Goal: Task Accomplishment & Management: Use online tool/utility

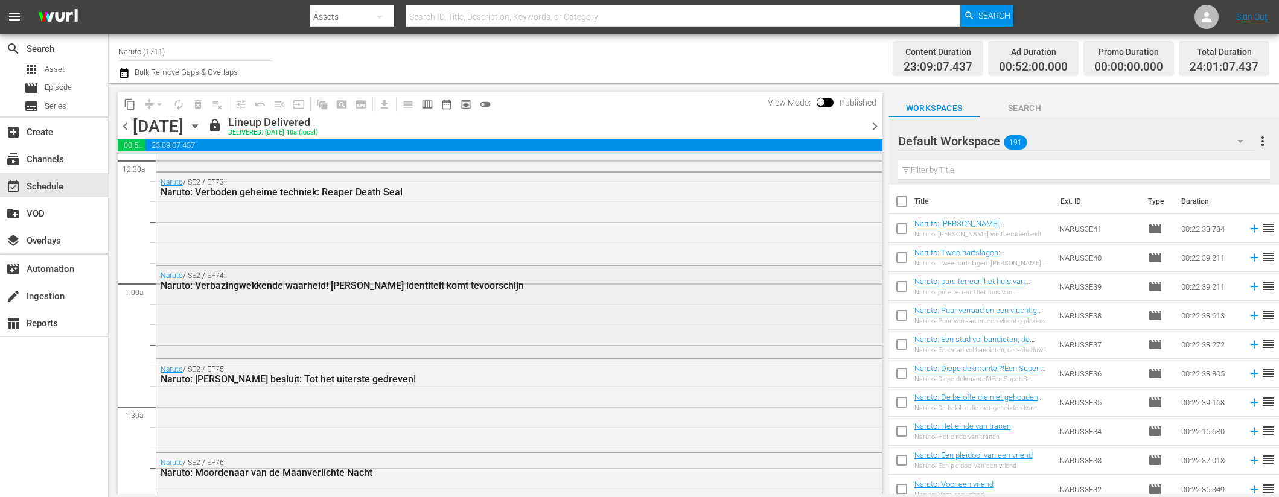
scroll to position [119, 0]
click at [126, 122] on span "chevron_left" at bounding box center [125, 126] width 15 height 15
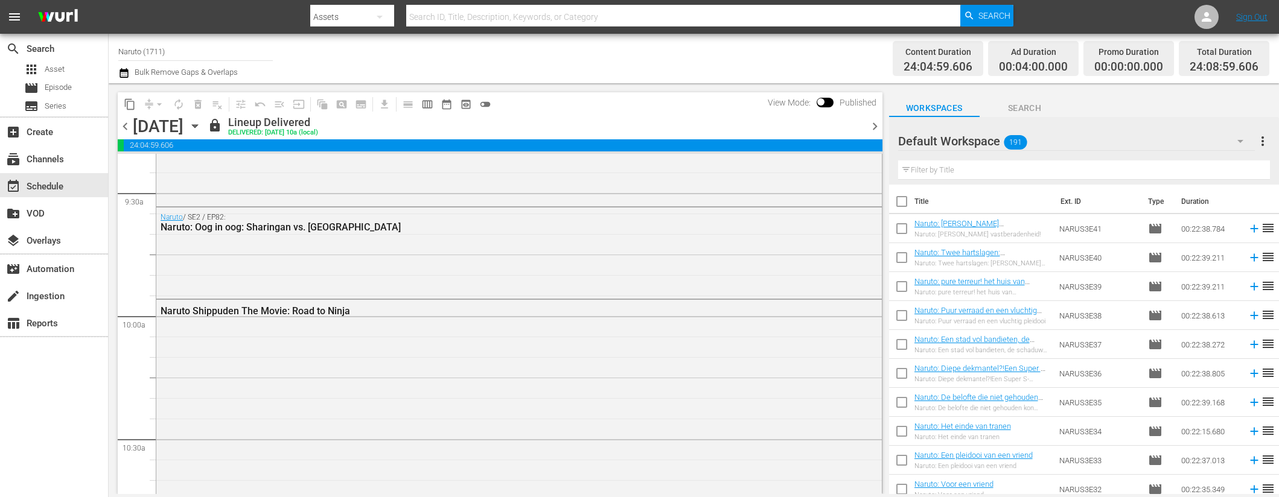
scroll to position [2282, 0]
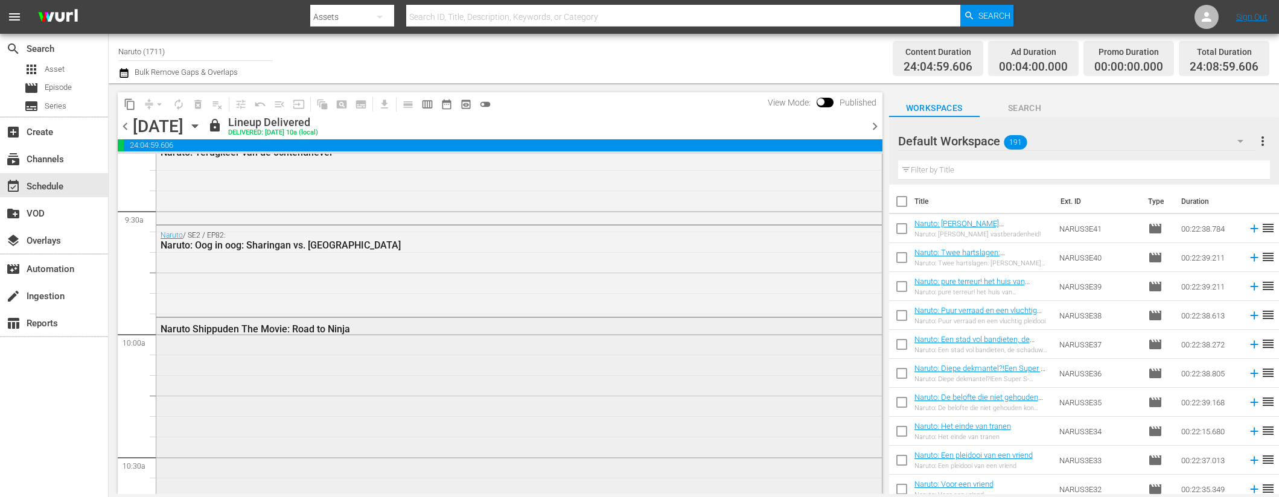
click at [592, 325] on div "Naruto Shippuden The Movie: Road to Ninja" at bounding box center [486, 328] width 650 height 11
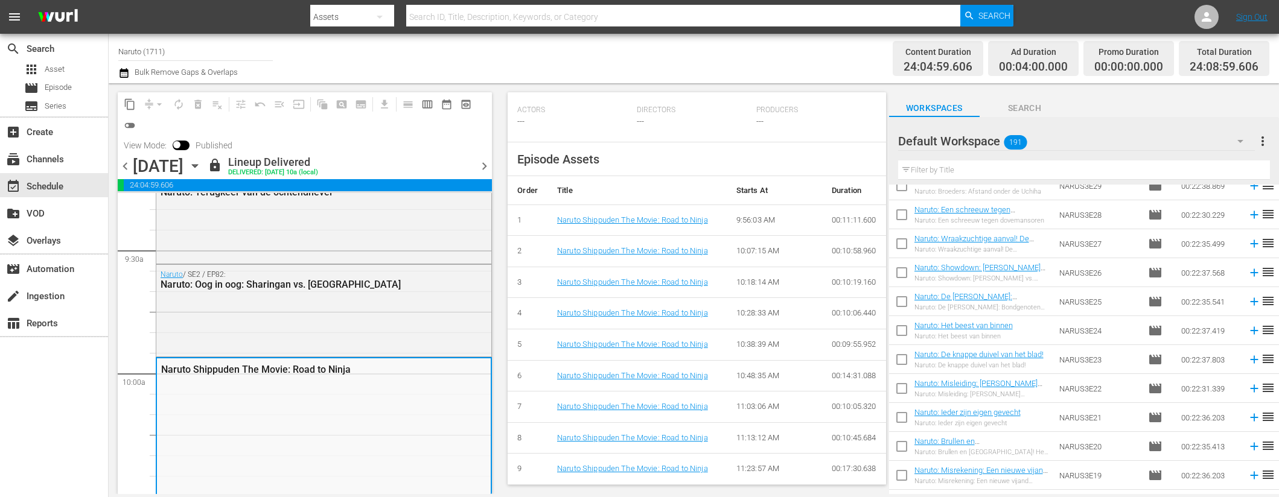
scroll to position [0, 0]
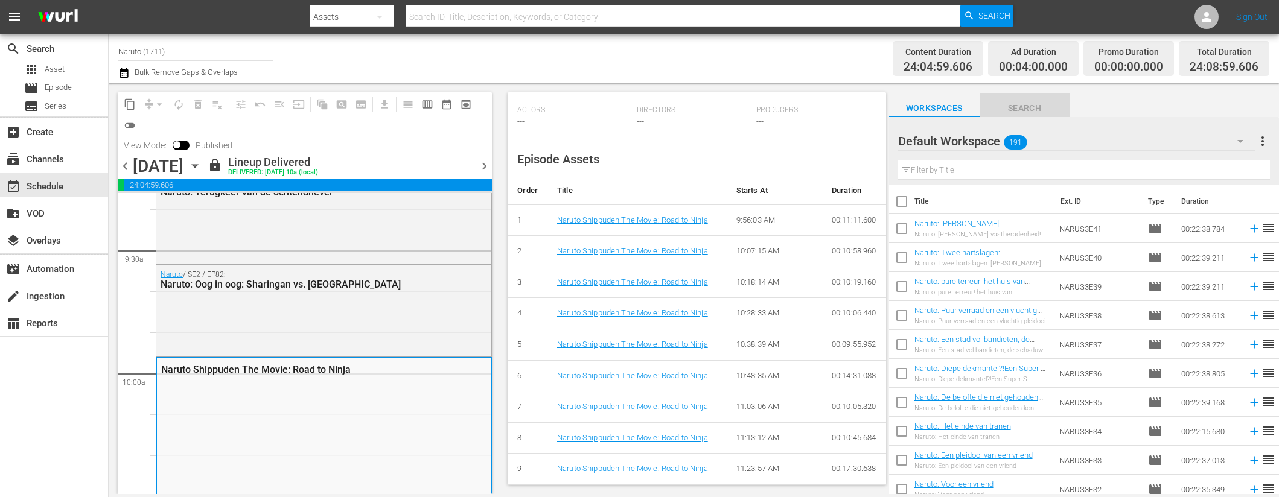
click at [1032, 111] on span "Search" at bounding box center [1024, 108] width 91 height 15
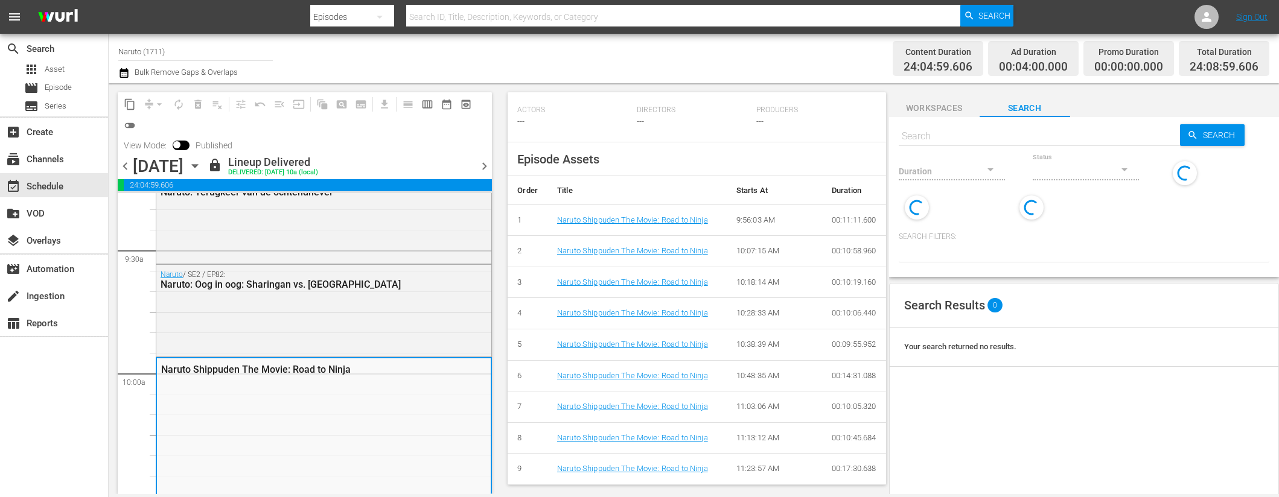
click at [1011, 132] on input "text" at bounding box center [1040, 136] width 282 height 29
type input "30"
type input "s"
type input "30"
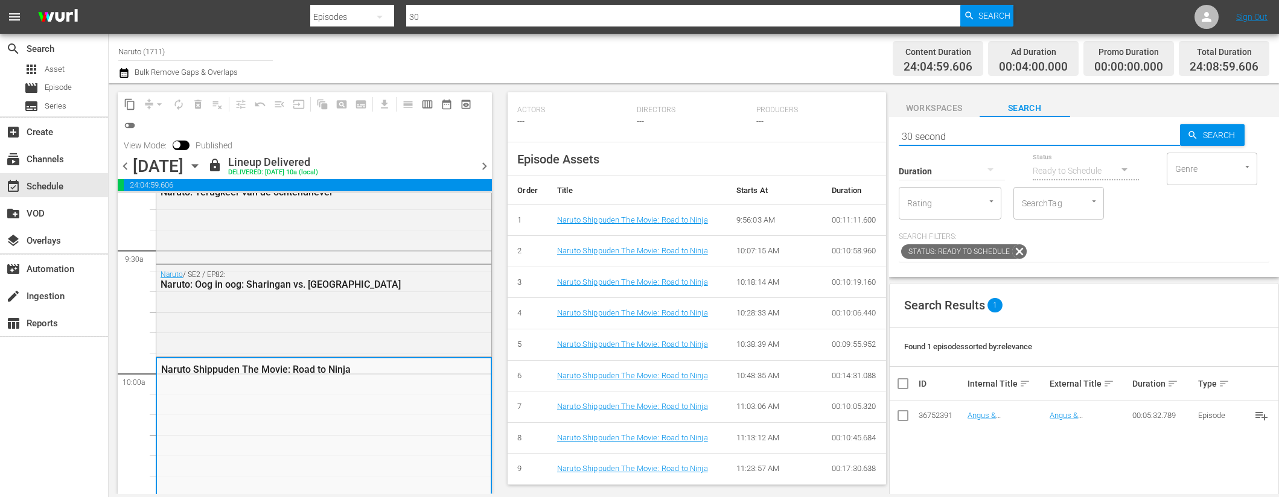
type input "30 seconds"
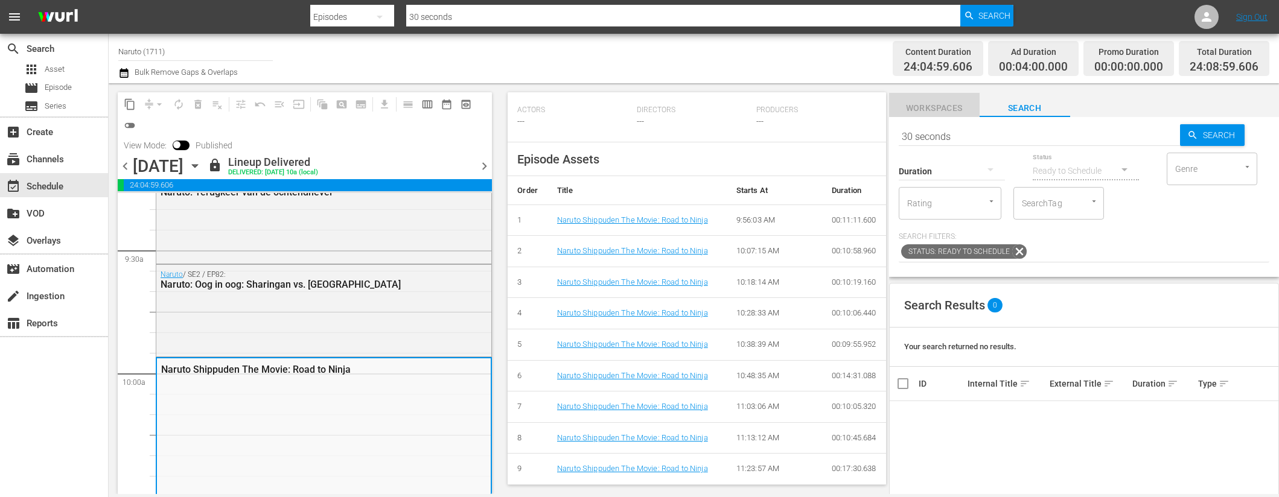
click at [957, 106] on span "Workspaces" at bounding box center [934, 108] width 91 height 15
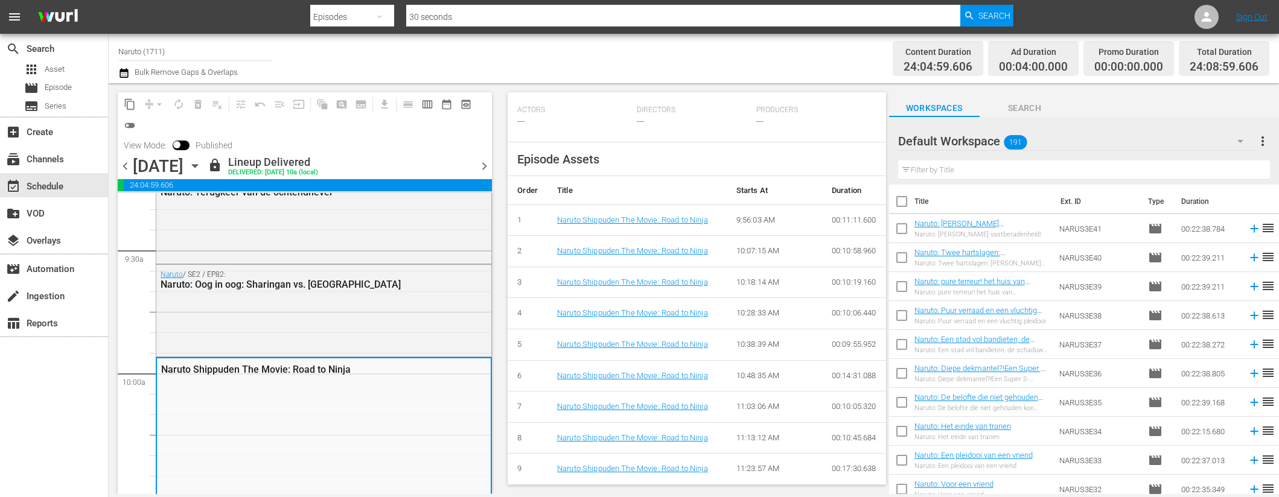
click at [1030, 173] on input "text" at bounding box center [1084, 170] width 372 height 19
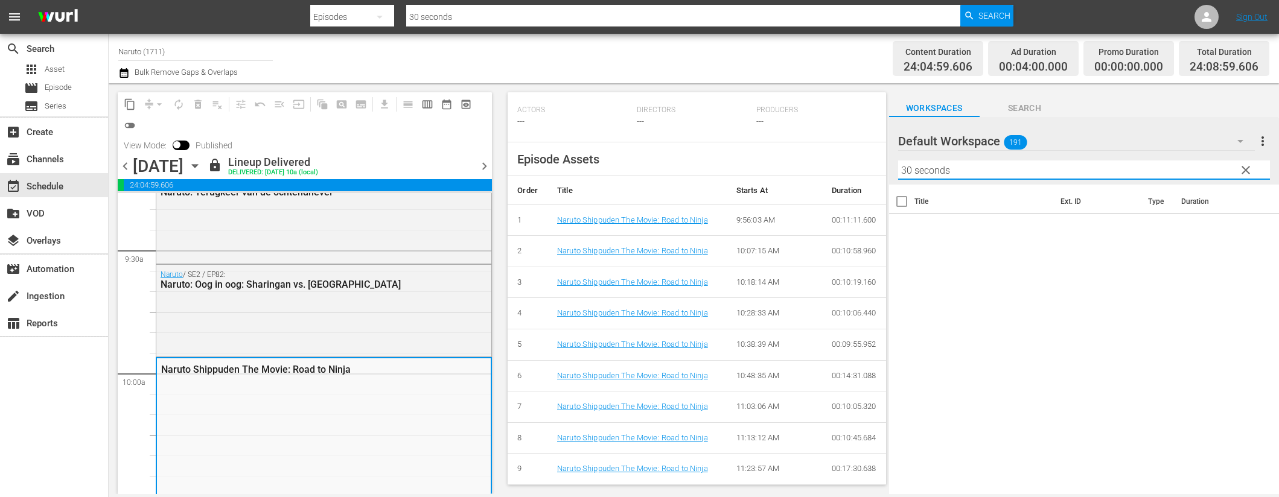
type input "30 seconds"
click at [1247, 170] on span "clear" at bounding box center [1245, 170] width 14 height 14
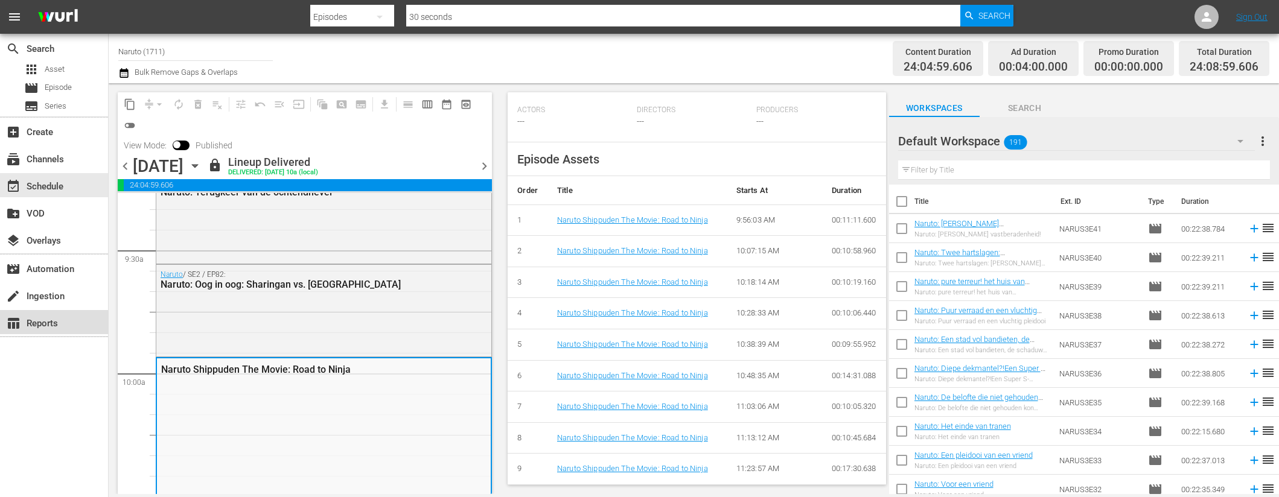
click at [68, 325] on div "table_chart Reports" at bounding box center [54, 322] width 108 height 24
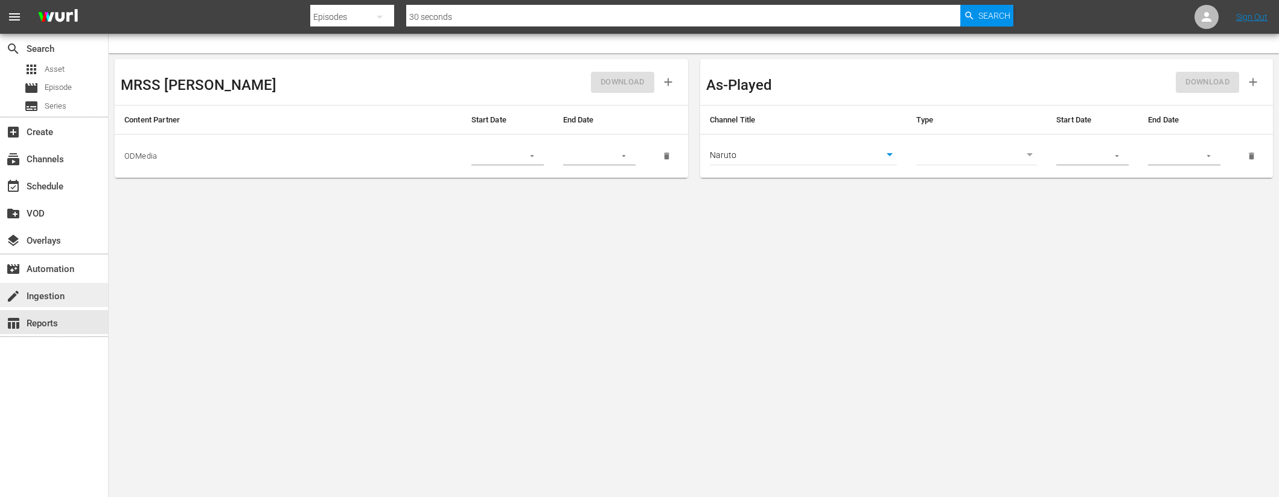
click at [71, 301] on div "create Ingestion" at bounding box center [54, 295] width 108 height 24
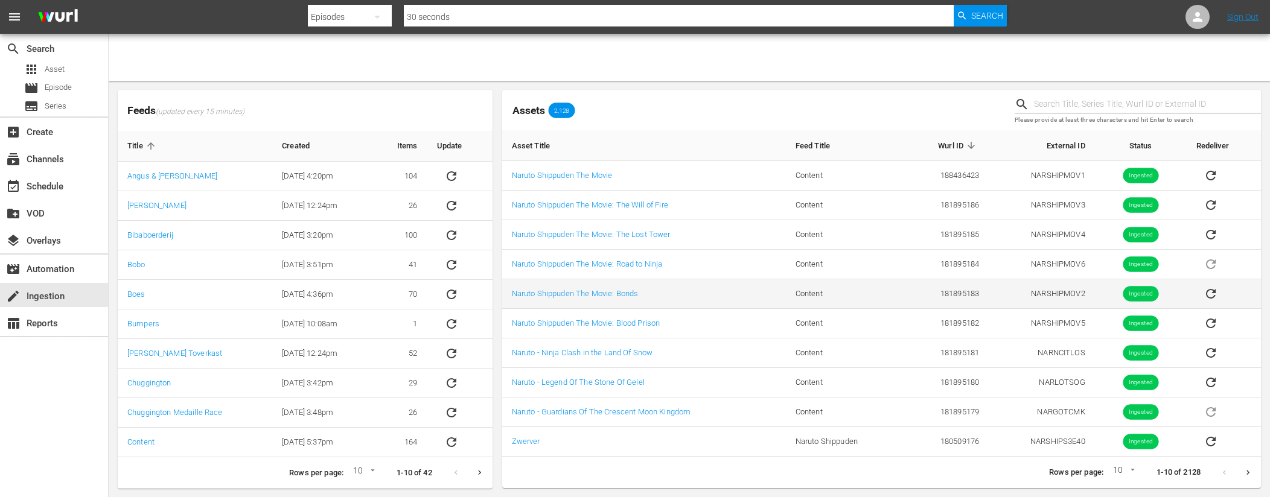
scroll to position [1, 0]
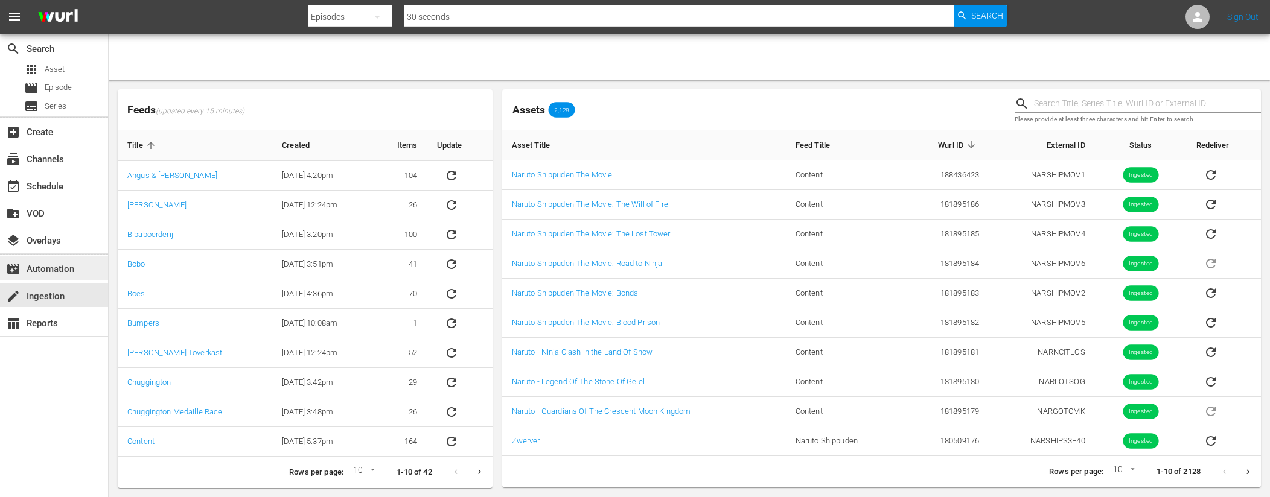
click at [74, 275] on div "movie_filter Automation" at bounding box center [54, 268] width 108 height 24
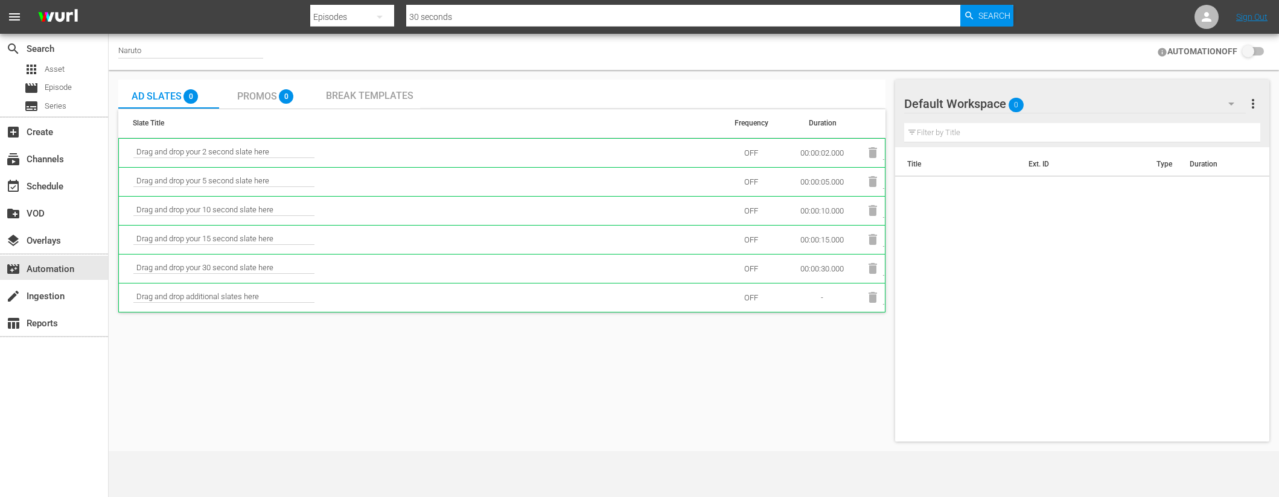
click at [357, 92] on span "Break Templates" at bounding box center [370, 95] width 88 height 11
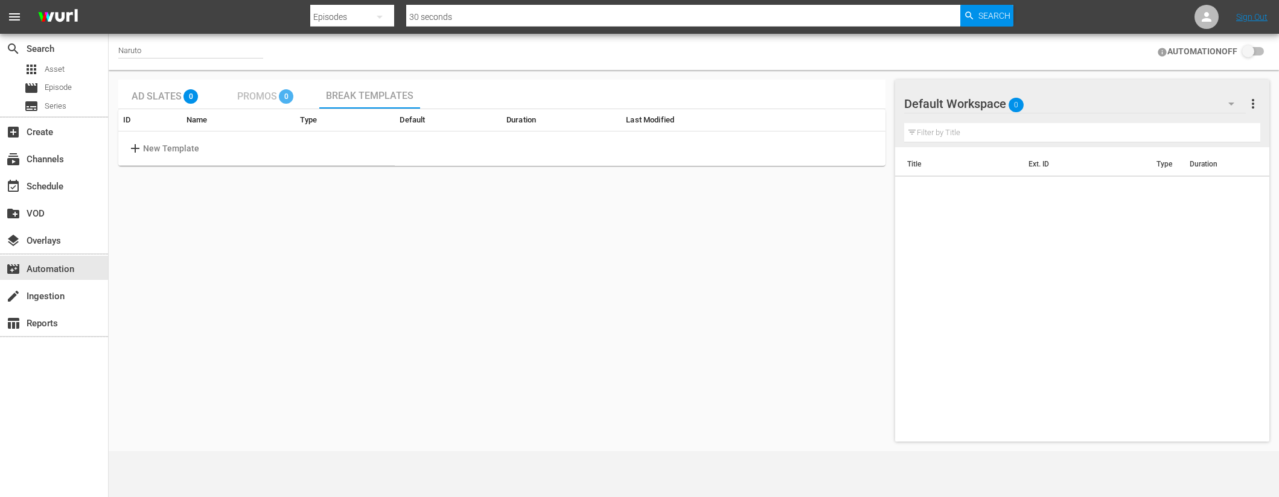
click at [269, 86] on div "Promos 0" at bounding box center [268, 94] width 63 height 24
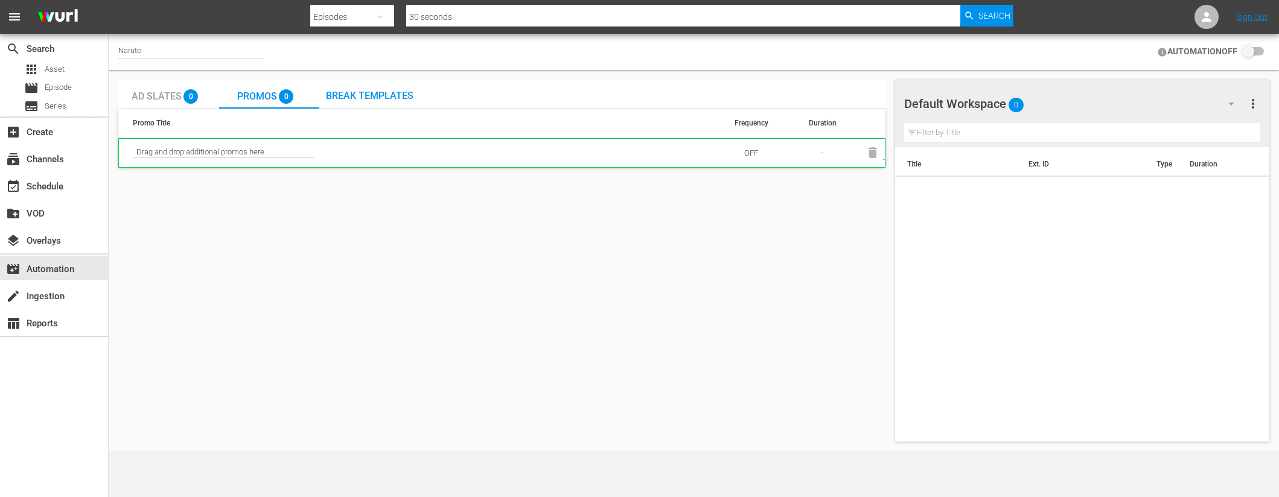
click at [176, 91] on span "Ad Slates" at bounding box center [157, 96] width 50 height 11
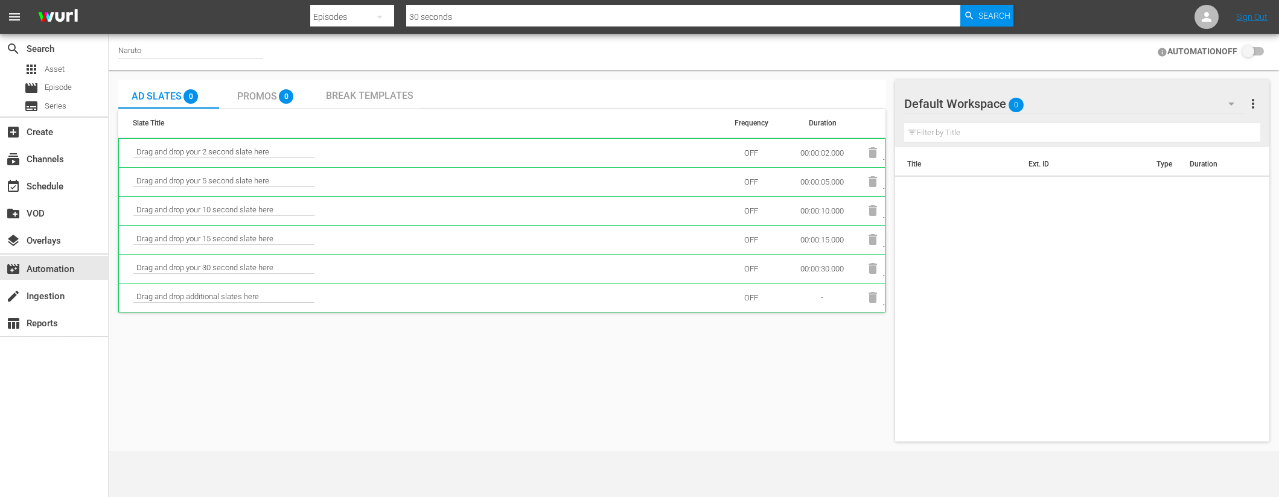
click at [261, 269] on span "Drag and drop your 30 second slate here" at bounding box center [223, 268] width 181 height 11
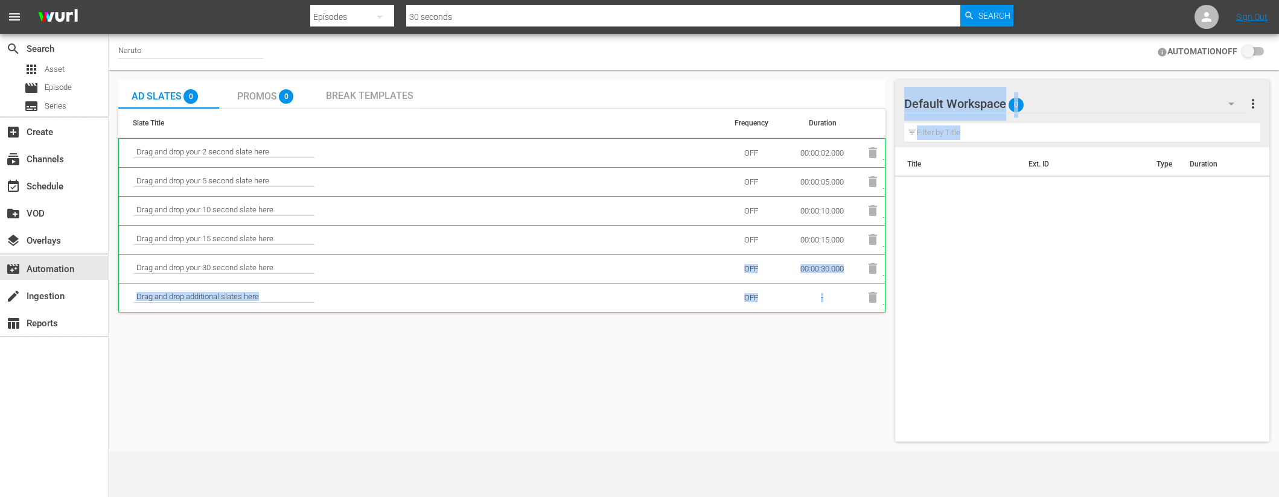
drag, startPoint x: 637, startPoint y: 270, endPoint x: 714, endPoint y: 374, distance: 129.5
click at [1057, 270] on div "Ad Slates 0 Promos 0 Break Templates Slate Title Frequency Duration Drag and dr…" at bounding box center [693, 261] width 1160 height 372
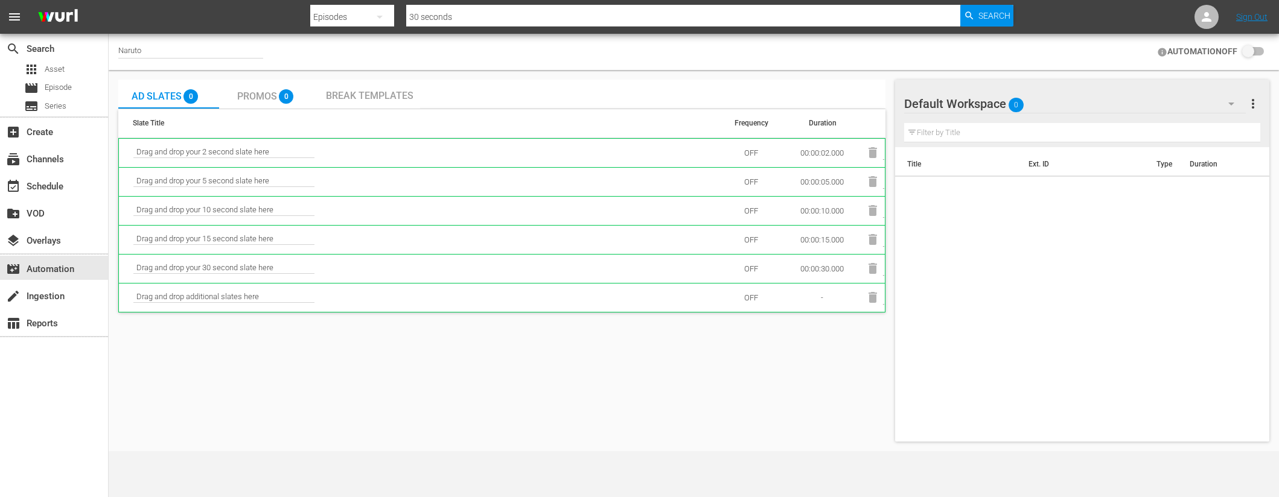
click at [614, 401] on div "Ad Slates 0 Promos 0 Break Templates Slate Title Frequency Duration Drag and dr…" at bounding box center [501, 261] width 767 height 362
click at [69, 243] on div "layers Overlays" at bounding box center [54, 240] width 108 height 24
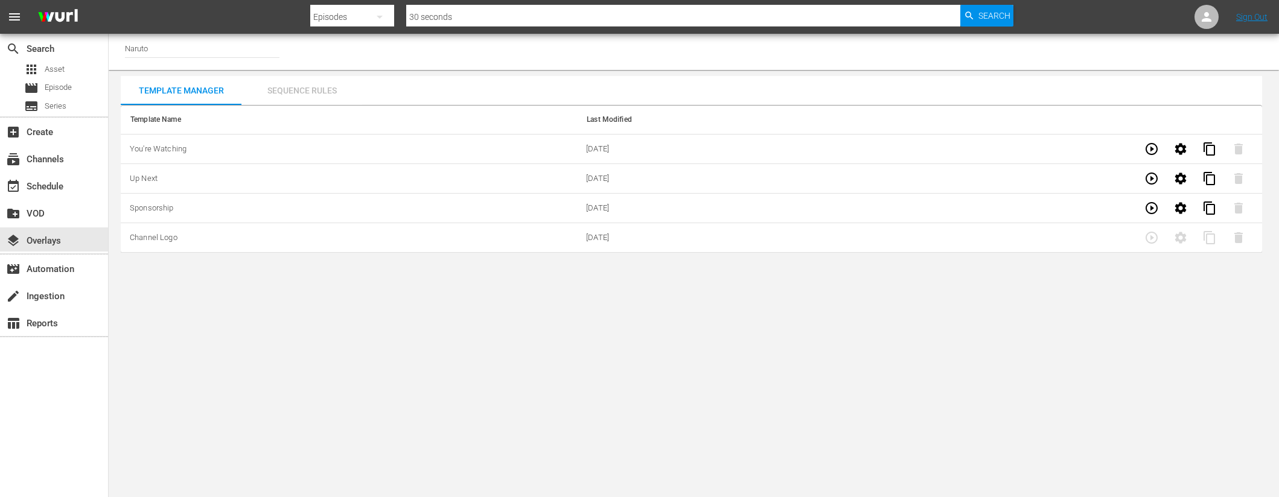
click at [301, 90] on div "Sequence Rules" at bounding box center [301, 90] width 121 height 29
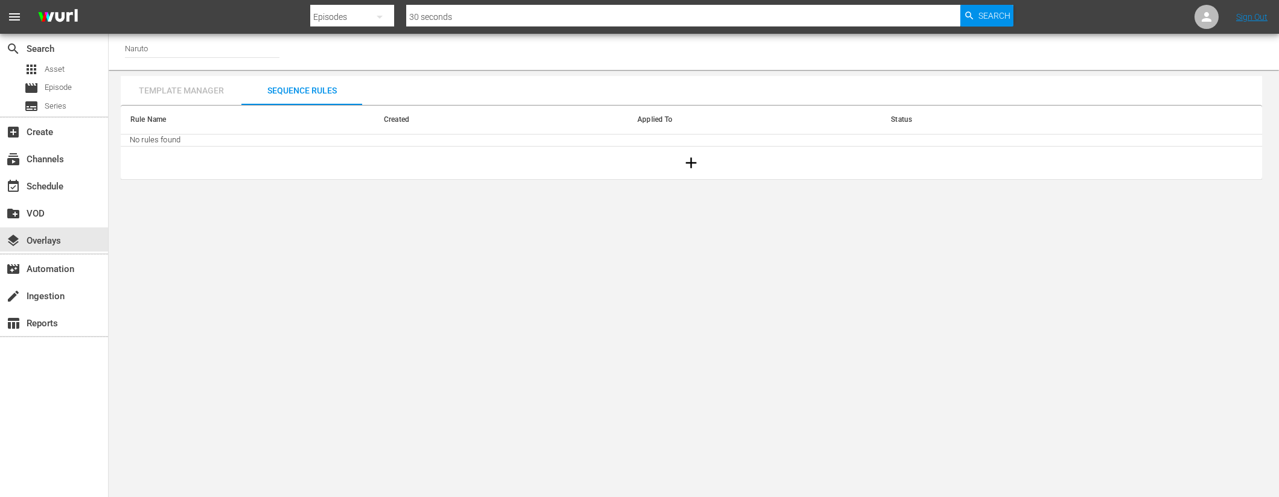
click at [220, 95] on div "Template Manager" at bounding box center [181, 90] width 121 height 29
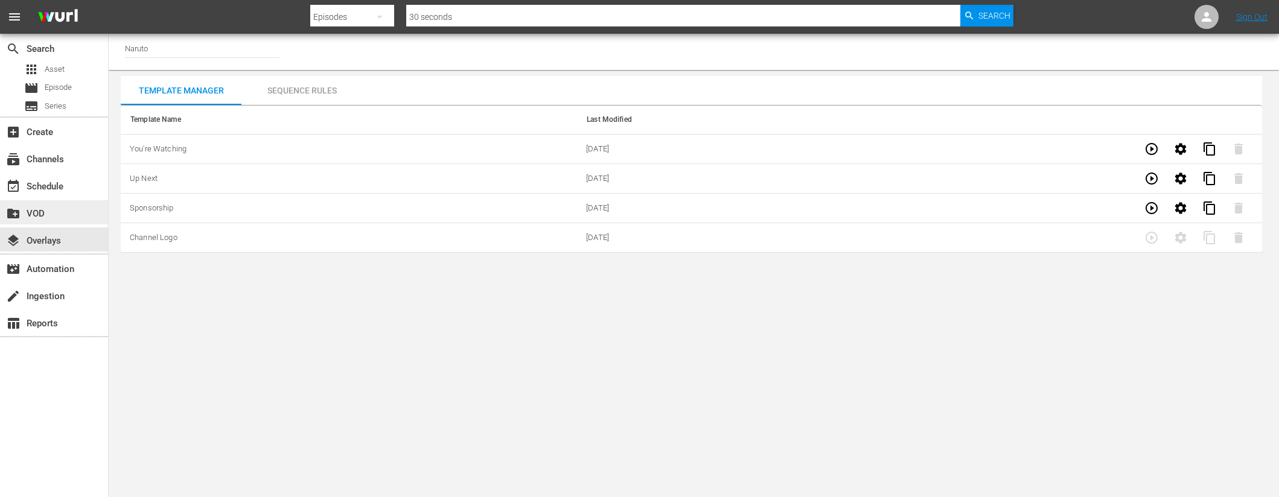
click at [54, 219] on div "create_new_folder VOD" at bounding box center [54, 212] width 108 height 24
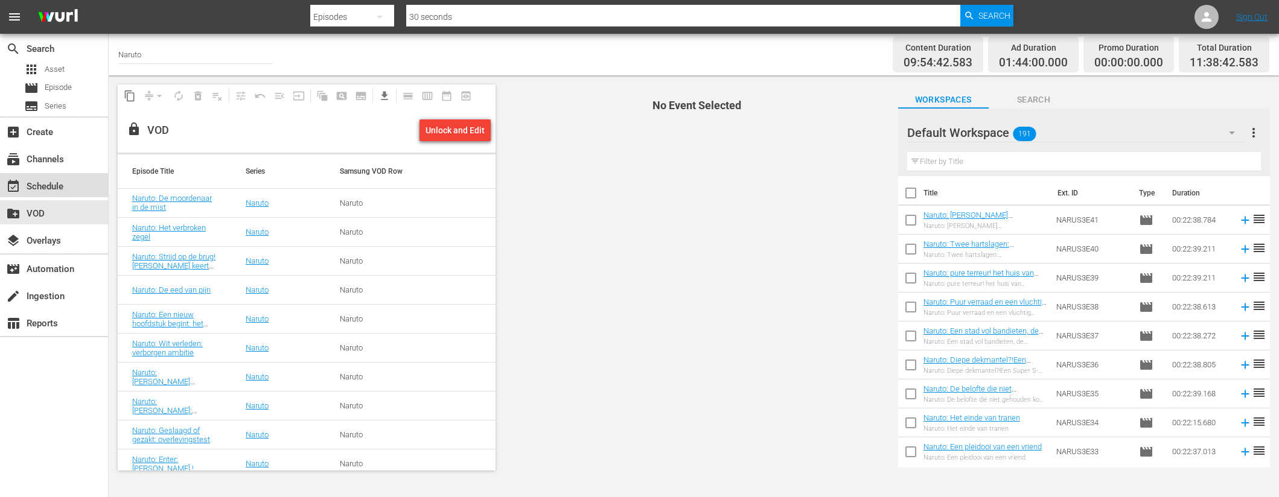
click at [83, 187] on div "event_available Schedule" at bounding box center [54, 185] width 108 height 24
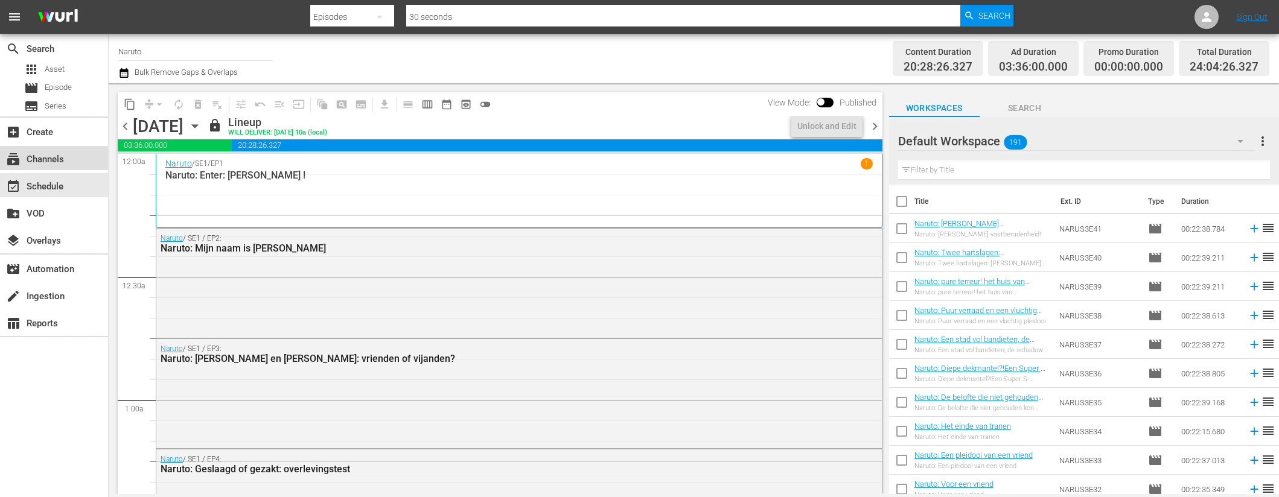
click at [83, 157] on div "subscriptions Channels" at bounding box center [54, 158] width 108 height 24
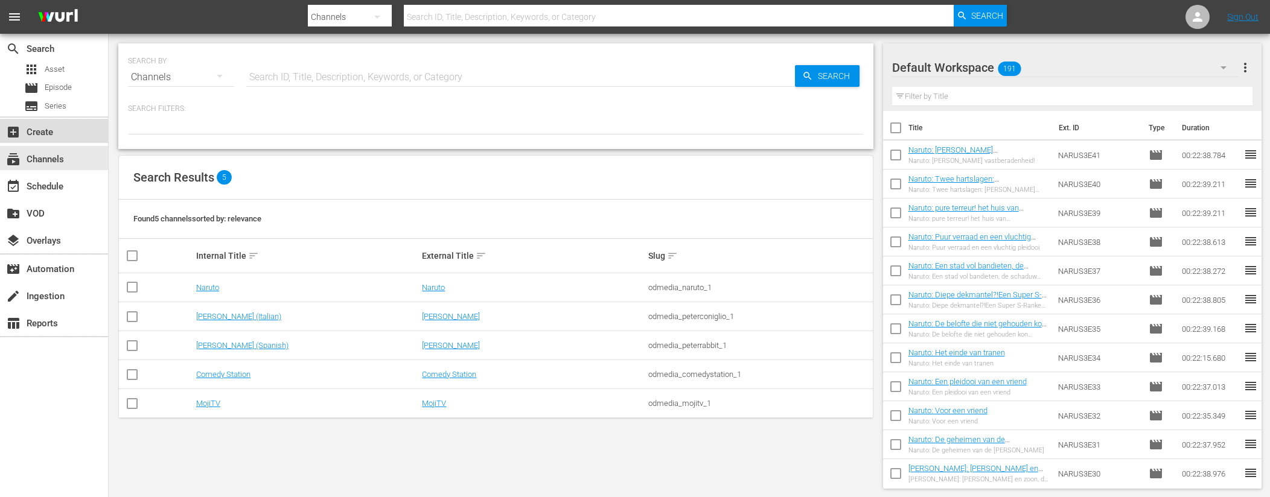
click at [65, 131] on div "add_box Create" at bounding box center [34, 130] width 68 height 11
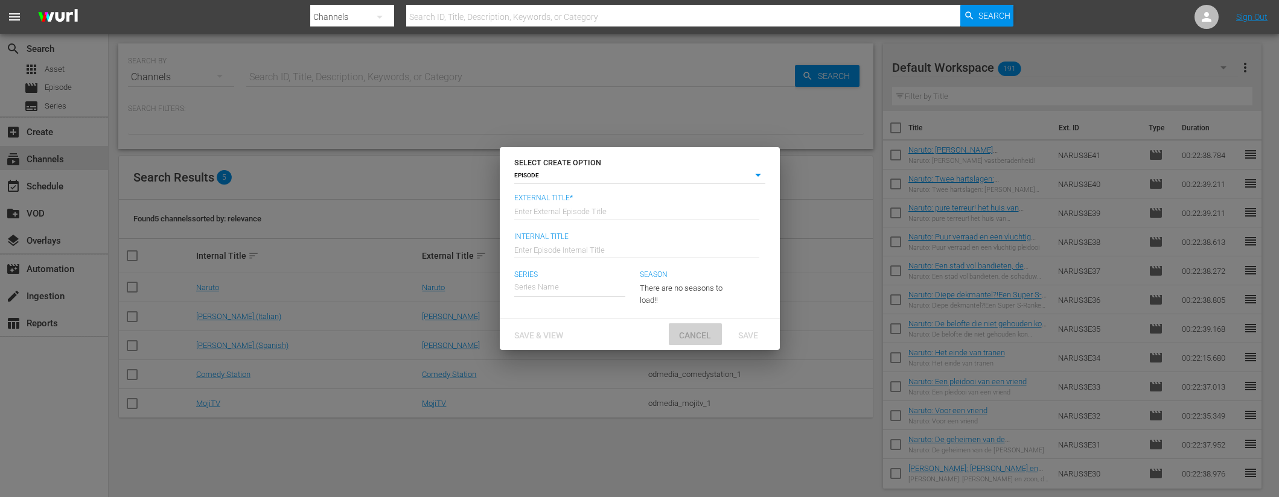
click at [696, 333] on span "Cancel" at bounding box center [694, 336] width 51 height 10
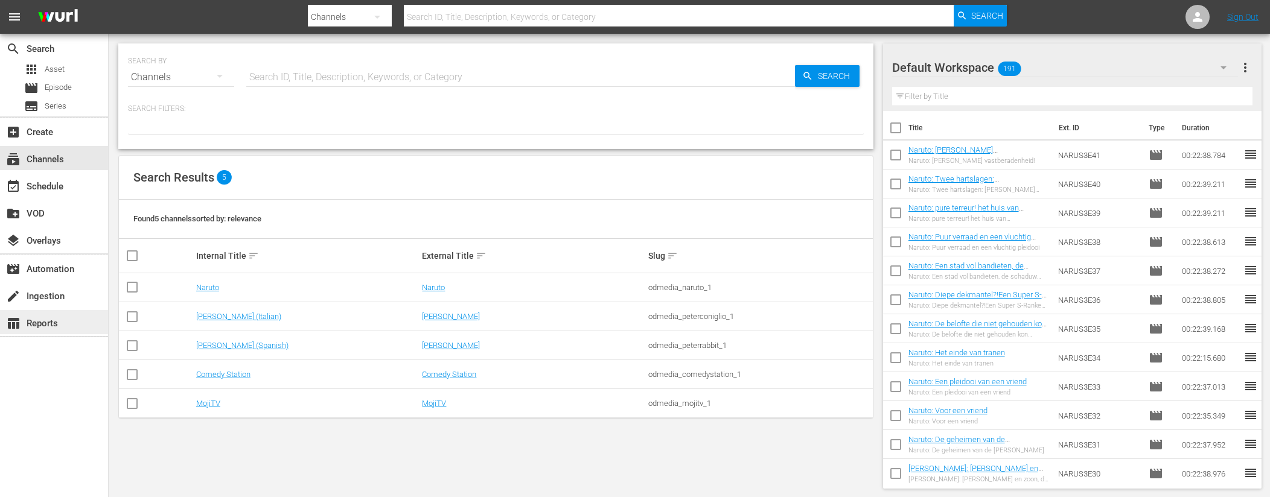
click at [82, 318] on div "table_chart Reports" at bounding box center [54, 322] width 108 height 24
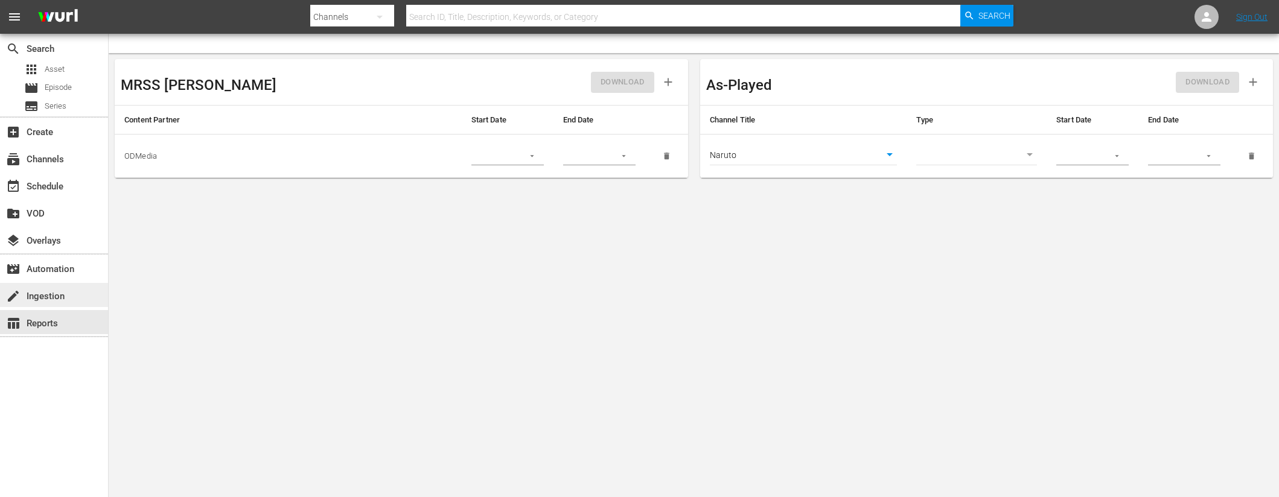
click at [74, 299] on div "create Ingestion" at bounding box center [54, 295] width 108 height 24
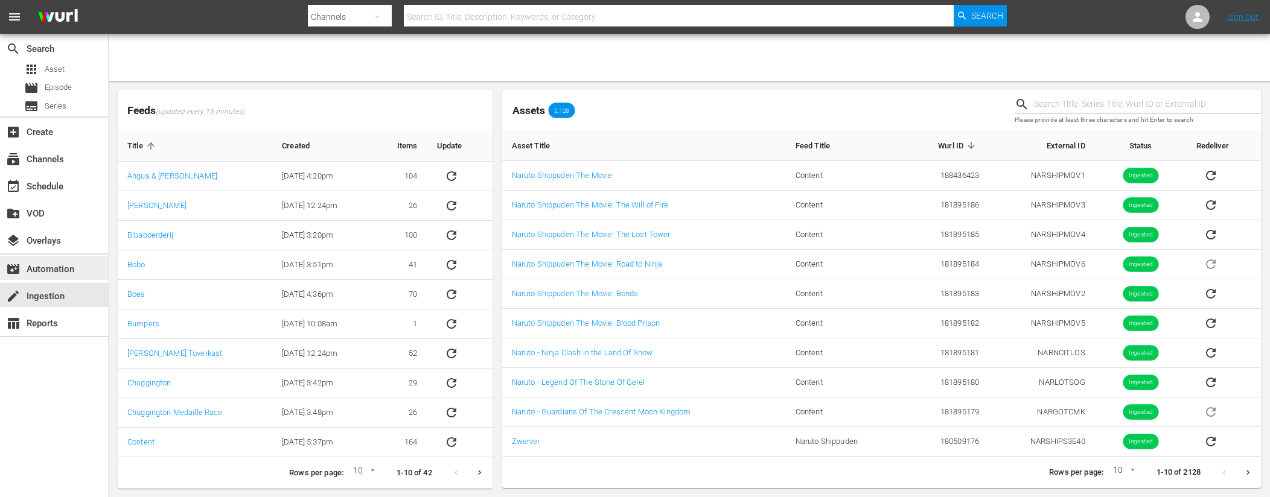
click at [81, 266] on div "movie_filter Automation" at bounding box center [54, 268] width 108 height 24
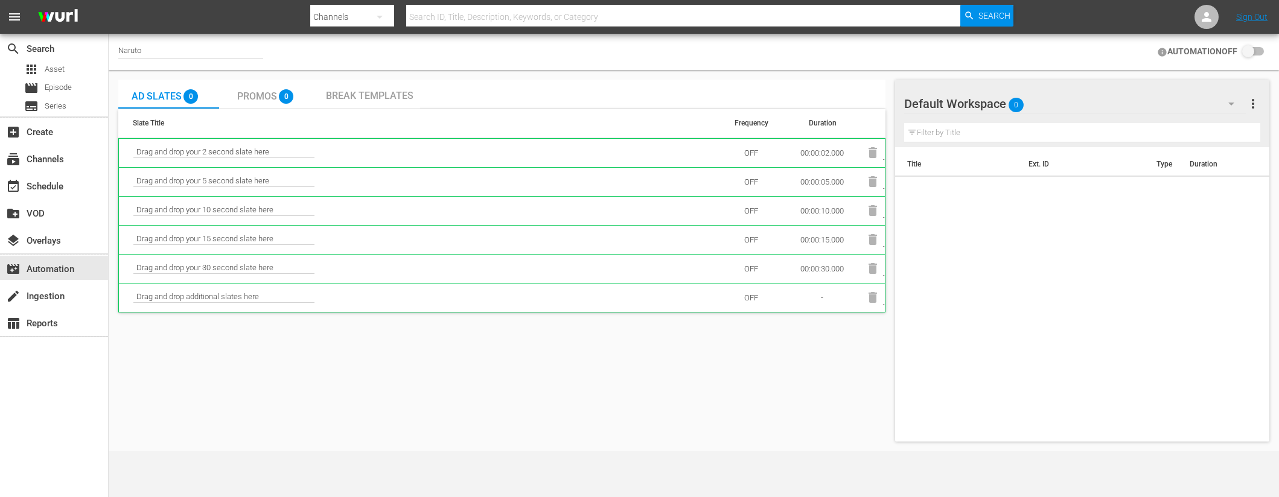
click at [267, 151] on span "Drag and drop your 2 second slate here" at bounding box center [223, 152] width 181 height 11
click at [957, 134] on input "text" at bounding box center [1082, 132] width 356 height 19
click at [418, 97] on div "Break Templates" at bounding box center [369, 94] width 101 height 29
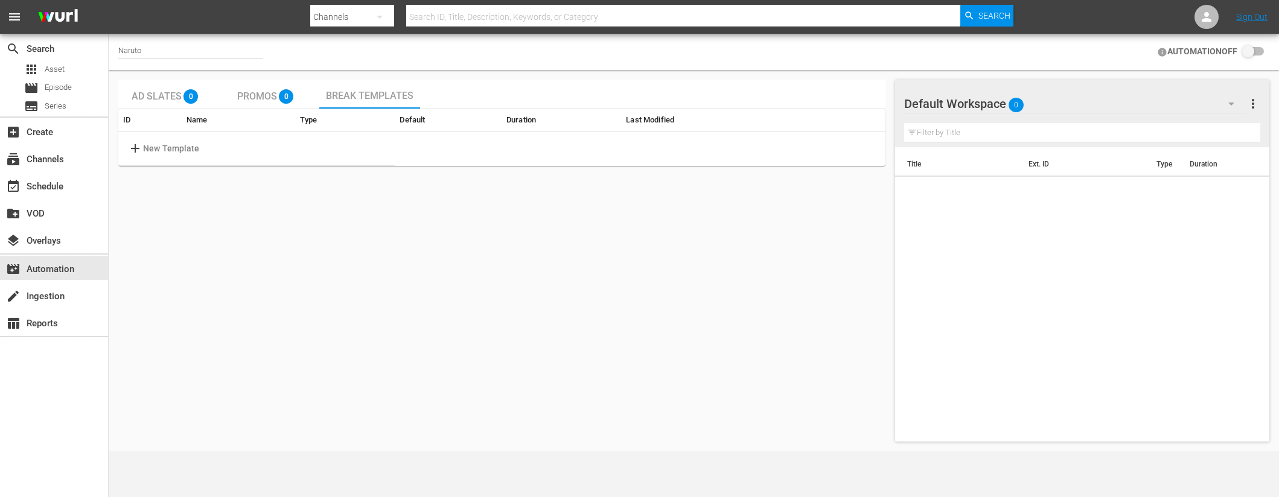
click at [295, 101] on div "0" at bounding box center [290, 93] width 22 height 22
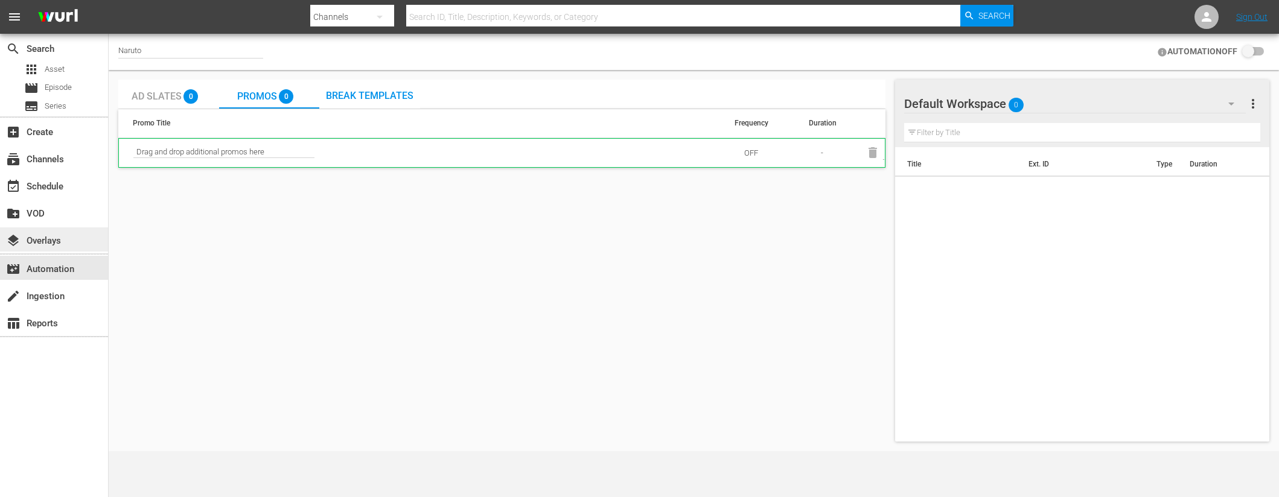
click at [86, 235] on div "layers Overlays" at bounding box center [54, 240] width 108 height 24
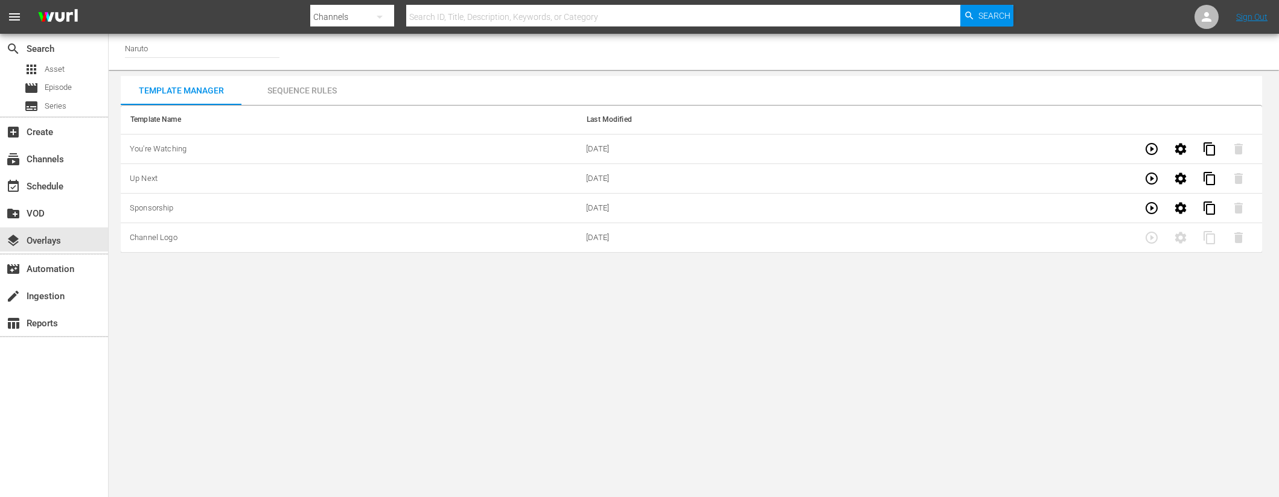
click at [158, 179] on td "Up Next" at bounding box center [349, 179] width 456 height 30
click at [165, 150] on span "You're Watching" at bounding box center [158, 148] width 57 height 9
click at [279, 94] on div "Sequence Rules" at bounding box center [301, 90] width 121 height 29
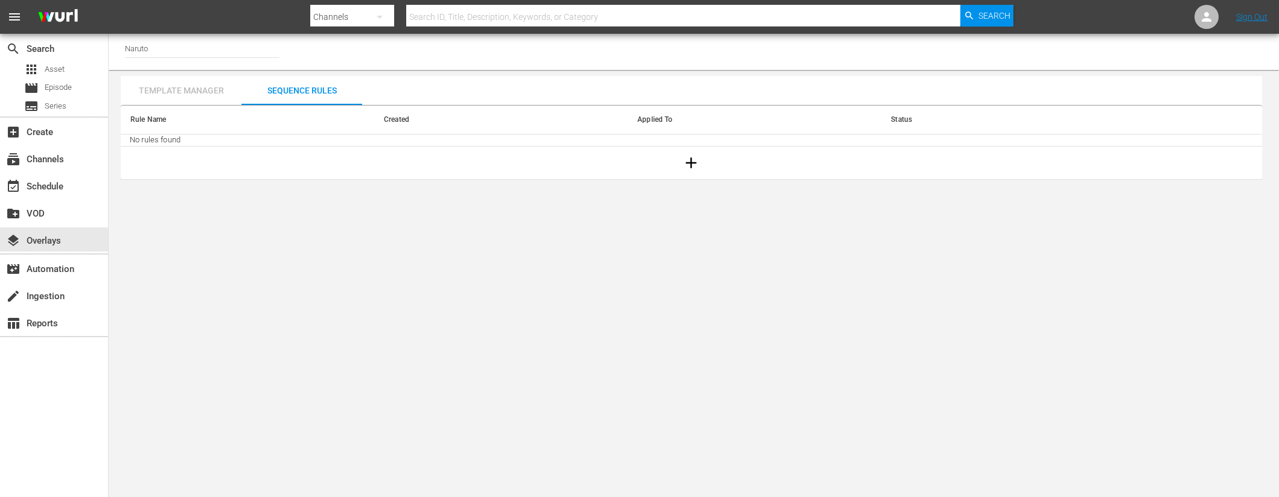
click at [227, 92] on div "Template Manager" at bounding box center [181, 90] width 121 height 29
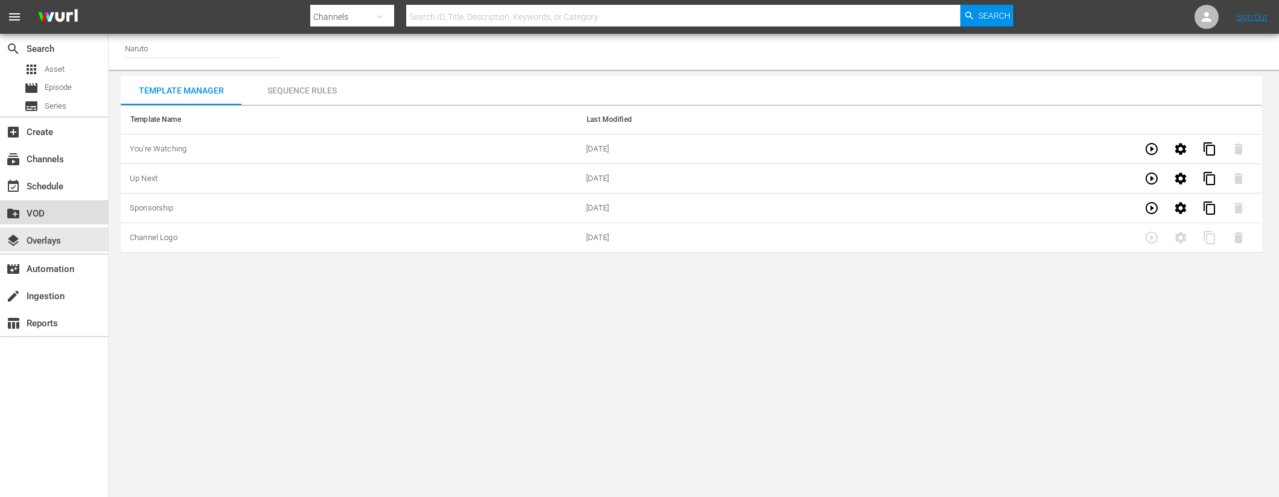
click at [34, 215] on div "create_new_folder VOD" at bounding box center [34, 211] width 68 height 11
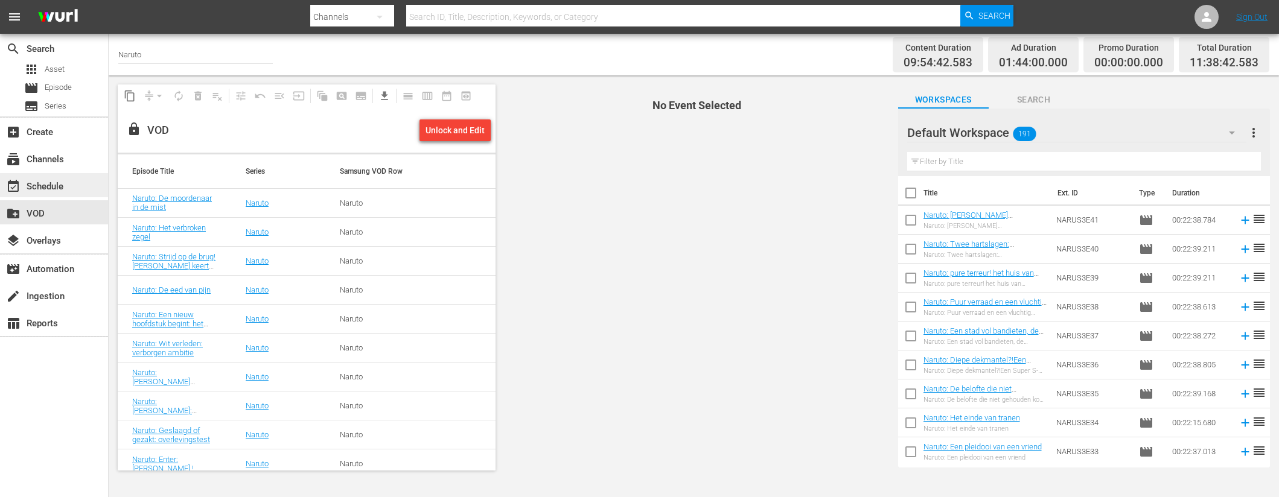
click at [55, 183] on div "event_available Schedule" at bounding box center [34, 184] width 68 height 11
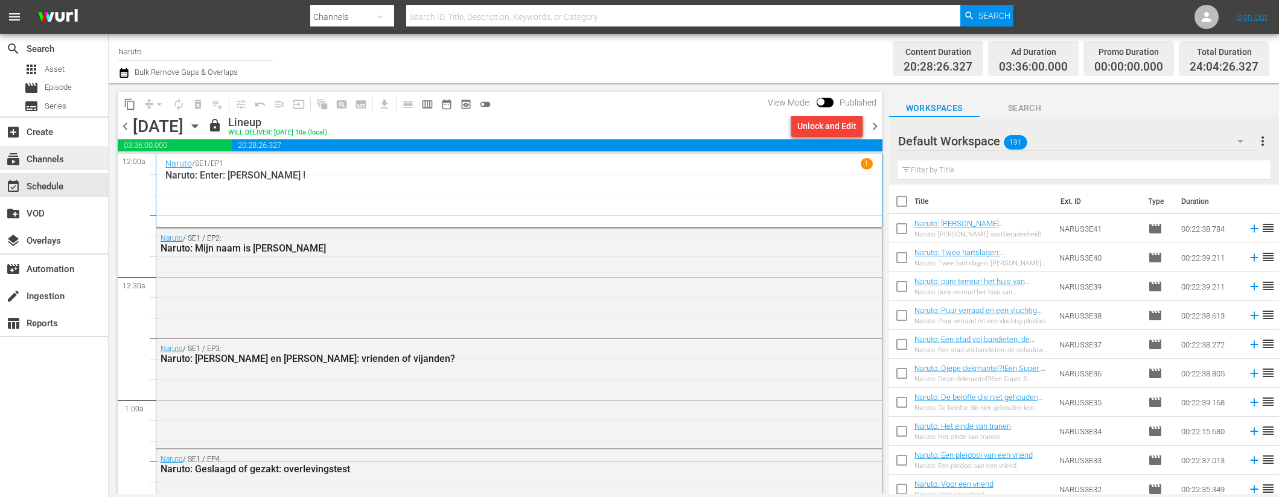
click at [52, 161] on div "subscriptions Channels" at bounding box center [34, 157] width 68 height 11
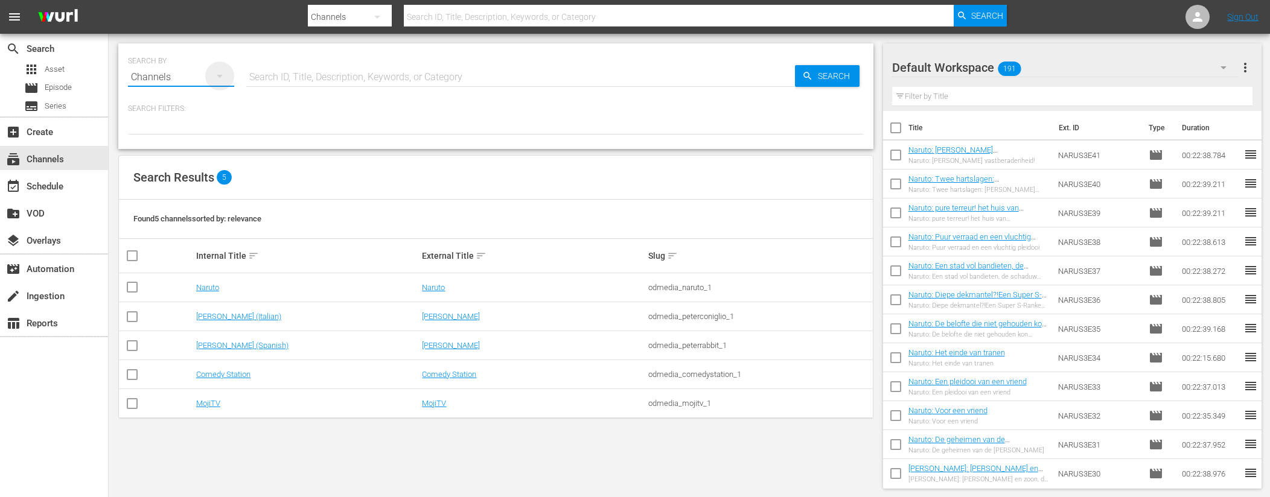
click at [212, 73] on icon "button" at bounding box center [219, 76] width 14 height 14
click at [282, 56] on div "Channels Series Episodes Assets" at bounding box center [635, 248] width 1270 height 497
click at [438, 288] on link "Naruto" at bounding box center [433, 287] width 23 height 9
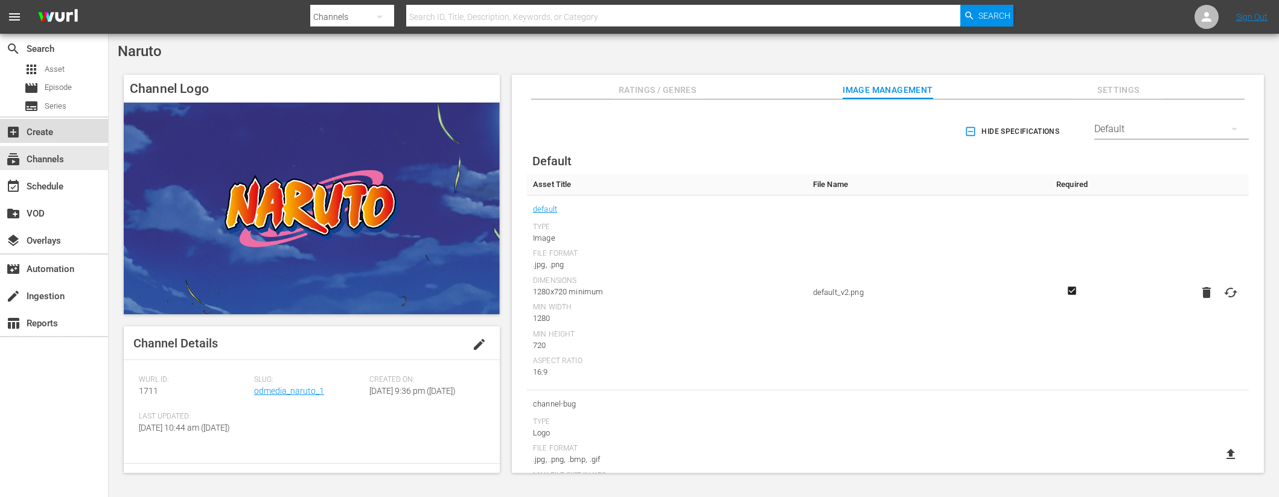
click at [43, 127] on div "add_box Create" at bounding box center [34, 130] width 68 height 11
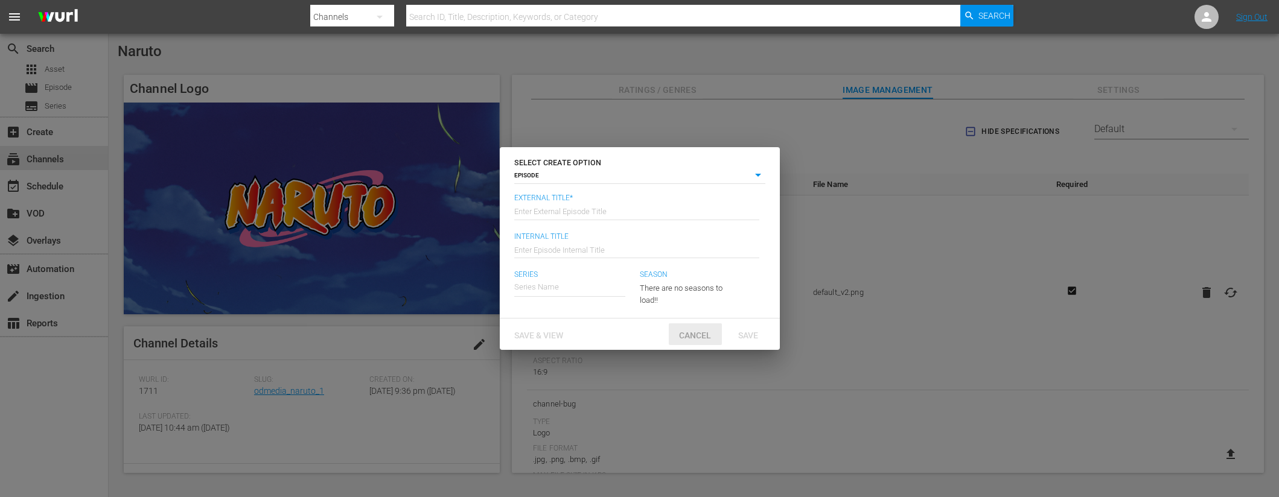
click at [694, 339] on span "Cancel" at bounding box center [694, 336] width 51 height 10
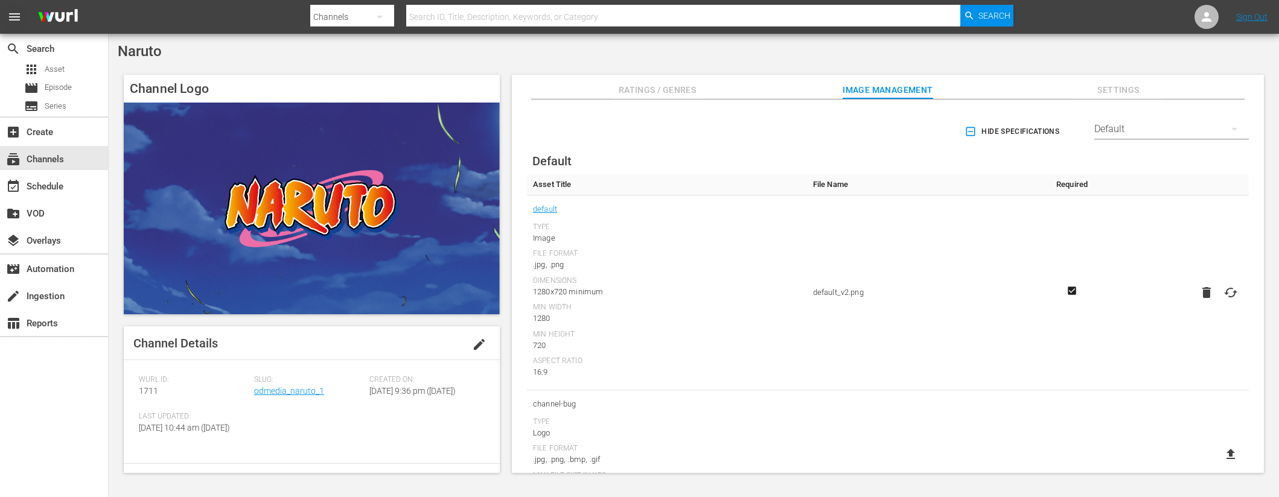
click at [10, 12] on span "menu" at bounding box center [14, 17] width 14 height 14
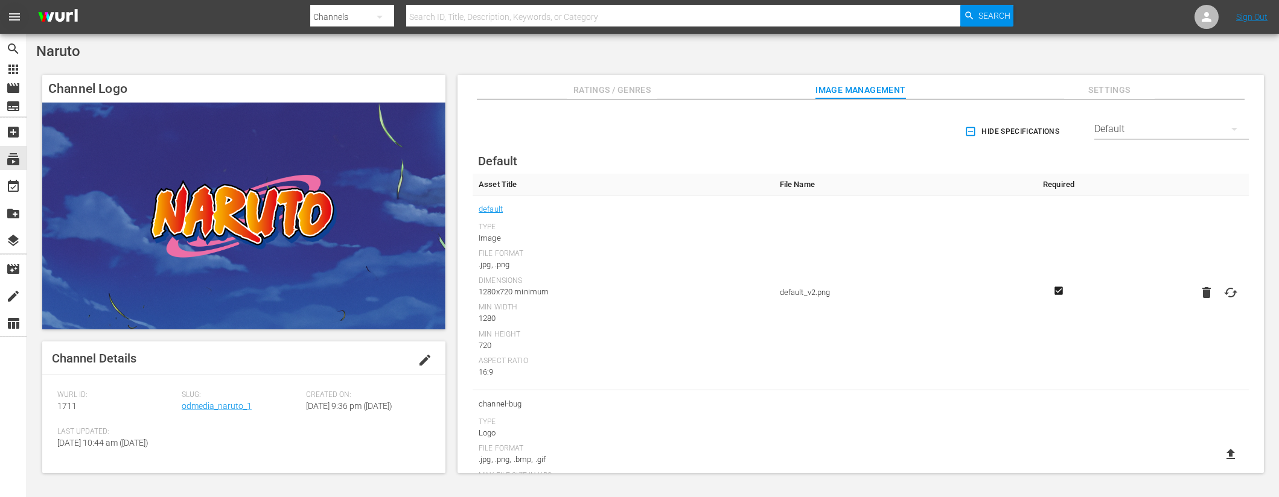
click at [10, 12] on span "menu" at bounding box center [14, 17] width 14 height 14
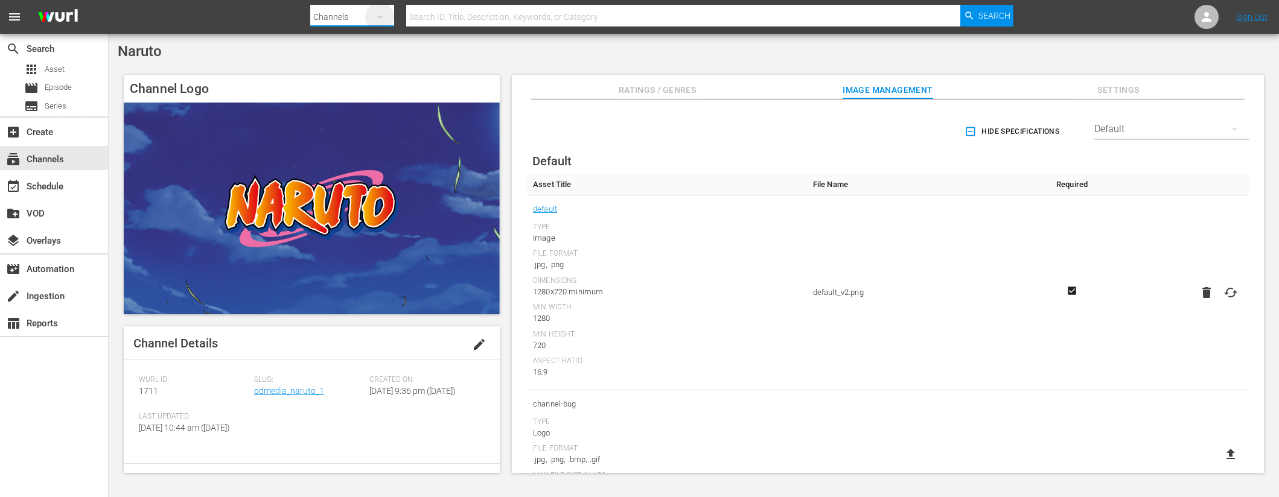
click at [382, 18] on icon "button" at bounding box center [379, 17] width 14 height 14
click at [475, 49] on div "Channels Series Episodes Assets" at bounding box center [639, 248] width 1279 height 497
click at [43, 327] on div "table_chart Reports" at bounding box center [34, 321] width 68 height 11
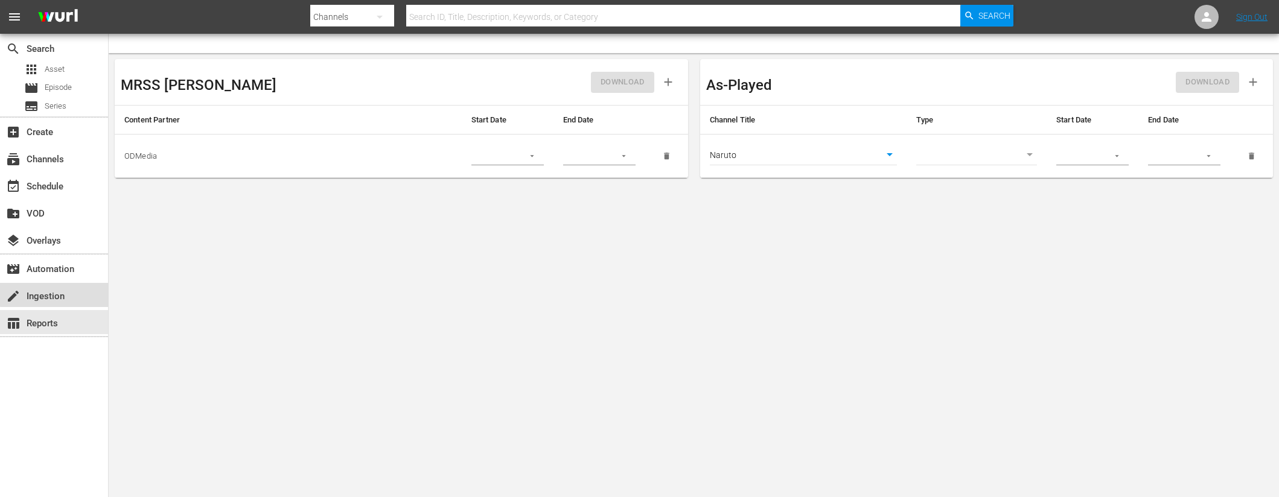
click at [78, 292] on div "create Ingestion" at bounding box center [54, 295] width 108 height 24
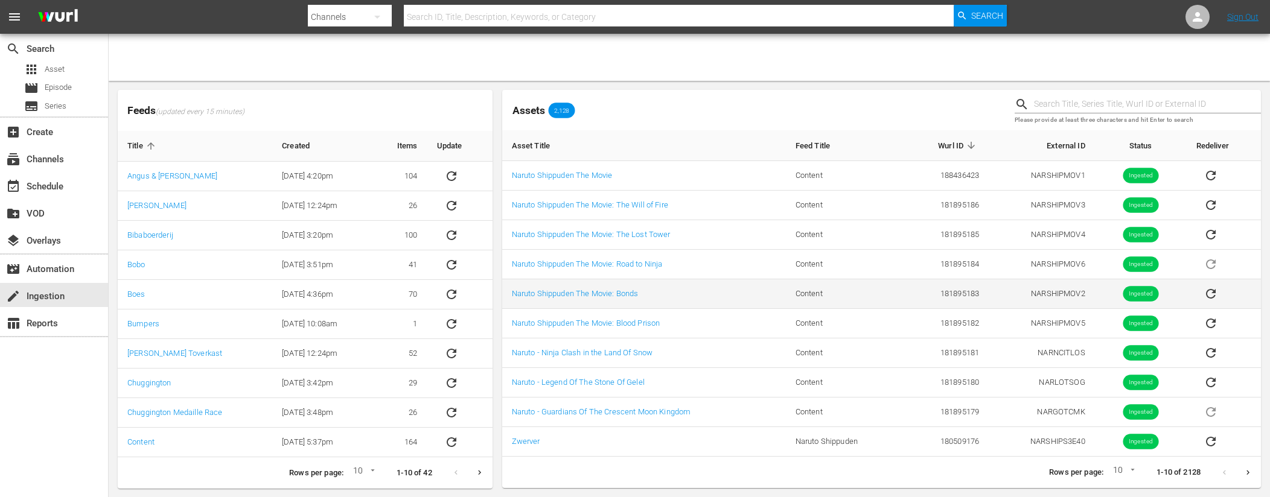
scroll to position [1, 0]
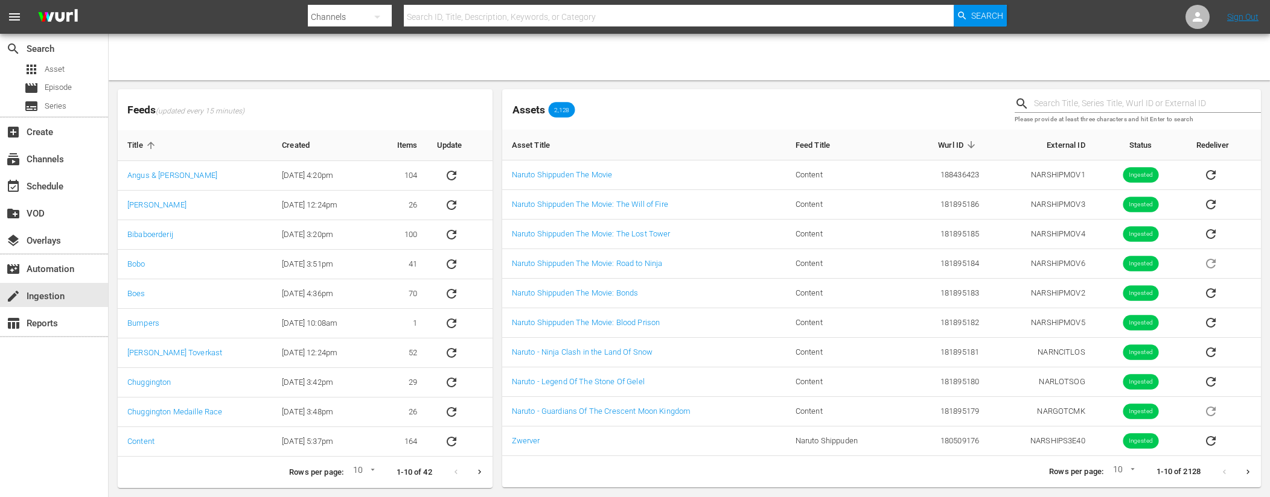
click at [109, 266] on div "Feeds (updated every 15 minutes) Title Created Items Update [PERSON_NAME] & [PE…" at bounding box center [689, 288] width 1161 height 417
click at [81, 267] on div "movie_filter Automation" at bounding box center [54, 268] width 108 height 24
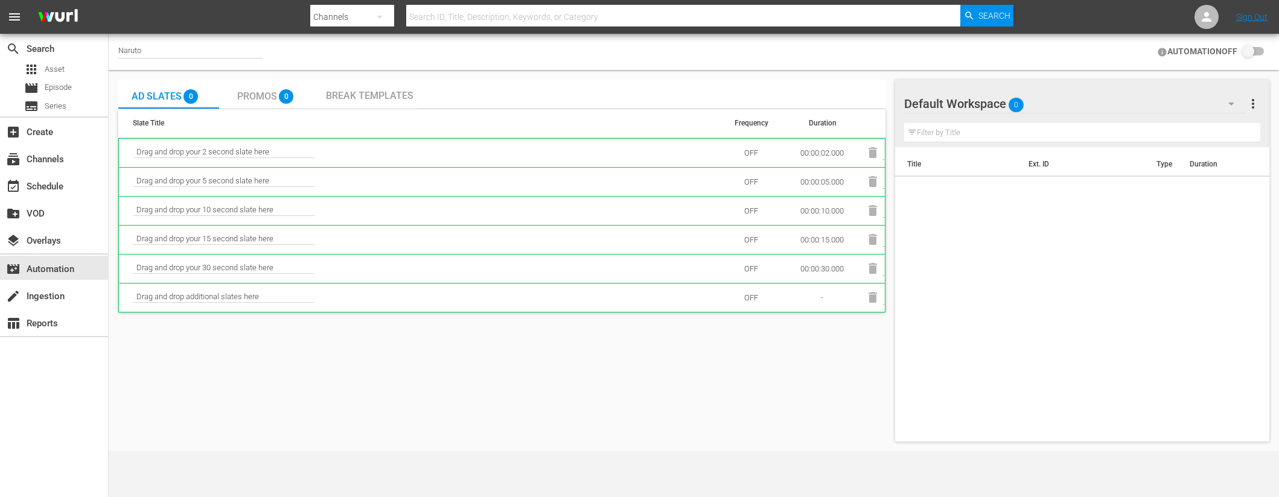
click at [257, 151] on span "Drag and drop your 2 second slate here" at bounding box center [223, 152] width 181 height 11
click at [258, 151] on span "Drag and drop your 2 second slate here" at bounding box center [223, 152] width 181 height 11
drag, startPoint x: 228, startPoint y: 153, endPoint x: 410, endPoint y: 165, distance: 182.6
click at [447, 161] on td "Drag and drop your 2 second slate here" at bounding box center [418, 152] width 599 height 29
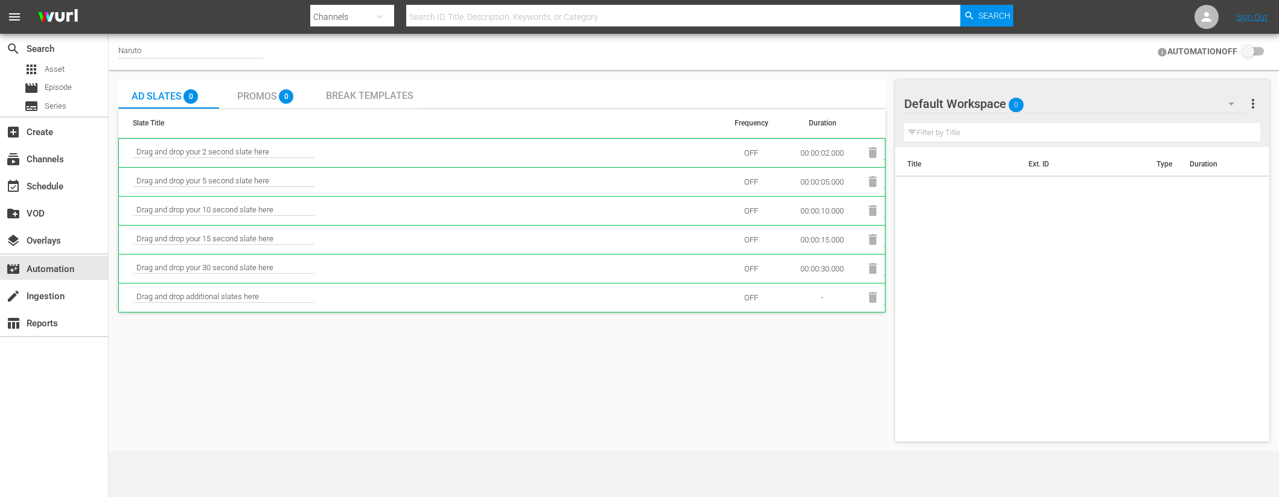
drag, startPoint x: 407, startPoint y: 161, endPoint x: 386, endPoint y: 160, distance: 21.1
click at [404, 160] on td "Drag and drop your 2 second slate here" at bounding box center [418, 152] width 599 height 29
click at [62, 243] on div "layers Overlays" at bounding box center [34, 239] width 68 height 11
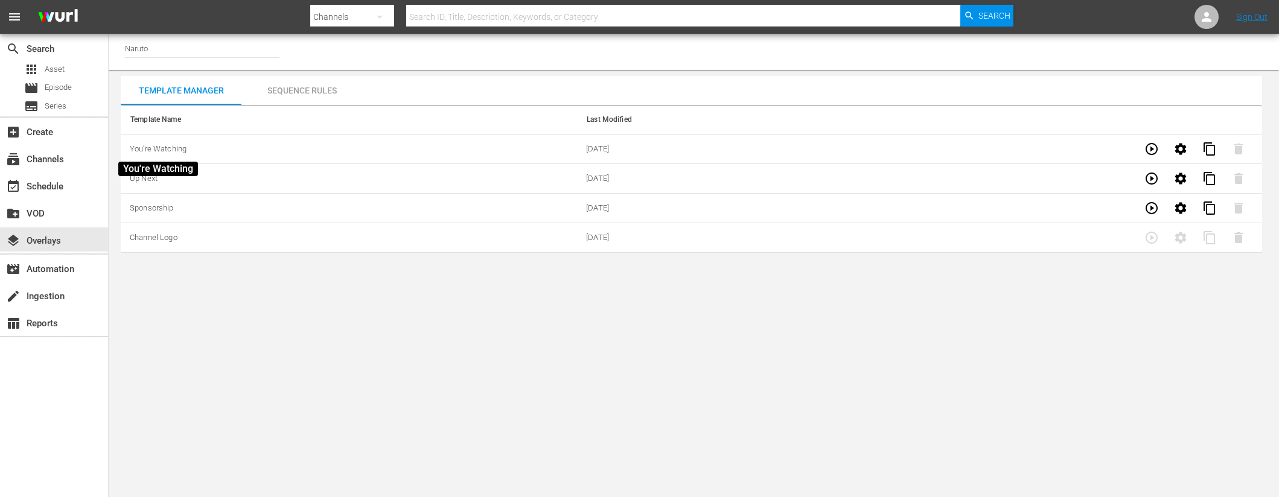
drag, startPoint x: 184, startPoint y: 148, endPoint x: 173, endPoint y: 169, distance: 23.5
click at [184, 149] on span "You're Watching" at bounding box center [158, 148] width 57 height 9
click at [159, 180] on td "Up Next" at bounding box center [349, 179] width 456 height 30
click at [352, 97] on div "Sequence Rules" at bounding box center [301, 90] width 121 height 29
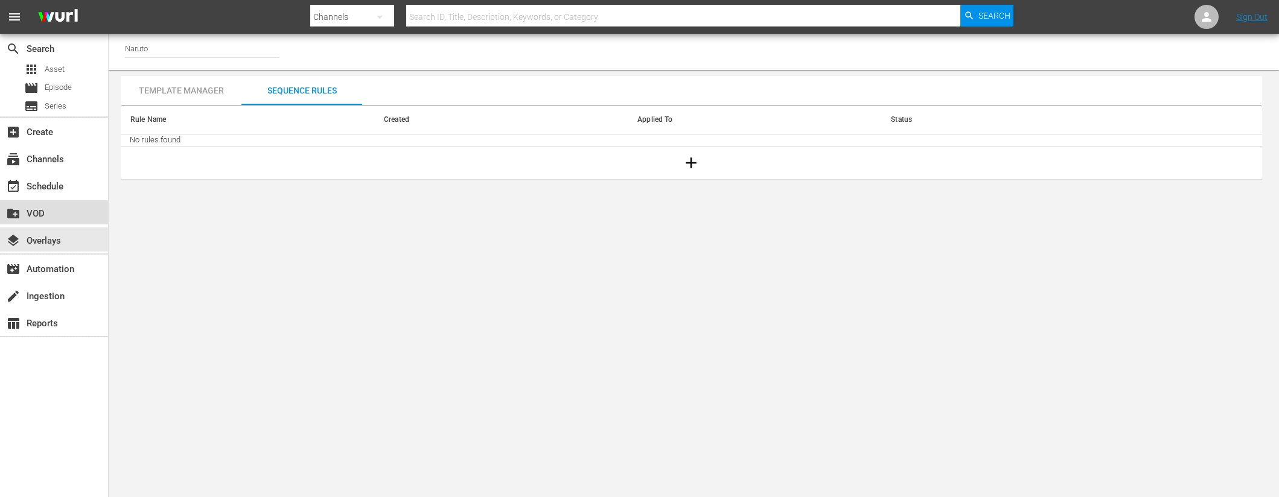
click at [69, 209] on div "create_new_folder VOD" at bounding box center [54, 212] width 108 height 24
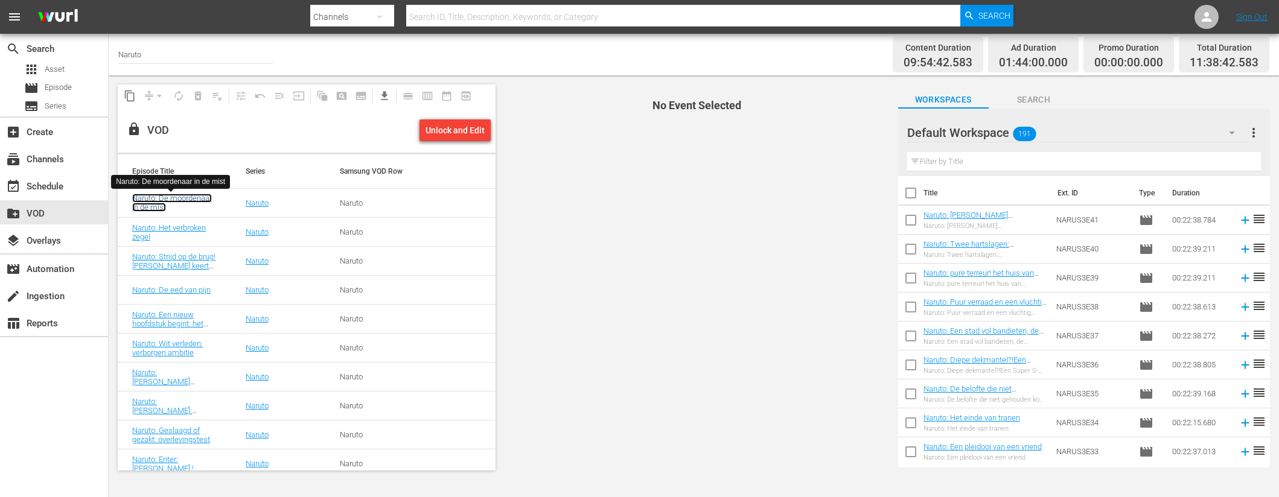
click at [177, 205] on link "Naruto: De moordenaar in de mist" at bounding box center [172, 203] width 80 height 18
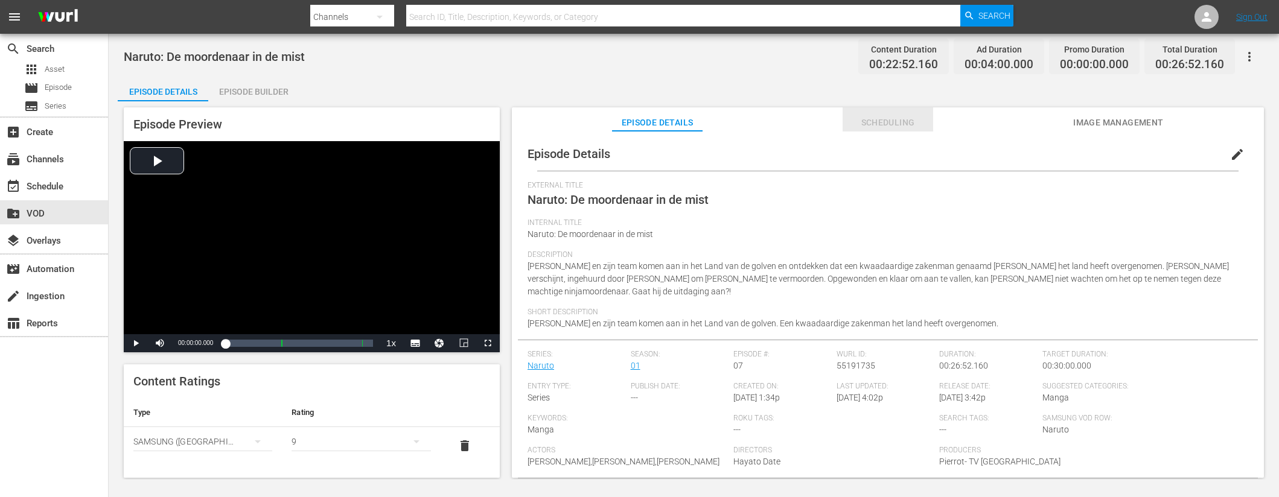
drag, startPoint x: 897, startPoint y: 109, endPoint x: 897, endPoint y: 131, distance: 22.3
click at [897, 109] on button "Scheduling" at bounding box center [887, 119] width 91 height 24
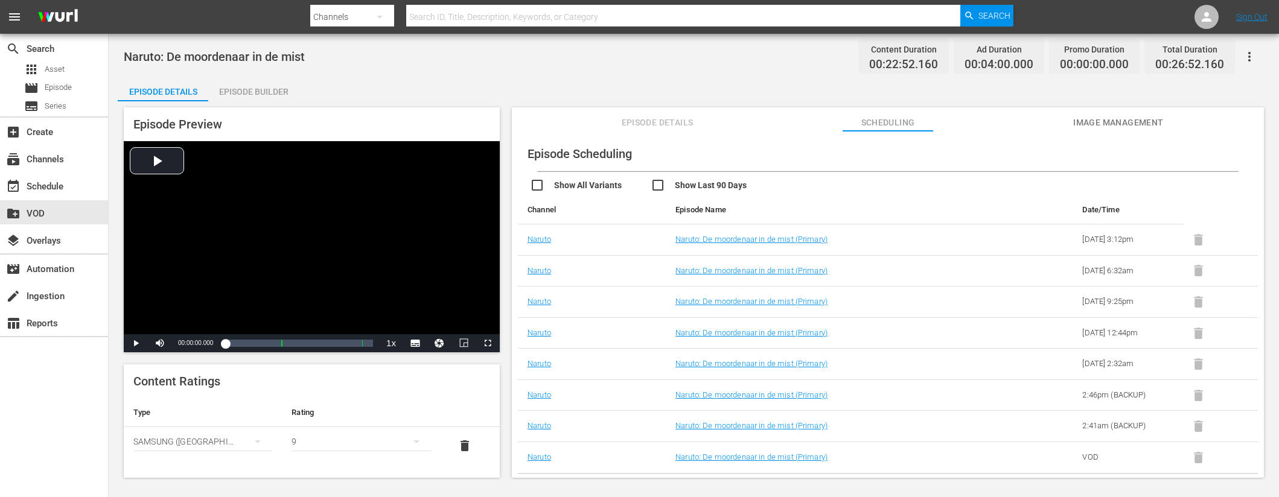
click at [1115, 119] on span "Image Management" at bounding box center [1118, 122] width 91 height 15
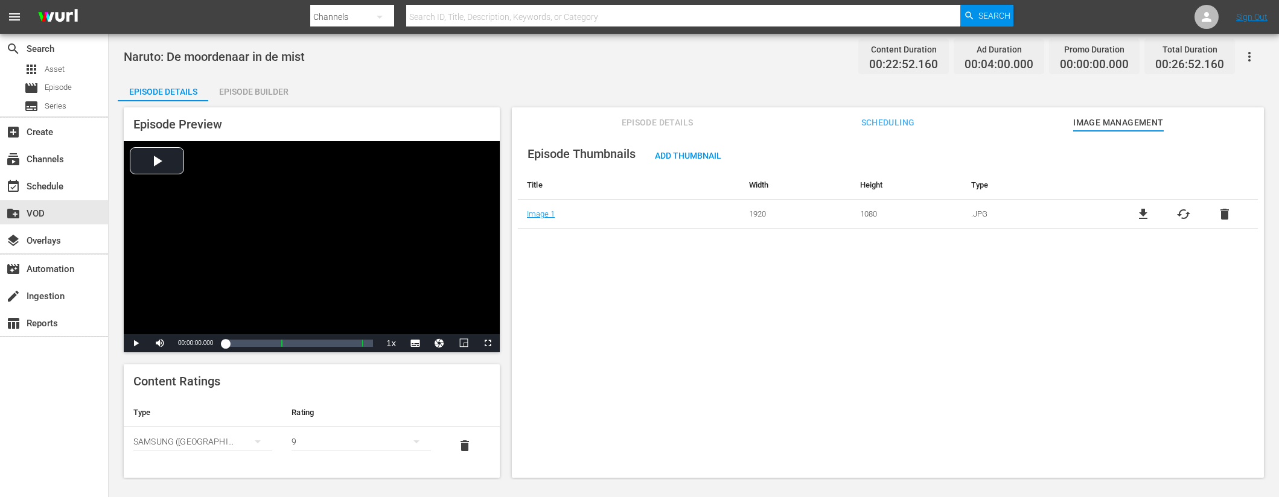
click at [263, 97] on div "Episode Builder" at bounding box center [253, 91] width 91 height 29
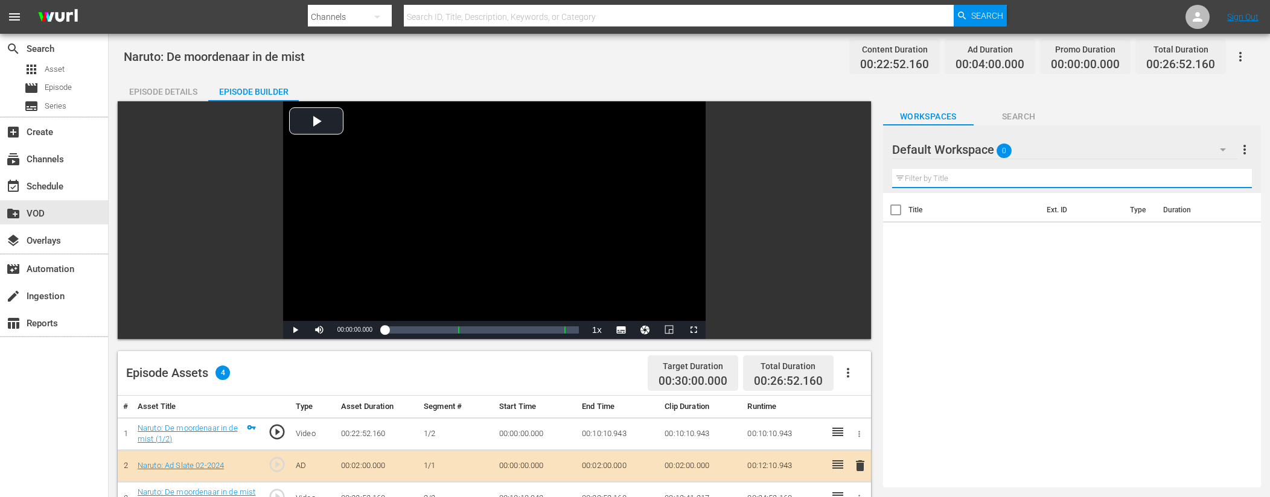
click at [960, 178] on input "text" at bounding box center [1072, 178] width 360 height 19
type input "30 seconds"
click at [1022, 115] on span "Search" at bounding box center [1018, 116] width 91 height 15
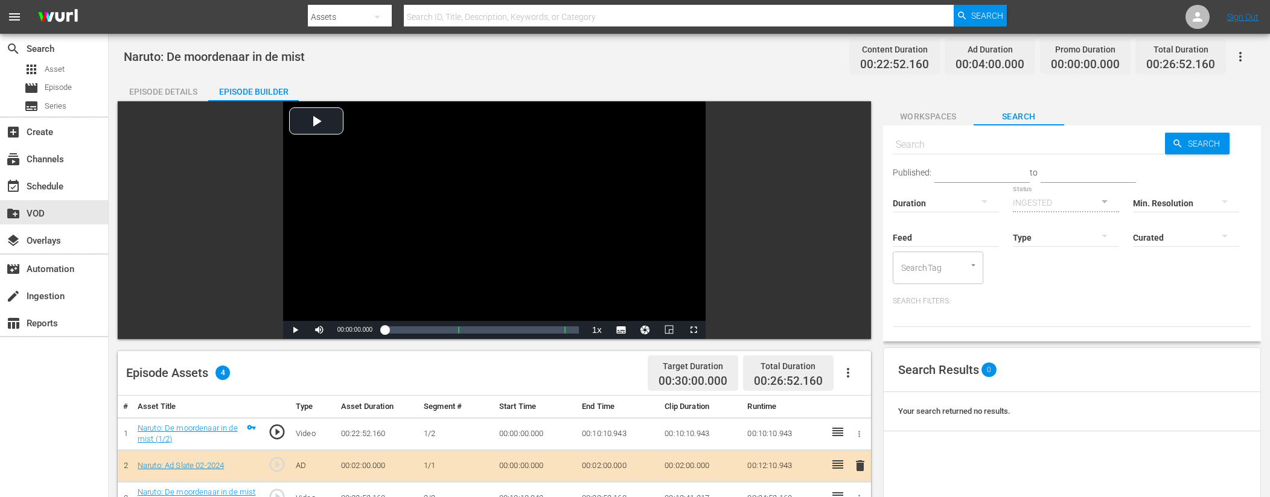
click at [945, 146] on input "text" at bounding box center [1029, 144] width 273 height 29
type input "3"
type input "0"
type input "30 seconds"
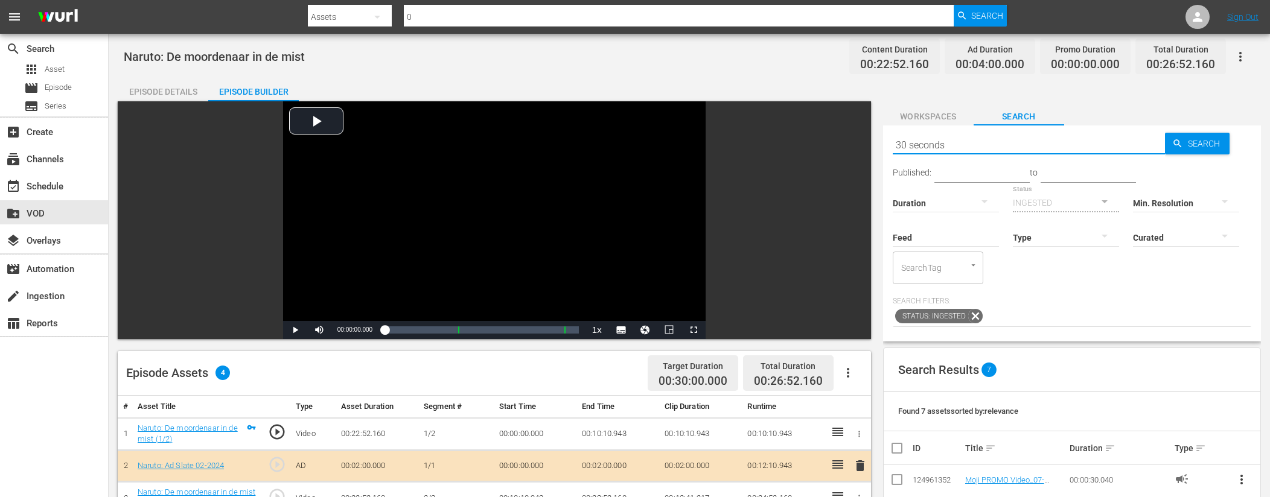
type input "30 seconds"
click at [970, 145] on input "30 seconds" at bounding box center [1029, 144] width 273 height 29
type input "30 secon"
type input "30"
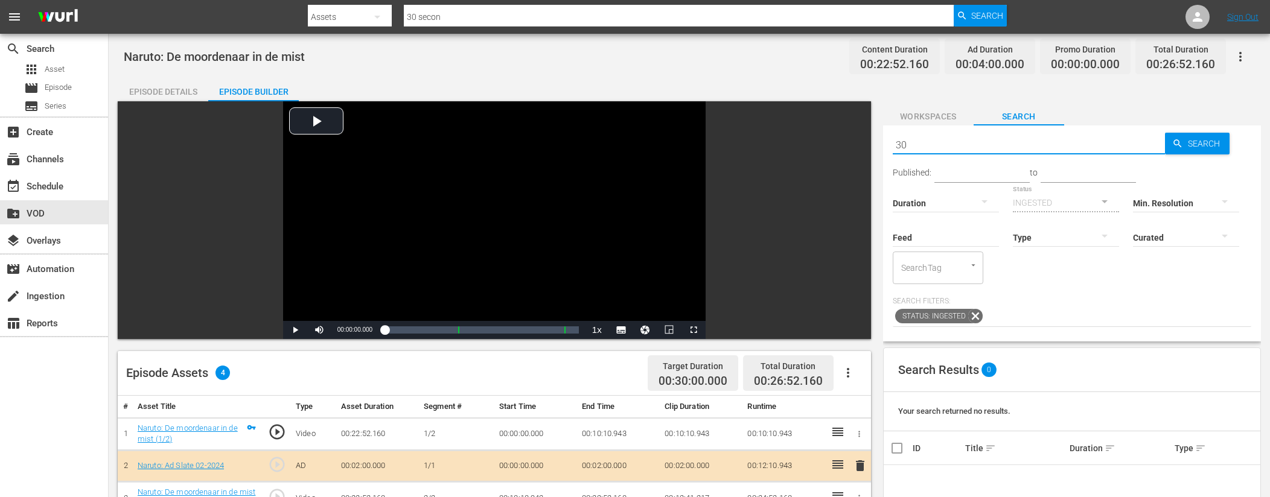
type input "30"
drag, startPoint x: 928, startPoint y: 146, endPoint x: 874, endPoint y: 139, distance: 53.6
click at [875, 139] on div "Video Player is loading. Play Video Play Mute Current Time 00:00:00.000 / Durat…" at bounding box center [689, 451] width 1143 height 701
type input "ad slate"
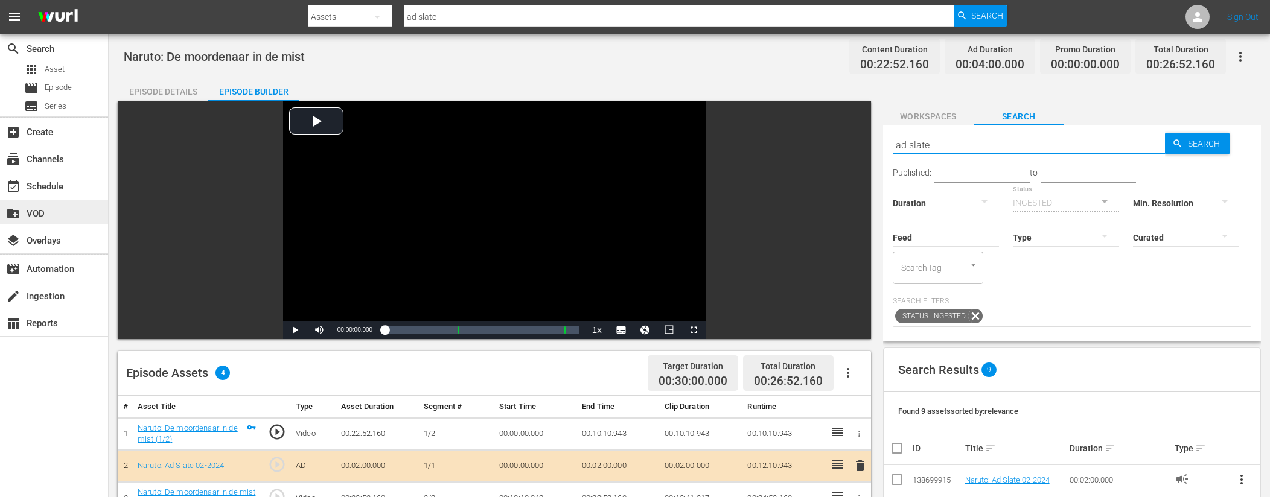
type input "ad slate"
click at [71, 211] on div "create_new_folder VOD" at bounding box center [54, 212] width 108 height 24
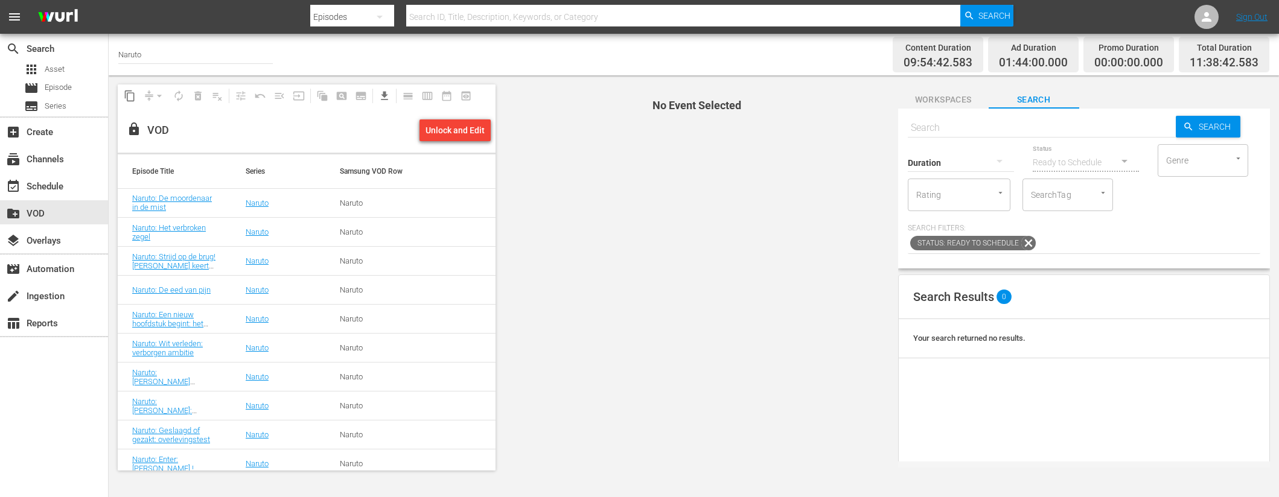
click at [167, 54] on input "Naruto" at bounding box center [195, 54] width 154 height 29
drag, startPoint x: 143, startPoint y: 54, endPoint x: 118, endPoint y: 51, distance: 25.5
click at [118, 51] on input "Naruto road" at bounding box center [195, 54] width 154 height 29
click at [170, 48] on input "road" at bounding box center [195, 54] width 154 height 29
click at [165, 54] on input "road" at bounding box center [195, 54] width 154 height 29
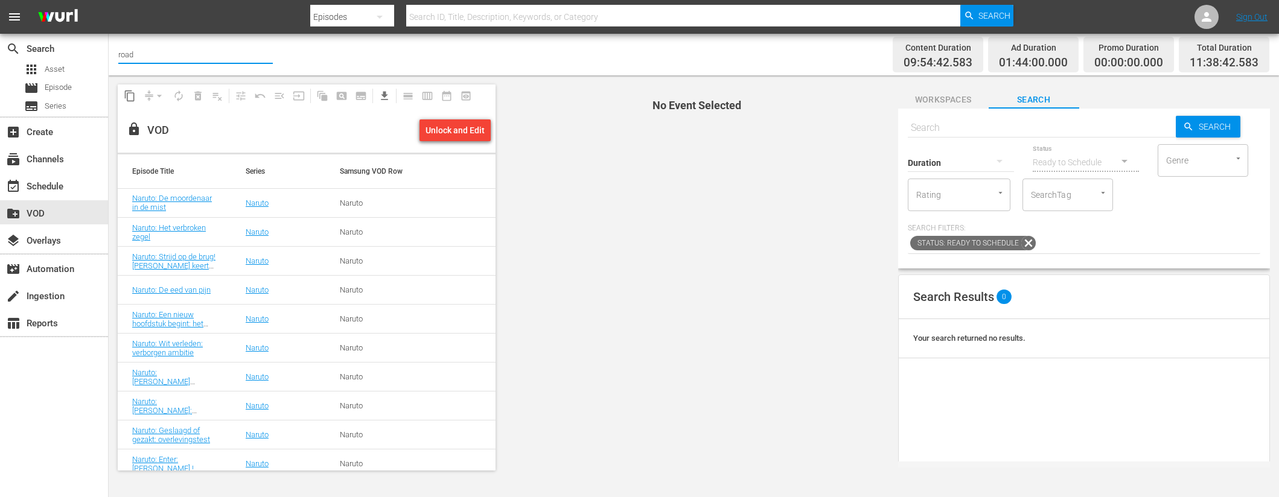
type input "road"
click at [74, 162] on div "subscriptions Channels" at bounding box center [54, 158] width 108 height 24
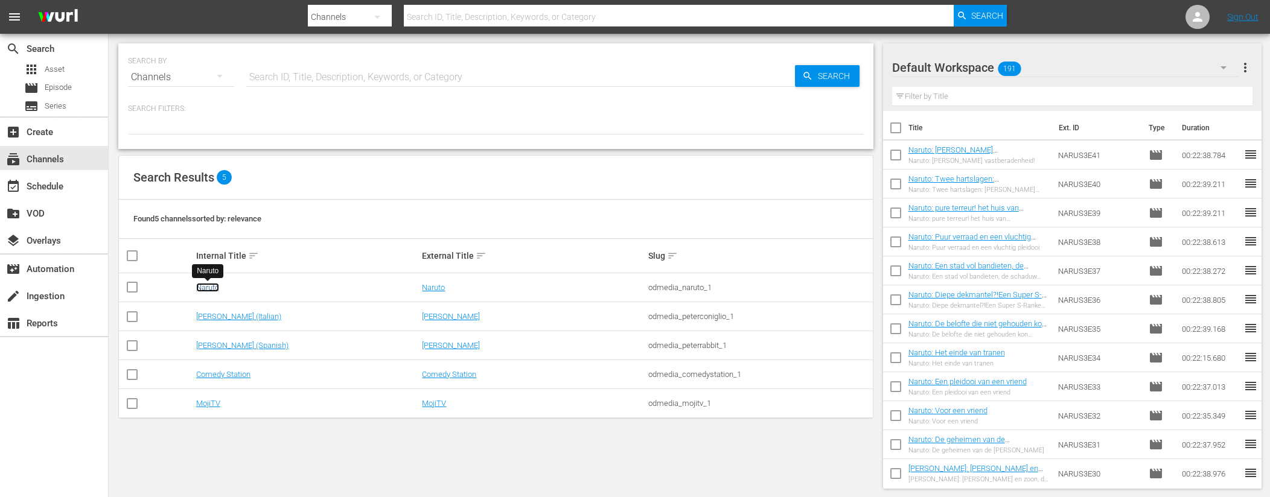
click at [212, 285] on link "Naruto" at bounding box center [207, 287] width 23 height 9
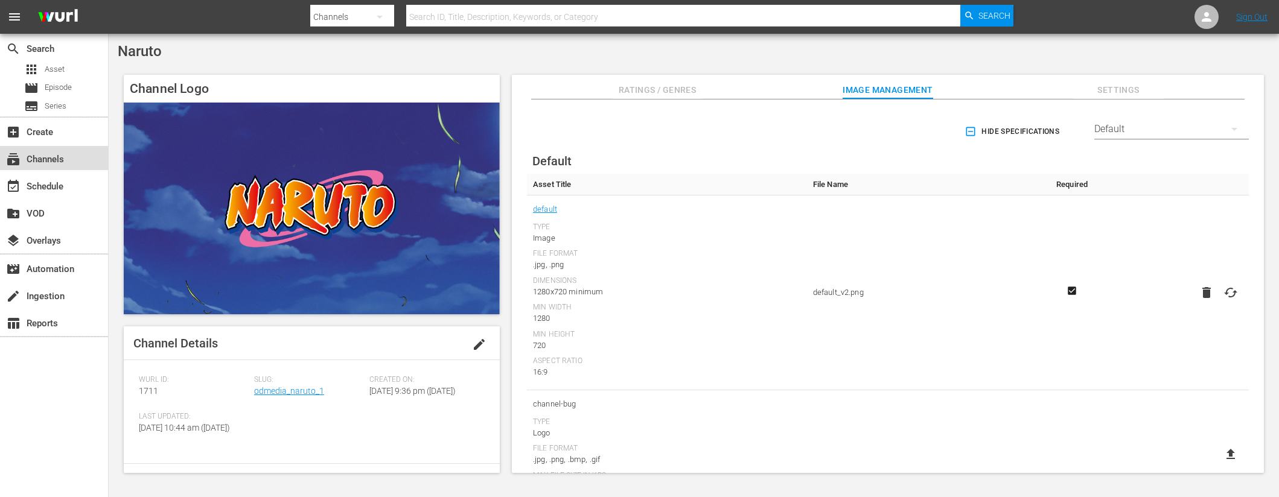
click at [92, 158] on div "subscriptions Channels" at bounding box center [54, 158] width 108 height 24
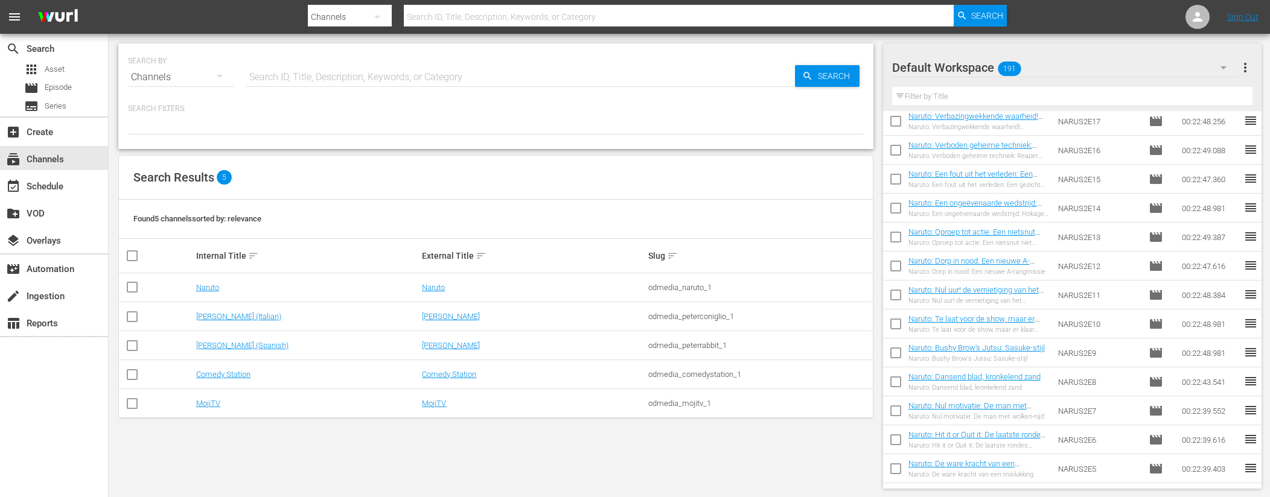
scroll to position [2293, 0]
click at [955, 101] on input "text" at bounding box center [1072, 96] width 361 height 19
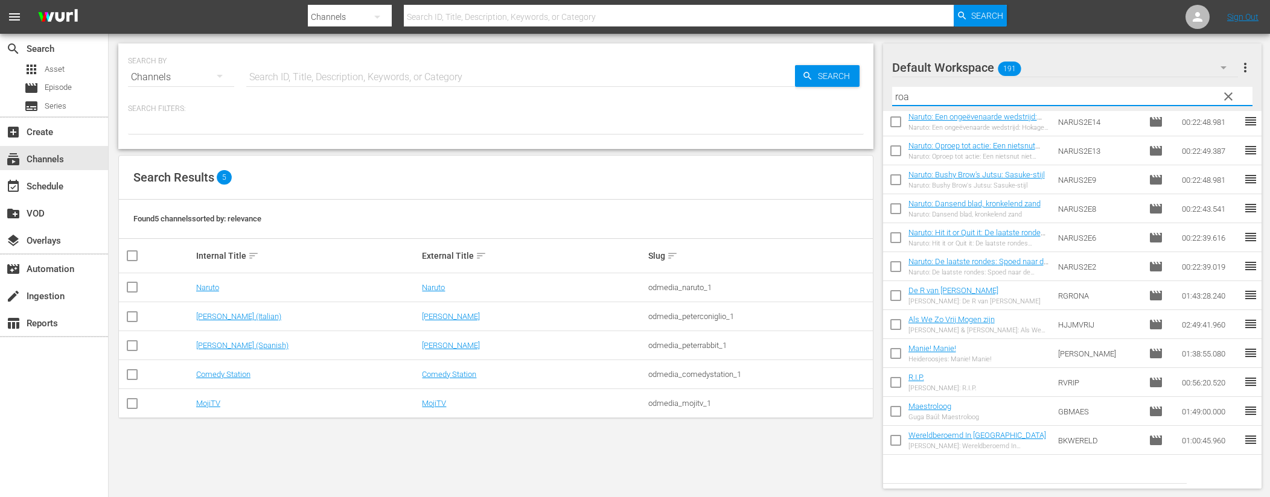
scroll to position [0, 0]
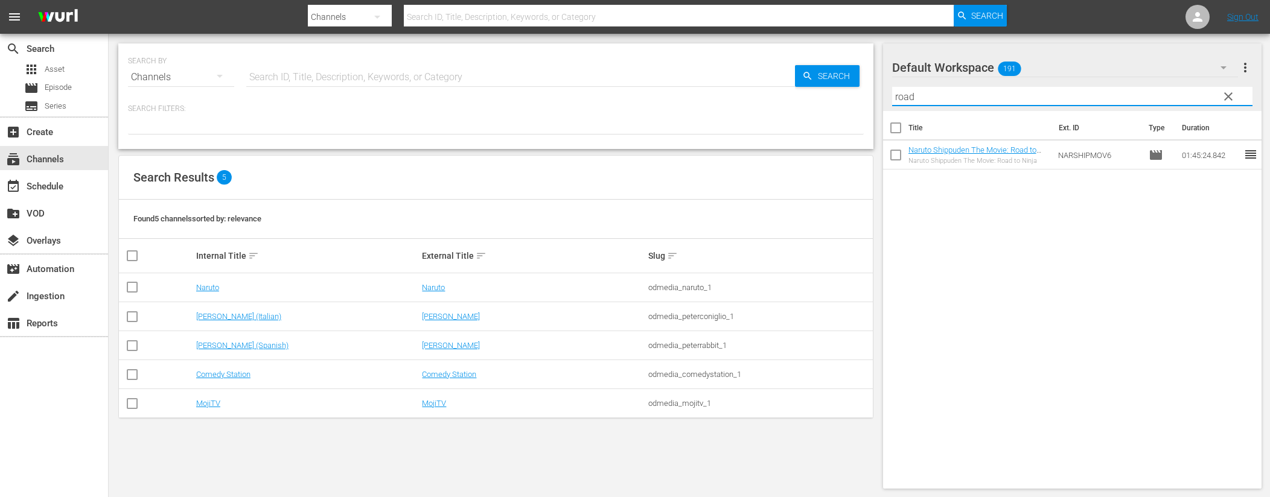
type input "road"
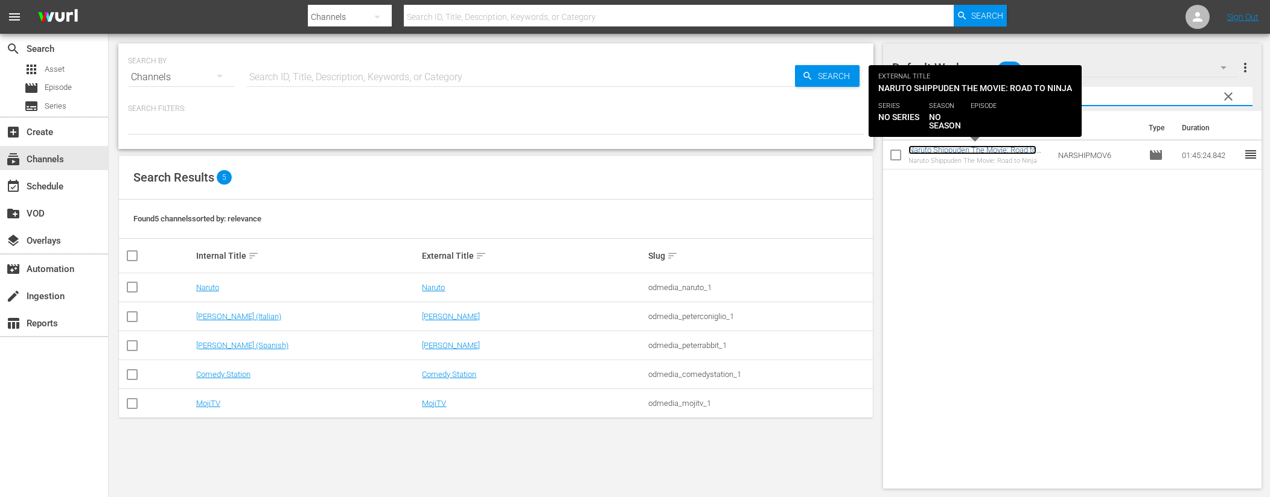
click at [1016, 148] on link "Naruto Shippuden The Movie: Road to Ninja" at bounding box center [972, 154] width 128 height 18
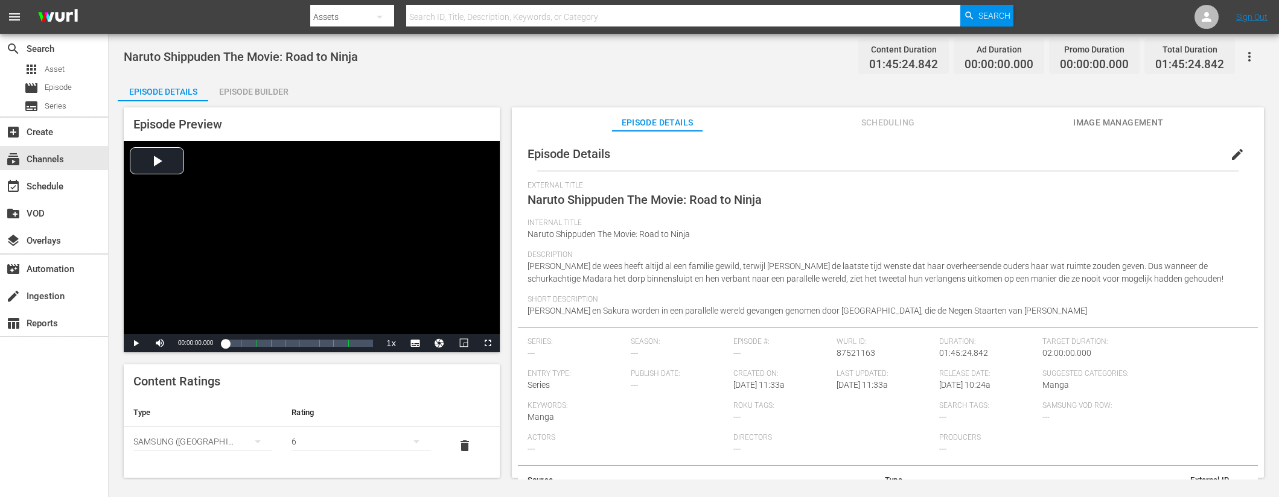
click at [906, 116] on span "Scheduling" at bounding box center [887, 122] width 91 height 15
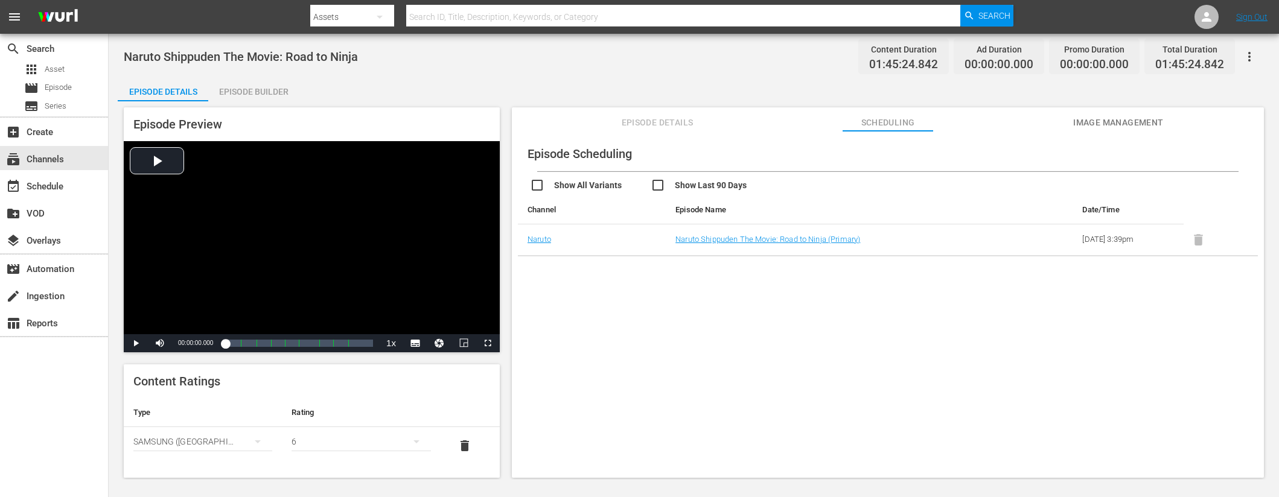
click at [1091, 125] on span "Image Management" at bounding box center [1118, 122] width 91 height 15
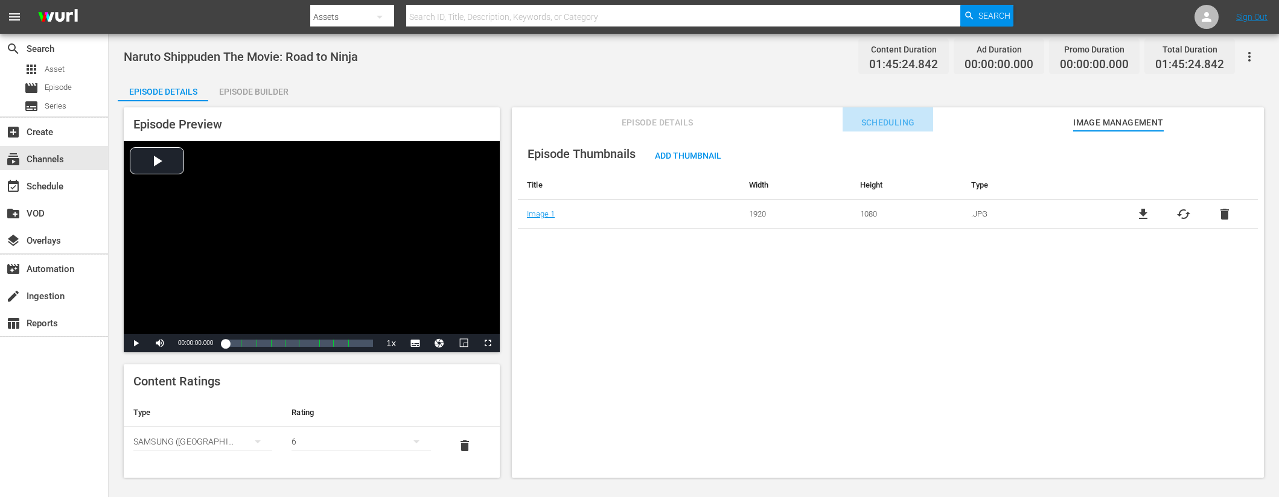
click at [905, 126] on span "Scheduling" at bounding box center [887, 122] width 91 height 15
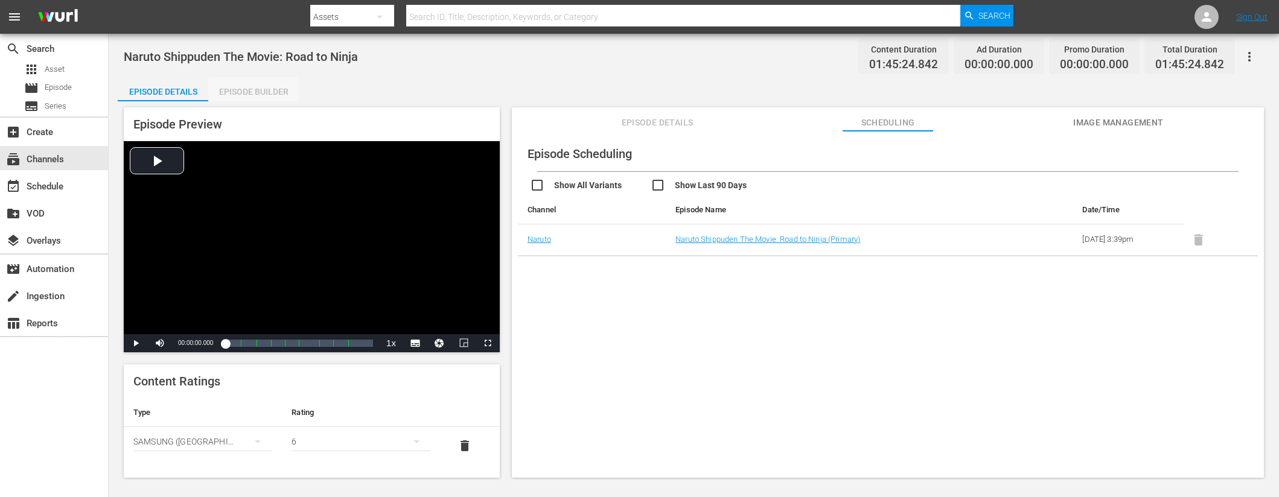
click at [278, 92] on div "Episode Builder" at bounding box center [253, 91] width 91 height 29
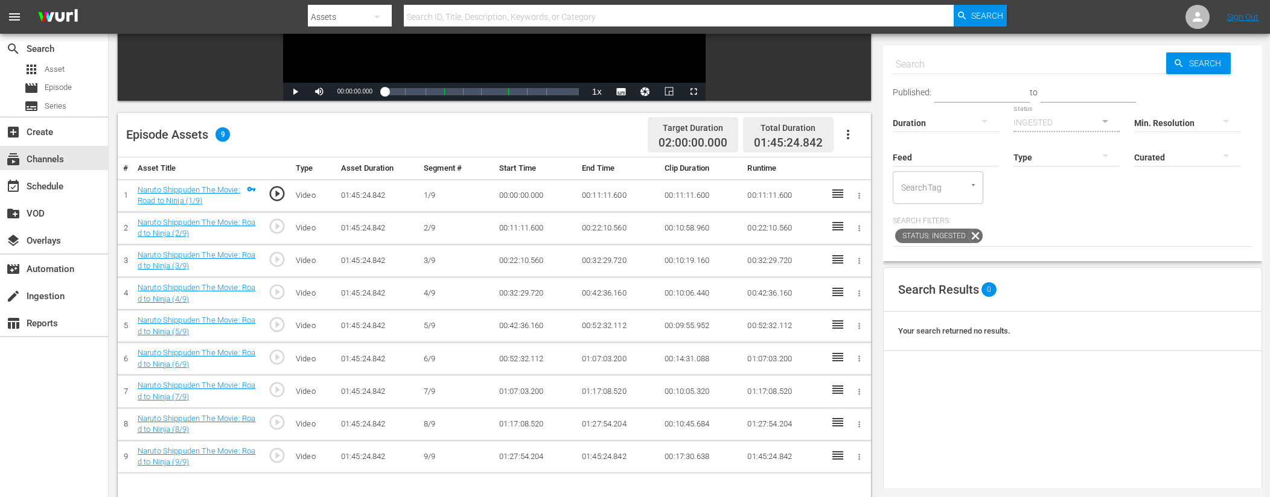
scroll to position [236, 0]
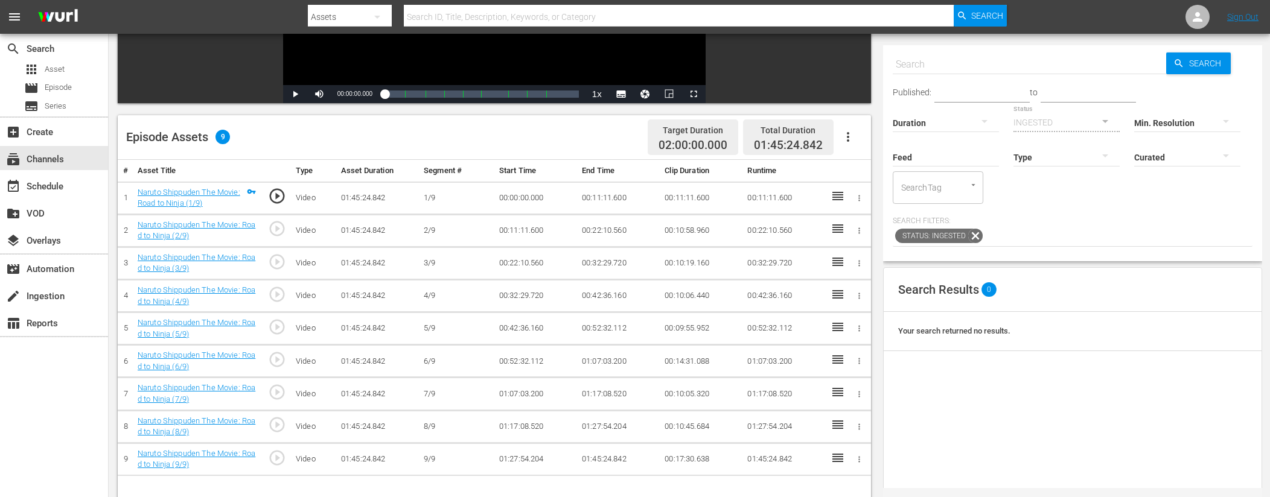
click at [961, 68] on input "text" at bounding box center [1029, 64] width 273 height 29
type input "30"
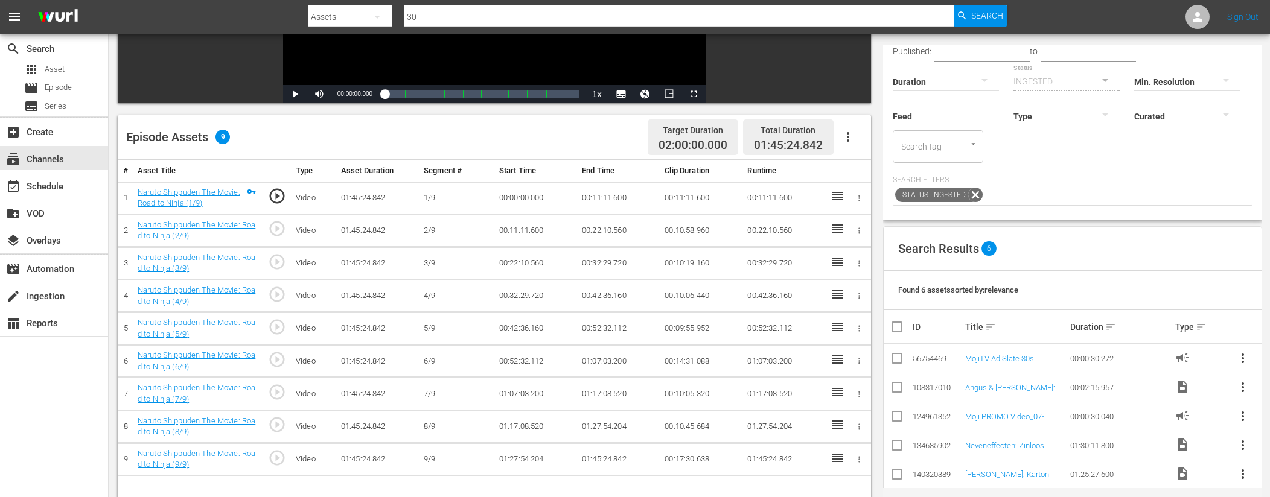
scroll to position [0, 0]
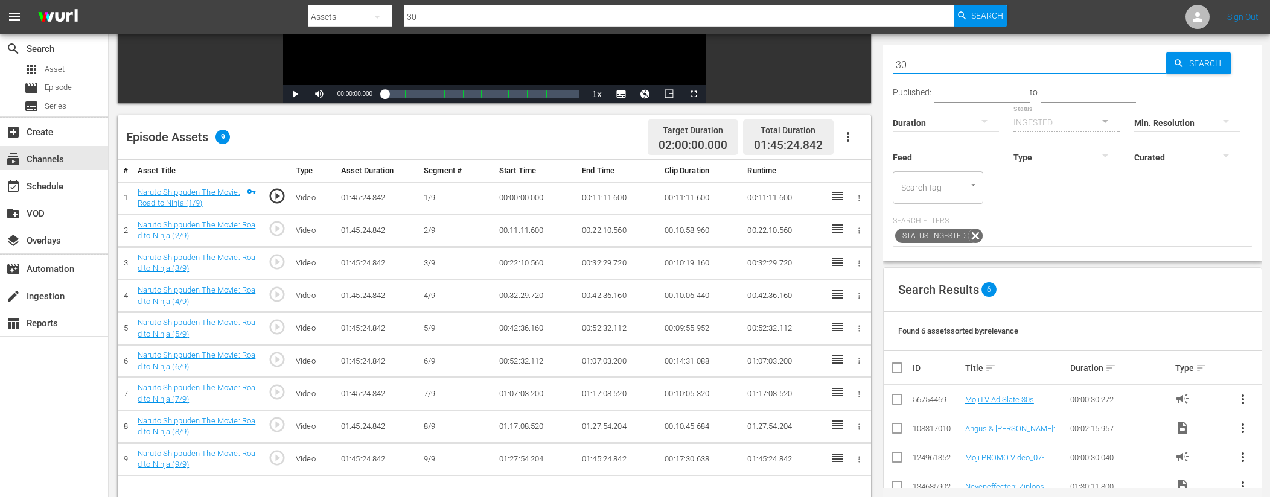
drag, startPoint x: 914, startPoint y: 65, endPoint x: 873, endPoint y: 62, distance: 41.2
click at [873, 62] on div "Video Player is loading. Play Video Play Mute Current Time 00:00:00.000 / Durat…" at bounding box center [689, 215] width 1143 height 701
type input "ad slate"
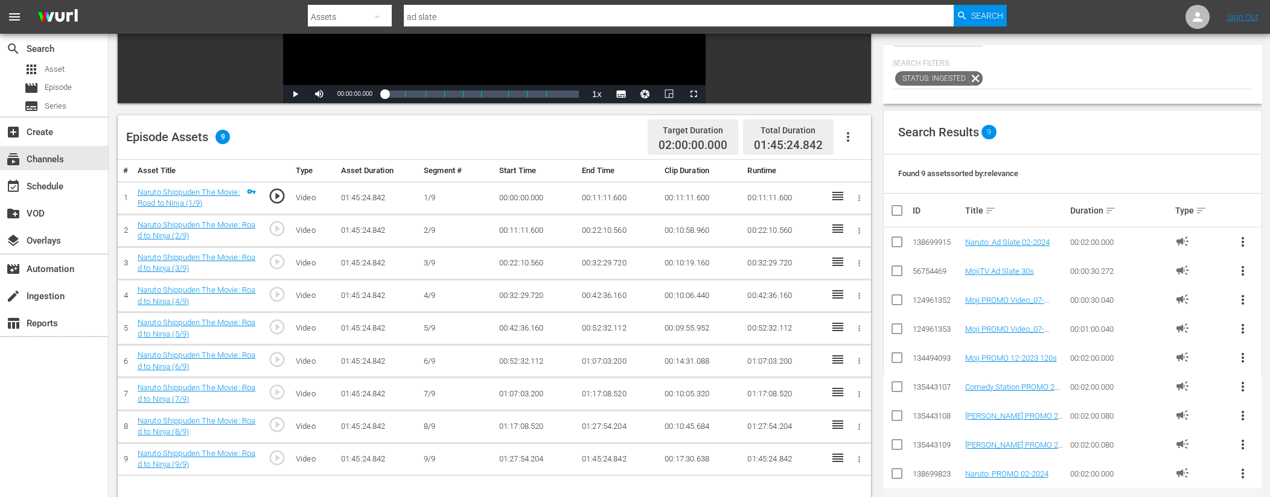
scroll to position [159, 0]
type input "ad slate"
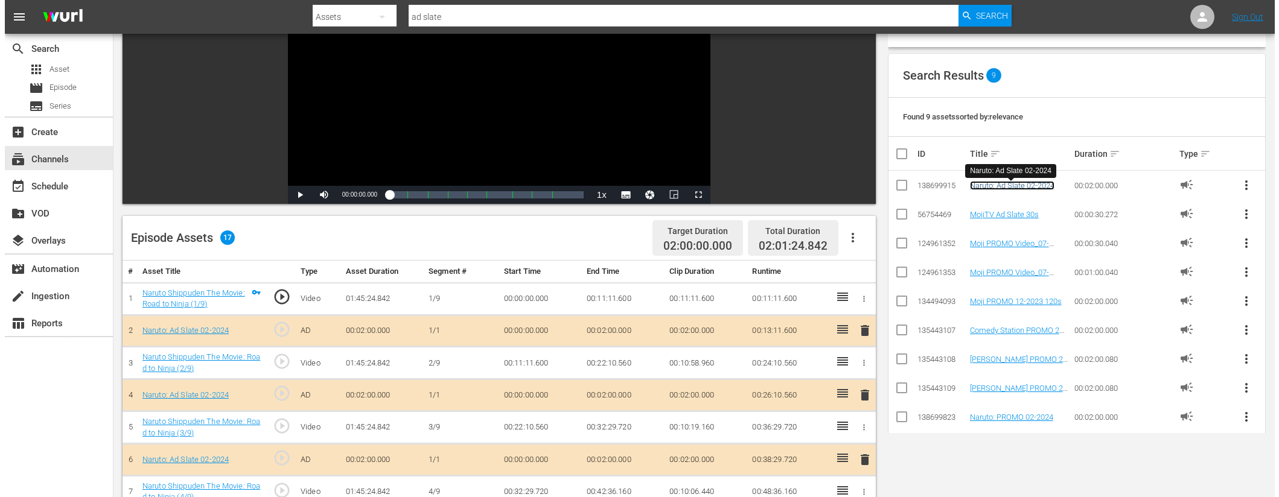
scroll to position [0, 0]
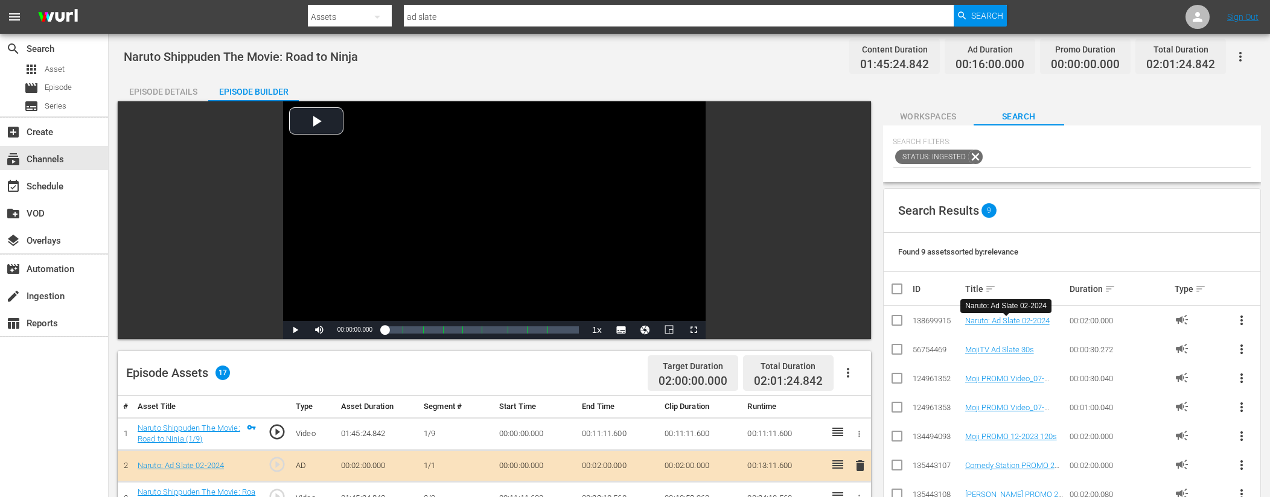
click at [177, 89] on div "Episode Details" at bounding box center [163, 91] width 91 height 29
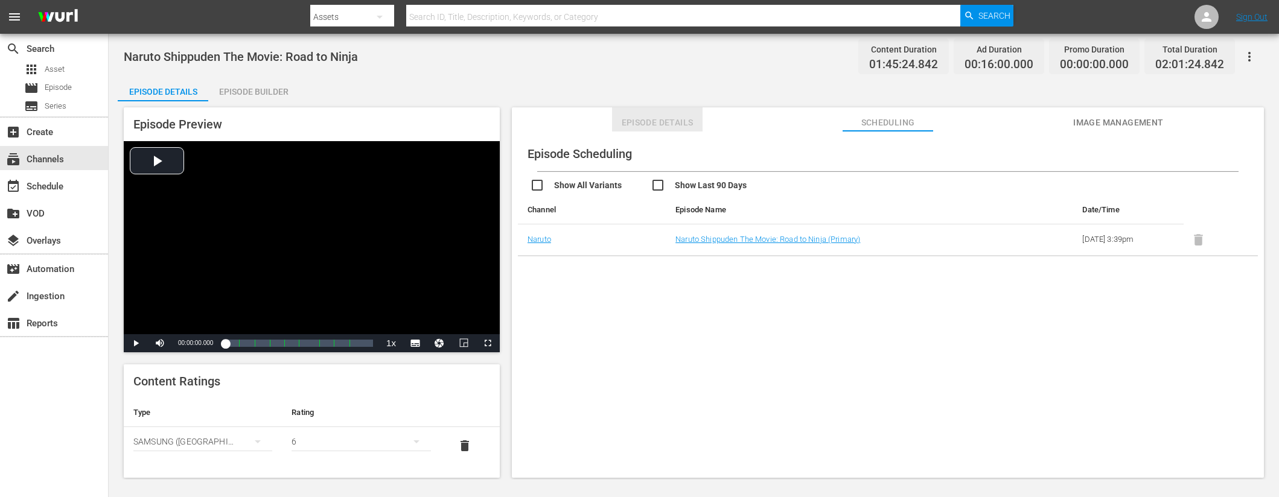
click at [646, 121] on span "Episode Details" at bounding box center [657, 122] width 91 height 15
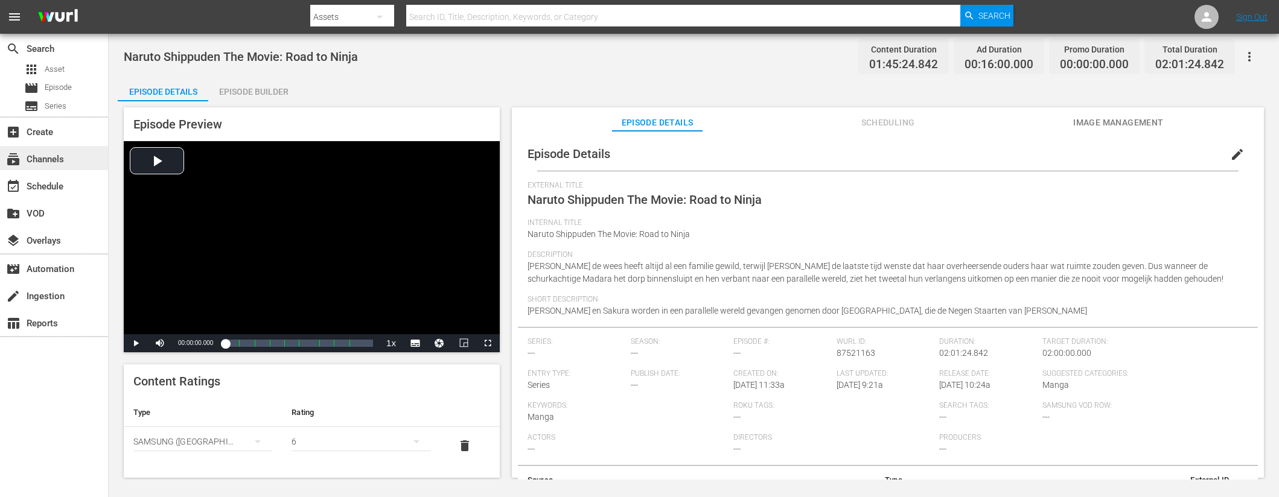
click at [65, 159] on div "subscriptions Channels" at bounding box center [34, 157] width 68 height 11
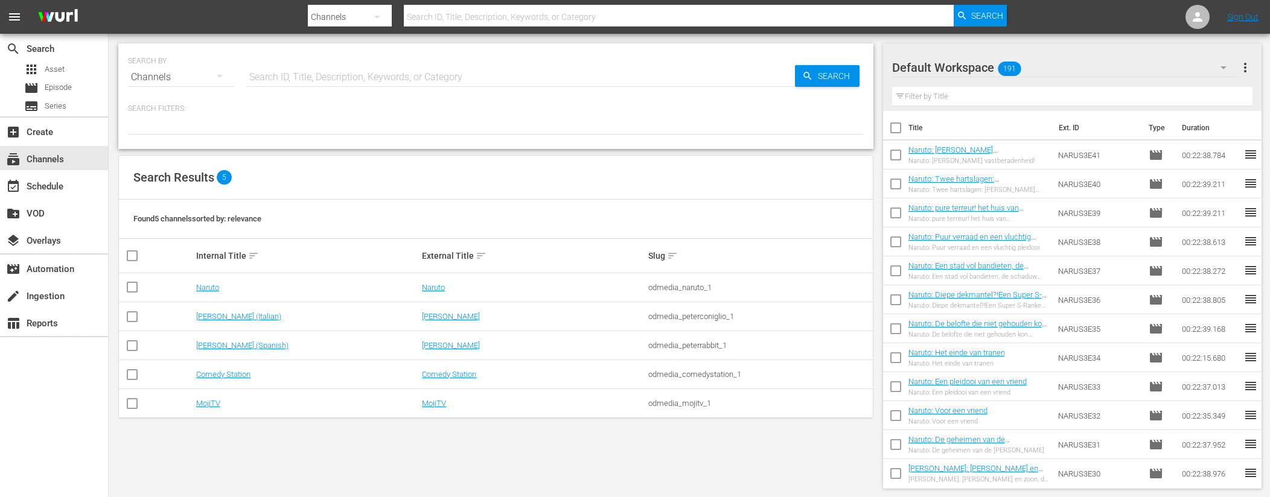
click at [972, 94] on input "text" at bounding box center [1072, 96] width 361 height 19
click at [966, 93] on input "text" at bounding box center [1072, 96] width 361 height 19
click at [966, 92] on input "text" at bounding box center [1072, 96] width 361 height 19
click at [1240, 90] on input "text" at bounding box center [1072, 96] width 361 height 19
click at [704, 447] on div "SEARCH BY Search By Channels Search ID, Title, Description, Keywords, or Catego…" at bounding box center [496, 266] width 774 height 465
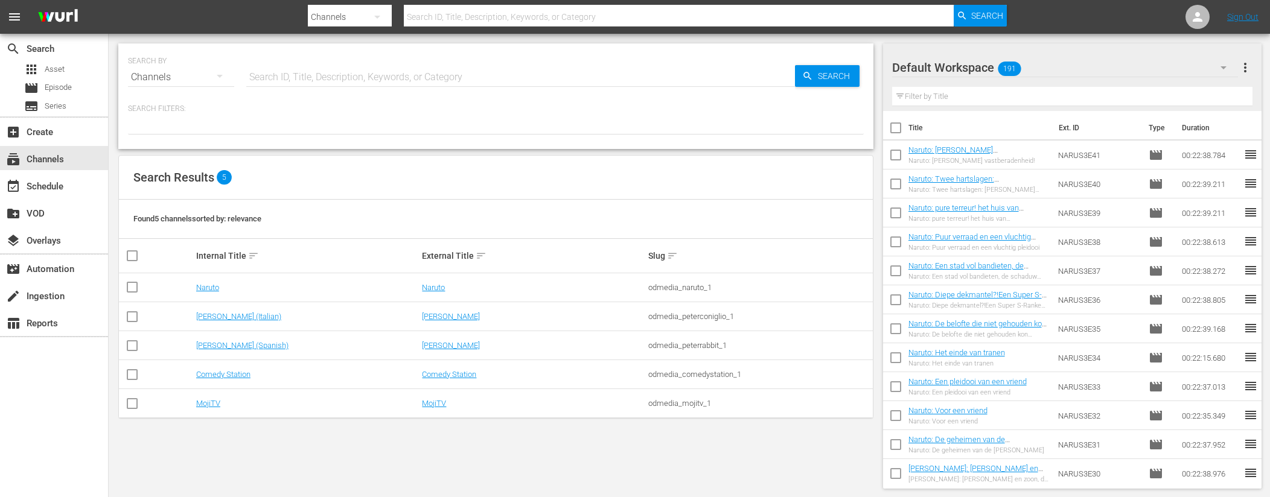
click at [966, 95] on input "text" at bounding box center [1072, 96] width 361 height 19
click at [383, 69] on input "text" at bounding box center [520, 77] width 549 height 29
click at [1010, 95] on input "text" at bounding box center [1072, 96] width 361 height 19
paste input "Naruto: Start de motoren"
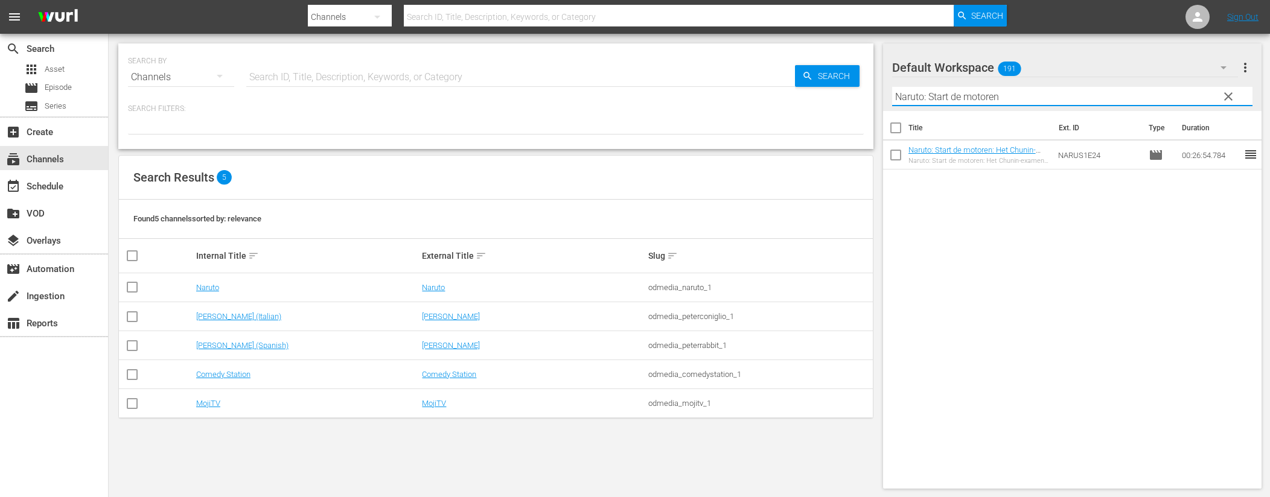
type input "Naruto: Start de motoren"
click at [1013, 157] on div "Naruto: Start de motoren: Het Chunin-examen begint" at bounding box center [978, 161] width 141 height 8
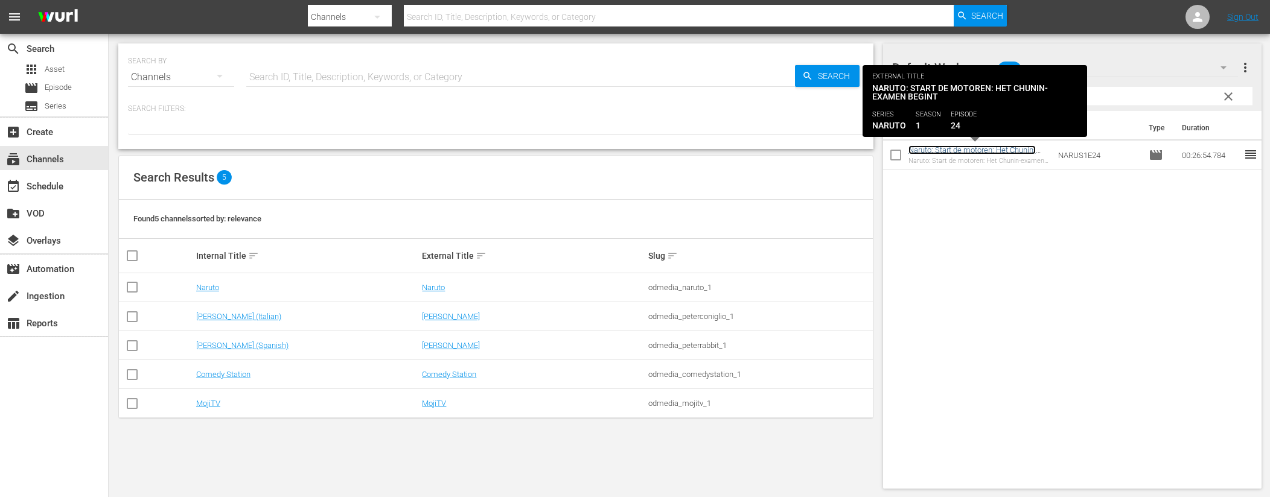
click at [1017, 145] on link "Naruto: Start de motoren: Het Chunin-examen begint" at bounding box center [971, 154] width 127 height 18
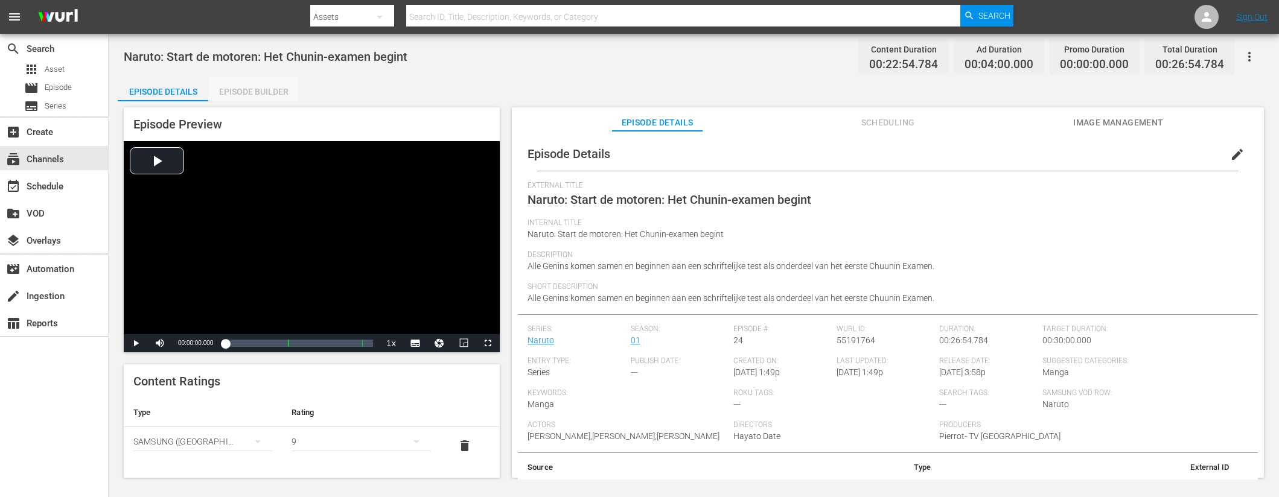
click at [282, 95] on div "Episode Builder" at bounding box center [253, 91] width 91 height 29
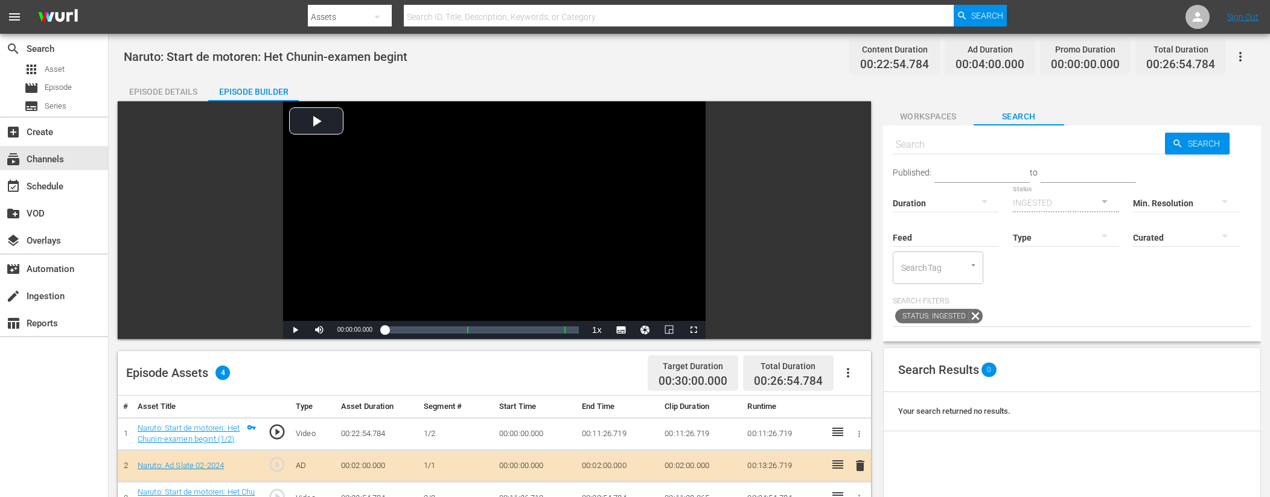
click at [186, 89] on div "Episode Details" at bounding box center [163, 91] width 91 height 29
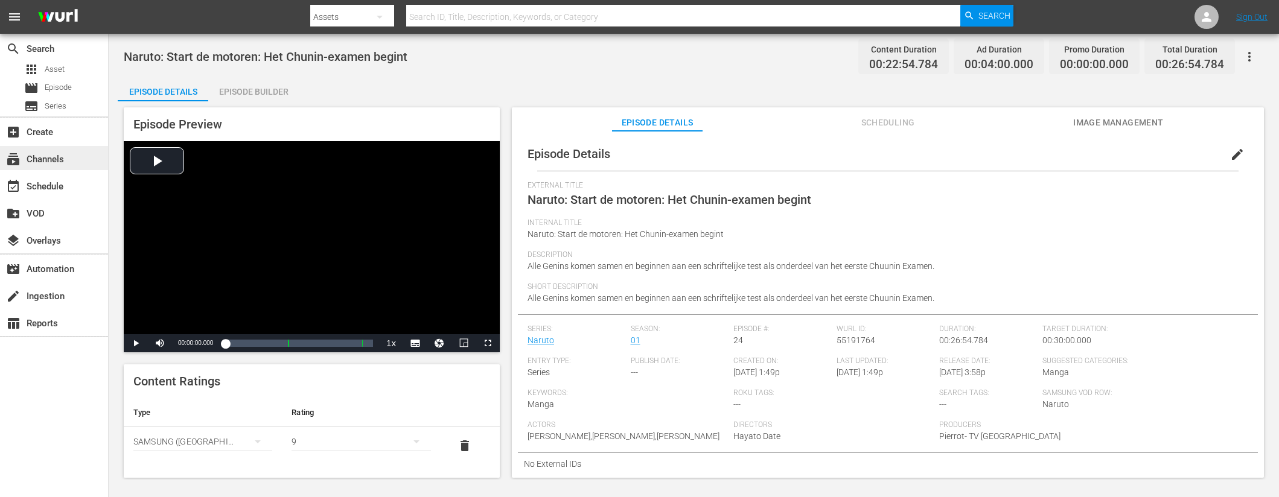
click at [82, 160] on div "subscriptions Channels" at bounding box center [54, 158] width 108 height 24
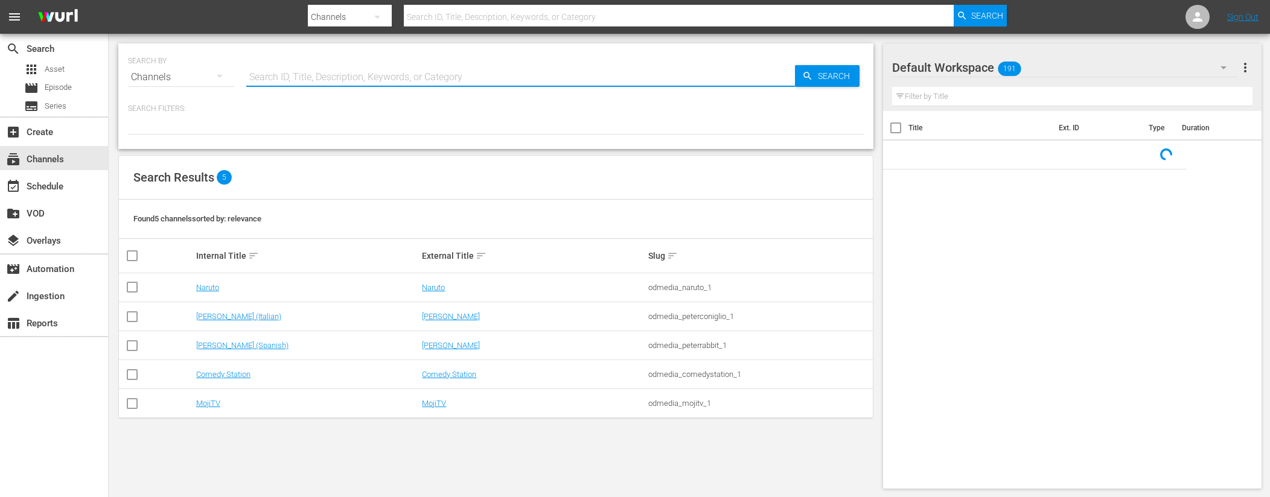
click at [303, 74] on input "text" at bounding box center [520, 77] width 549 height 29
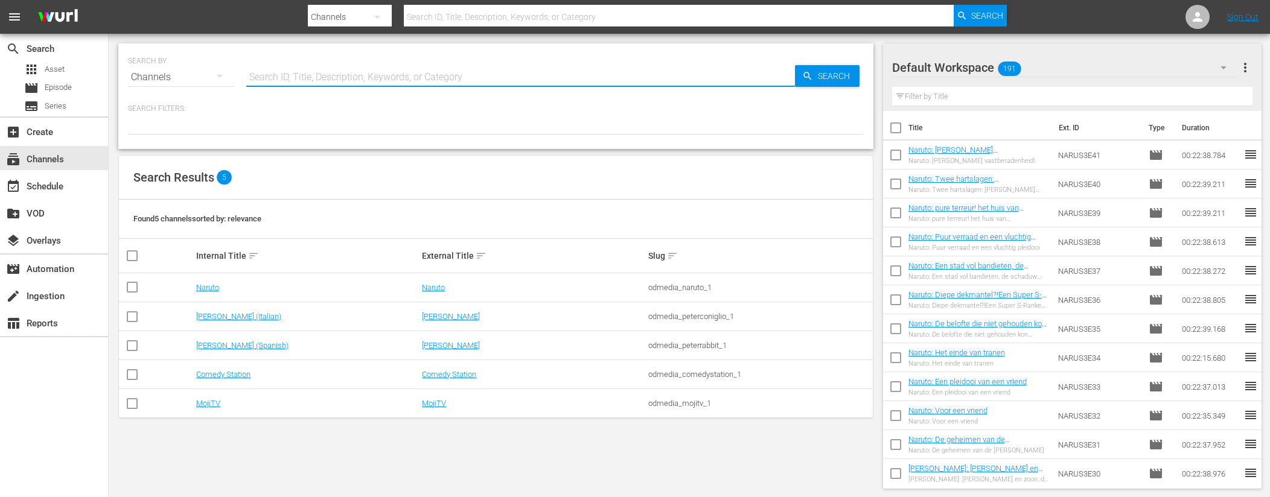
paste input "Naruto: Haat onder de Uchihas: De laatste van de Clan! (1/2)"
type input "Naruto: Haat onder de Uchihas: De laatste van de Clan! (1/2)"
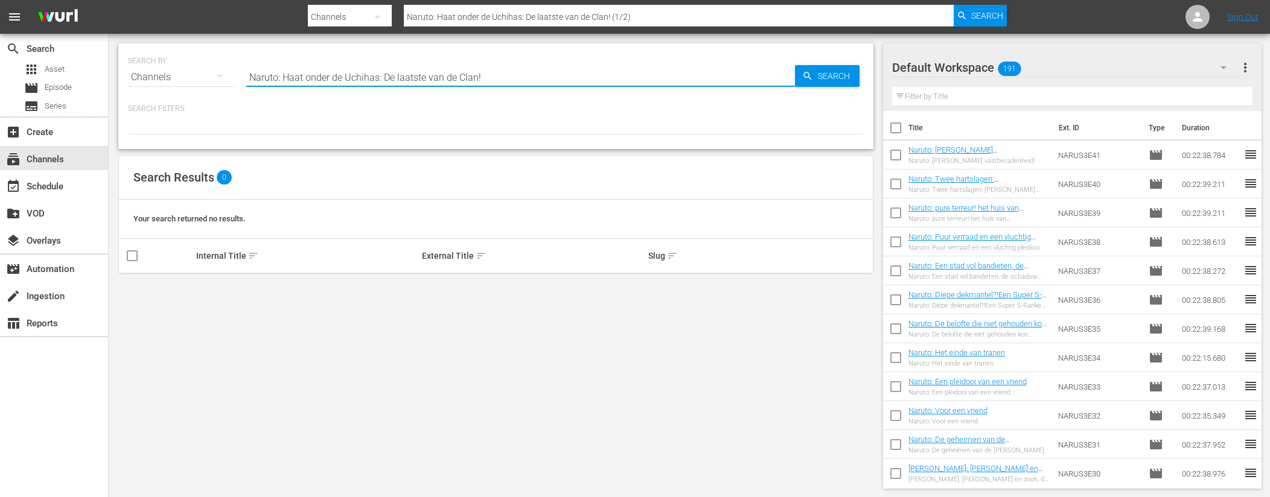
type input "Naruto: Haat onder de Uchihas: De laatste van de Clan!"
type input "Naruto: Haat onder de Uchihas: De laatste van de Clan"
drag, startPoint x: 485, startPoint y: 80, endPoint x: 246, endPoint y: 39, distance: 241.9
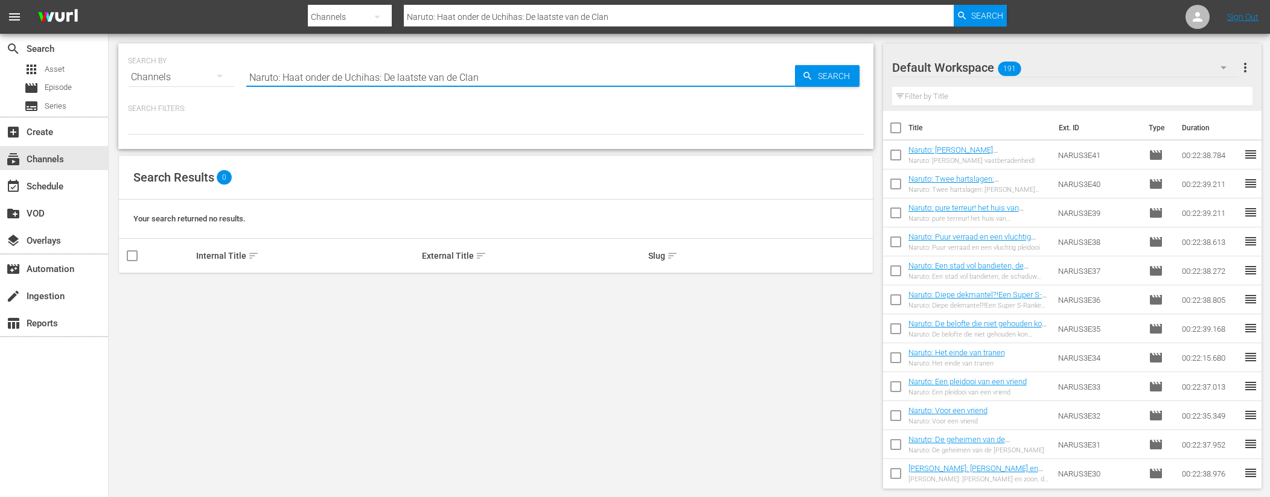
click at [246, 39] on div "SEARCH BY Search By Channels Search ID, Title, Description, Keywords, or Catego…" at bounding box center [496, 266] width 774 height 465
type input "naruto"
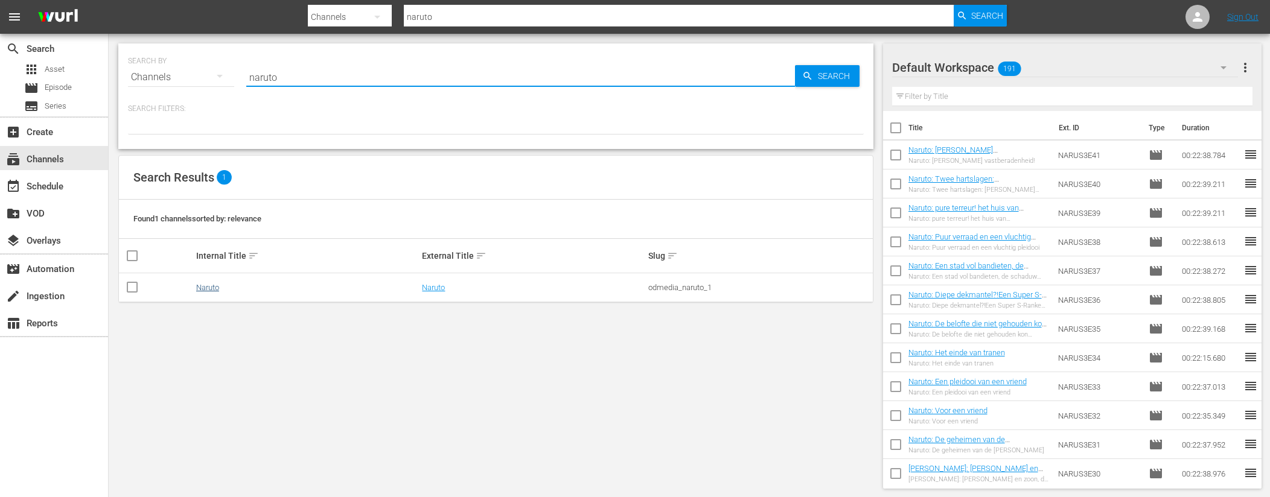
type input "naruto"
click at [212, 288] on link "Naruto" at bounding box center [207, 287] width 23 height 9
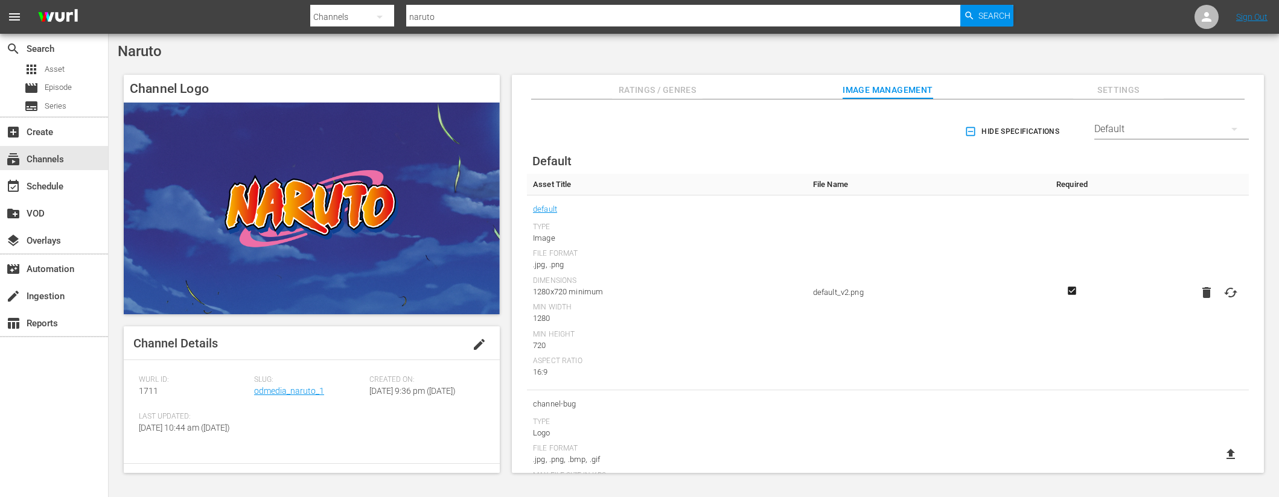
click at [704, 92] on div "Ratings / Genres Image Management Settings" at bounding box center [888, 87] width 692 height 24
click at [669, 87] on span "Ratings / Genres" at bounding box center [657, 90] width 91 height 15
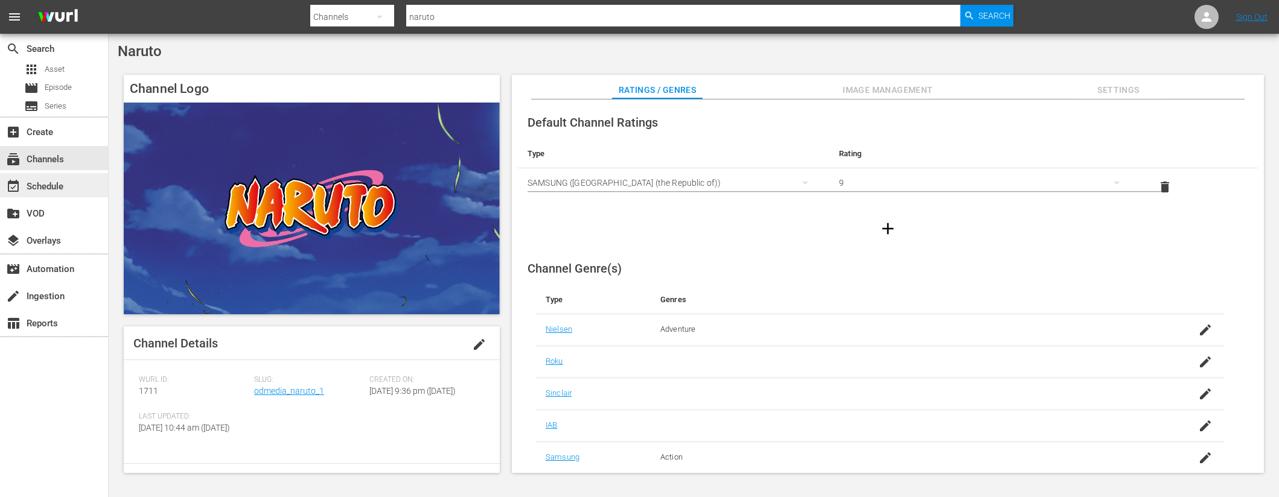
click at [96, 183] on div "event_available Schedule" at bounding box center [54, 185] width 108 height 24
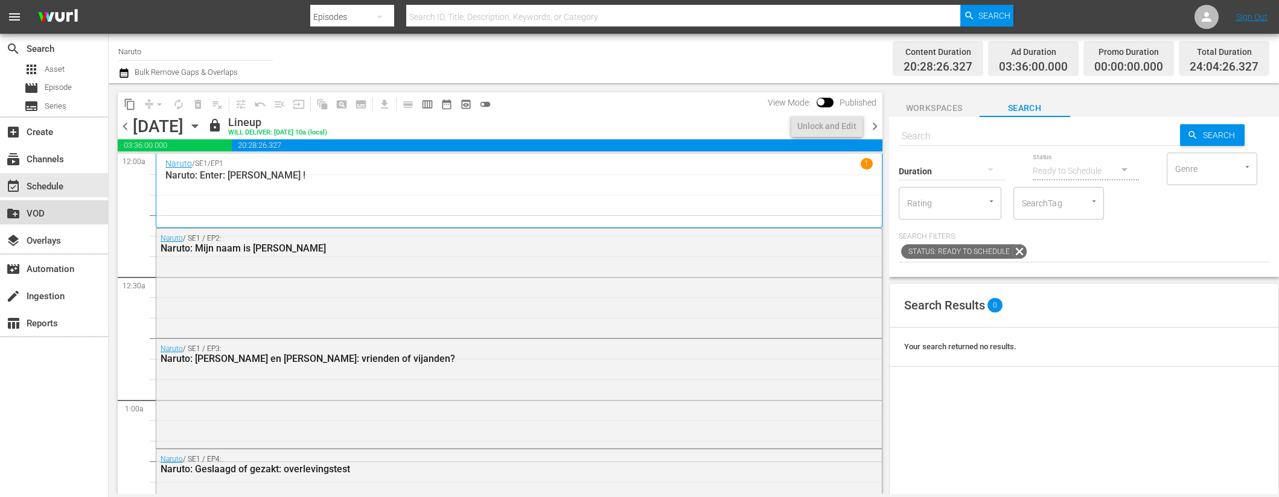
click at [67, 216] on div "create_new_folder VOD" at bounding box center [34, 211] width 68 height 11
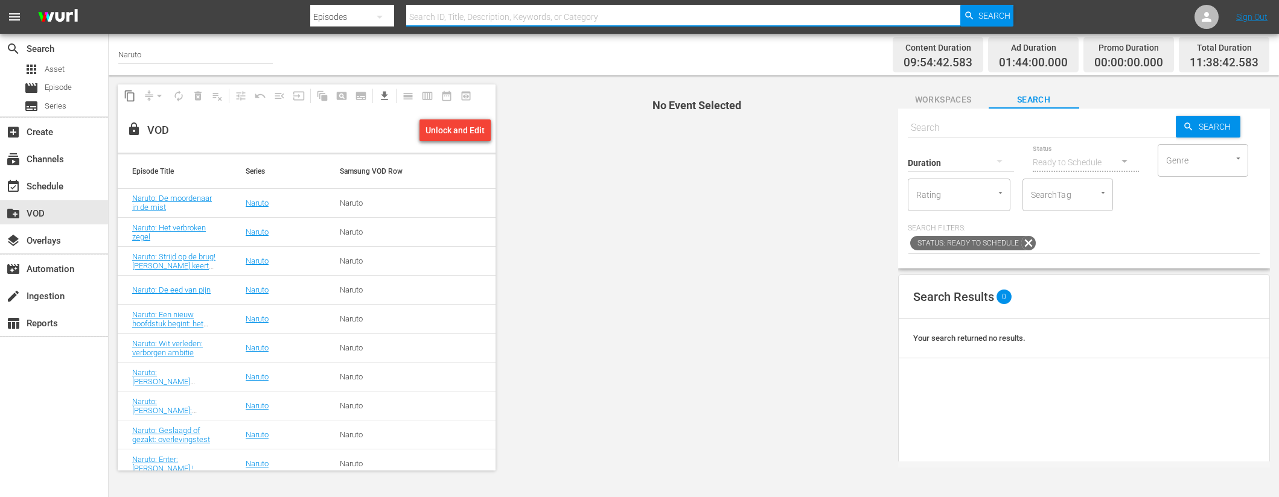
click at [427, 16] on input "text" at bounding box center [683, 16] width 555 height 29
click at [210, 54] on input "Naruto" at bounding box center [195, 54] width 154 height 29
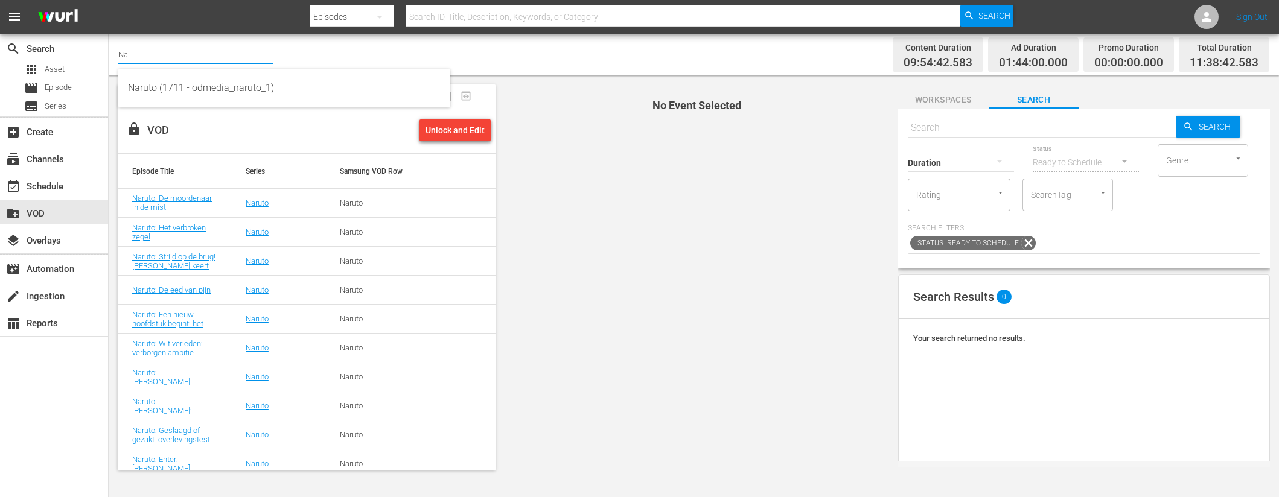
type input "N"
paste input "Naruto: Haat onder de Uchihas: De laatste van de Clan! (1/2)"
type input "Naruto: Haat onder de Uchihas: De laatste van de Clan!"
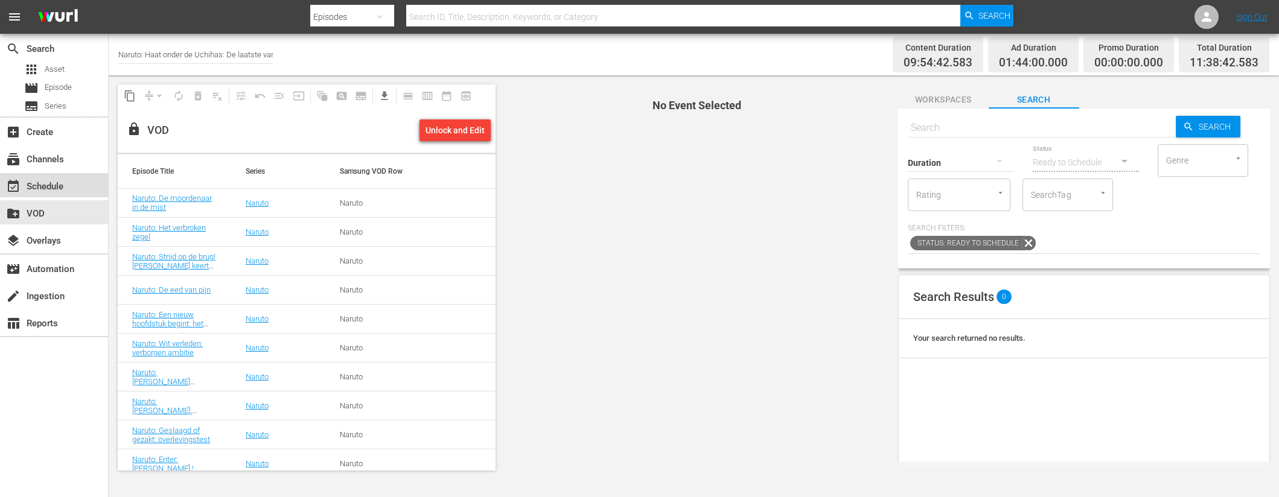
click at [61, 185] on div "event_available Schedule" at bounding box center [34, 184] width 68 height 11
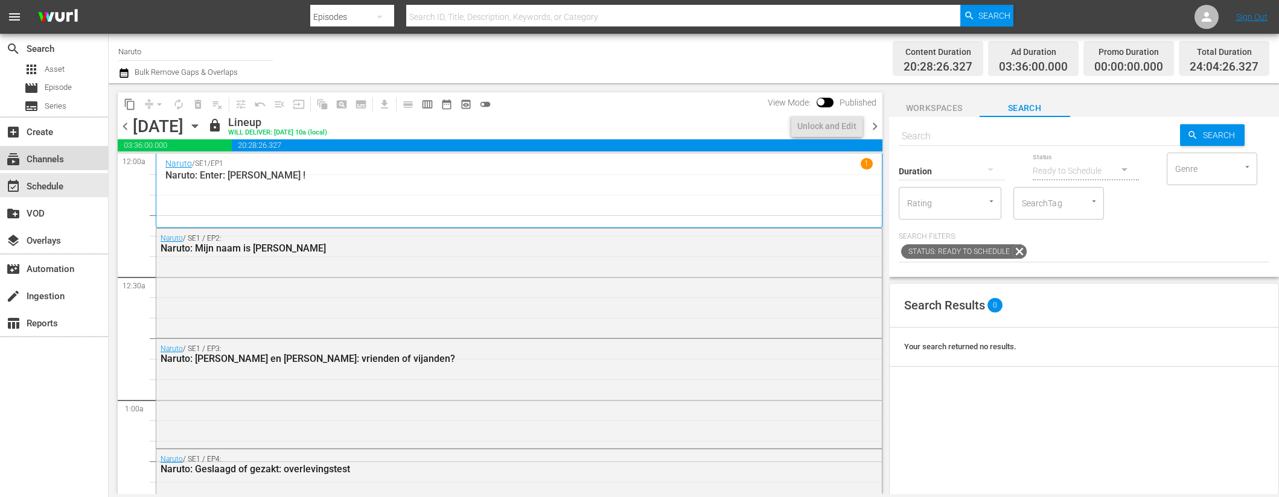
click at [65, 167] on div "subscriptions Channels" at bounding box center [54, 158] width 108 height 24
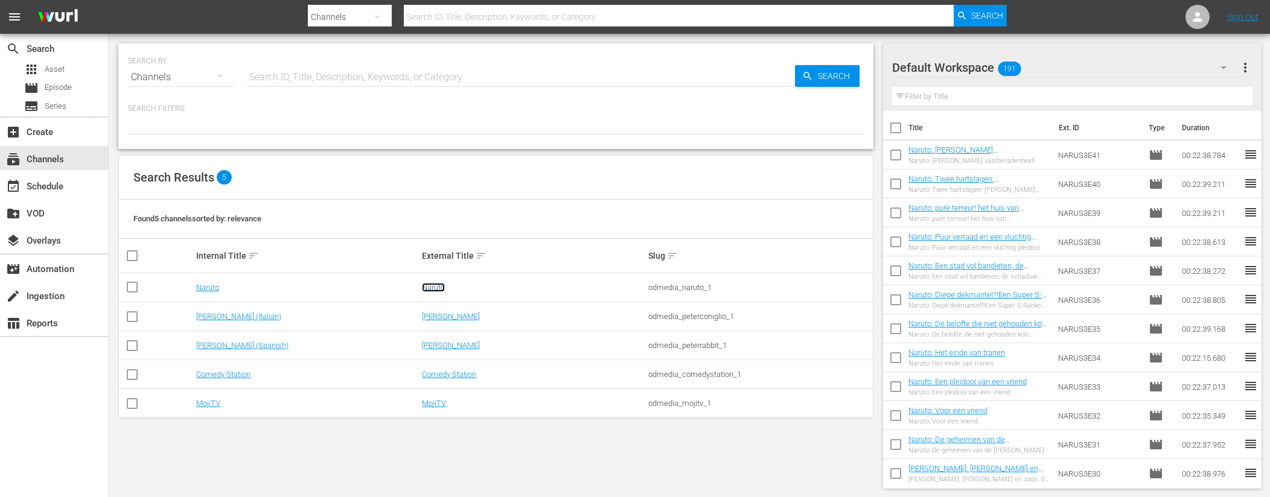
click at [436, 284] on link "Naruto" at bounding box center [433, 287] width 23 height 9
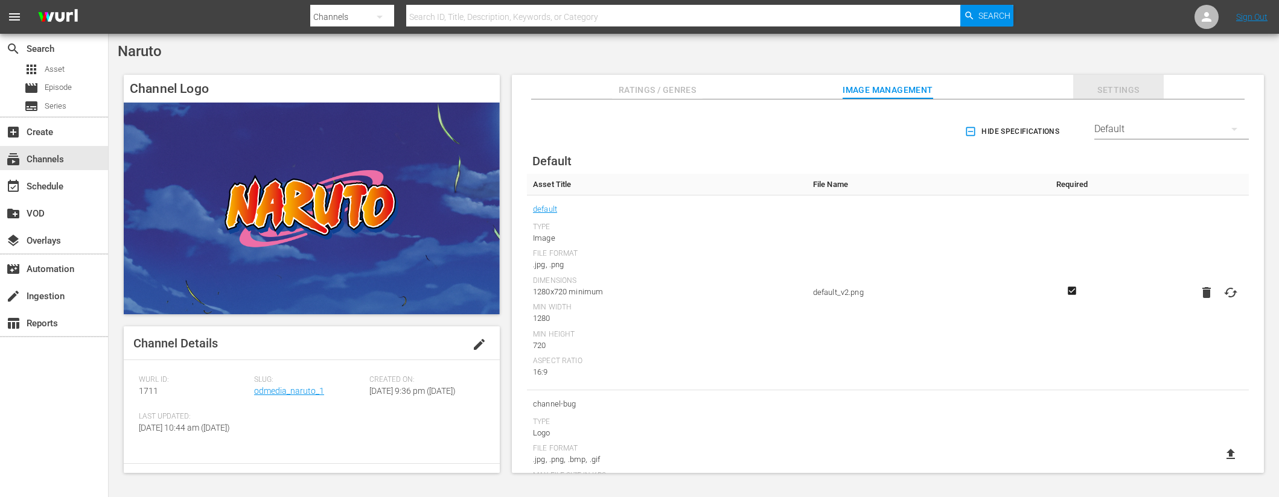
click at [1128, 93] on span "Settings" at bounding box center [1118, 90] width 91 height 15
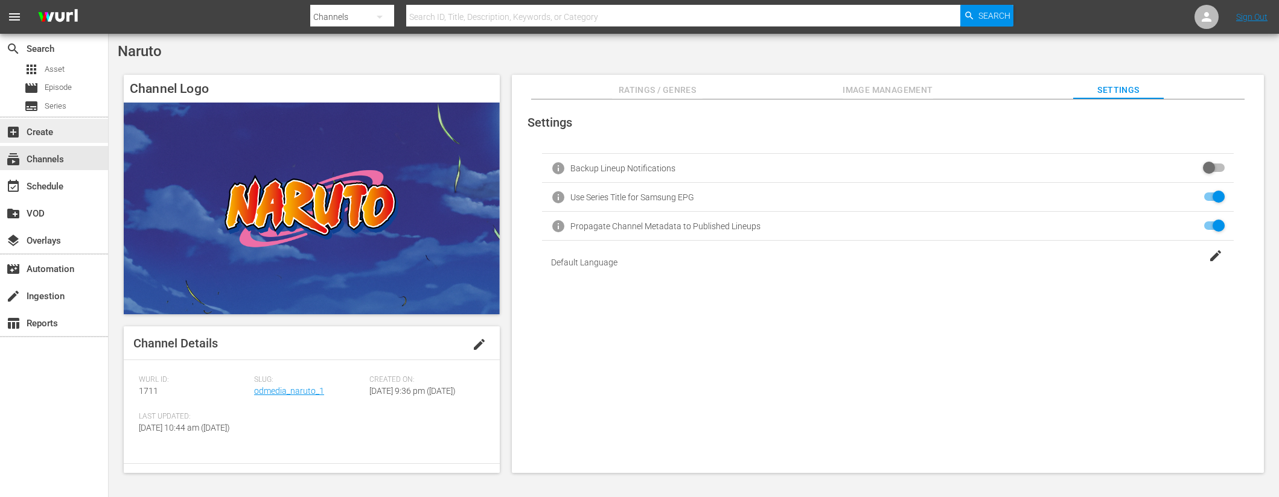
click at [57, 131] on div "add_box Create" at bounding box center [34, 130] width 68 height 11
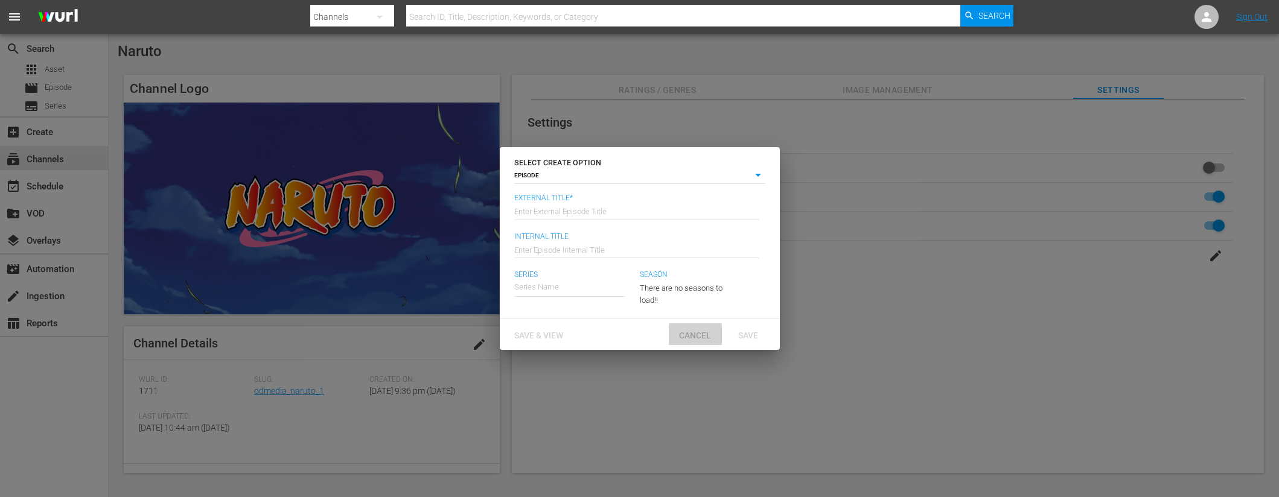
click at [680, 339] on span "Cancel" at bounding box center [694, 336] width 51 height 10
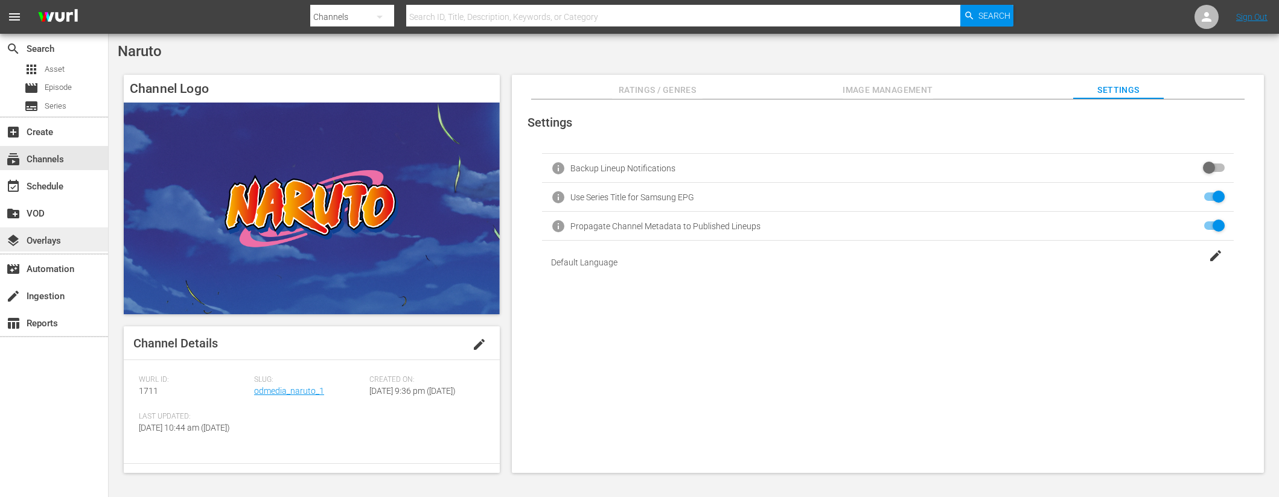
click at [41, 244] on div "layers Overlays" at bounding box center [34, 239] width 68 height 11
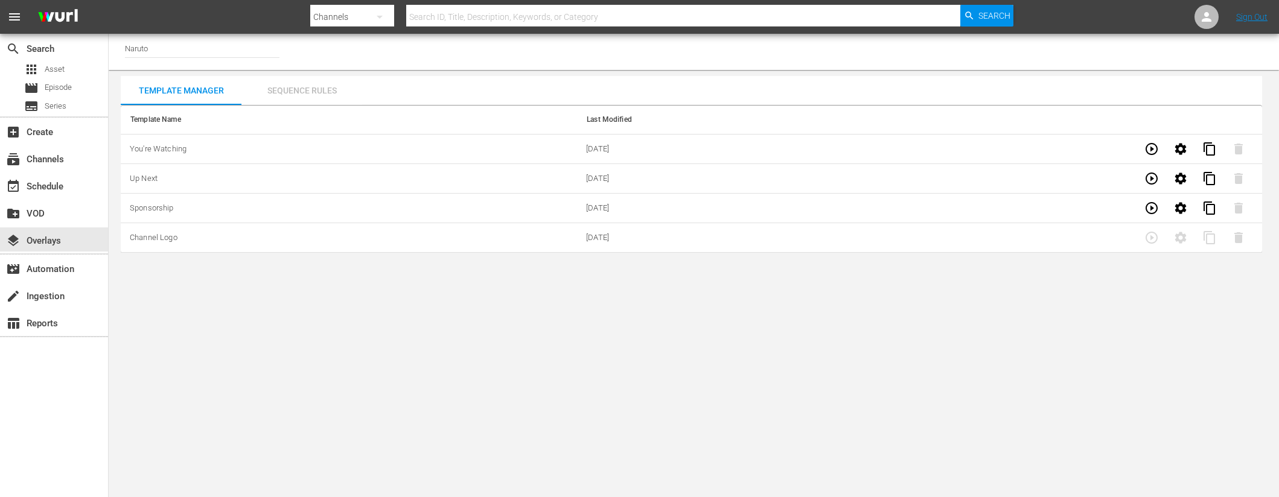
click at [312, 94] on div "Sequence Rules" at bounding box center [301, 90] width 121 height 29
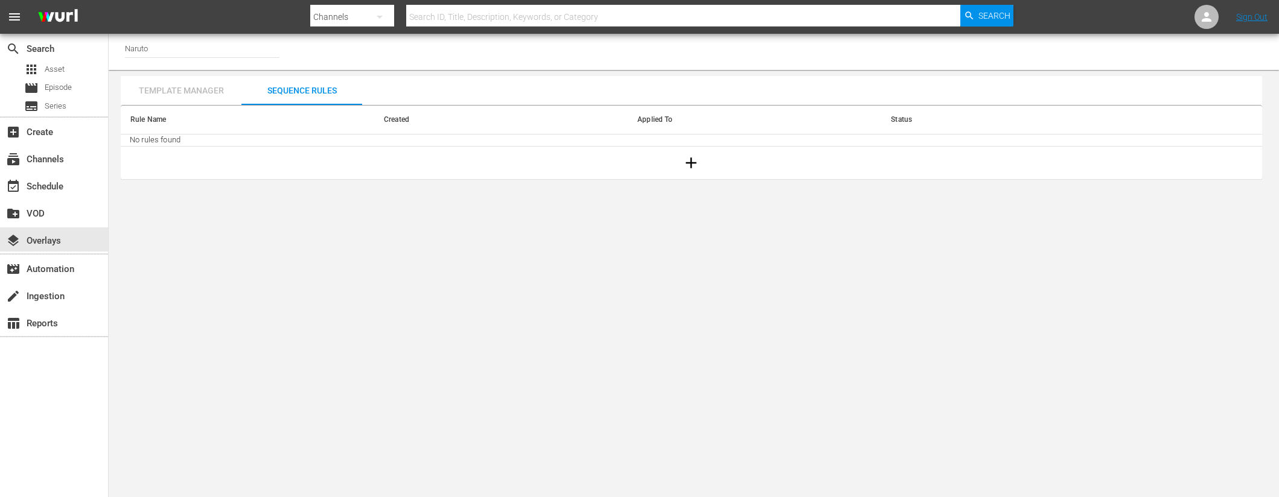
click at [185, 89] on div "Template Manager" at bounding box center [181, 90] width 121 height 29
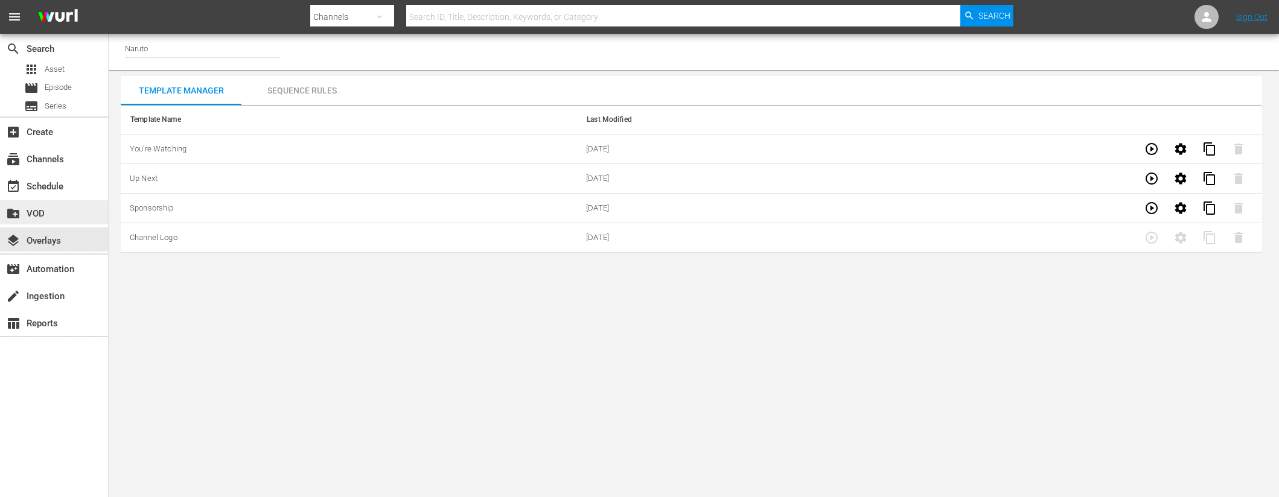
click at [84, 214] on div "create_new_folder VOD" at bounding box center [54, 212] width 108 height 24
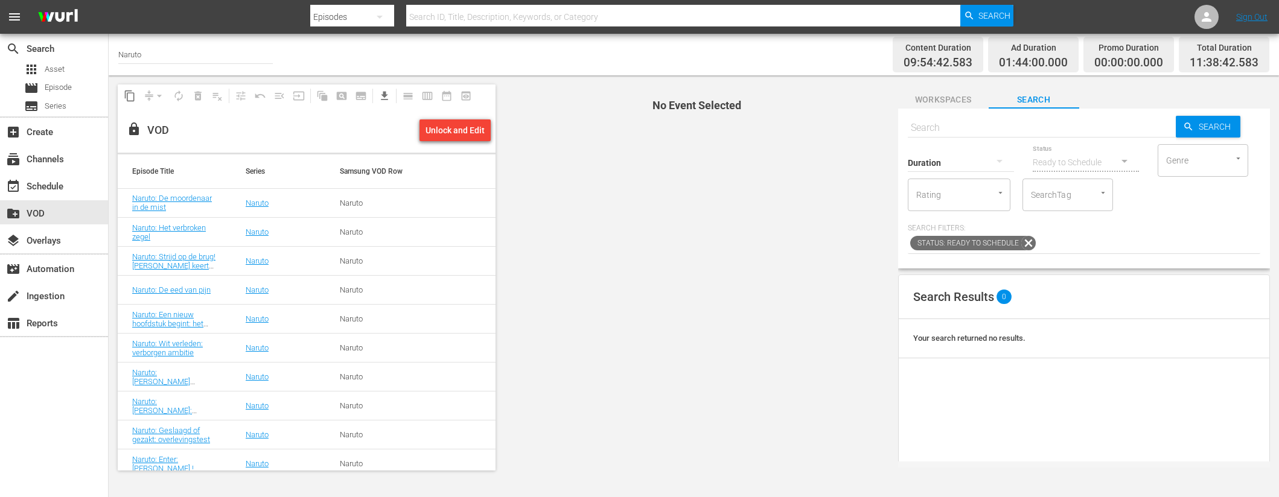
click at [960, 126] on input "text" at bounding box center [1042, 127] width 268 height 29
paste input "Naruto: Haat onder de Uchihas: De laatste van de Clan! (1/2)"
type input "Naruto: Haat onder de Uchihas: De laatste van de Clan!"
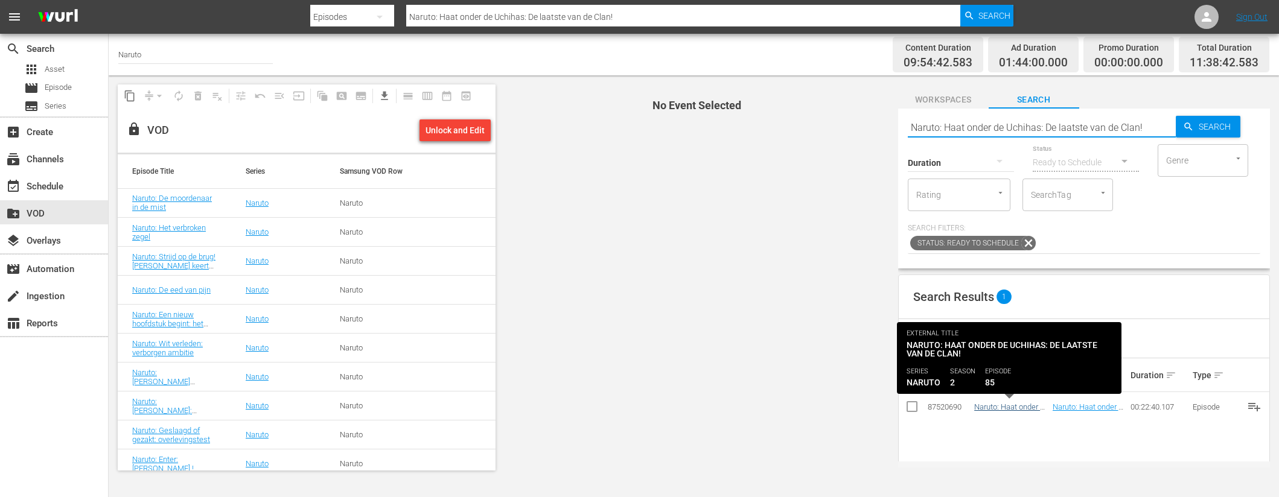
type input "Naruto: Haat onder de Uchihas: De laatste van de Clan!"
click at [1020, 408] on link "Naruto: Haat onder de Uchihas: De laatste van de Clan!" at bounding box center [1011, 416] width 74 height 27
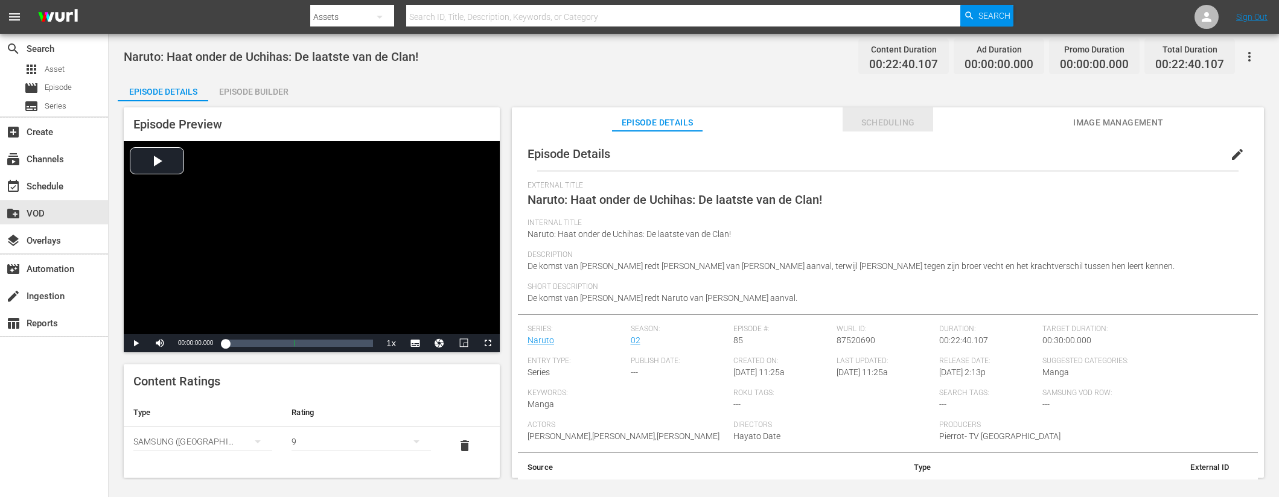
click at [897, 124] on span "Scheduling" at bounding box center [887, 122] width 91 height 15
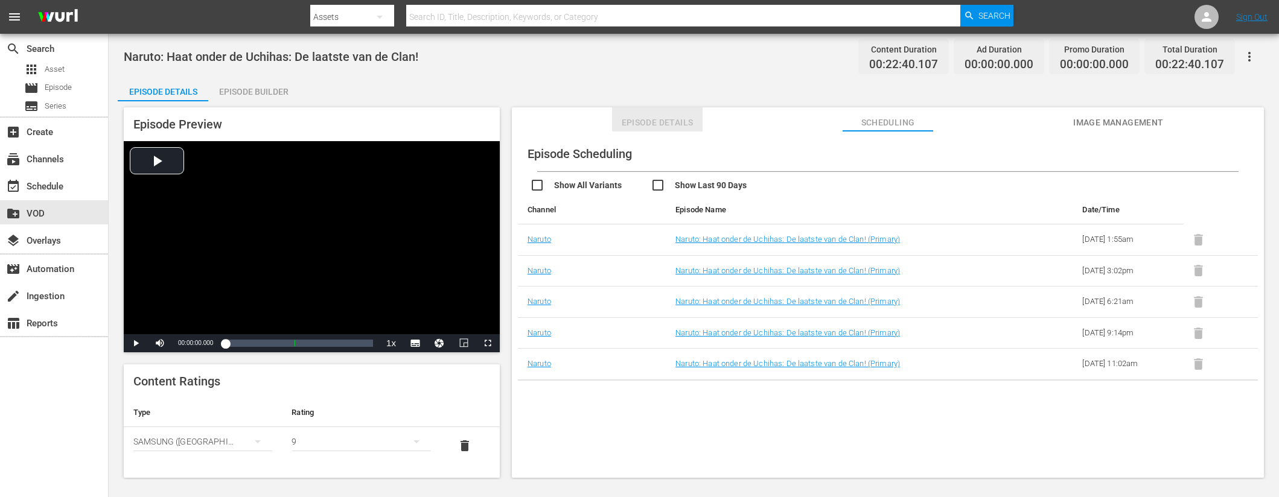
click at [646, 124] on span "Episode Details" at bounding box center [657, 122] width 91 height 15
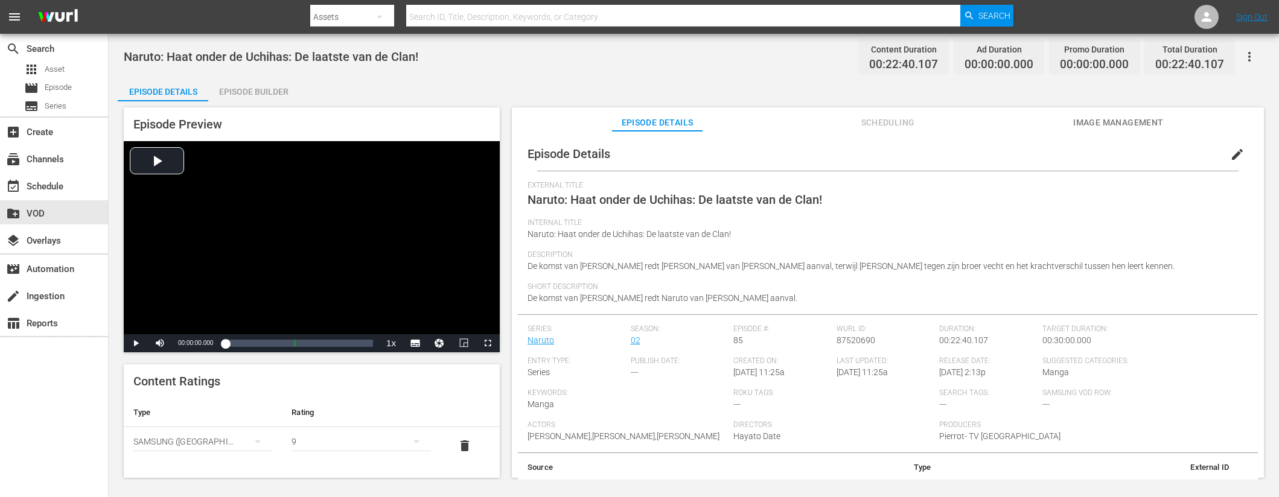
click at [883, 121] on span "Scheduling" at bounding box center [887, 122] width 91 height 15
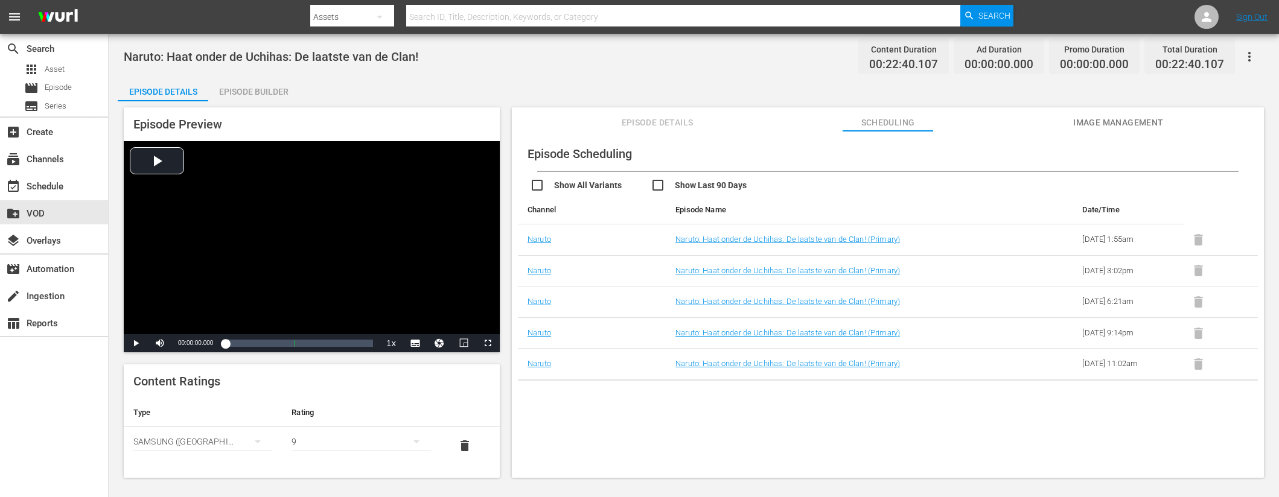
click at [245, 85] on div "Episode Builder" at bounding box center [253, 91] width 91 height 29
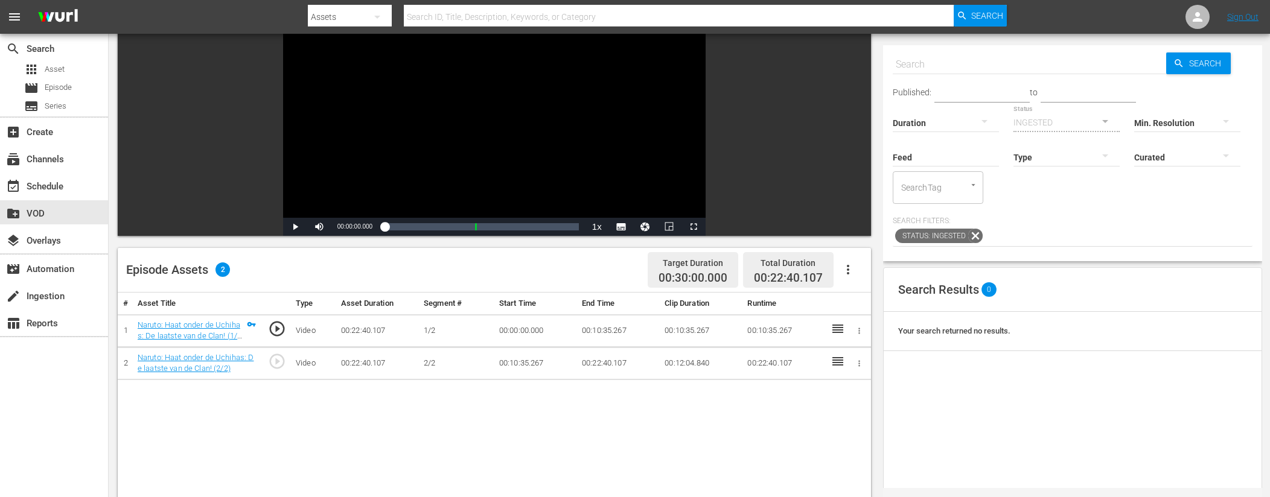
scroll to position [103, 0]
click at [1013, 70] on input "text" at bounding box center [1029, 64] width 273 height 29
type input "ad slates"
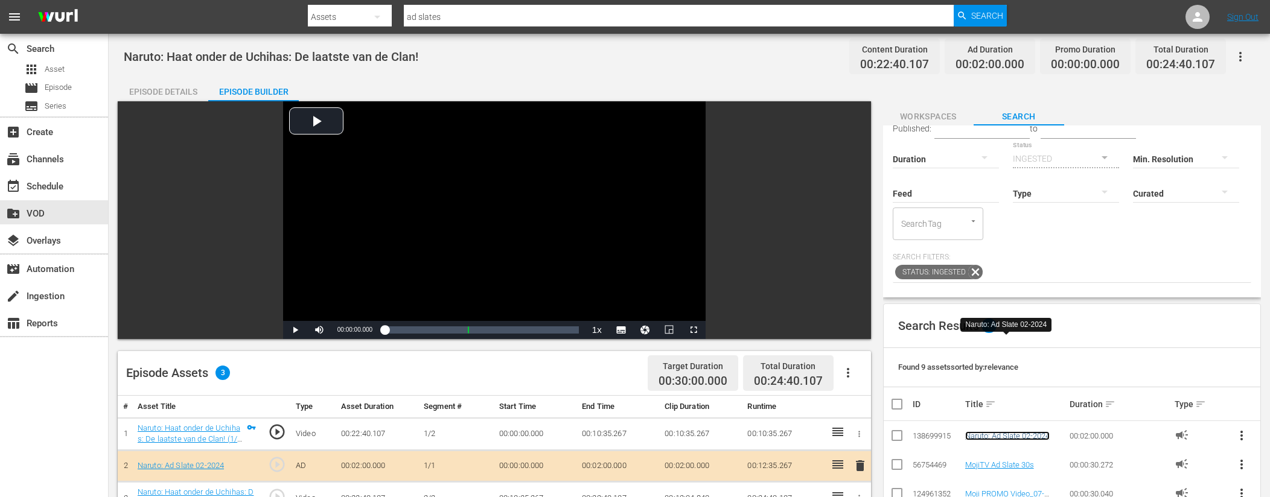
scroll to position [0, 0]
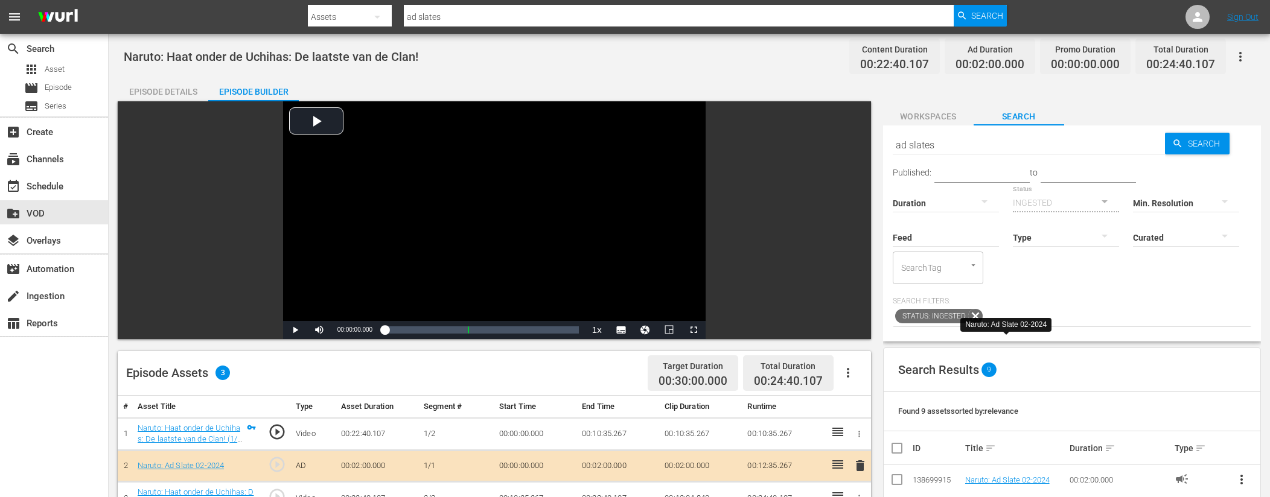
click at [950, 110] on span "Workspaces" at bounding box center [928, 116] width 91 height 15
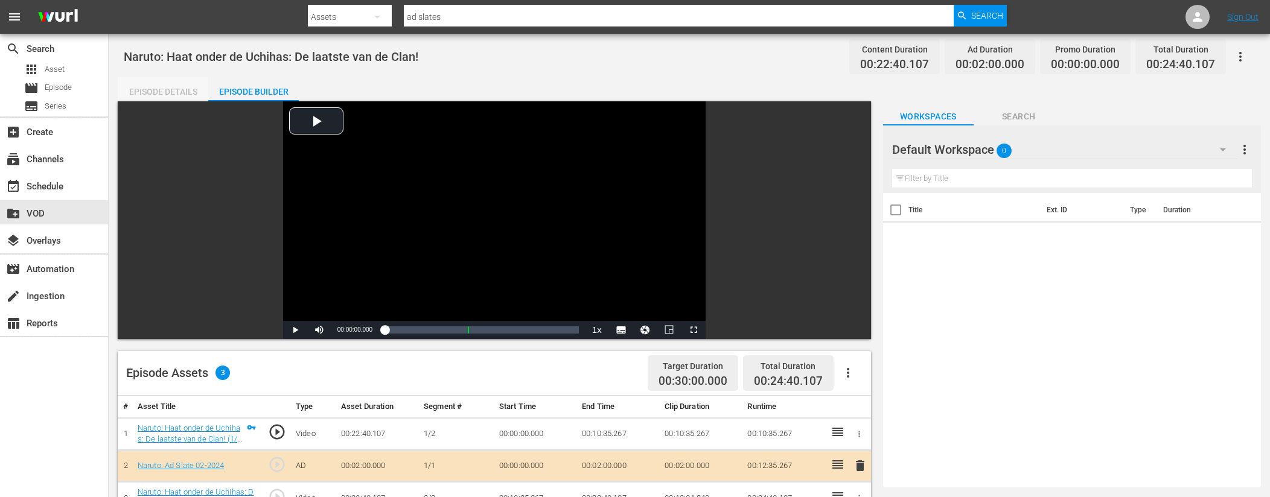
click at [164, 86] on div "Episode Details" at bounding box center [163, 91] width 91 height 29
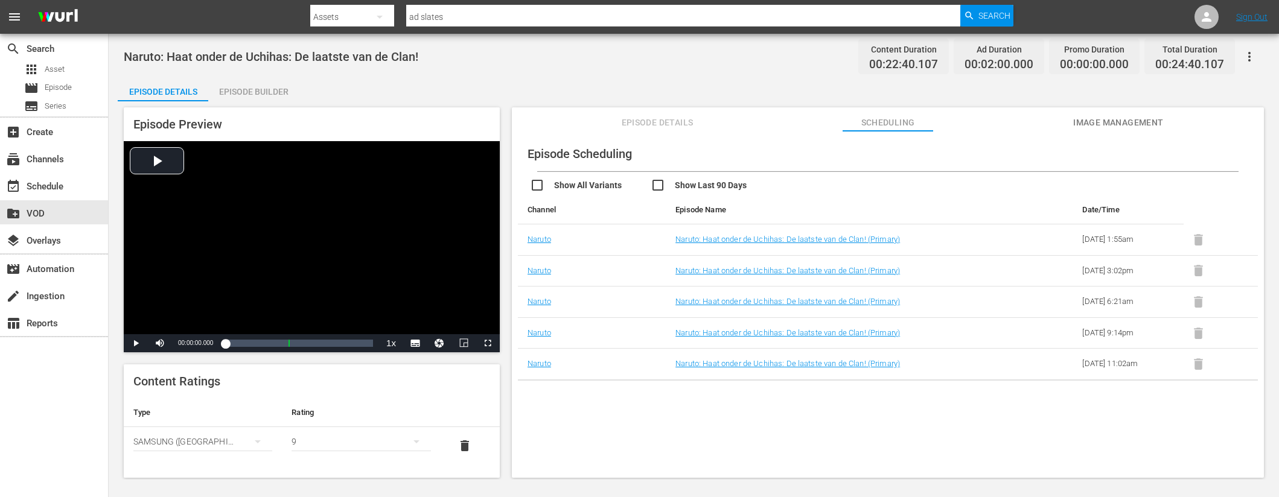
click at [645, 118] on span "Episode Details" at bounding box center [657, 122] width 91 height 15
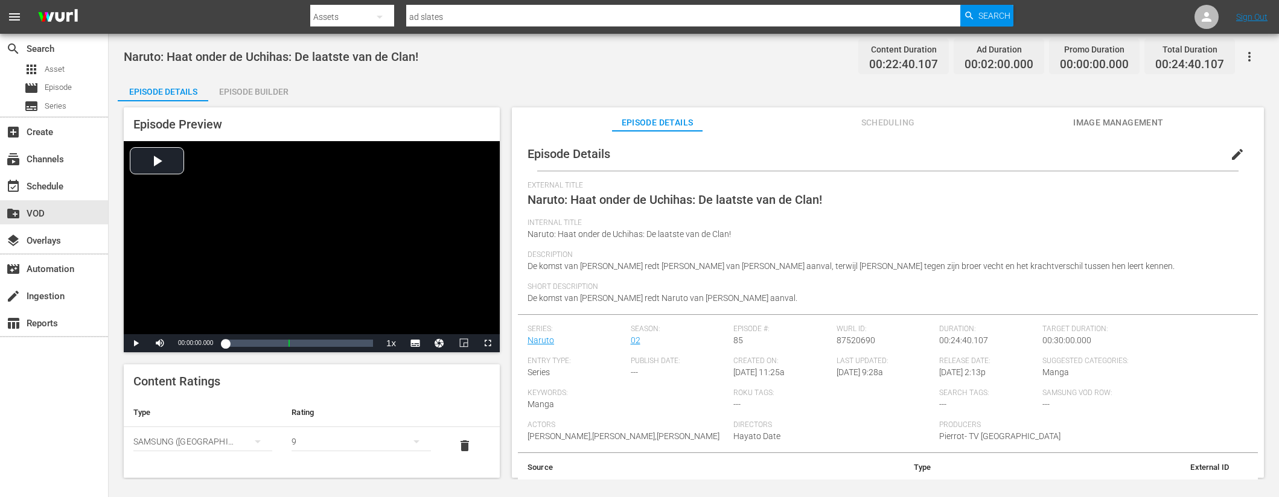
click at [616, 153] on div "Episode Details edit" at bounding box center [888, 154] width 740 height 34
click at [477, 19] on input "ad slates" at bounding box center [683, 16] width 555 height 29
paste input "Naruto: Een nieuwe training begint: Ik zal sterk zijn (1/2)"
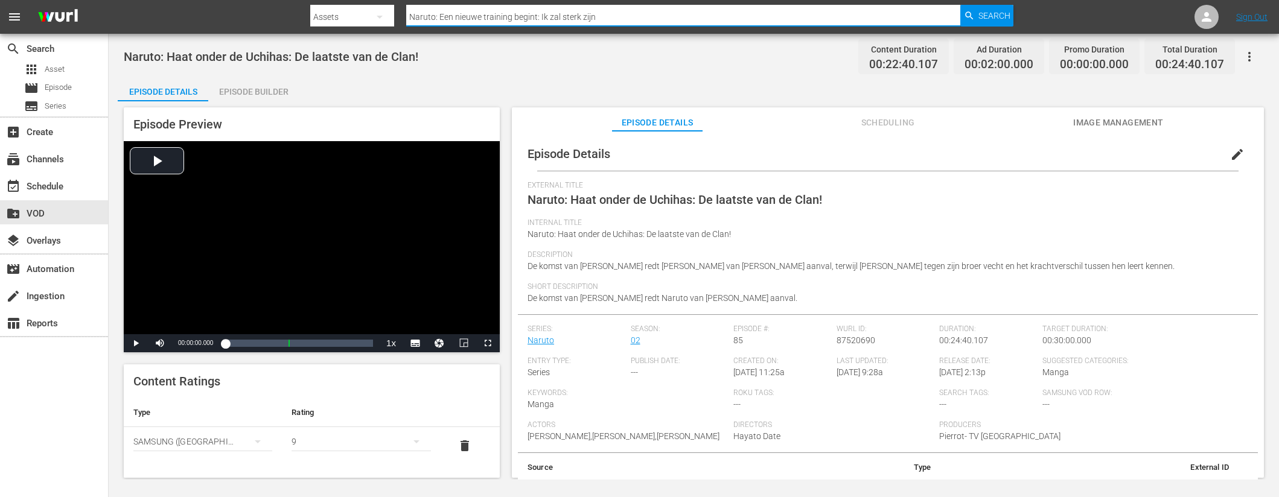
type input "Naruto: Een nieuwe training begint: Ik zal sterk zijn"
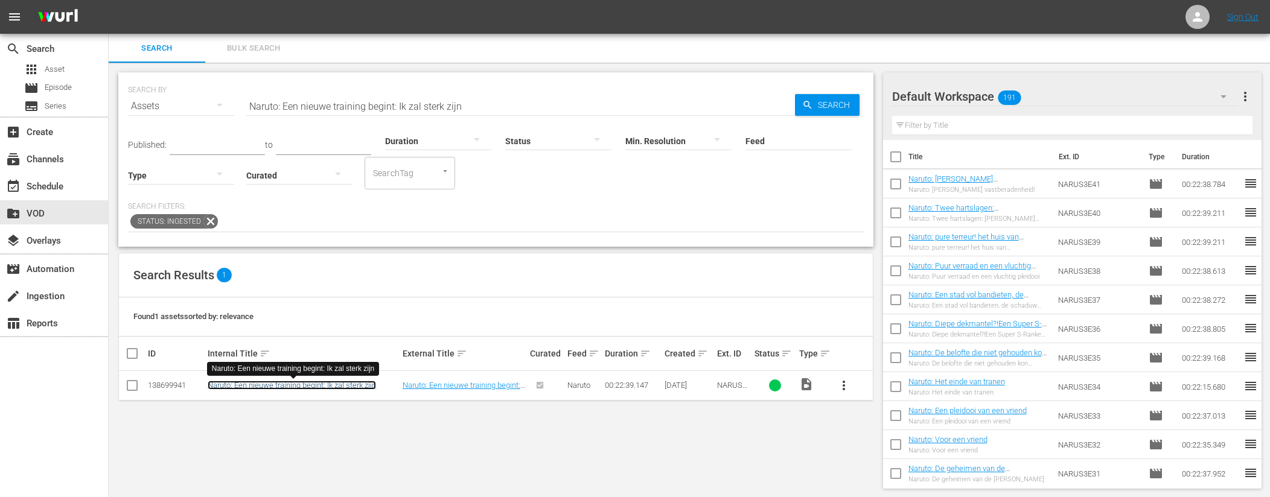
click at [337, 386] on link "Naruto: Een nieuwe training begint: Ik zal sterk zijn" at bounding box center [292, 385] width 168 height 9
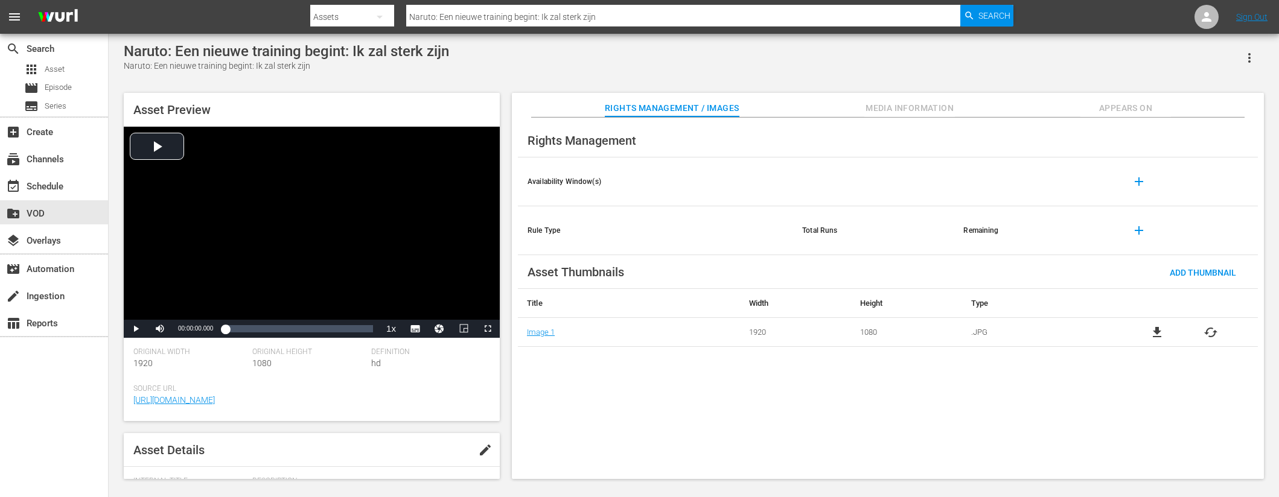
click at [900, 118] on div "Rights Management Availability Window(s) add Rule Type Total Runs Remaining add…" at bounding box center [888, 299] width 752 height 362
click at [905, 114] on span "Media Information" at bounding box center [909, 108] width 91 height 15
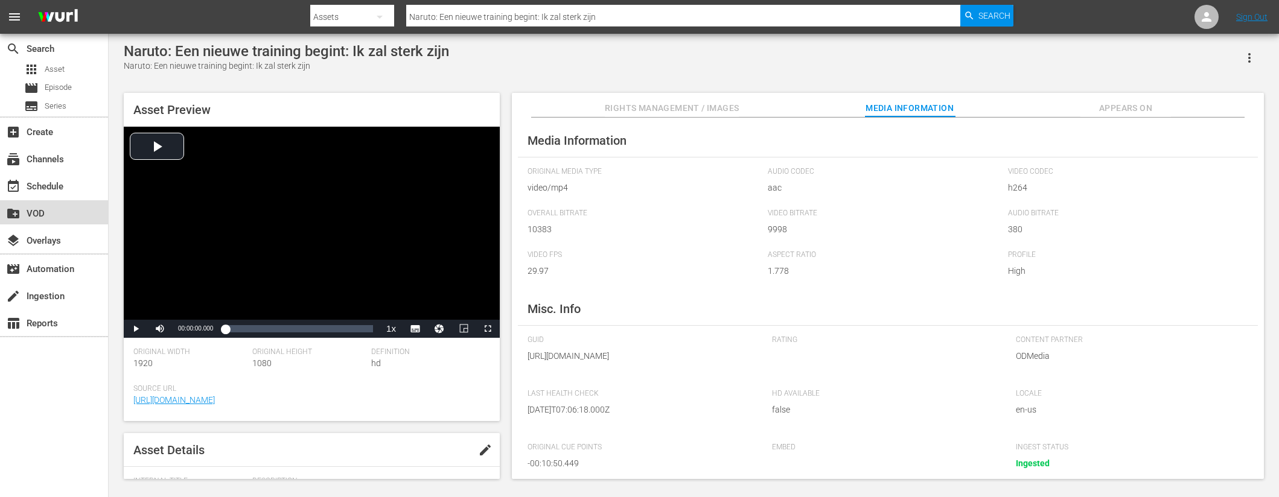
click at [96, 204] on div "create_new_folder VOD" at bounding box center [54, 212] width 108 height 24
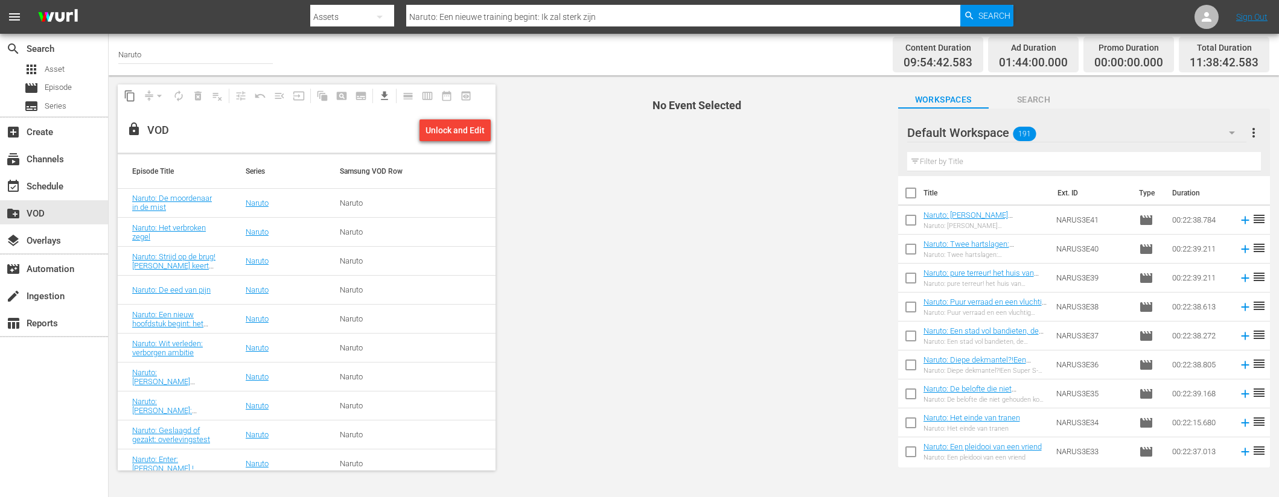
click at [1012, 159] on input "text" at bounding box center [1084, 161] width 354 height 19
click at [1036, 105] on span "Search" at bounding box center [1033, 99] width 91 height 15
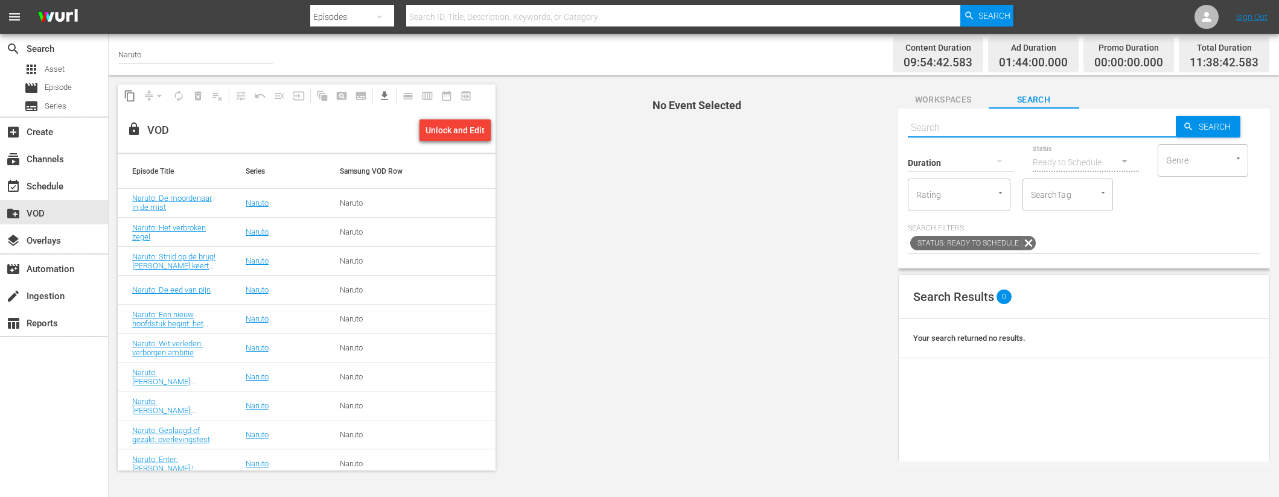
paste input "Naruto: Een nieuwe training begint: Ik zal sterk zijn (1/2)"
type input "Naruto: Een nieuwe training begint: Ik zal sterk zijn (1/2)"
paste input "Naruto: Een nieuwe training begint: Ik zal sterk zijn (1/2)"
type input "Naruto: Een nieuwe training begint: Ik zal sterk zijn"
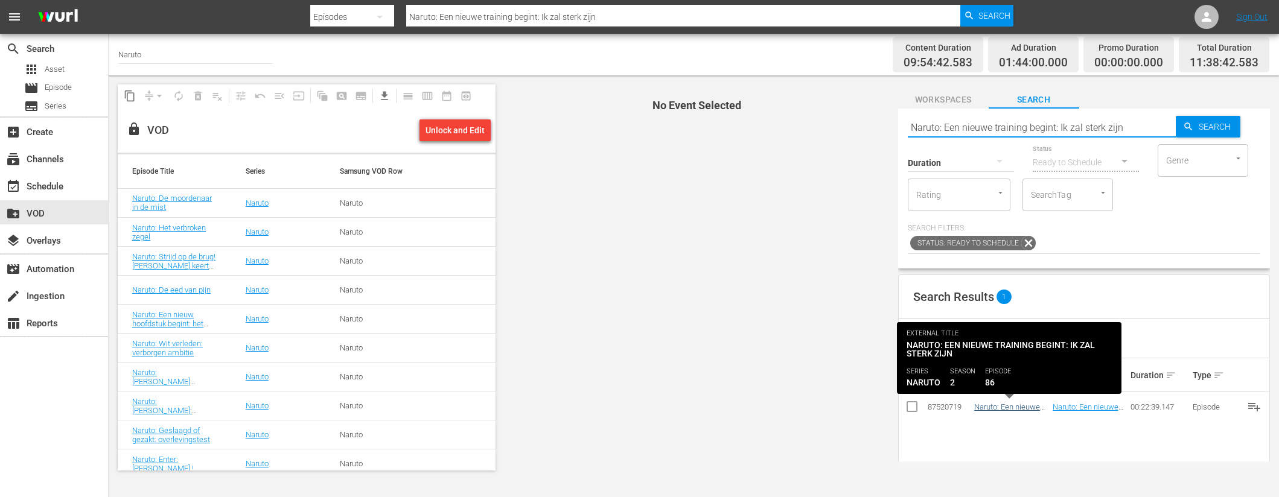
type input "Naruto: Een nieuwe training begint: Ik zal sterk zijn"
click at [1029, 409] on link "Naruto: Een nieuwe training begint: Ik zal sterk zijn" at bounding box center [1008, 416] width 69 height 27
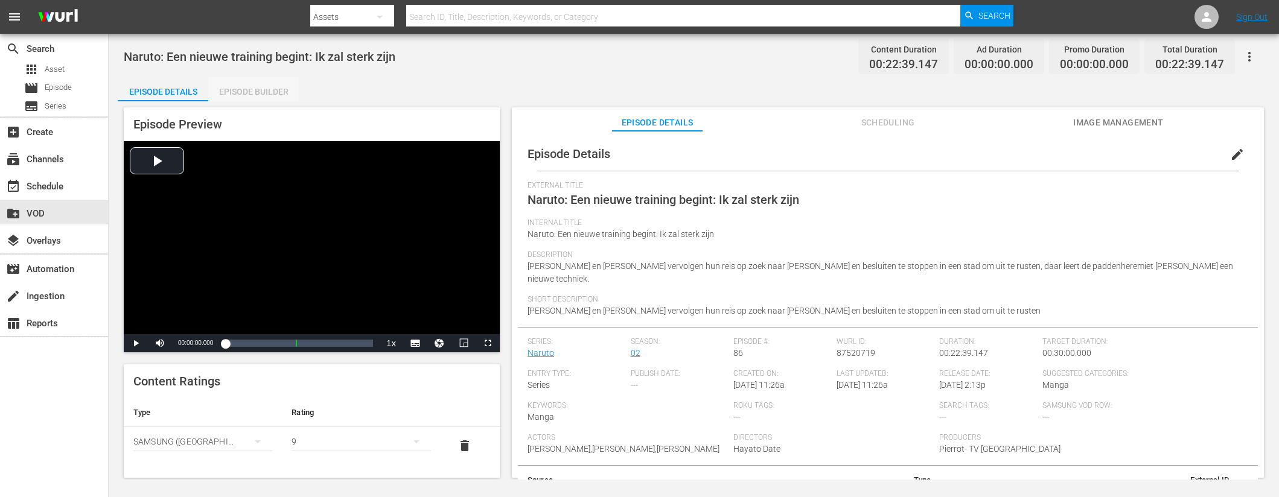
click at [268, 91] on div "Episode Builder" at bounding box center [253, 91] width 91 height 29
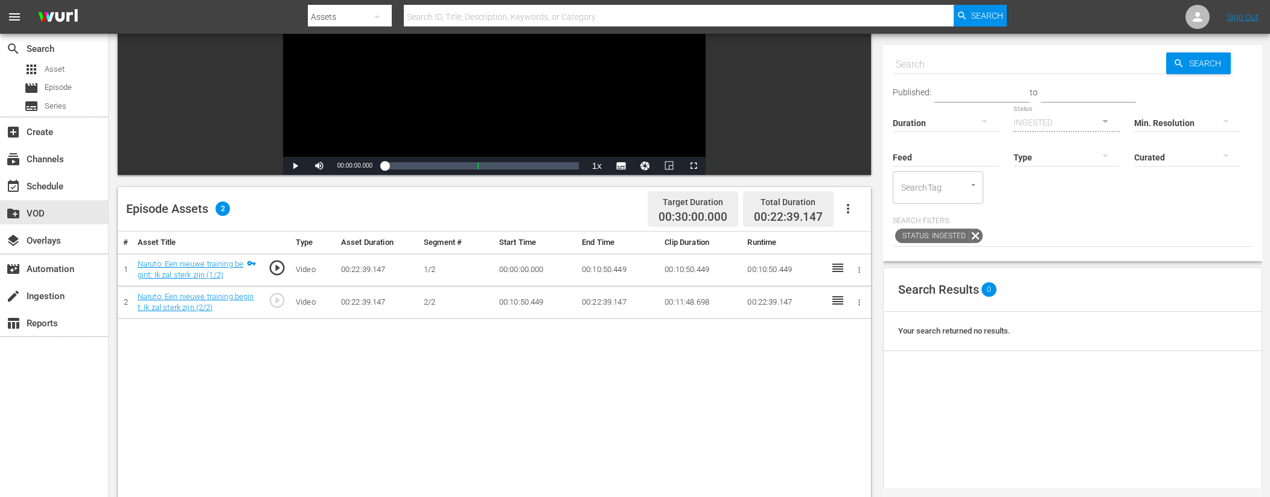
scroll to position [164, 0]
click at [937, 62] on input "text" at bounding box center [1029, 64] width 273 height 29
type input "ad"
type input "ad slates"
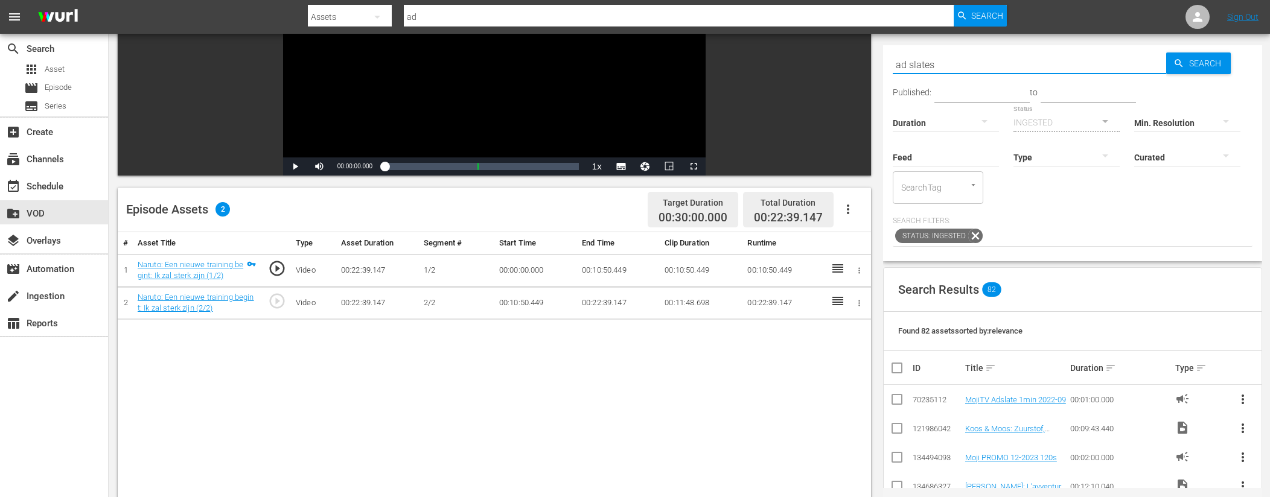
type input "ad slates"
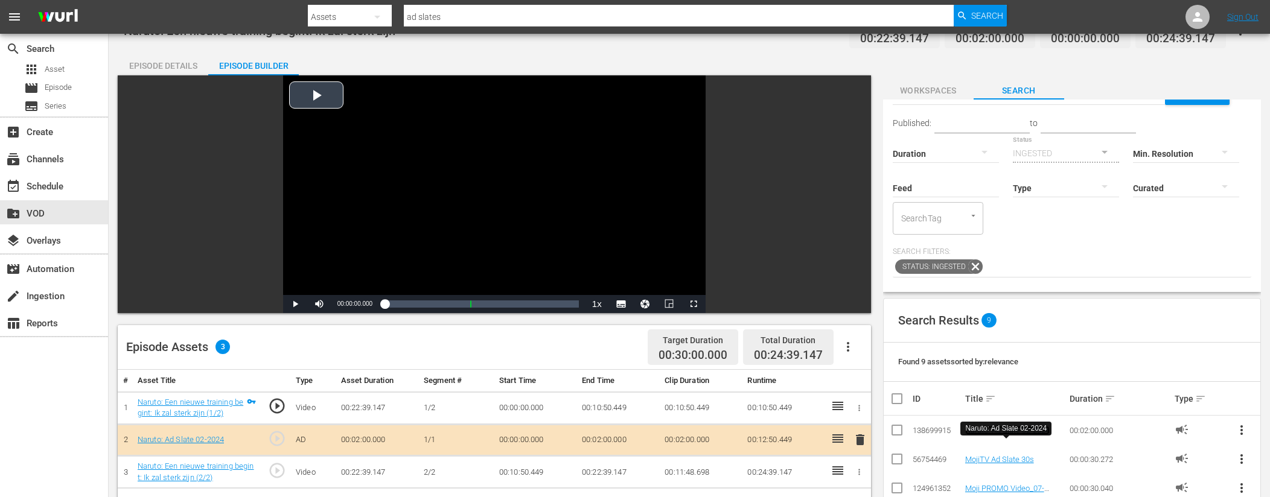
scroll to position [0, 0]
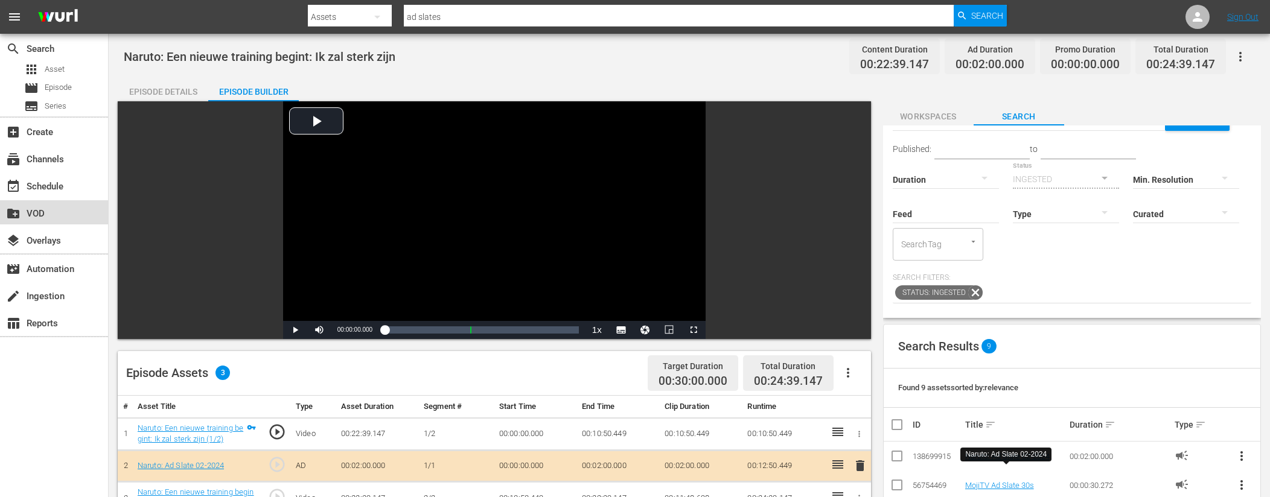
click at [78, 203] on div "create_new_folder VOD" at bounding box center [54, 212] width 108 height 24
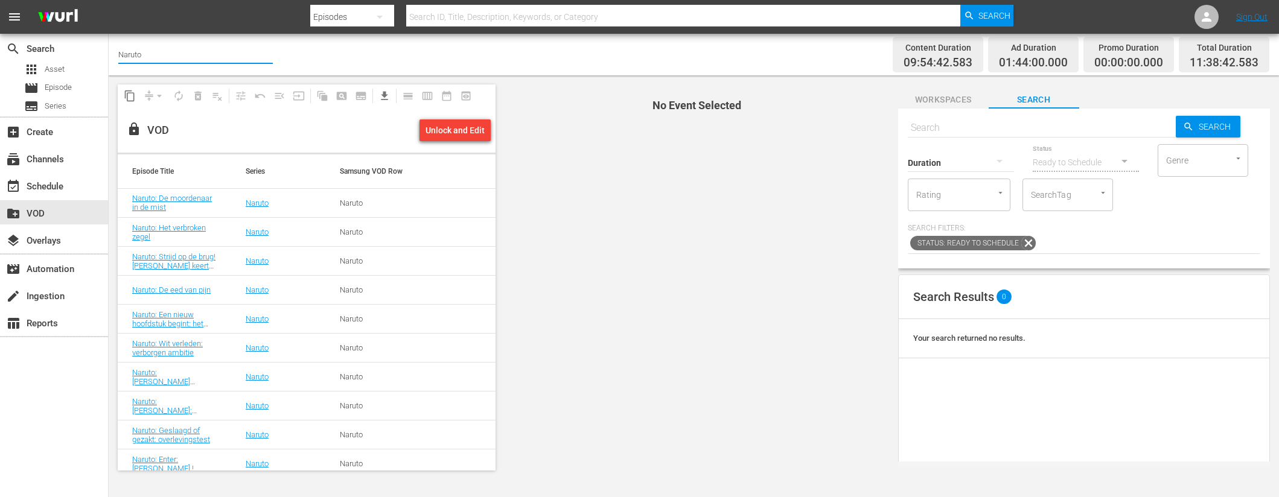
click at [173, 57] on input "Naruto" at bounding box center [195, 54] width 154 height 29
click at [1004, 127] on input "text" at bounding box center [1042, 127] width 268 height 29
paste input "Naruto: Blijf trainen: Pop Goes the Water Balloon (1/2)"
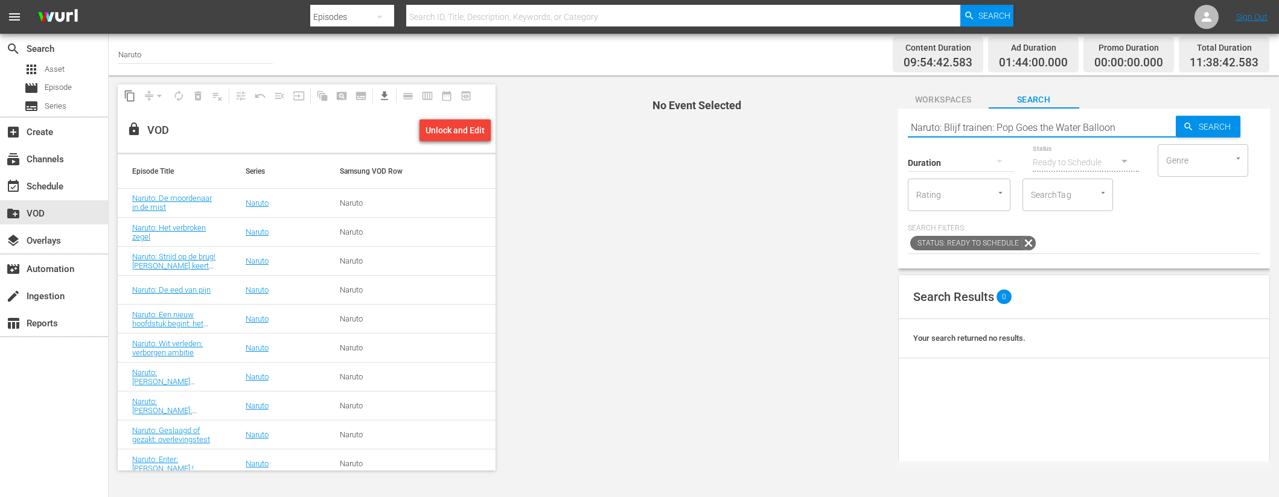
type input "Naruto: Blijf trainen: Pop Goes the Water Balloon"
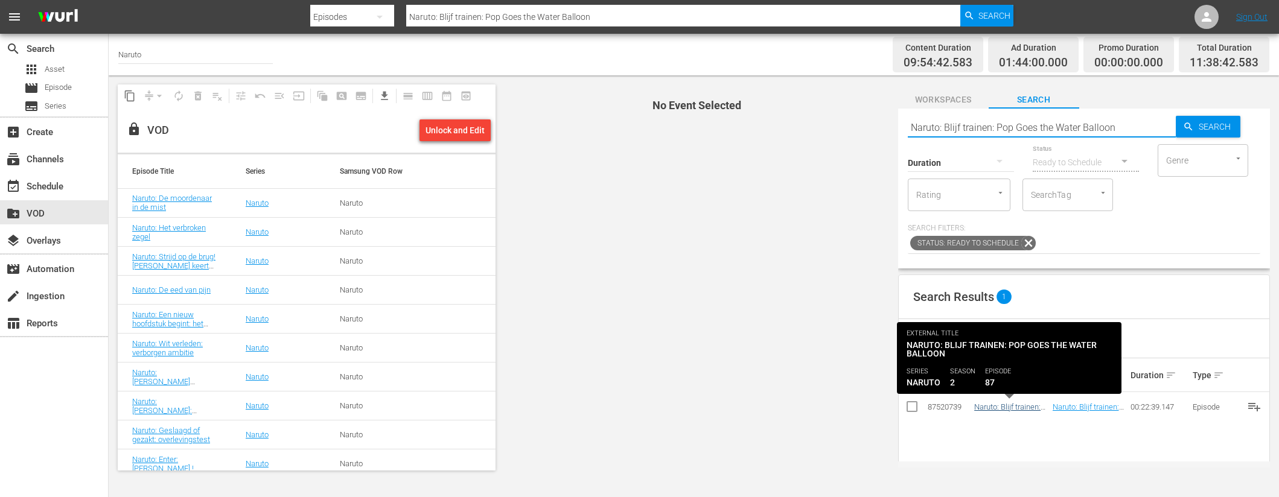
type input "Naruto: Blijf trainen: Pop Goes the Water Balloon"
click at [1028, 404] on link "Naruto: Blijf trainen: Pop Goes the Water Balloon" at bounding box center [1008, 416] width 68 height 27
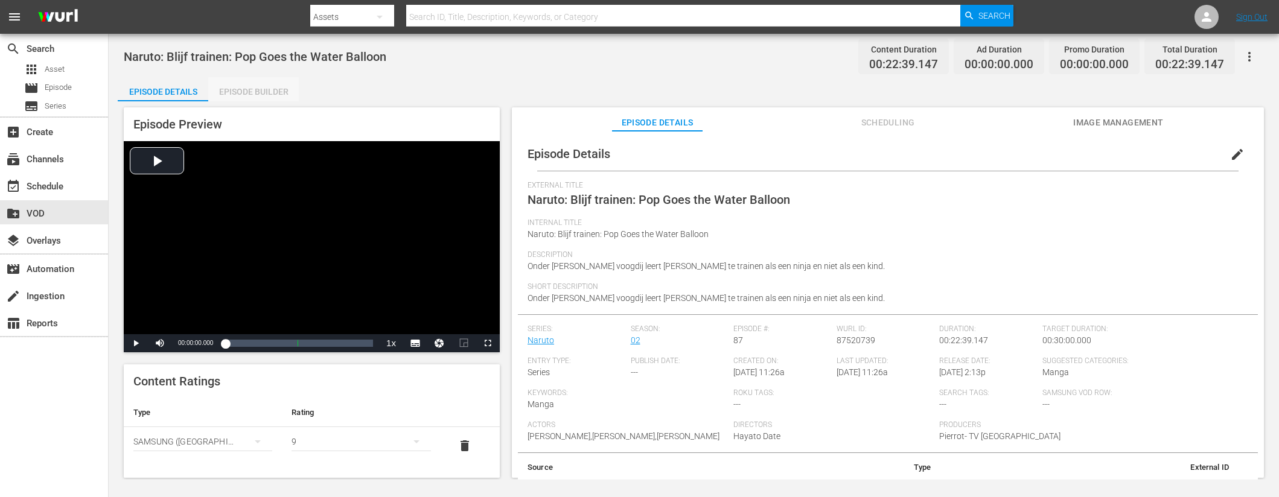
click at [265, 97] on div "Episode Builder" at bounding box center [253, 91] width 91 height 29
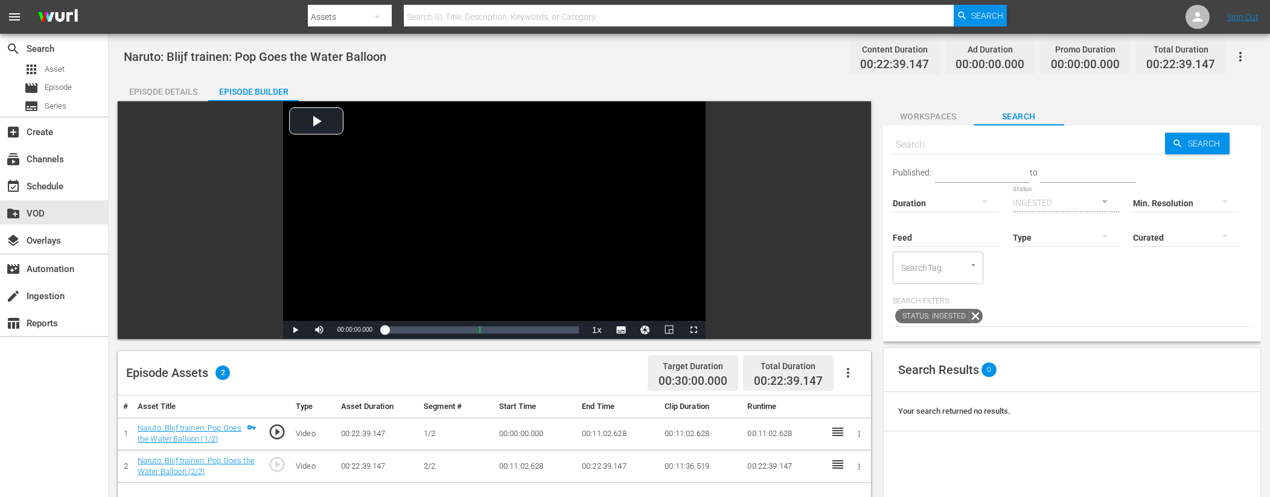
click at [948, 132] on input "text" at bounding box center [1029, 144] width 273 height 29
type input "ad slates"
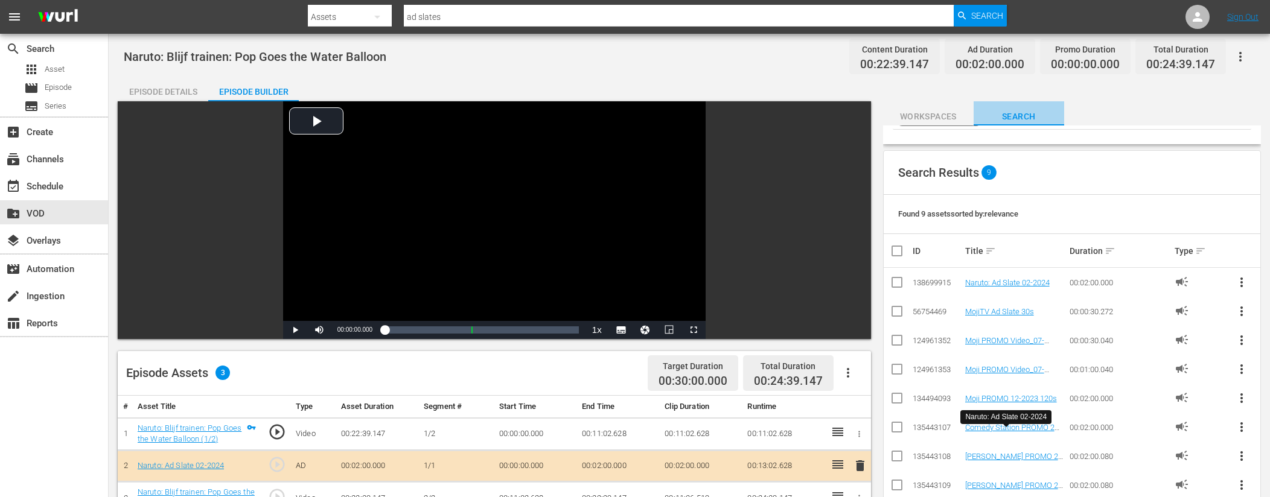
click at [997, 115] on span "Search" at bounding box center [1018, 116] width 91 height 15
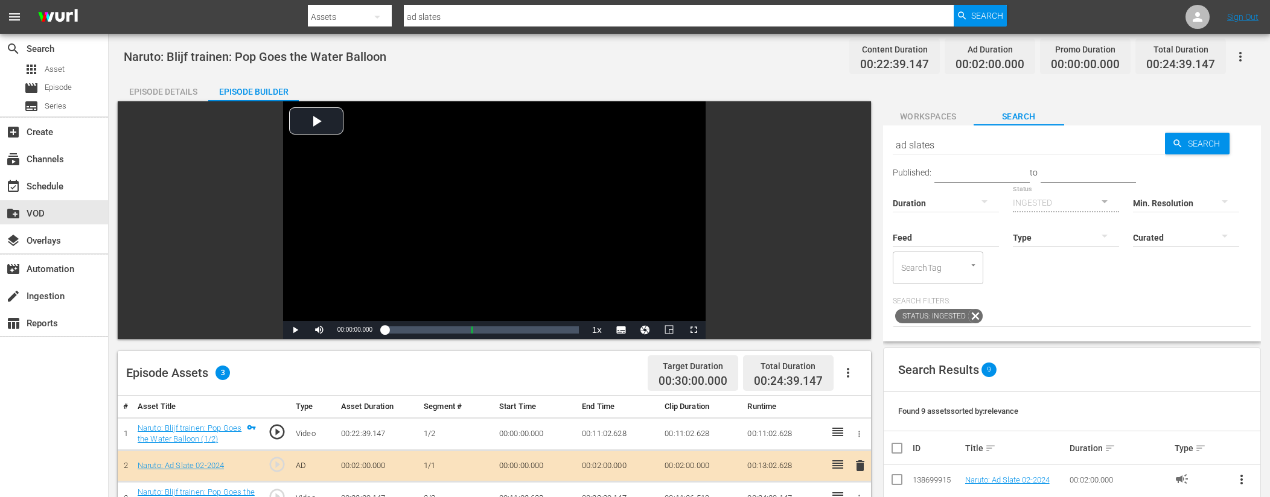
click at [982, 149] on input "ad slates" at bounding box center [1029, 144] width 273 height 29
paste input "Naruto: Brandpunt: Het teken van het blad (1/2)"
type input "Naruto: Brandpunt: Het teken van het blad"
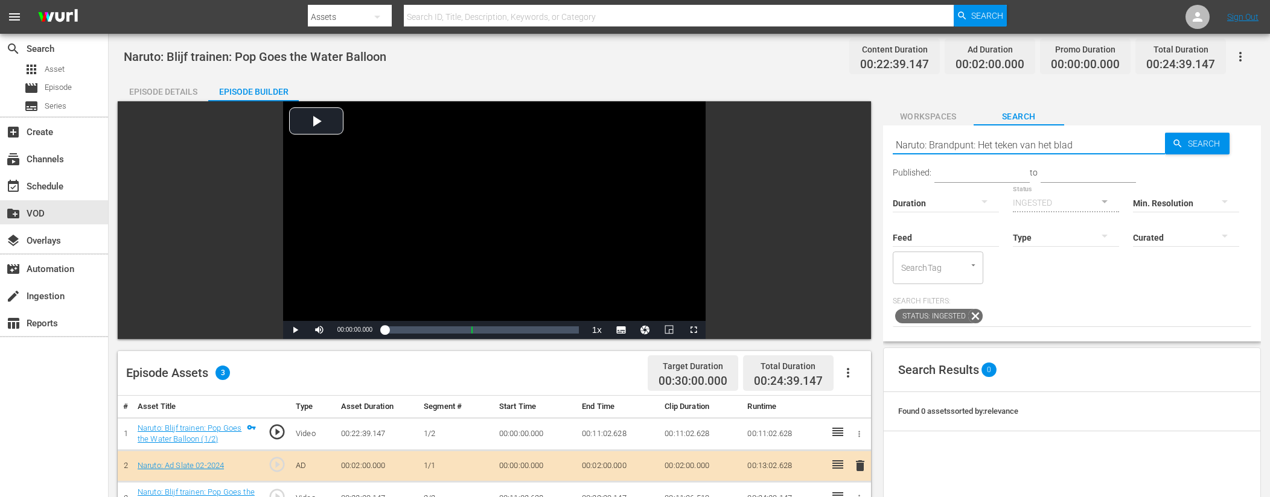
type input "Naruto: Brandpunt: Het teken van het blad"
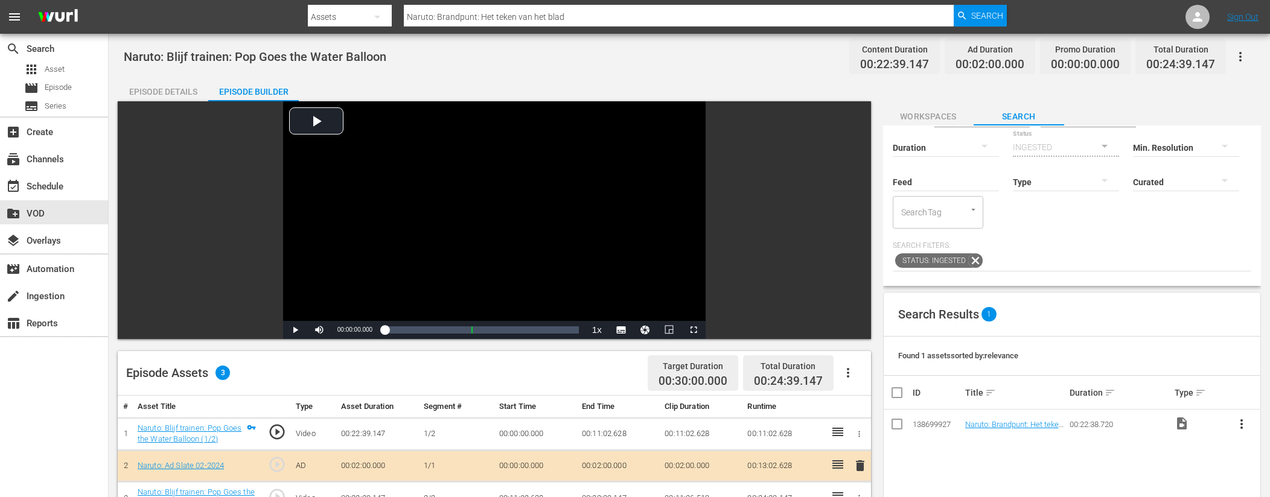
scroll to position [77, 0]
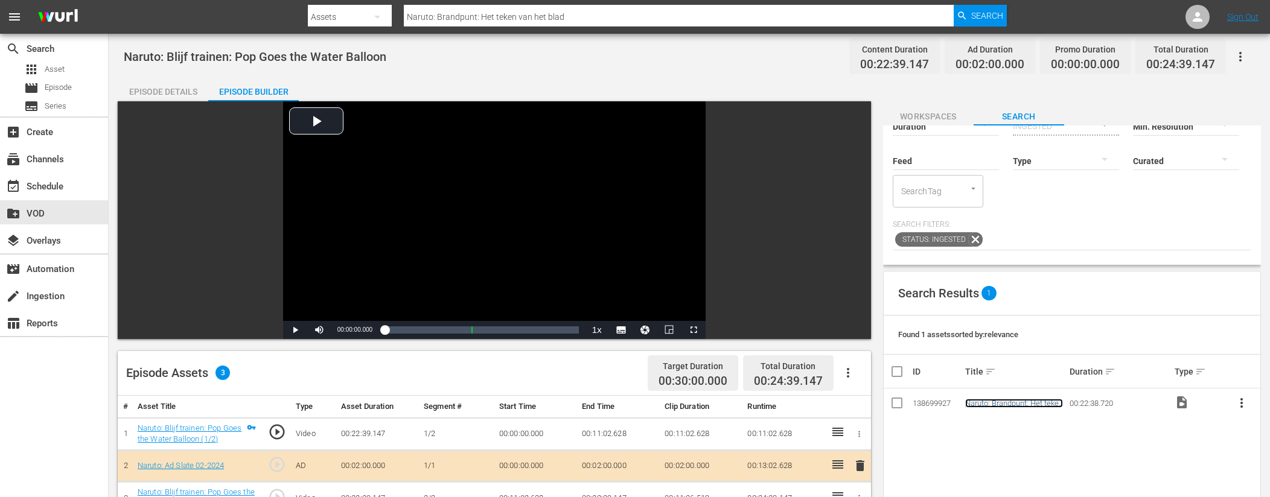
click at [1033, 409] on link "Naruto: Brandpunt: Het teken van het blad" at bounding box center [1014, 408] width 98 height 18
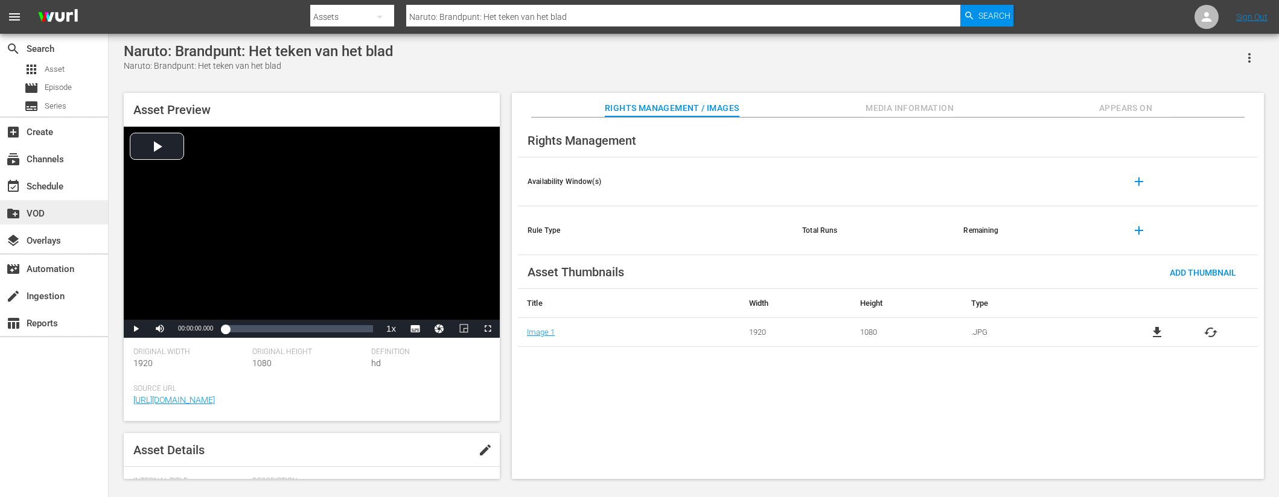
click at [39, 211] on div "create_new_folder VOD" at bounding box center [34, 211] width 68 height 11
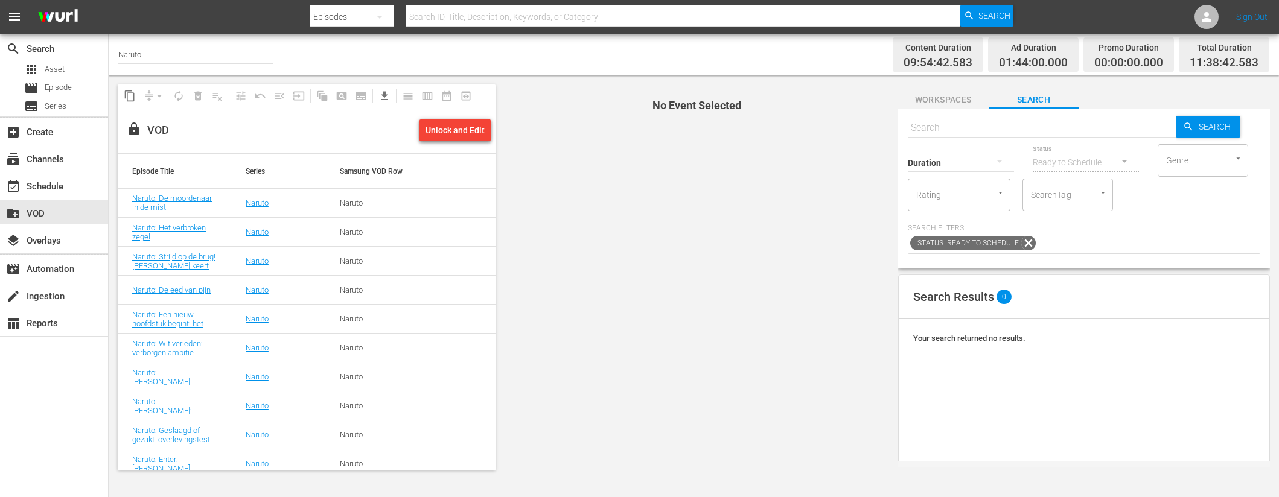
click at [955, 130] on input "text" at bounding box center [1042, 127] width 268 height 29
paste input "Naruto: Brandpunt: Het teken van het blad (1/2)"
type input "Naruto: Brandpunt: Het teken van het blad"
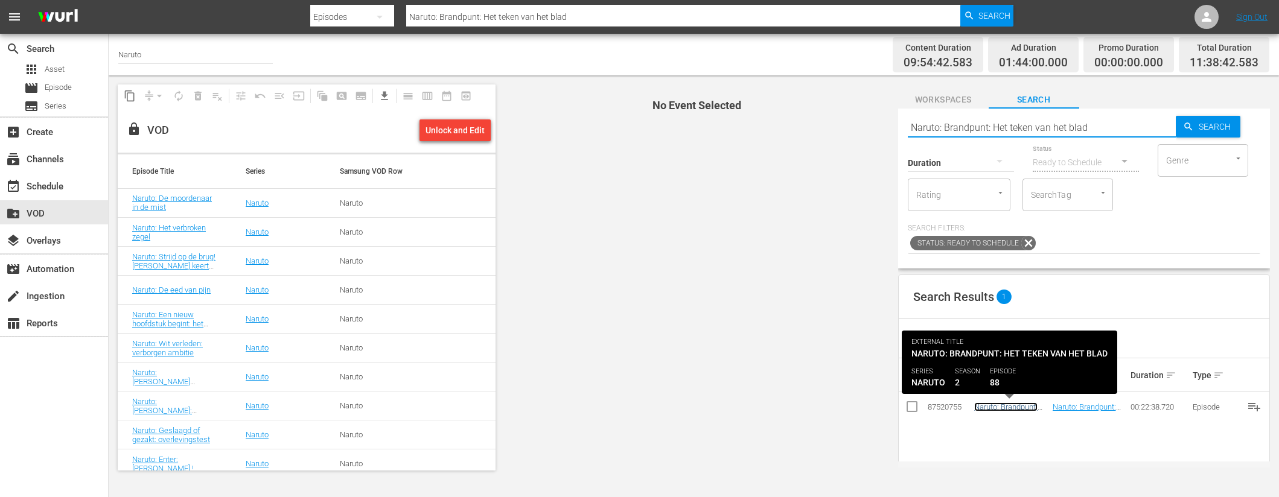
click at [1015, 408] on link "Naruto: Brandpunt: Het teken van het blad" at bounding box center [1005, 416] width 63 height 27
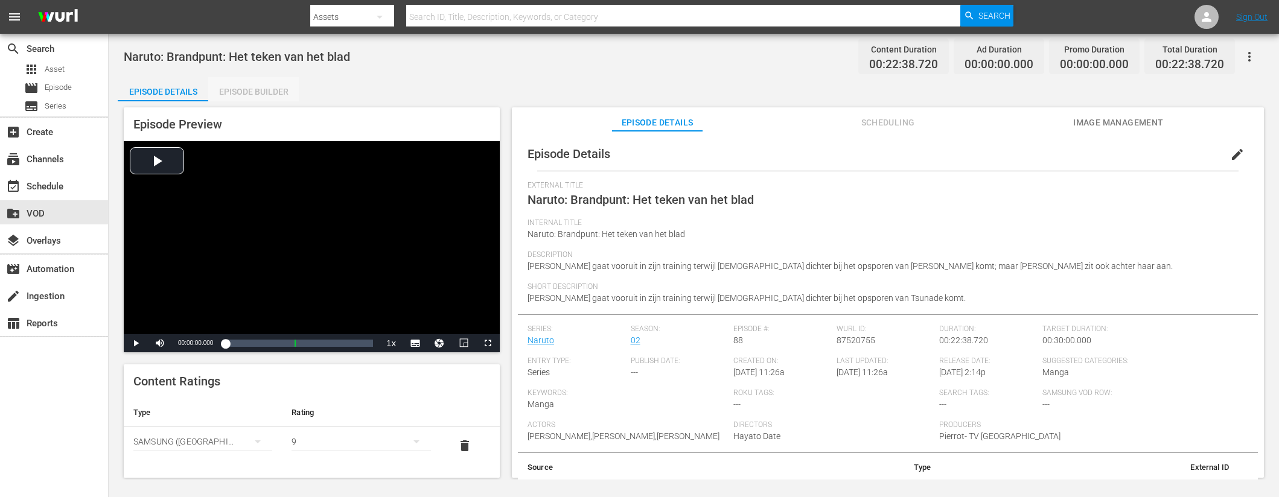
click at [255, 91] on div "Episode Builder" at bounding box center [253, 91] width 91 height 29
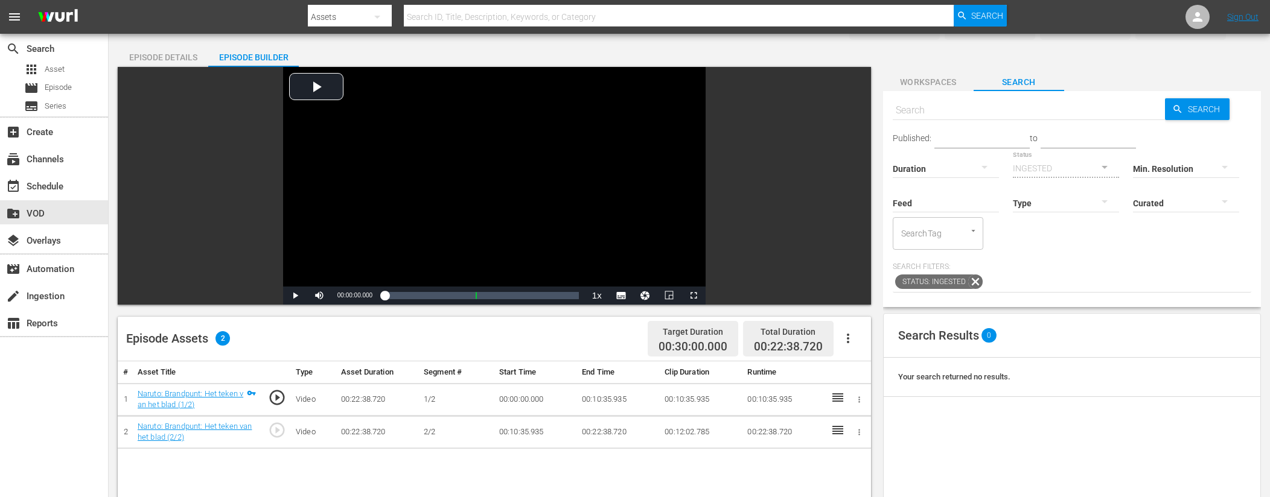
scroll to position [51, 0]
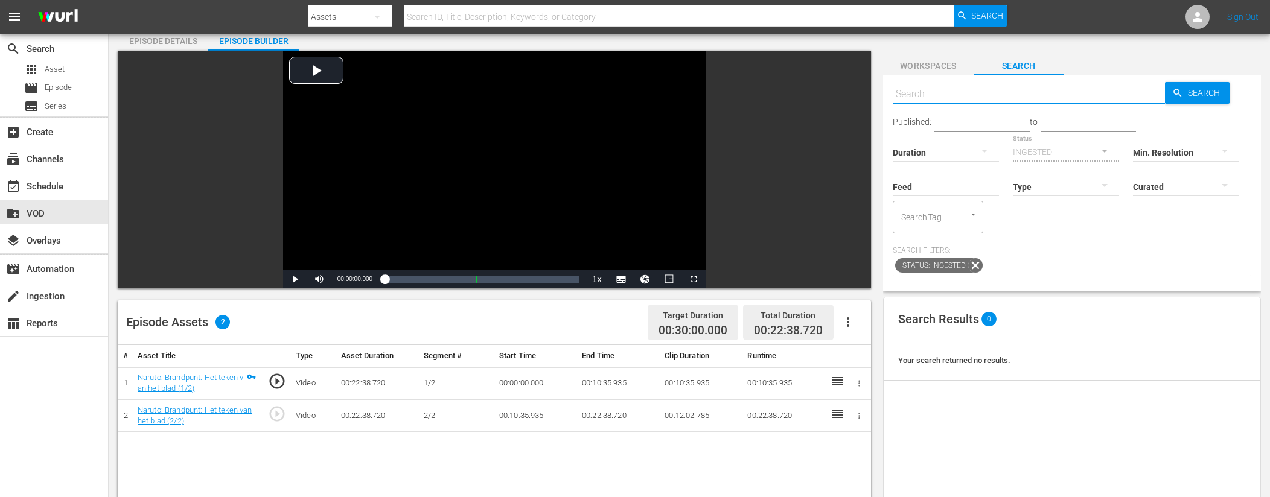
click at [956, 92] on input "text" at bounding box center [1029, 94] width 273 height 29
type input "ad slates"
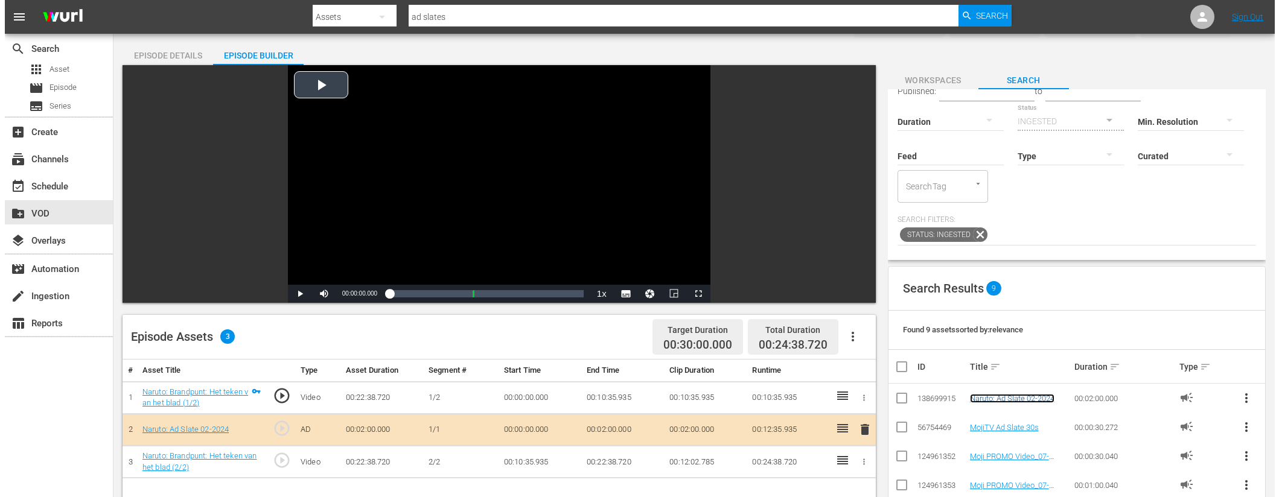
scroll to position [0, 0]
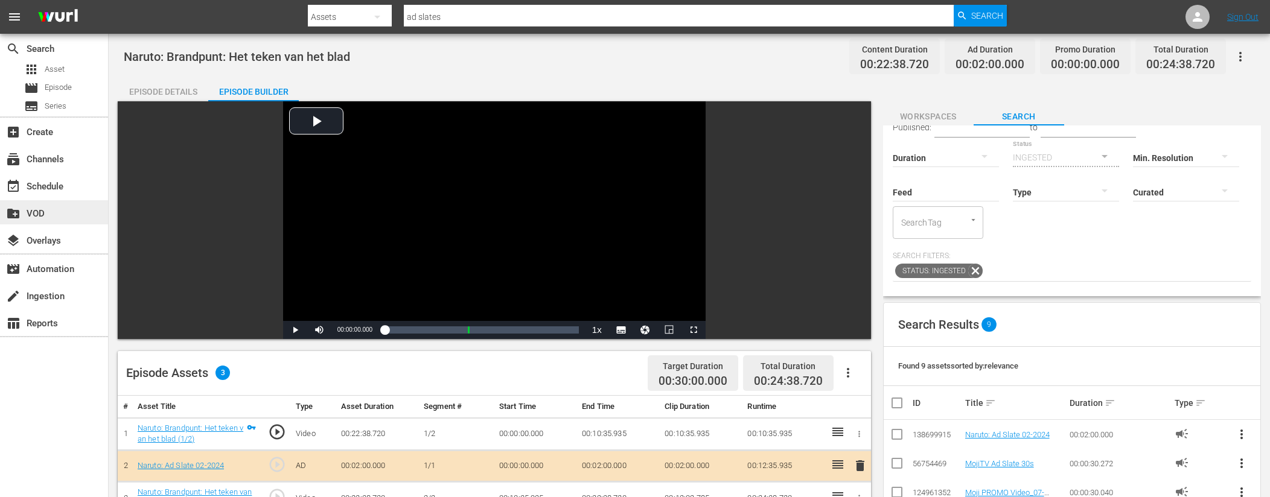
click at [73, 208] on div "create_new_folder VOD" at bounding box center [54, 212] width 108 height 24
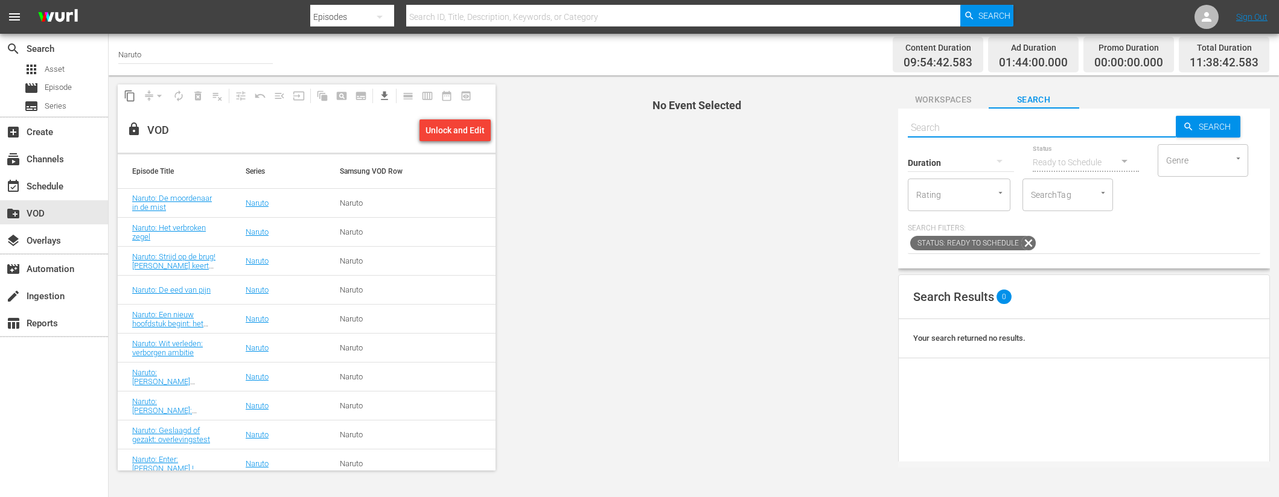
click at [996, 127] on input "text" at bounding box center [1042, 127] width 268 height 29
paste input "Naruto: Een onmogelijke keuze: De pijn in Tsunade's hart (1/2)"
type input "Naruto: Een onmogelijke keuze: De pijn in Tsunade's hart"
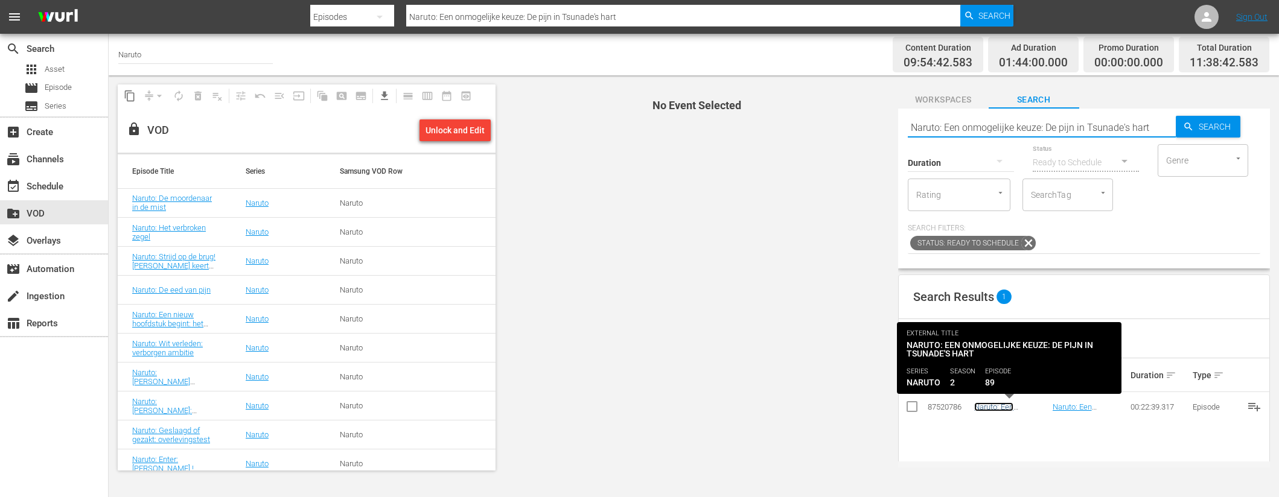
click at [999, 406] on link "Naruto: Een onmogelijke keuze: De pijn in Tsunade's hart" at bounding box center [1008, 421] width 68 height 36
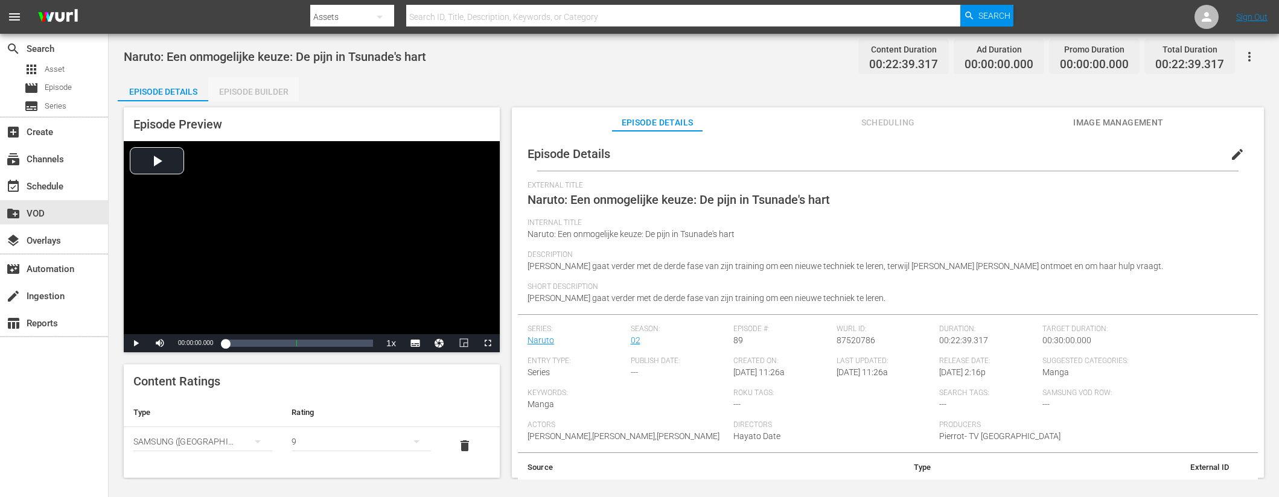
click at [270, 93] on div "Episode Builder" at bounding box center [253, 91] width 91 height 29
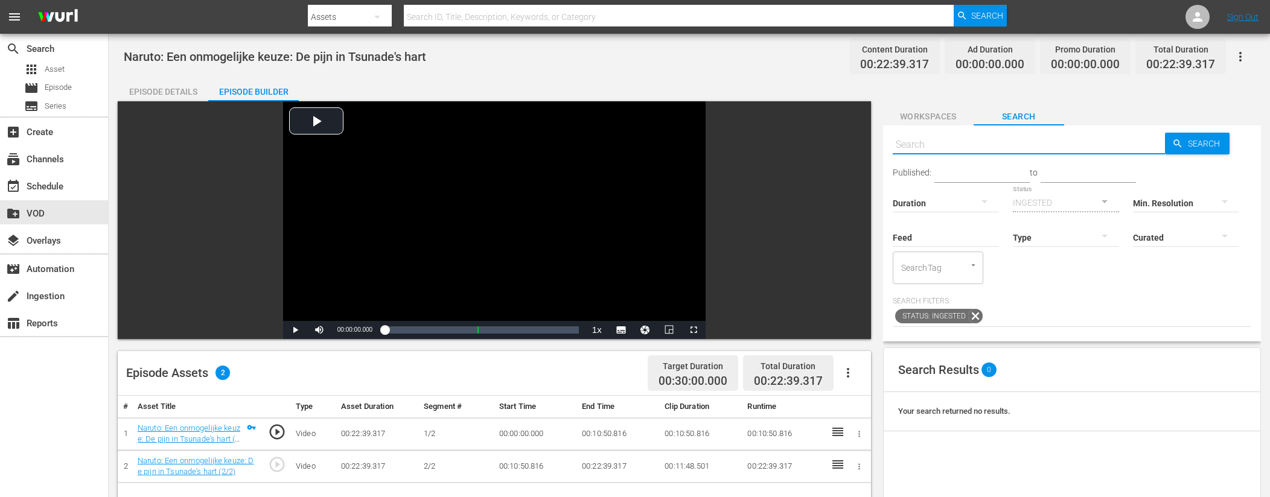
click at [982, 149] on input "text" at bounding box center [1029, 144] width 273 height 29
type input "ad slates"
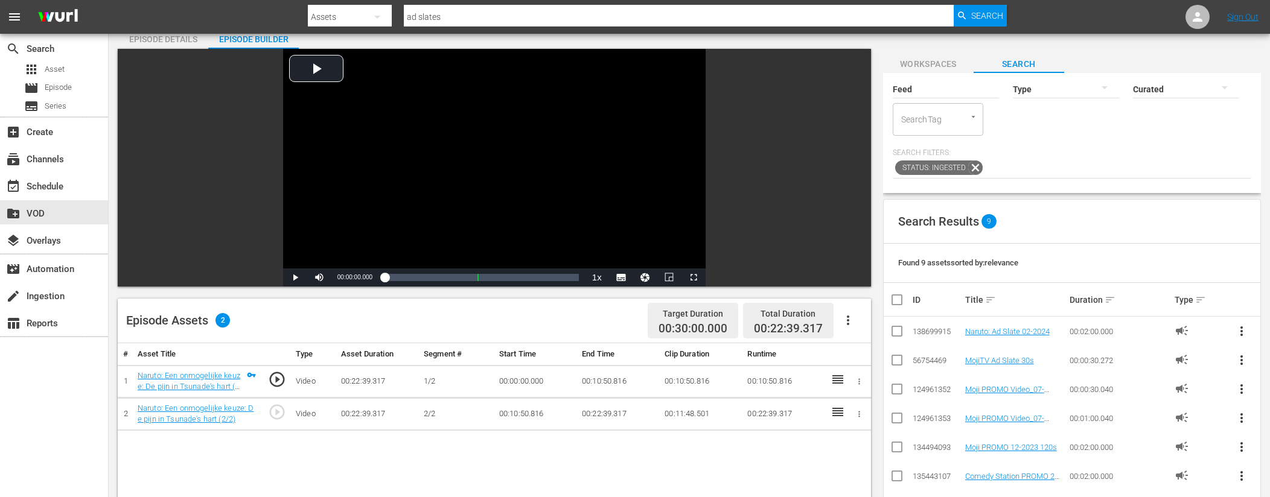
scroll to position [63, 0]
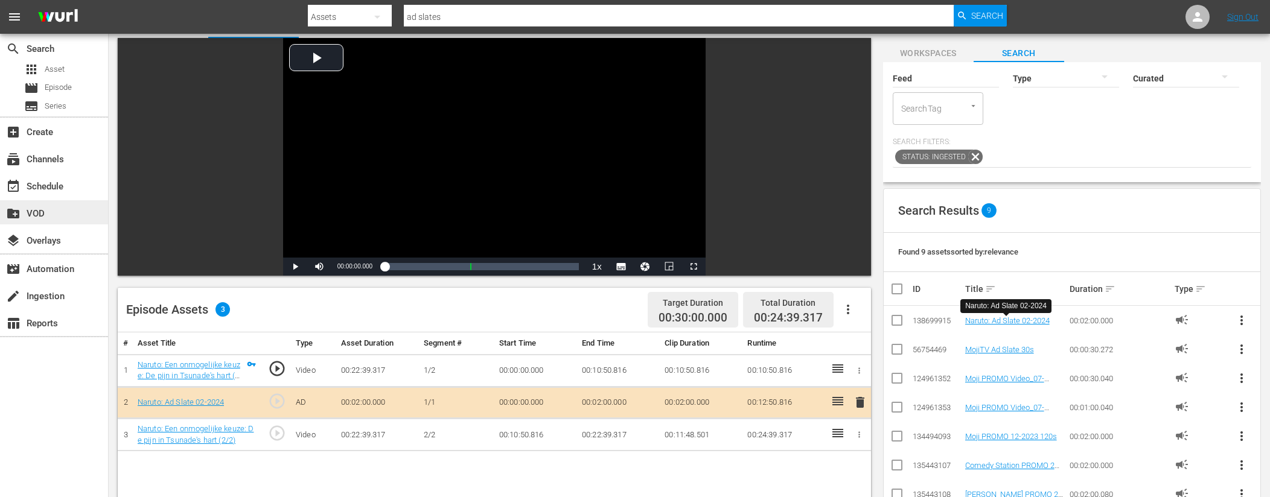
click at [40, 211] on div "create_new_folder VOD" at bounding box center [34, 211] width 68 height 11
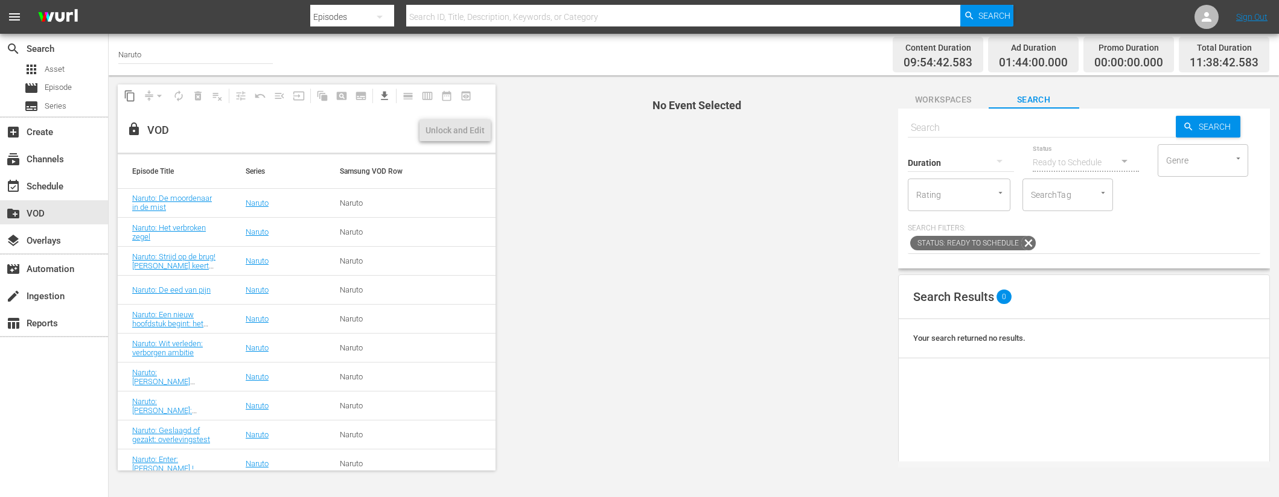
click at [968, 127] on input "text" at bounding box center [1042, 127] width 268 height 29
paste input "Naruto: Onvergeeflijk! Een totaal gebrek aan respect (1/2)"
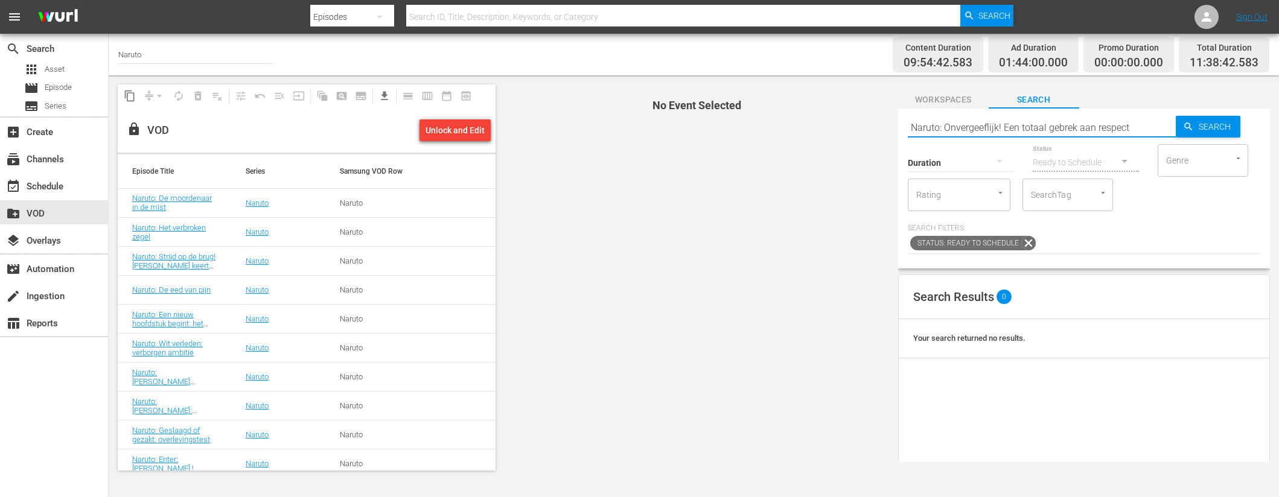
type input "Naruto: Onvergeeflijk! Een totaal gebrek aan respect"
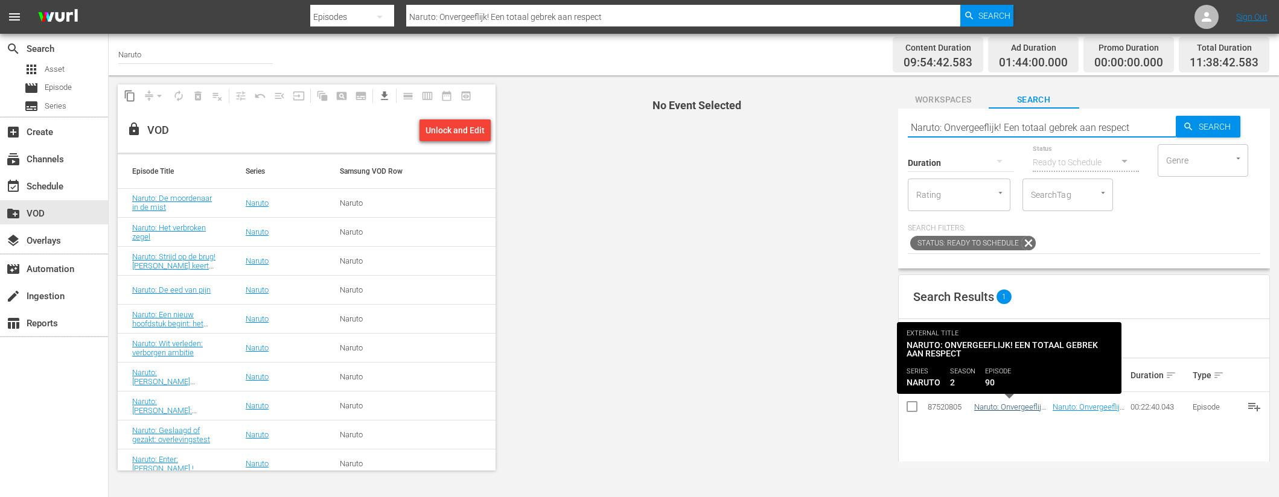
type input "Naruto: Onvergeeflijk! Een totaal gebrek aan respect"
click at [987, 407] on link "Naruto: Onvergeeflijk! Een totaal gebrek aan respect" at bounding box center [1010, 416] width 73 height 27
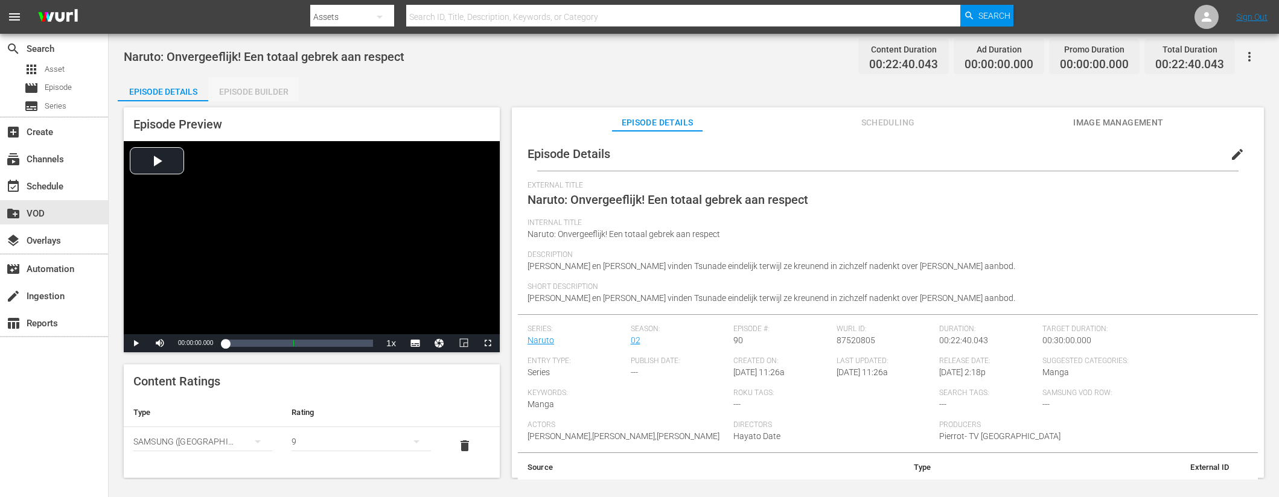
click at [281, 95] on div "Episode Builder" at bounding box center [253, 91] width 91 height 29
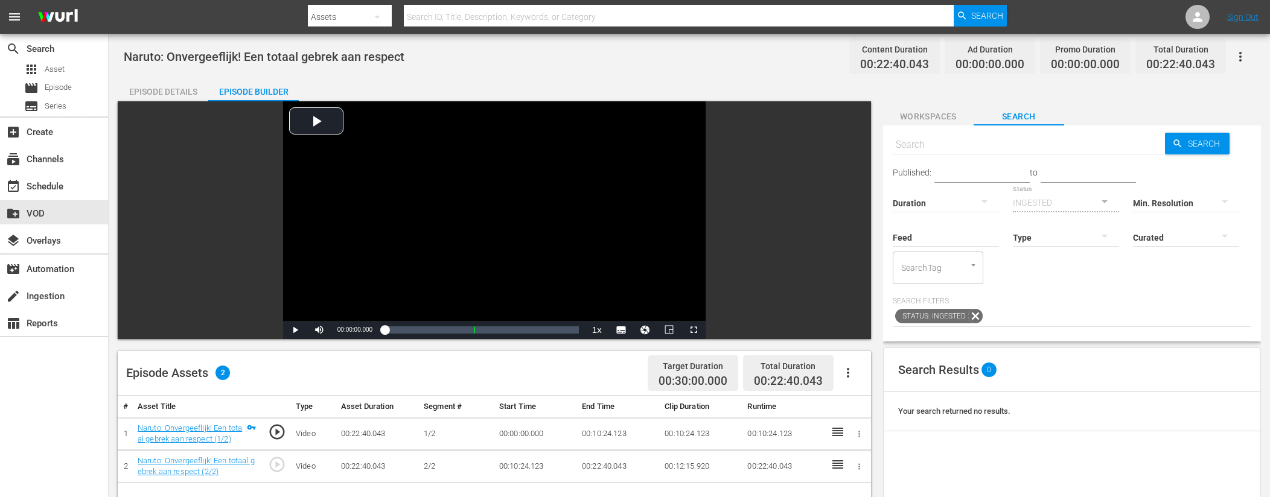
click at [969, 148] on input "text" at bounding box center [1029, 144] width 273 height 29
type input "ad slates"
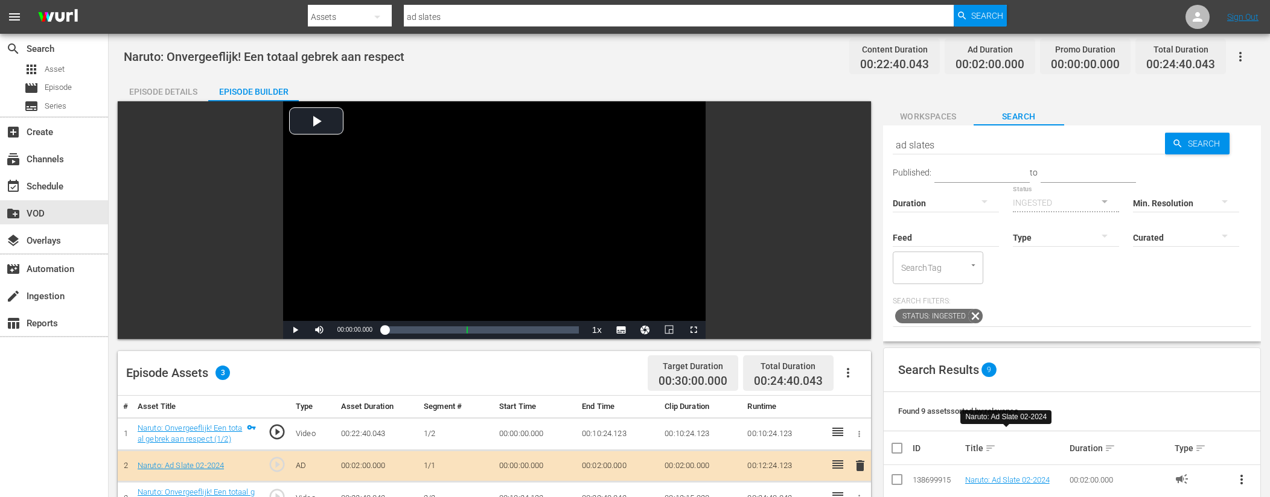
click at [949, 147] on input "ad slates" at bounding box center [1029, 144] width 273 height 29
click at [14, 217] on span "create_new_folder" at bounding box center [13, 213] width 14 height 14
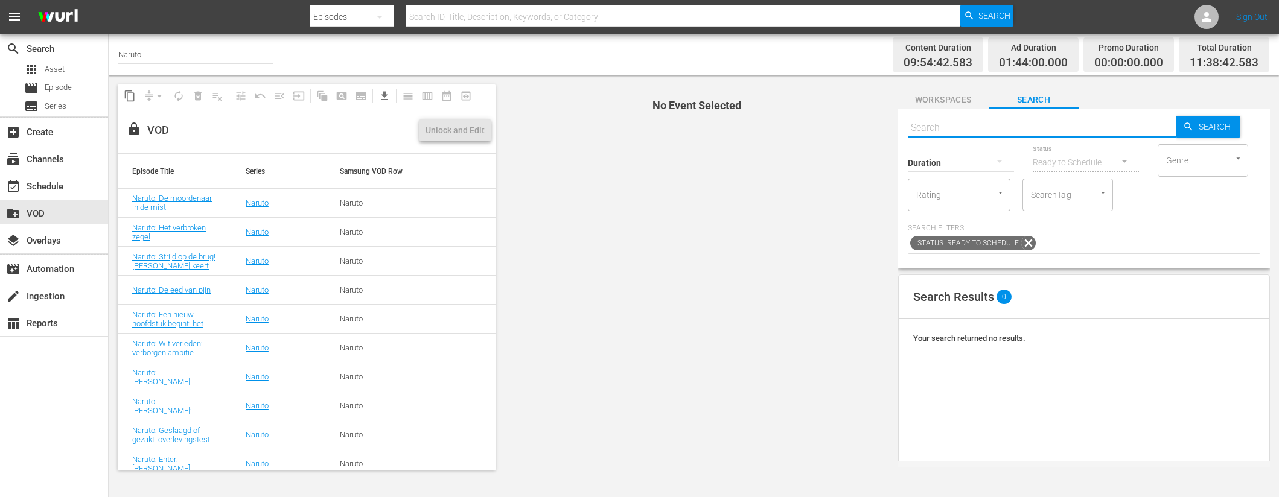
click at [932, 121] on input "text" at bounding box center [1042, 127] width 268 height 29
paste input "Naruto: Erfenis! De ketting des doods (1/2)"
type input "Naruto: Erfenis! De ketting des doods"
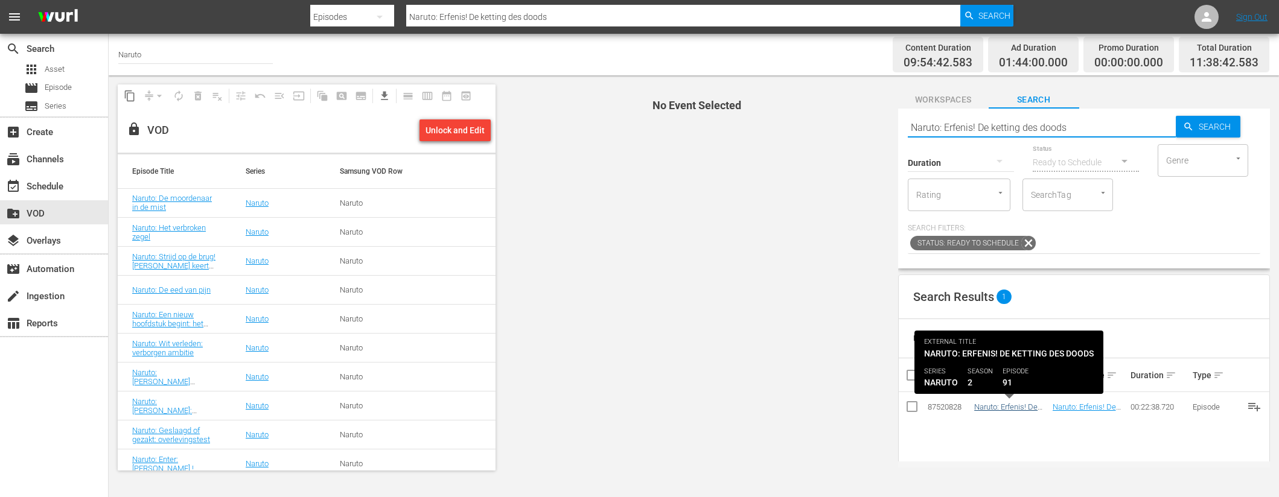
type input "Naruto: Erfenis! De ketting des doods"
click at [993, 407] on link "Naruto: Erfenis! De ketting des doods" at bounding box center [1005, 412] width 63 height 18
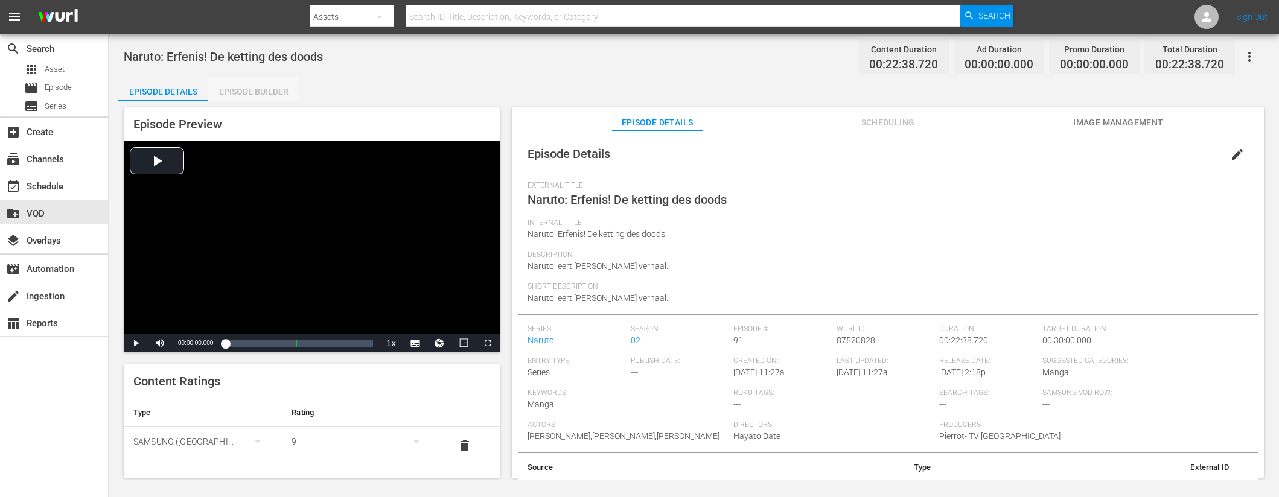
click at [243, 91] on div "Episode Builder" at bounding box center [253, 91] width 91 height 29
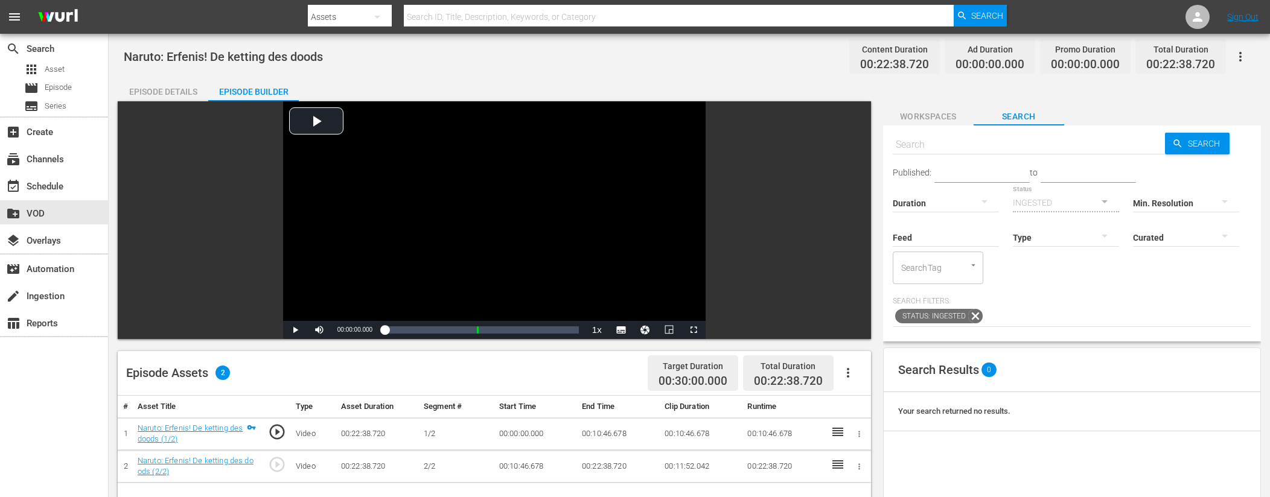
click at [953, 150] on input "text" at bounding box center [1029, 144] width 273 height 29
type input "ad slates"
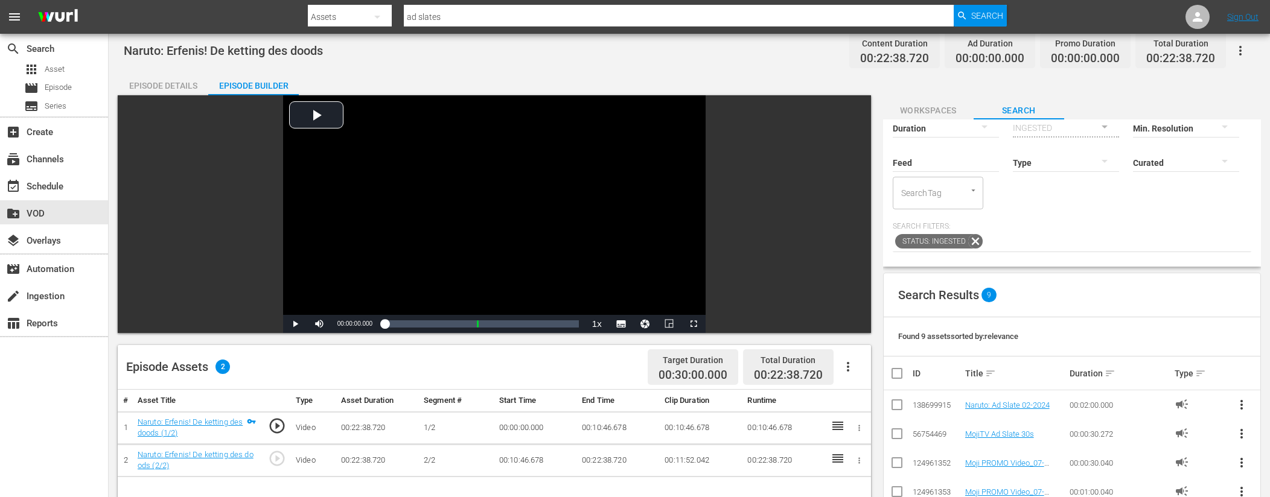
scroll to position [71, 0]
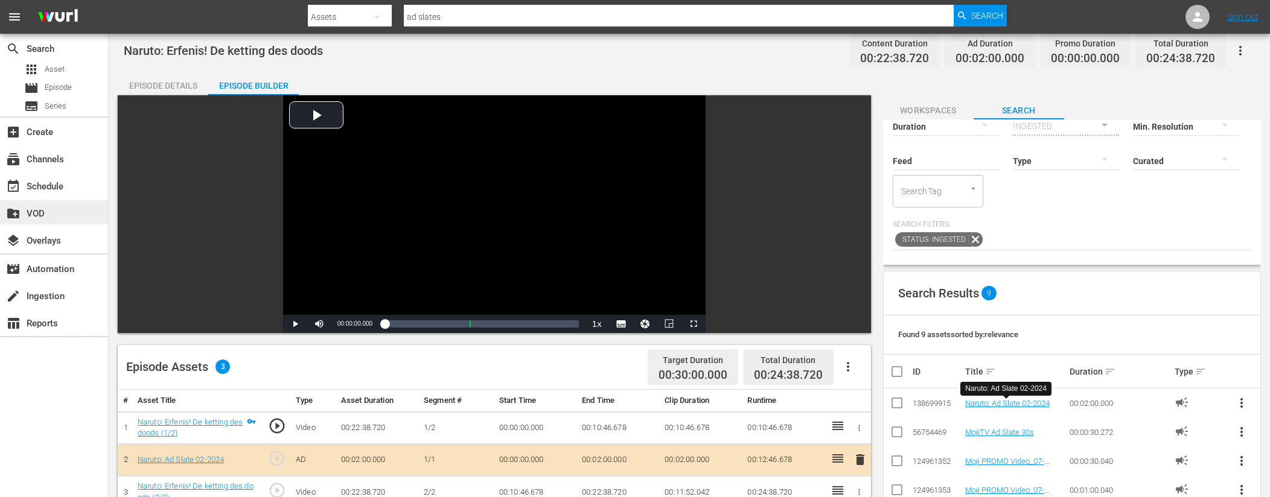
click at [32, 211] on div "create_new_folder VOD" at bounding box center [34, 211] width 68 height 11
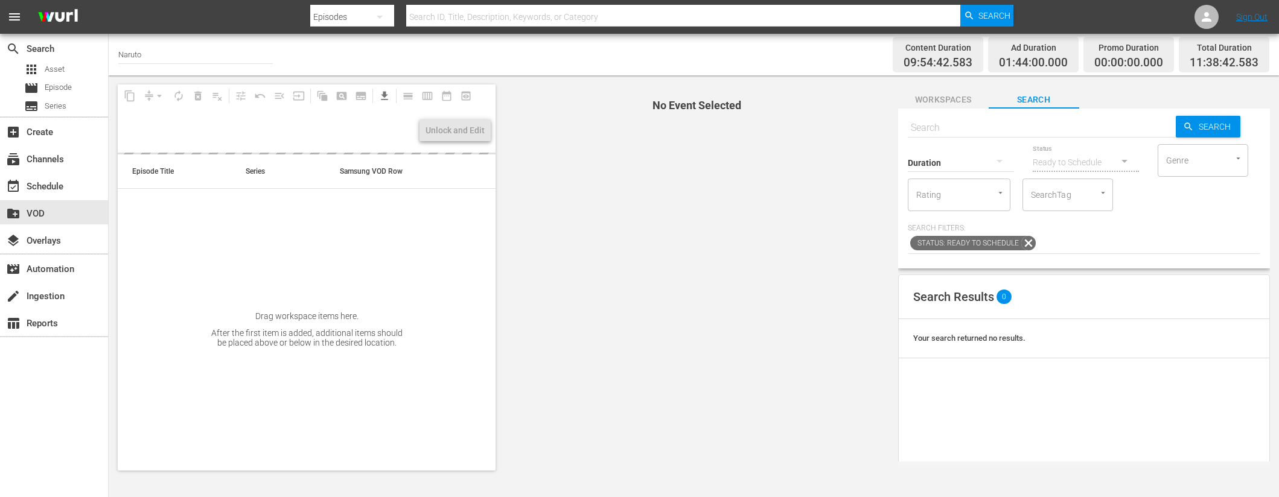
click at [955, 135] on div "Duration" at bounding box center [961, 154] width 106 height 43
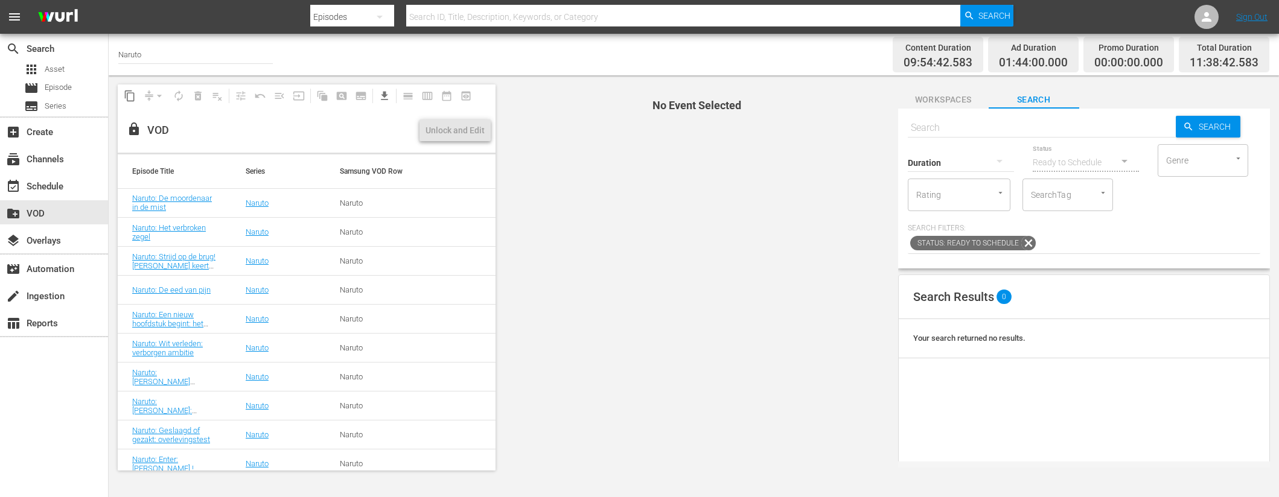
click at [958, 127] on input "text" at bounding box center [1042, 127] width 268 height 29
paste input "Naruto: Een dubieus aanbod! [PERSON_NAME] keuze (1/2)"
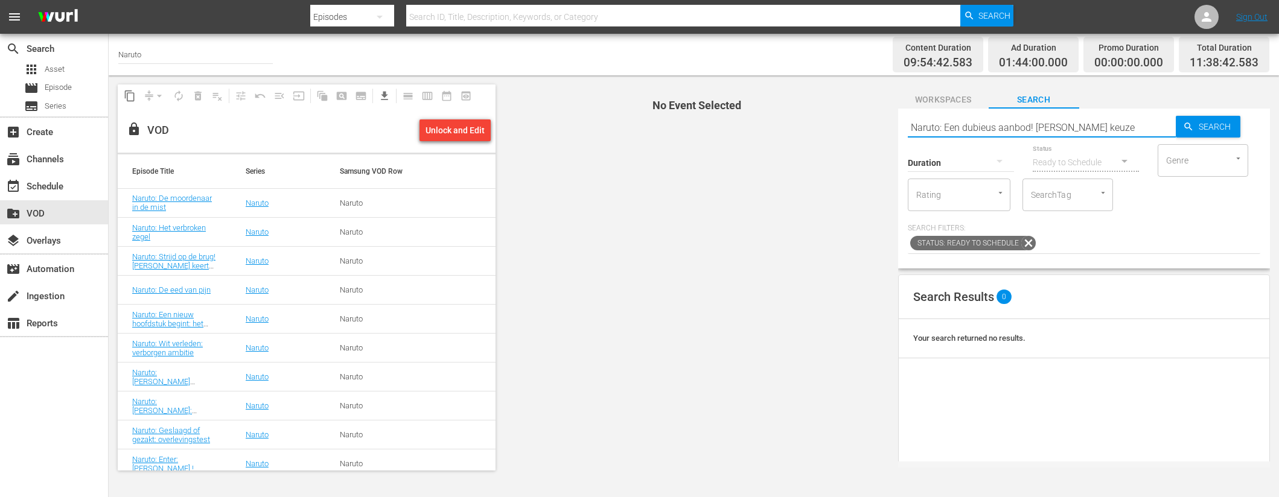
type input "Naruto: Een dubieus aanbod! [PERSON_NAME] keuze"
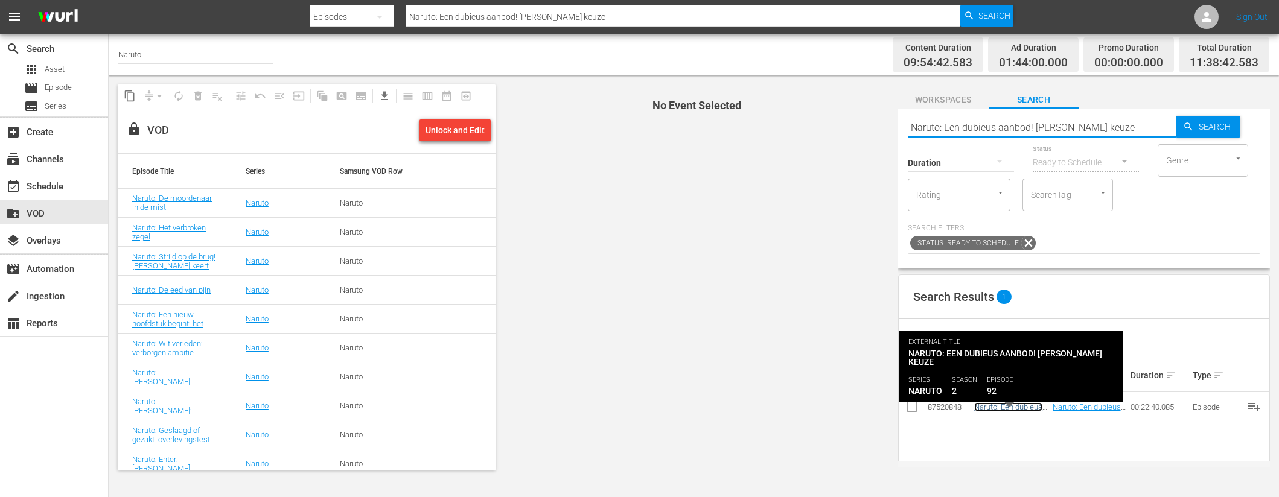
click at [1030, 410] on link "Naruto: Een dubieus aanbod! [PERSON_NAME] keuze" at bounding box center [1008, 421] width 68 height 36
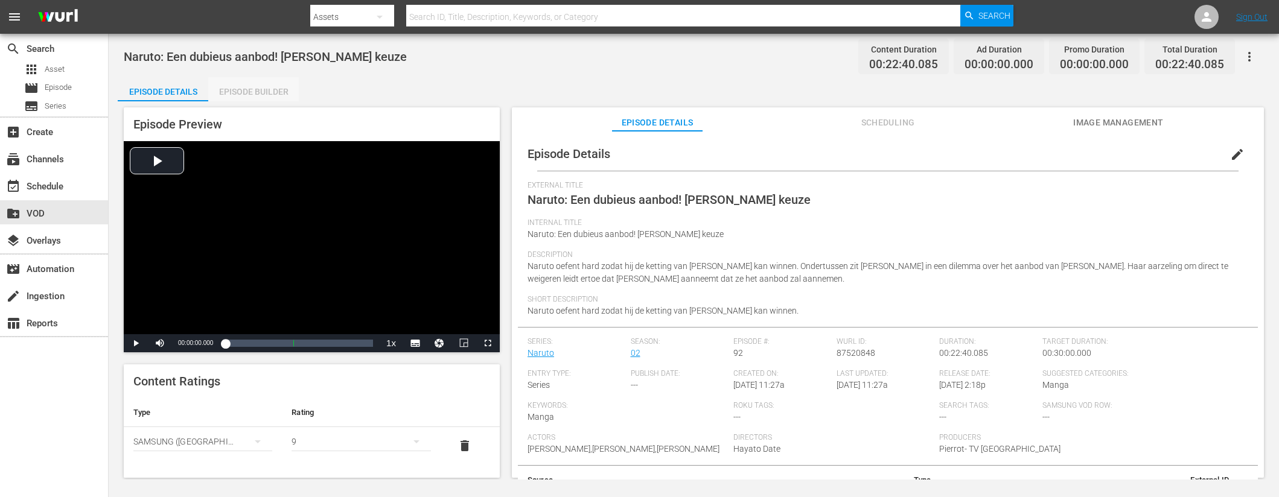
click at [258, 91] on div "Episode Builder" at bounding box center [253, 91] width 91 height 29
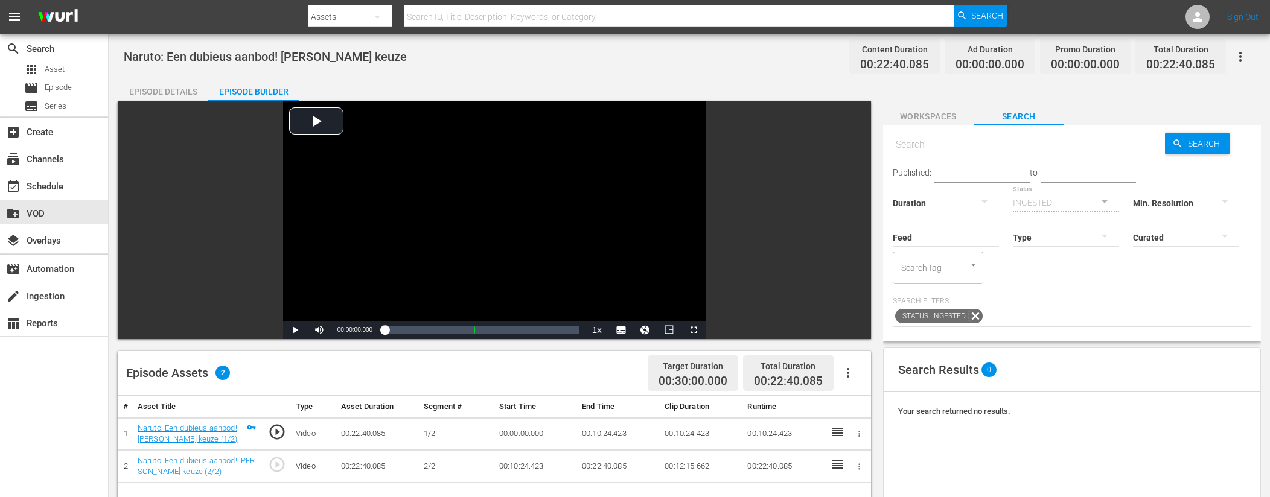
click at [972, 148] on input "text" at bounding box center [1029, 144] width 273 height 29
type input "ad slates"
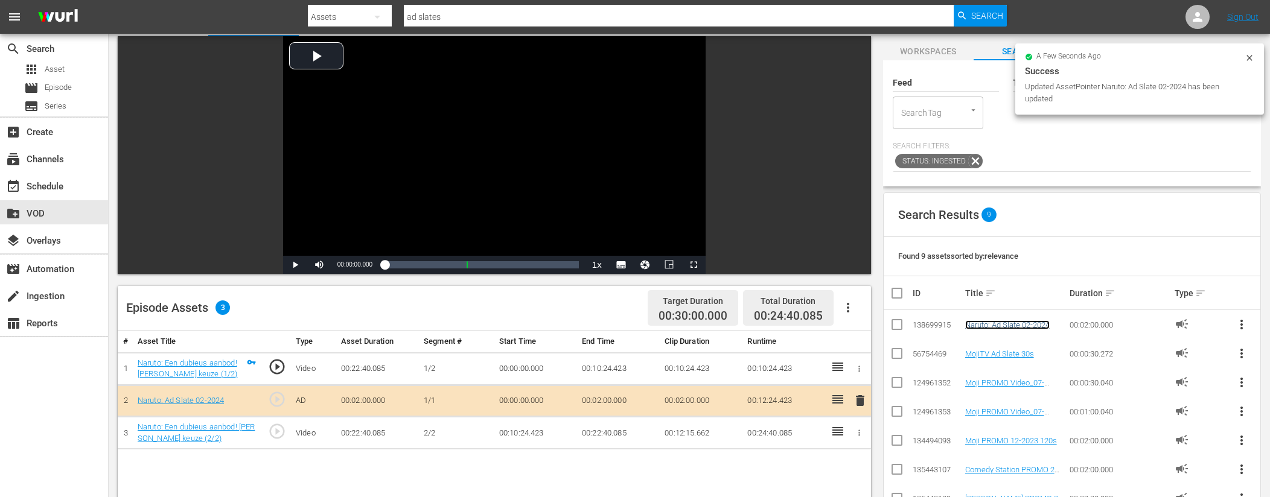
scroll to position [91, 0]
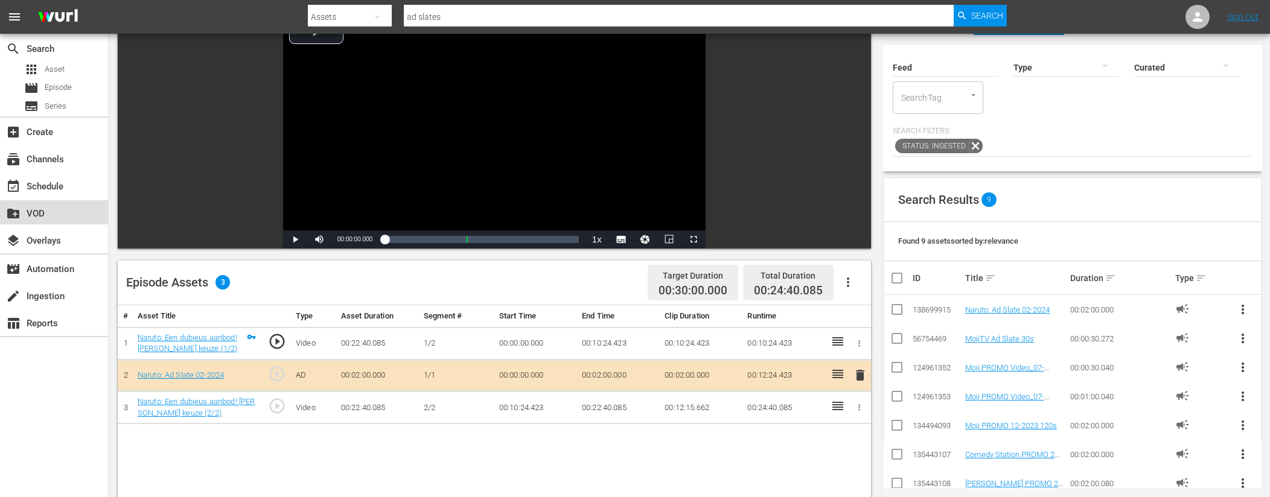
click at [34, 214] on div "create_new_folder VOD" at bounding box center [34, 211] width 68 height 11
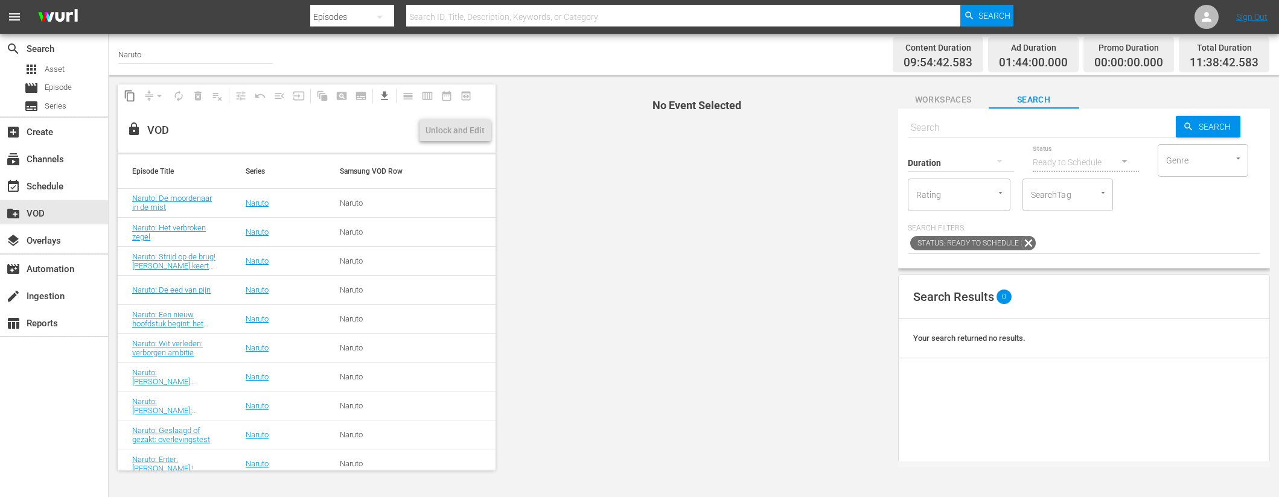
click at [944, 131] on input "text" at bounding box center [1042, 127] width 268 height 29
paste input "Naruto: Pech! De deal gaat niet door (1/2)"
type input "Naruto: Pech! De deal gaat niet door"
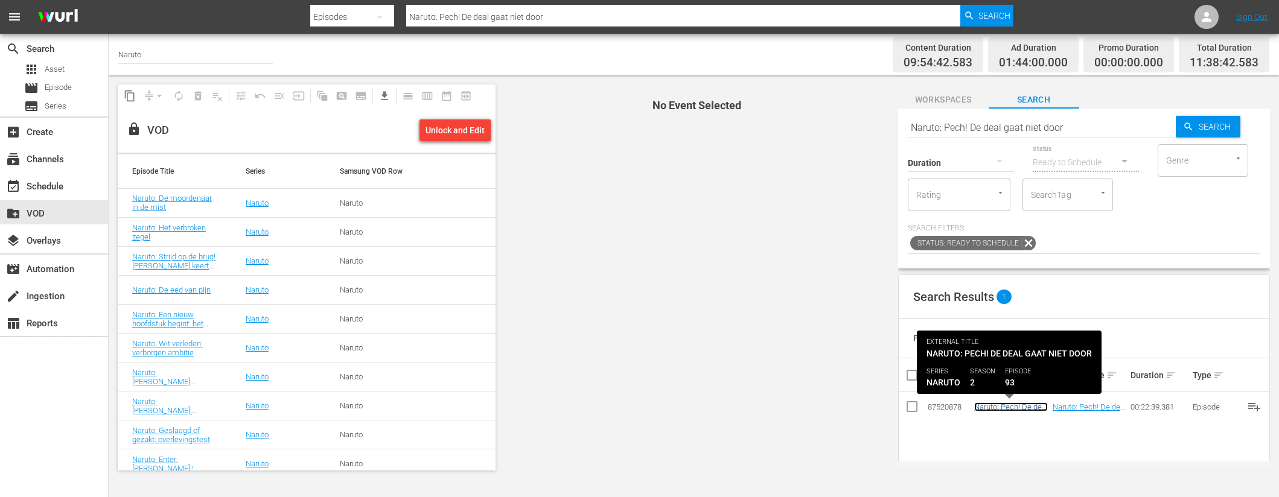
click at [987, 406] on link "Naruto: Pech! De deal gaat niet door" at bounding box center [1011, 412] width 74 height 18
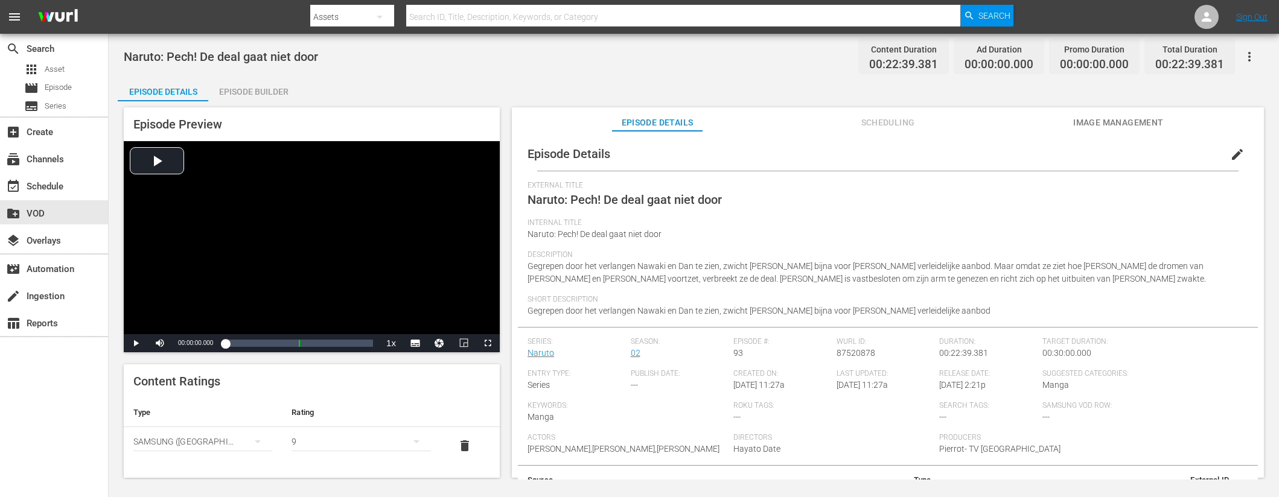
click at [264, 89] on div "Episode Builder" at bounding box center [253, 91] width 91 height 29
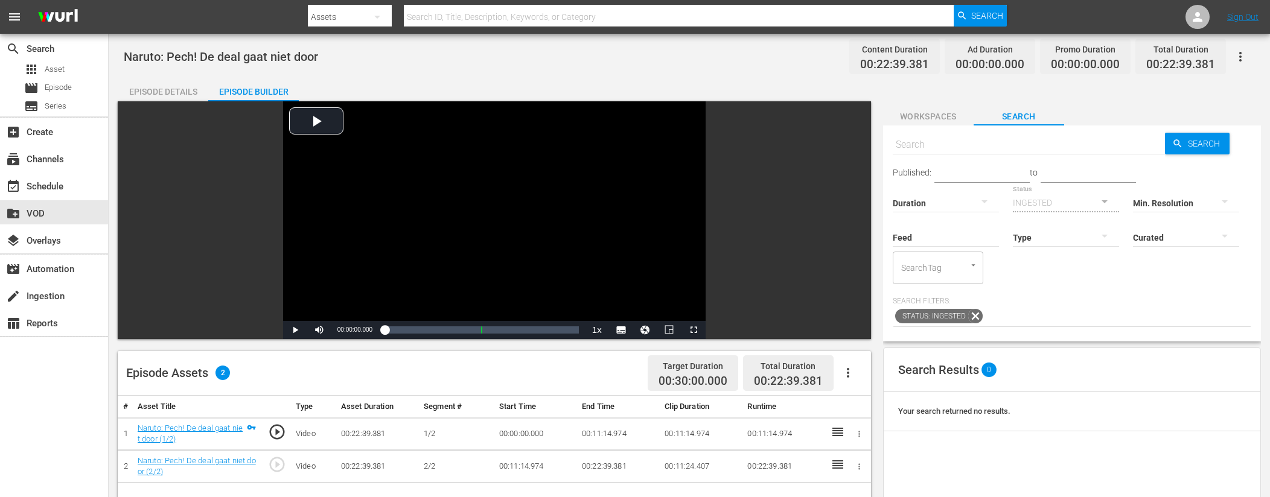
click at [921, 145] on input "text" at bounding box center [1029, 144] width 273 height 29
type input "ad slates"
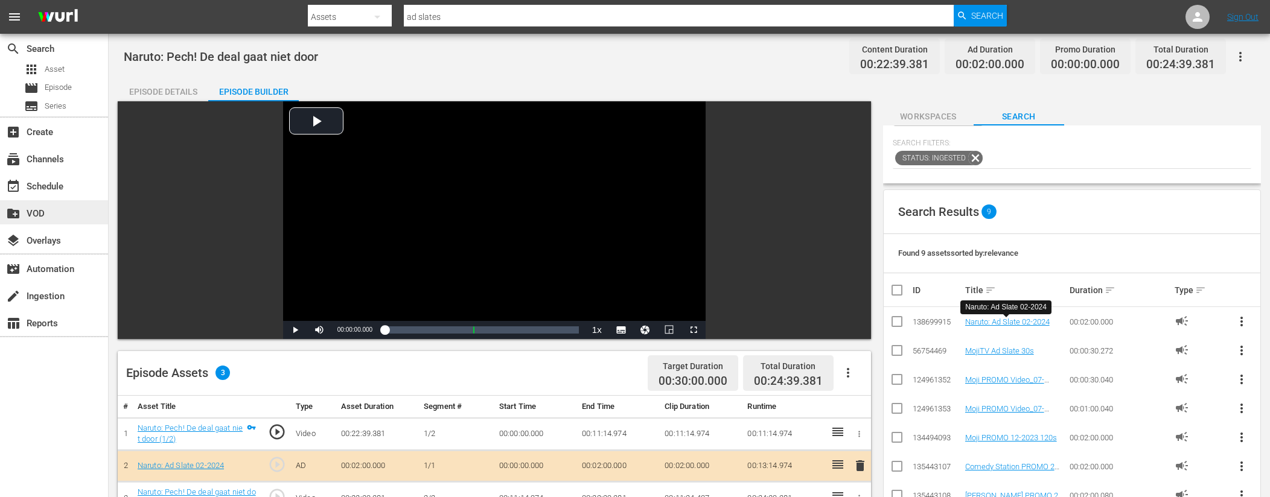
click at [101, 211] on div "create_new_folder VOD" at bounding box center [54, 212] width 108 height 24
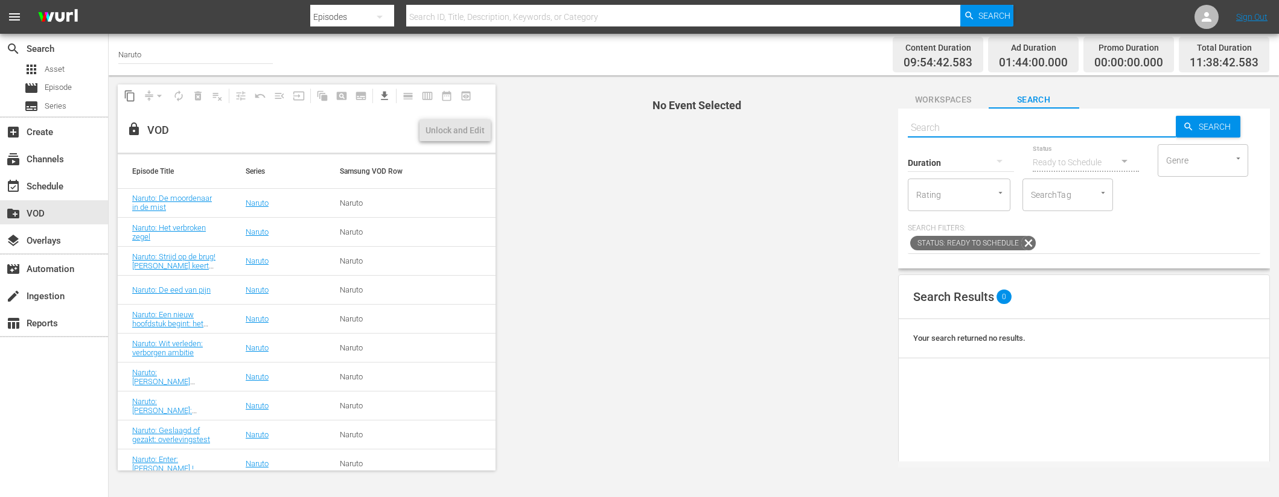
click at [946, 127] on input "text" at bounding box center [1042, 127] width 268 height 29
paste input "Naruto: Aanval! Woede van de Rasengan (1/2)"
type input "Naruto: Aanval! Woede van de [GEOGRAPHIC_DATA]"
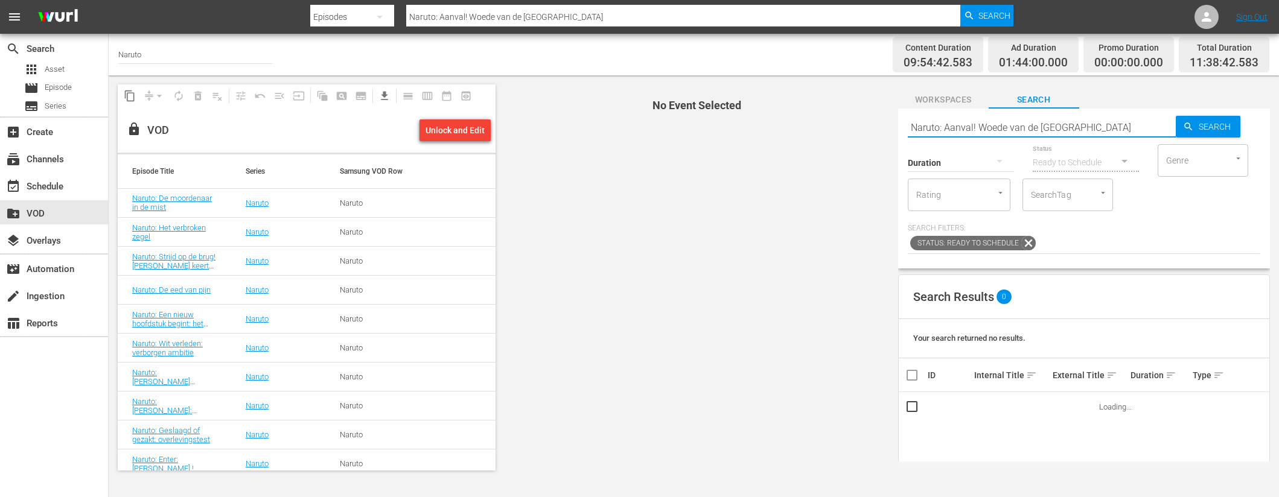
type input "Naruto: Aanval! Woede van de [GEOGRAPHIC_DATA]"
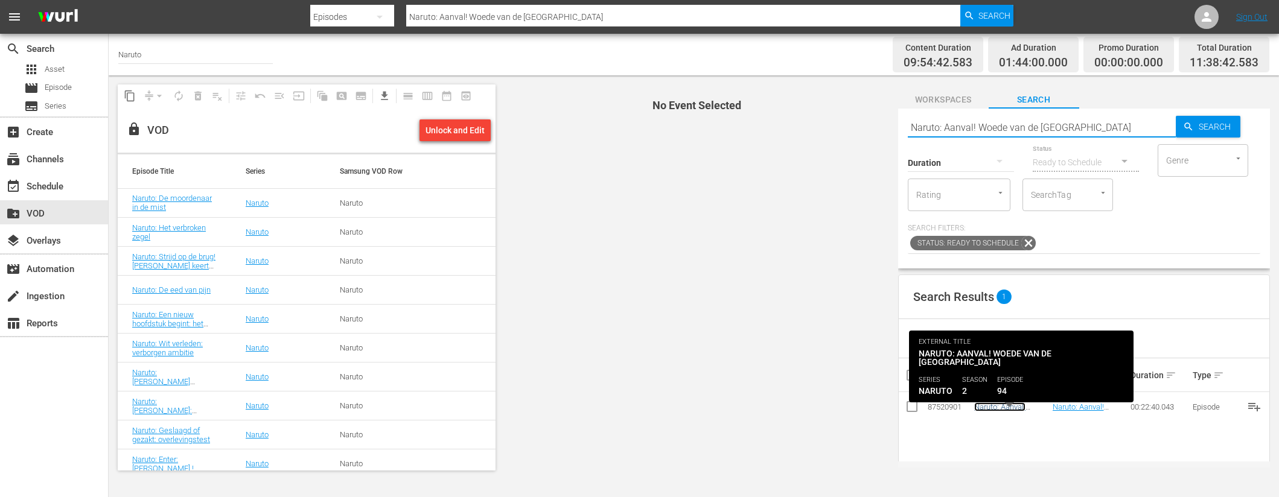
click at [992, 403] on link "Naruto: Aanval! Woede van de [GEOGRAPHIC_DATA]" at bounding box center [1010, 416] width 73 height 27
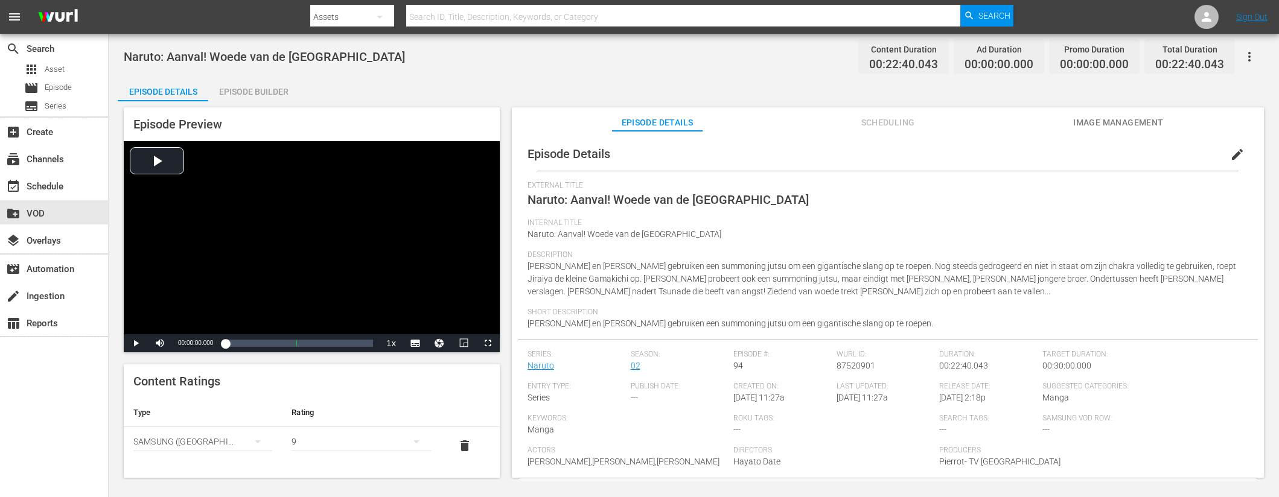
click at [223, 89] on div "Episode Builder" at bounding box center [253, 91] width 91 height 29
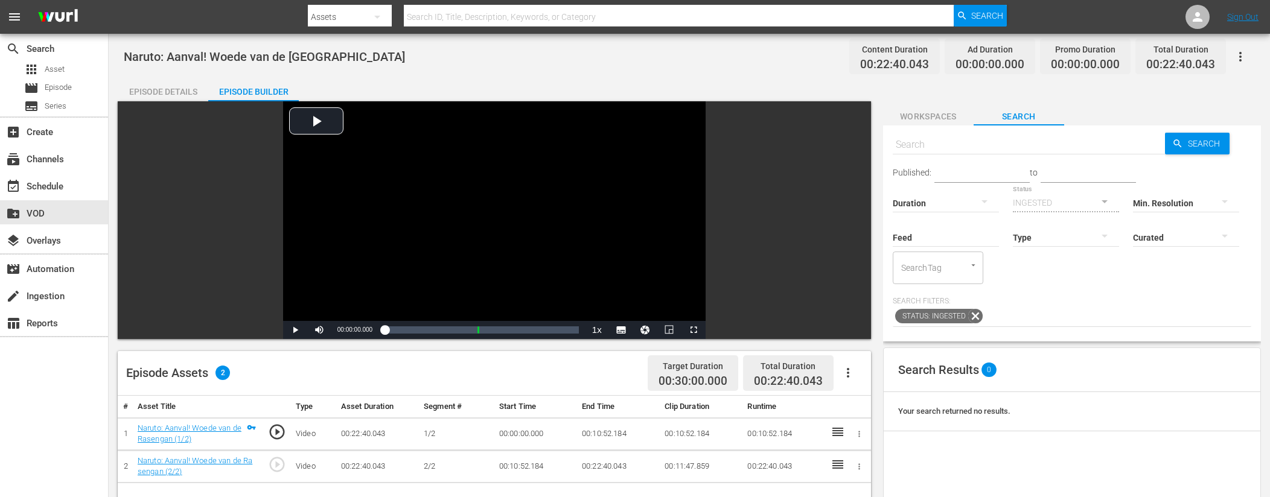
click at [912, 147] on input "text" at bounding box center [1029, 144] width 273 height 29
type input "ad slates"
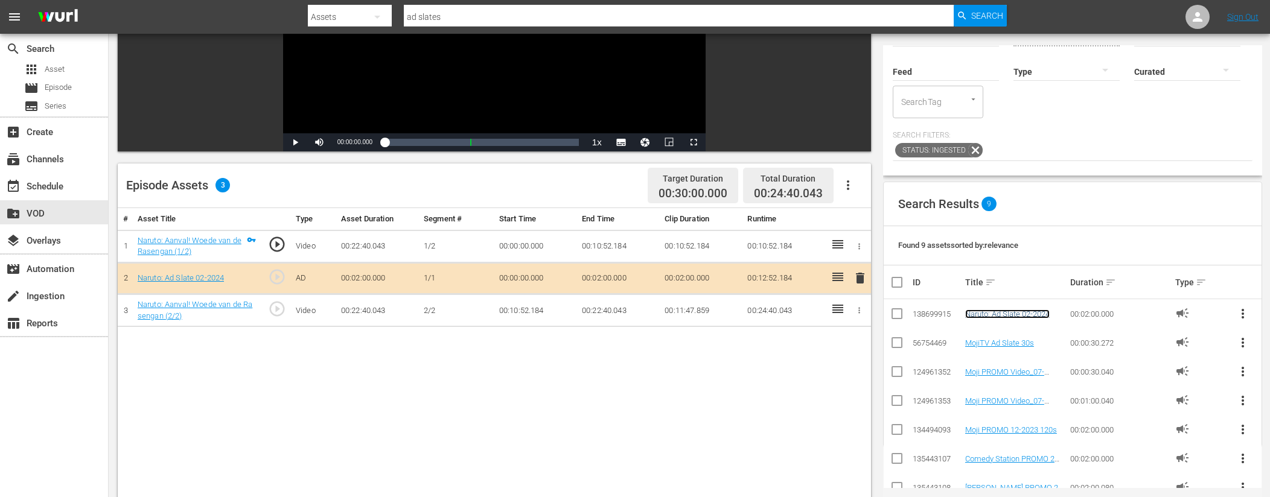
scroll to position [22, 0]
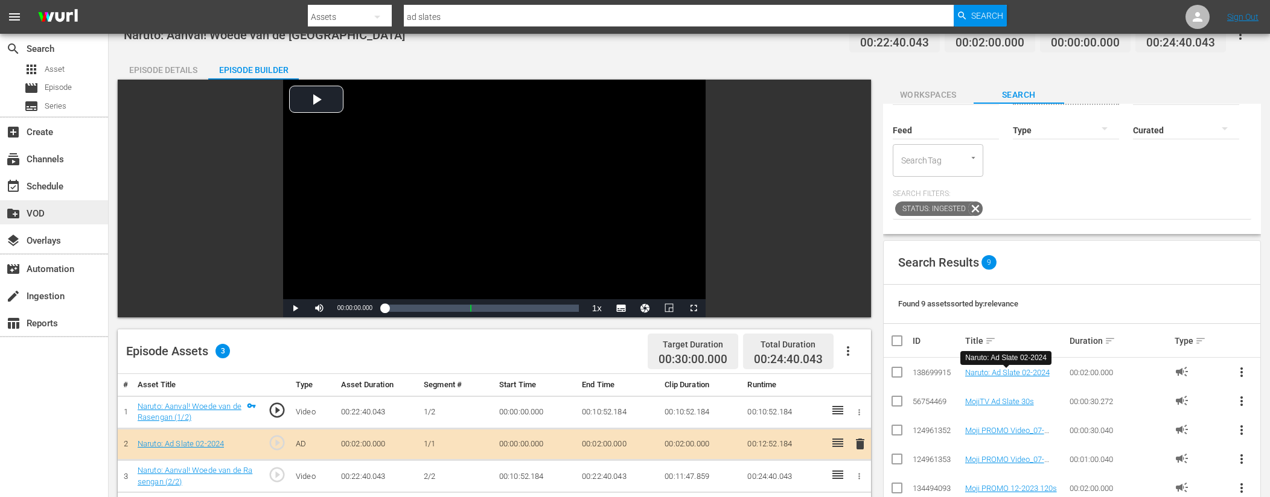
click at [54, 206] on div "create_new_folder VOD" at bounding box center [34, 211] width 68 height 11
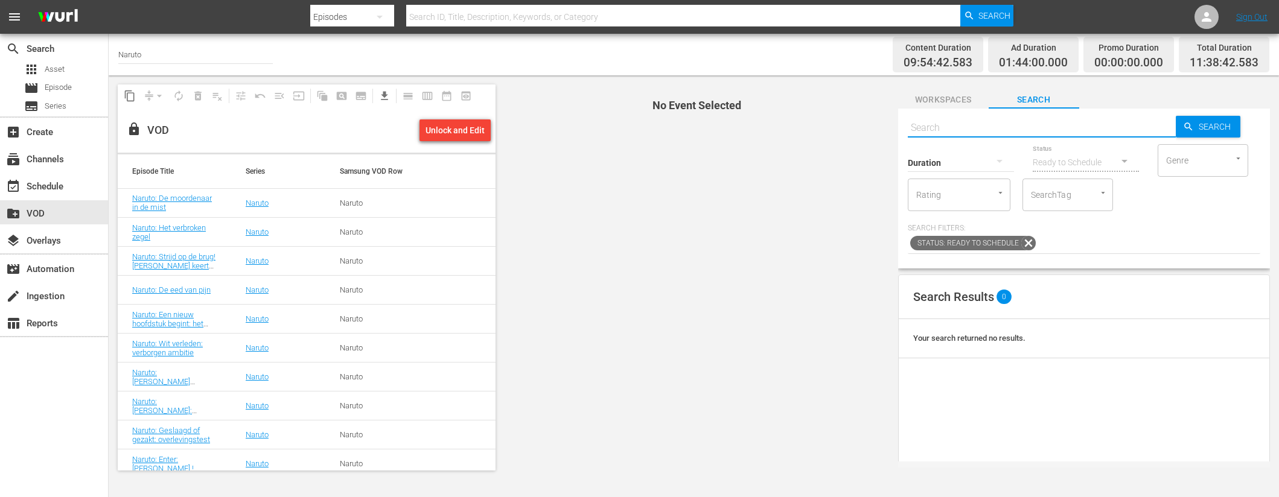
click at [995, 130] on input "text" at bounding box center [1042, 127] width 268 height 29
paste input "Naruto: De vijfde hokage! Een leven op het spel (1/2)"
type input "Naruto: De vijfde hokage! Een leven op het spel (1/2)"
type input "Naruto: De vijfde hokage! Een leven op het spel"
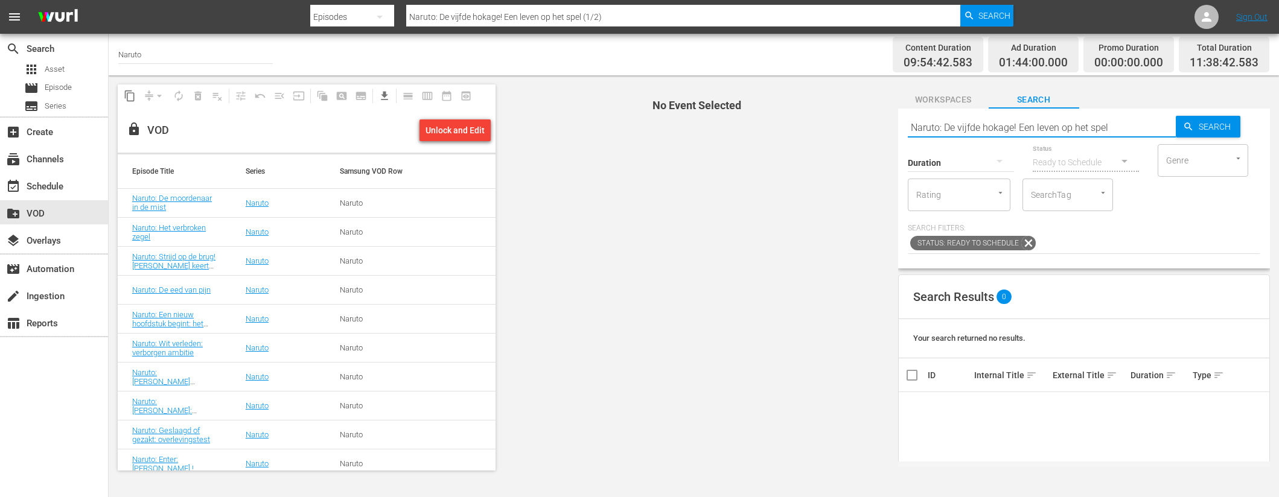
type input "Naruto: De vijfde hokage! Een leven op het spel"
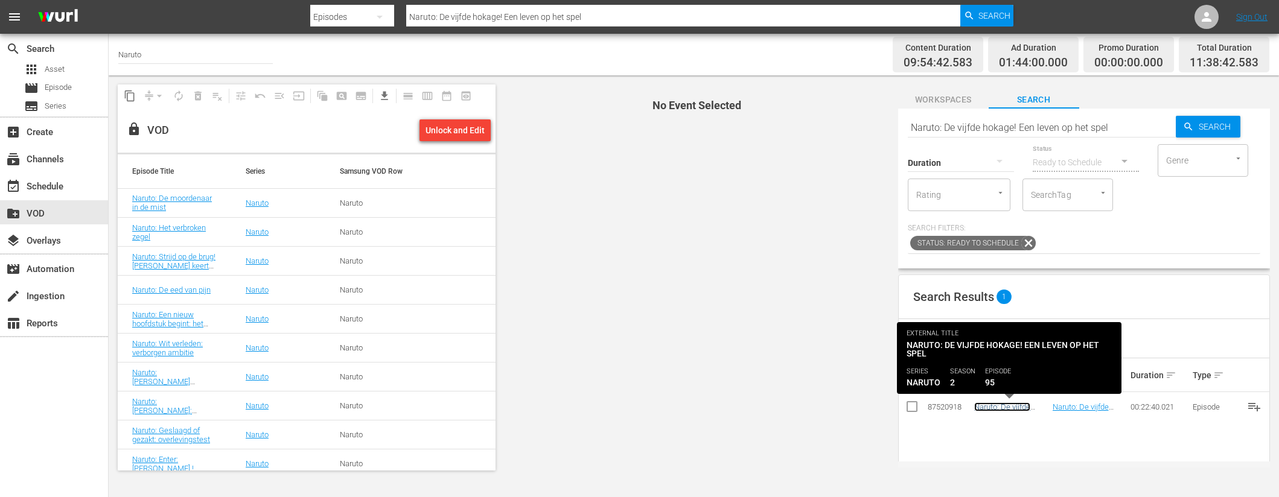
click at [1001, 408] on link "Naruto: De vijfde hokage! Een leven op het spel" at bounding box center [1009, 416] width 71 height 27
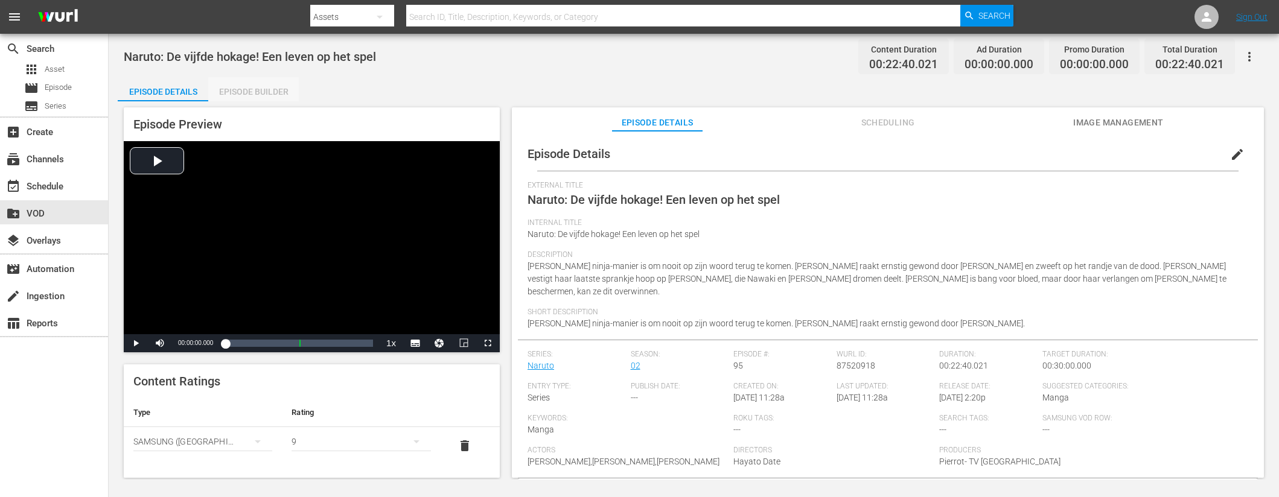
click at [272, 89] on div "Episode Builder" at bounding box center [253, 91] width 91 height 29
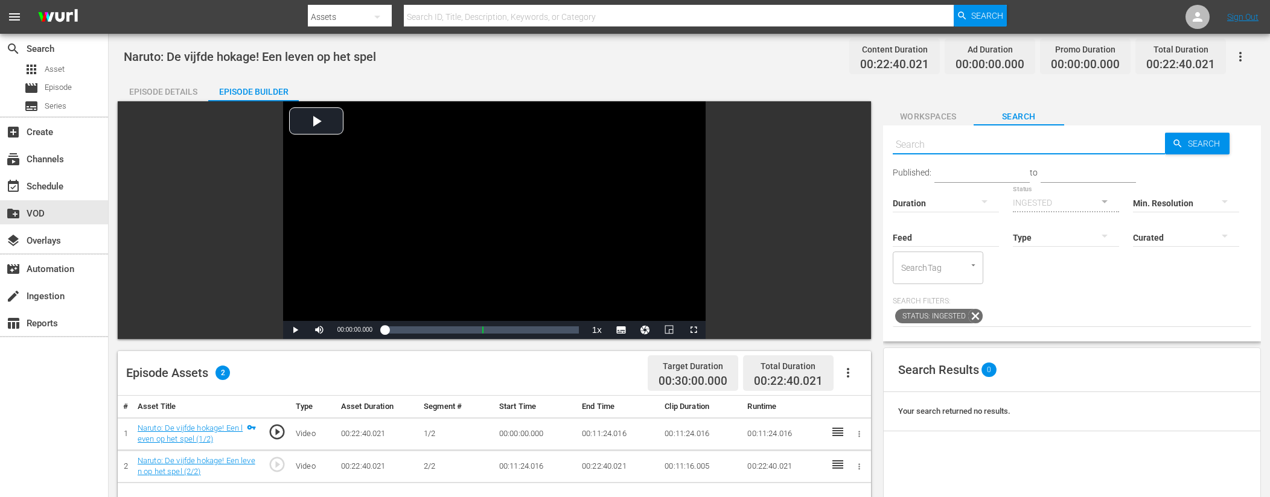
click at [954, 145] on input "text" at bounding box center [1029, 144] width 273 height 29
type input "ad slates"
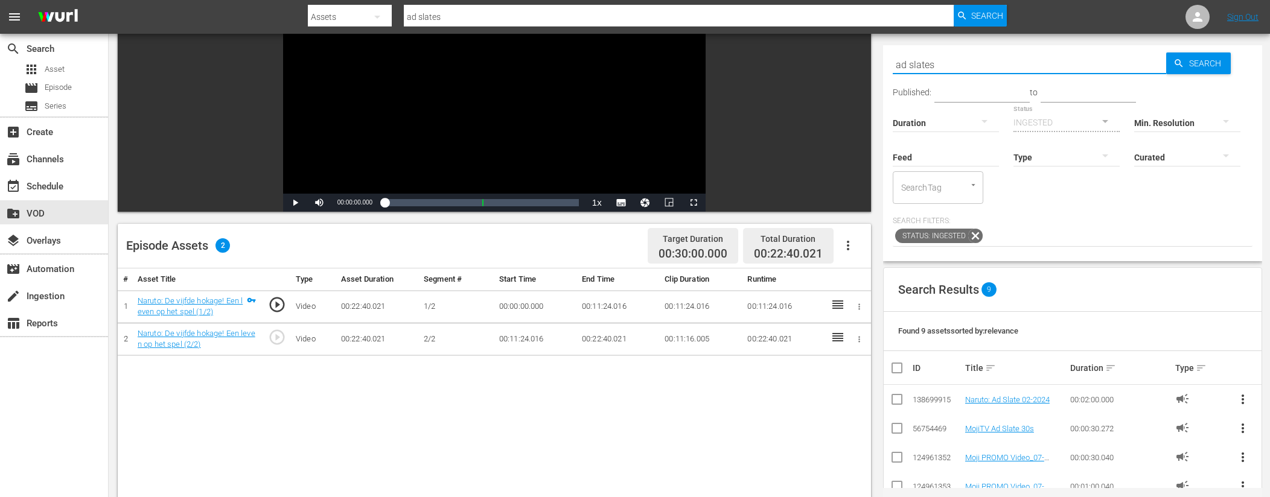
scroll to position [128, 0]
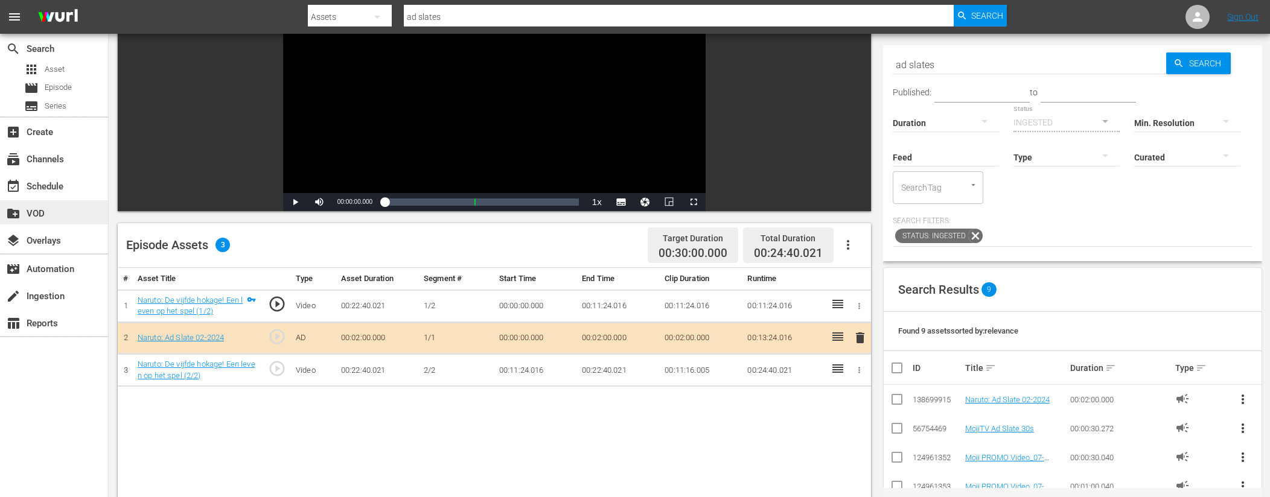
click at [60, 212] on div "create_new_folder VOD" at bounding box center [34, 211] width 68 height 11
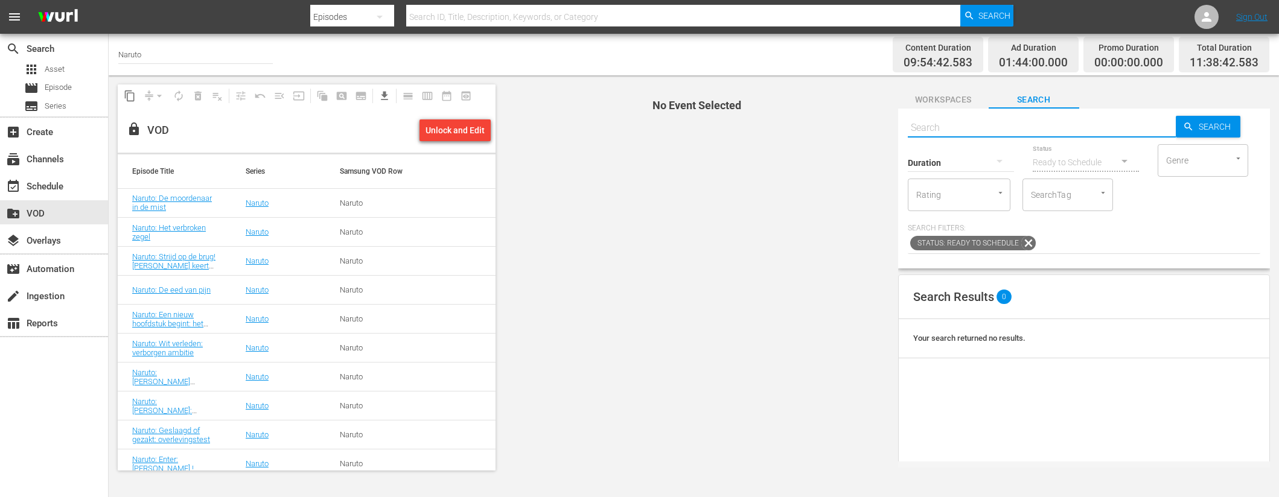
click at [954, 125] on input "text" at bounding box center [1042, 127] width 268 height 29
paste input "Naruto: Deadlock! Sannin confrontatie (1/2)"
type input "Naruto: Deadlock! Sannin confrontatie"
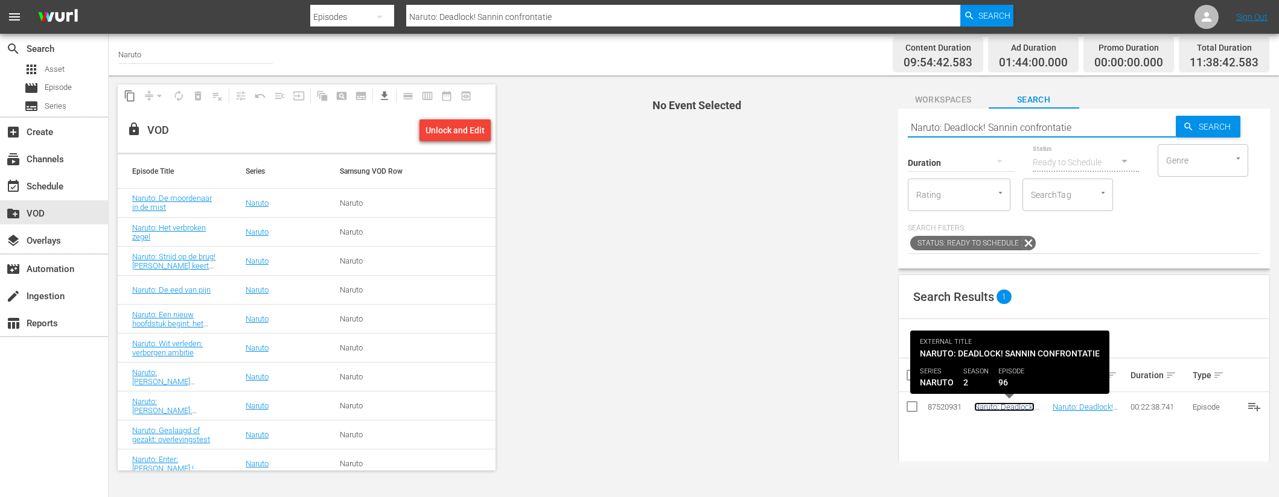
click at [1017, 405] on link "Naruto: Deadlock! Sannin confrontatie" at bounding box center [1007, 412] width 66 height 18
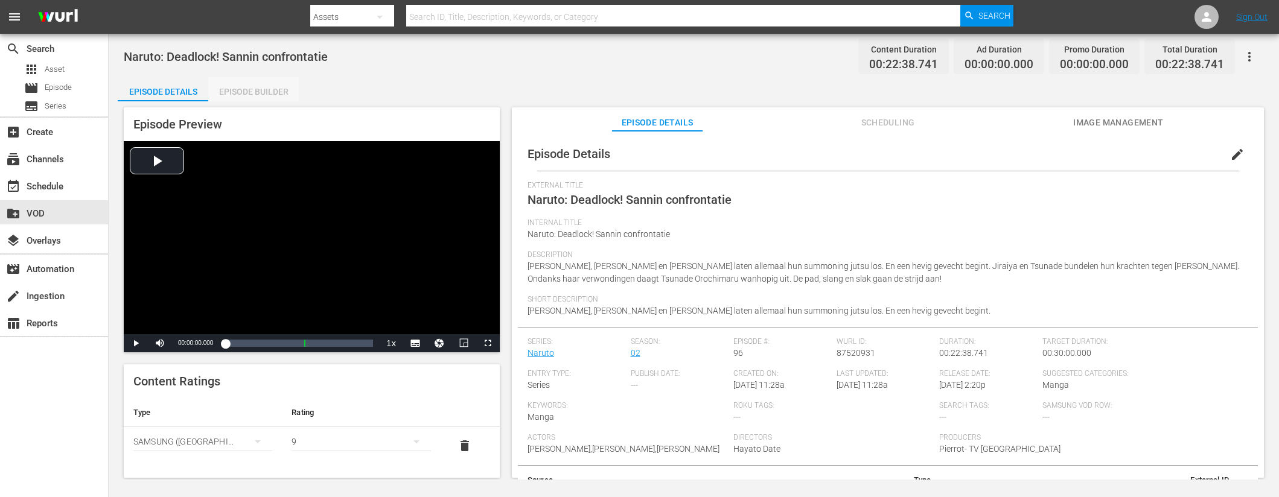
click at [279, 94] on div "Episode Builder" at bounding box center [253, 91] width 91 height 29
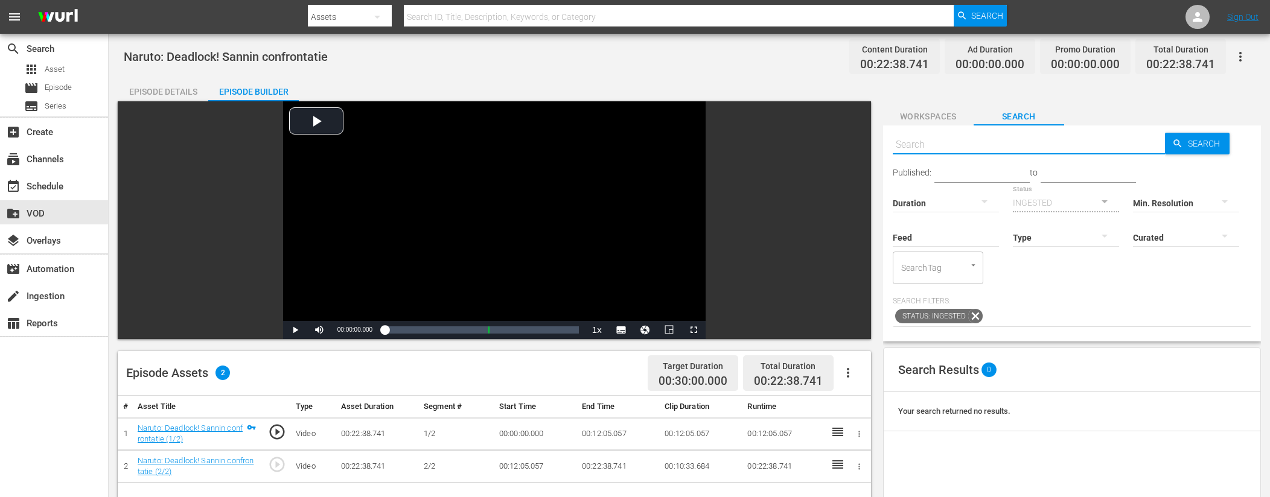
click at [913, 144] on input "text" at bounding box center [1029, 144] width 273 height 29
type input "ad slates"
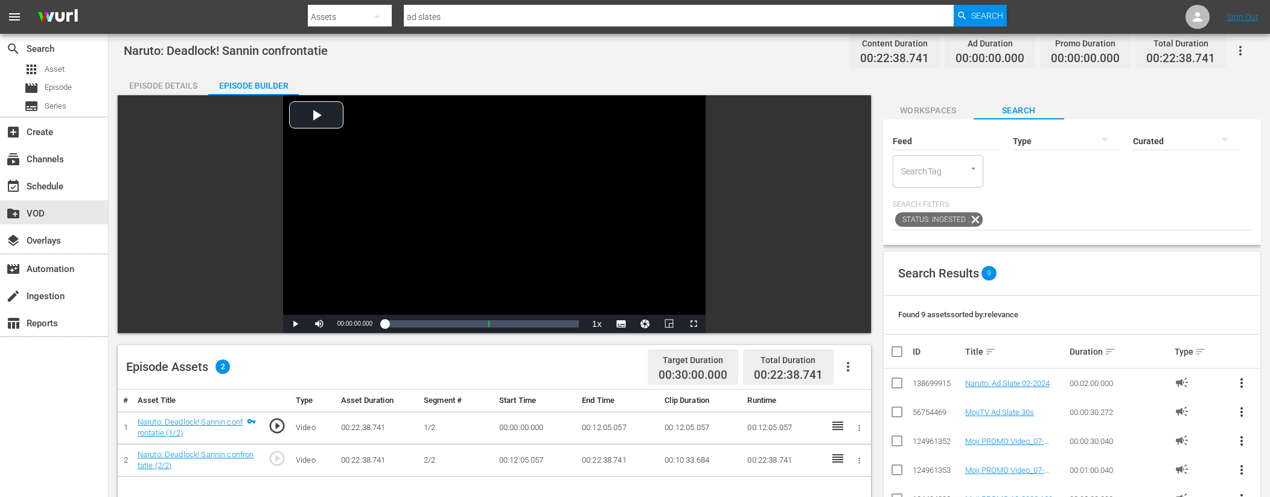
scroll to position [7, 0]
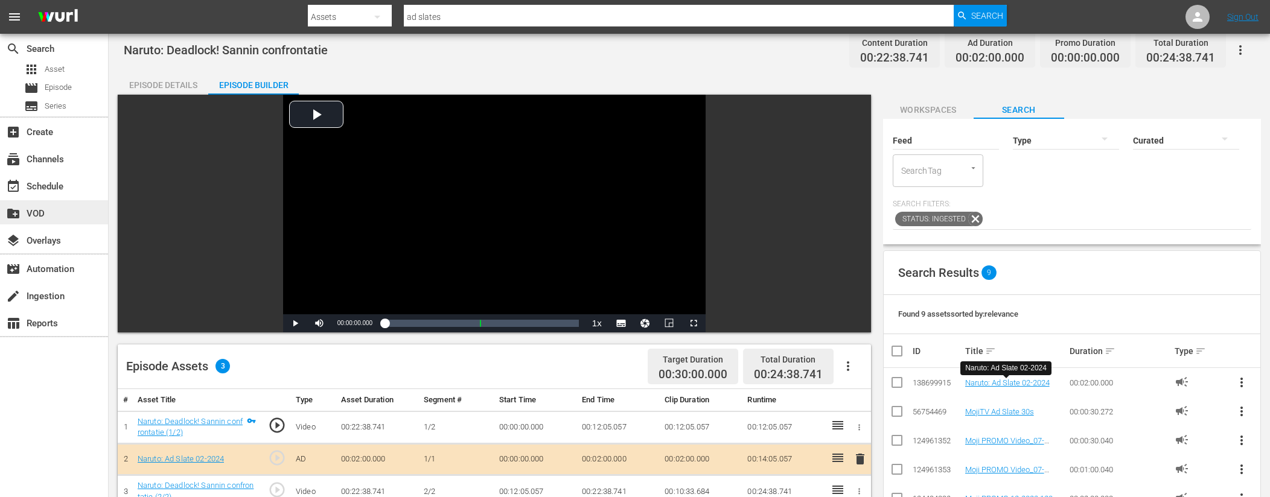
click at [75, 207] on div "create_new_folder VOD" at bounding box center [54, 212] width 108 height 24
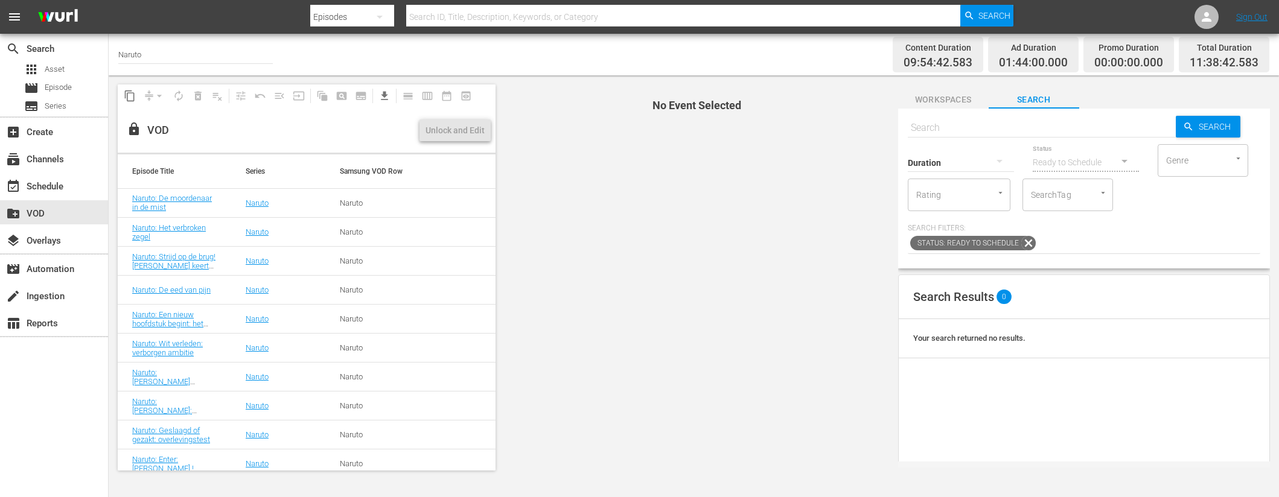
click at [957, 126] on input "text" at bounding box center [1042, 127] width 268 height 29
paste input "Naruto: Ontvoerd! [PERSON_NAME] hete lente avontuur (1/2)"
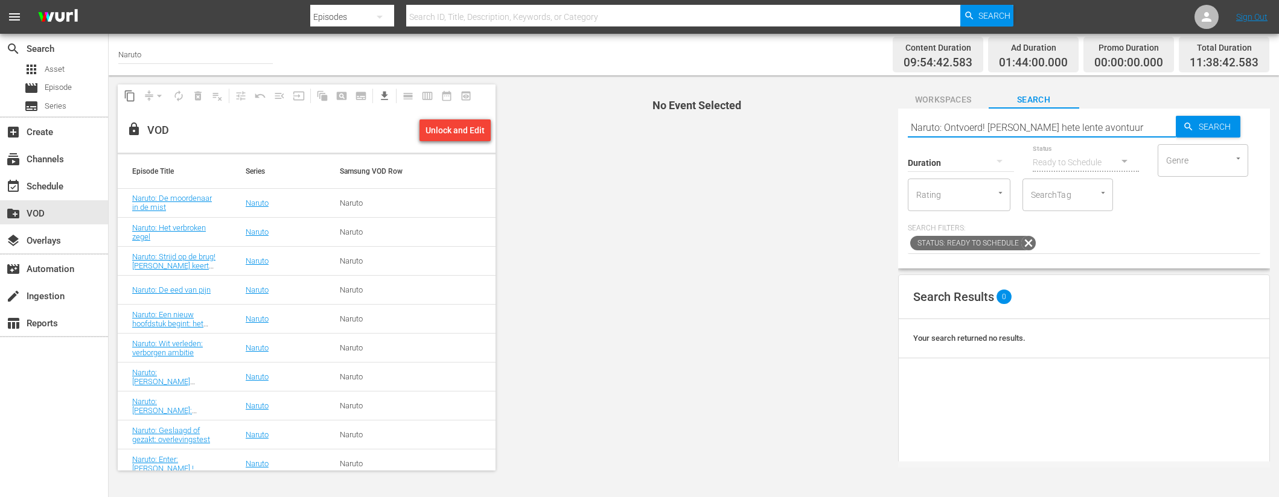
type input "Naruto: Ontvoerd! [PERSON_NAME] hete lente avontuur"
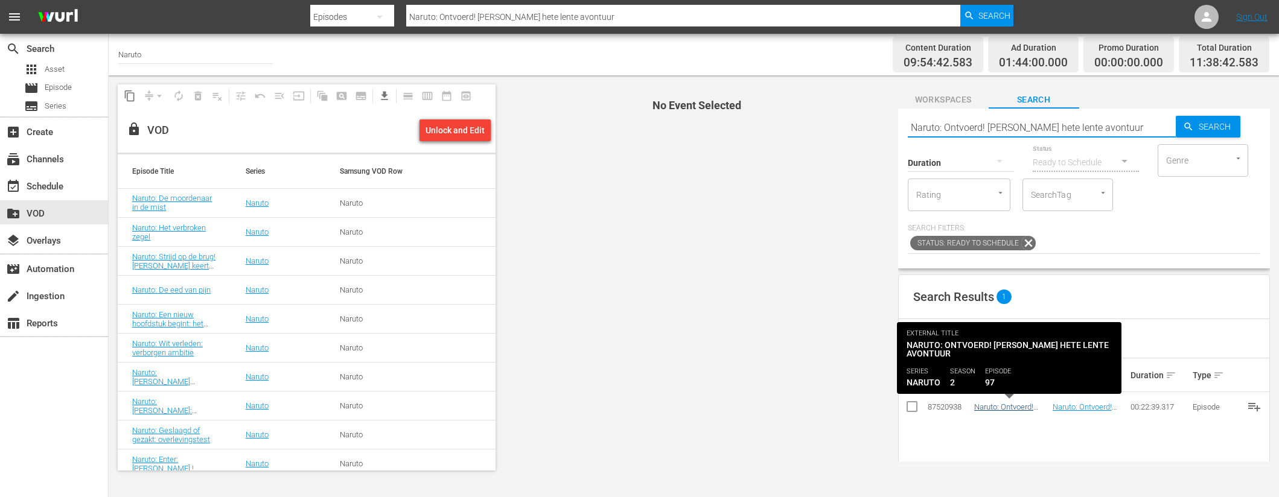
type input "Naruto: Ontvoerd! [PERSON_NAME] hete lente avontuur"
click at [1001, 406] on link "Naruto: Ontvoerd! [PERSON_NAME] hete lente avontuur" at bounding box center [1006, 416] width 65 height 27
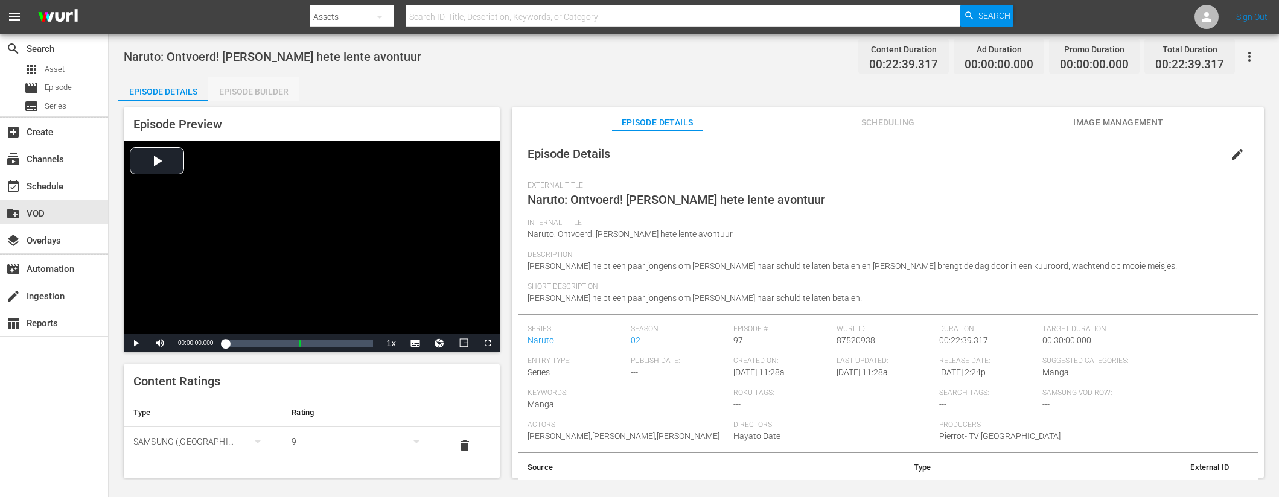
click at [252, 90] on div "Episode Builder" at bounding box center [253, 91] width 91 height 29
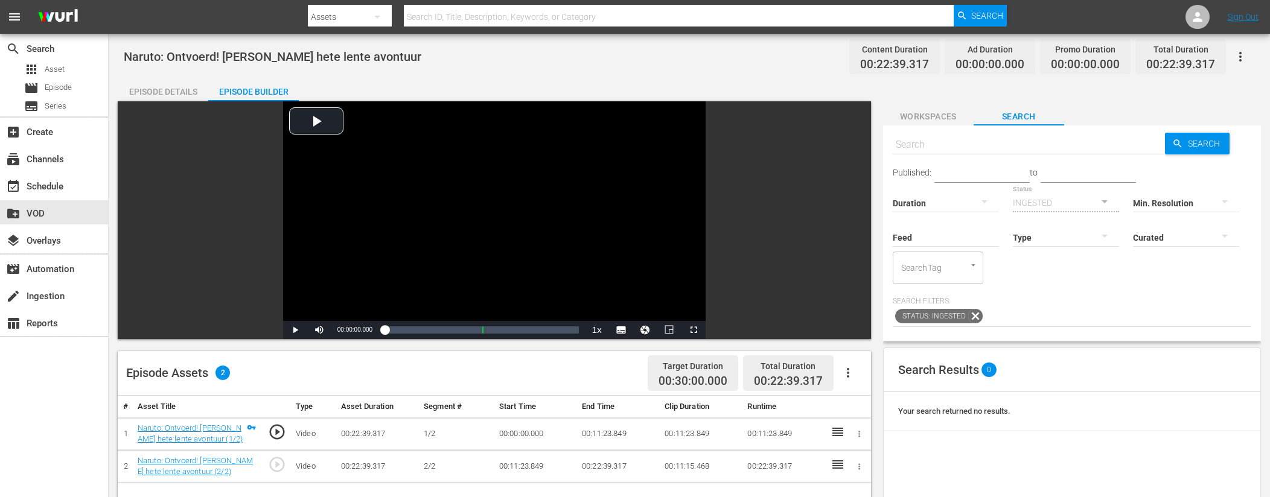
click at [984, 144] on input "text" at bounding box center [1029, 144] width 273 height 29
type input "ad slates"
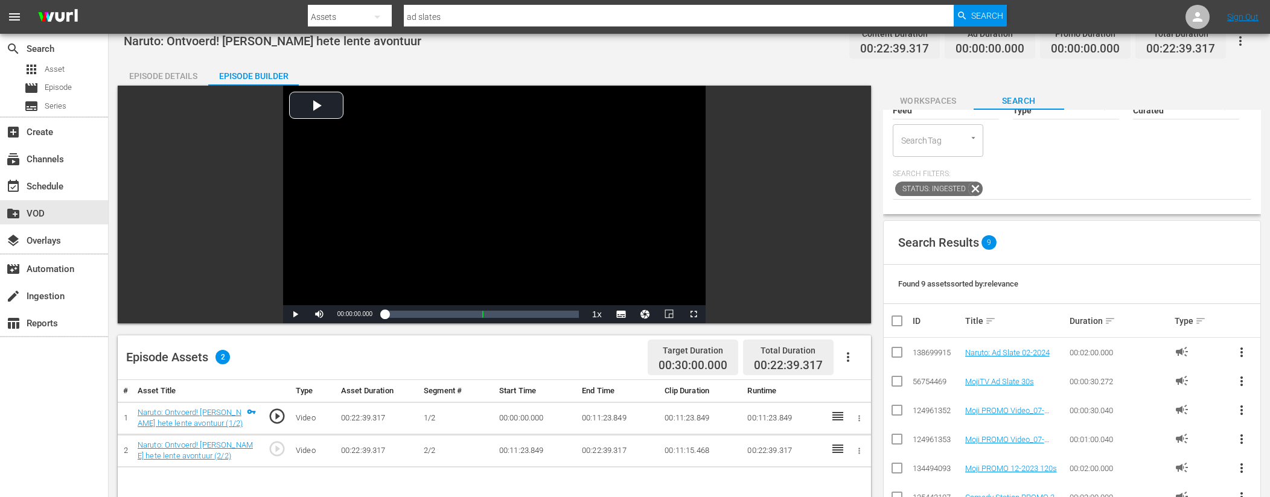
scroll to position [18, 0]
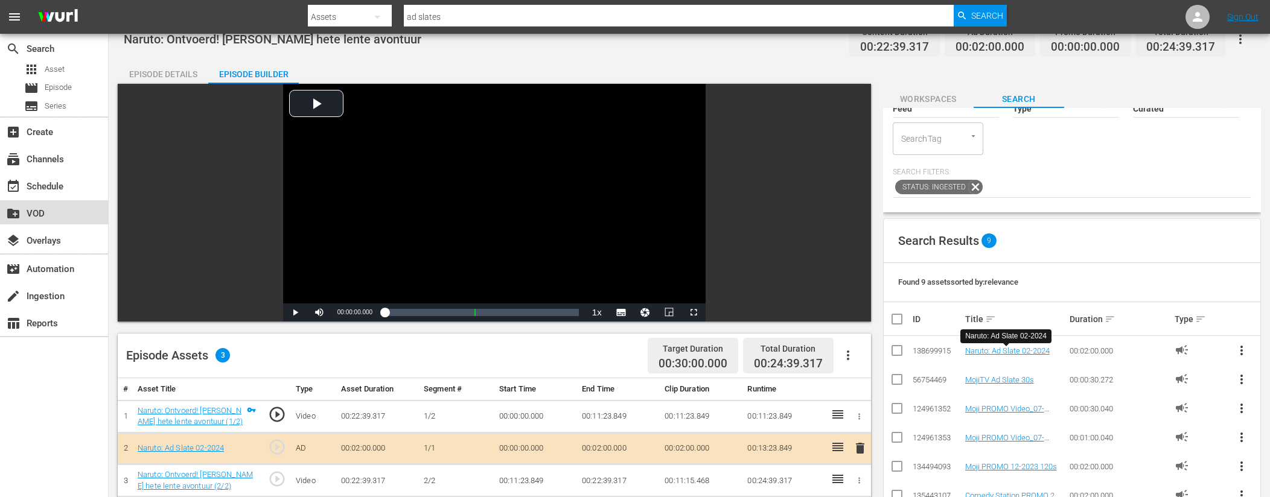
click at [33, 213] on div "create_new_folder VOD" at bounding box center [34, 211] width 68 height 11
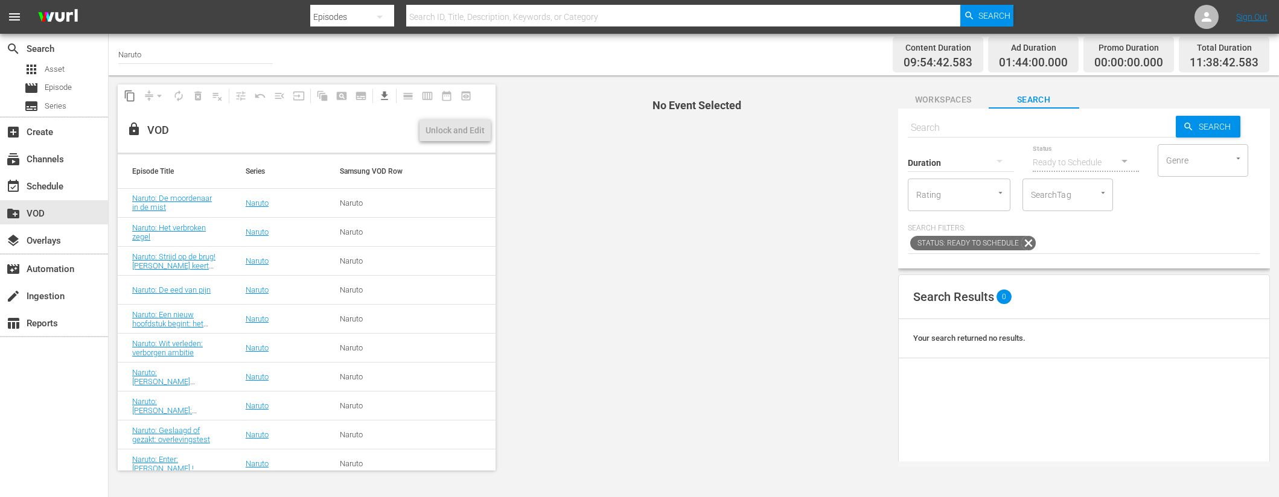
click at [937, 129] on input "text" at bounding box center [1042, 127] width 268 height 29
paste input "Naruto: [PERSON_NAME] waarschuwing: het eind van de Ninja (1/2)"
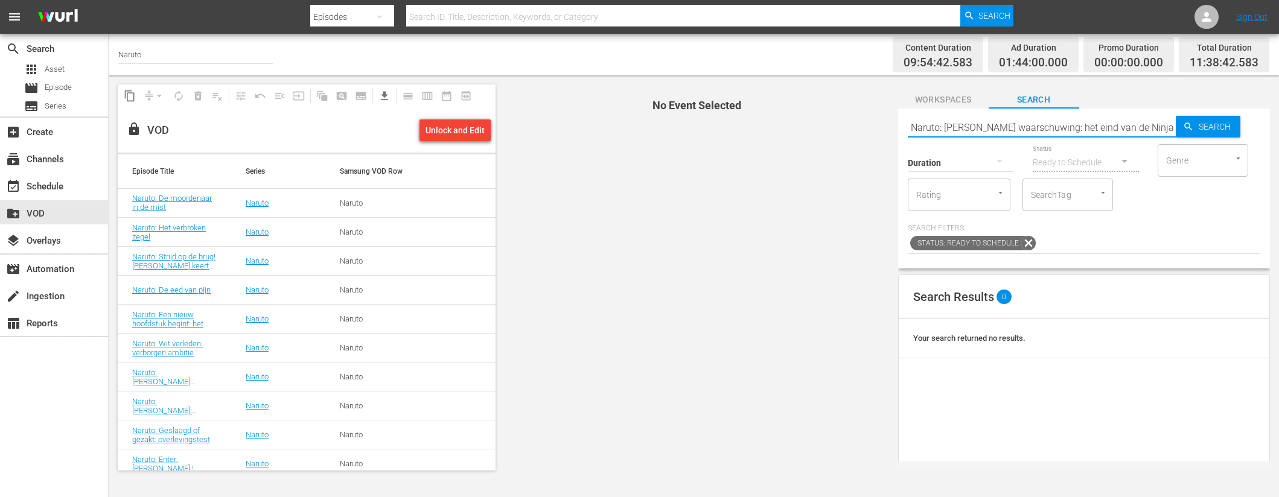
type input "Naruto: [PERSON_NAME] waarschuwing: het eind van de Ninja"
click at [1019, 410] on link "Naruto: [PERSON_NAME] waarschuwing: het eind van de Ninja" at bounding box center [1006, 421] width 65 height 36
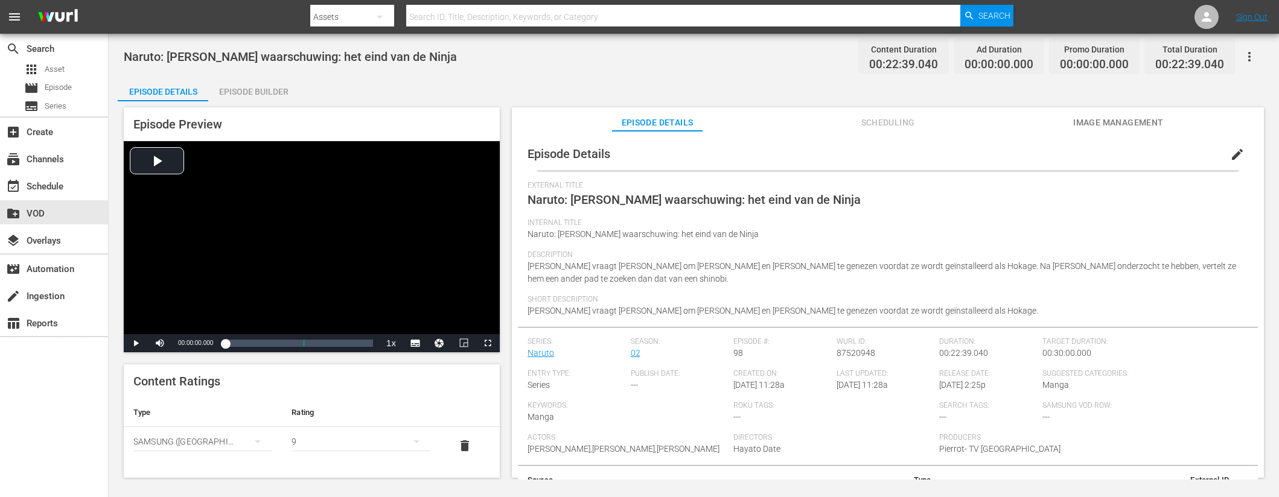
click at [232, 91] on div "Episode Builder" at bounding box center [253, 91] width 91 height 29
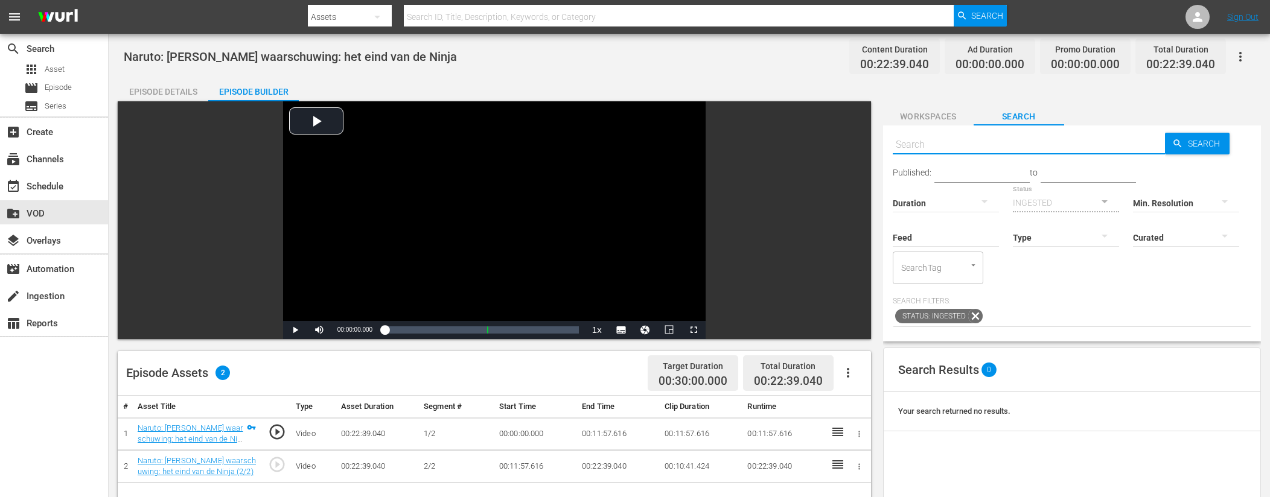
click at [973, 142] on input "text" at bounding box center [1029, 144] width 273 height 29
type input "ad slates"
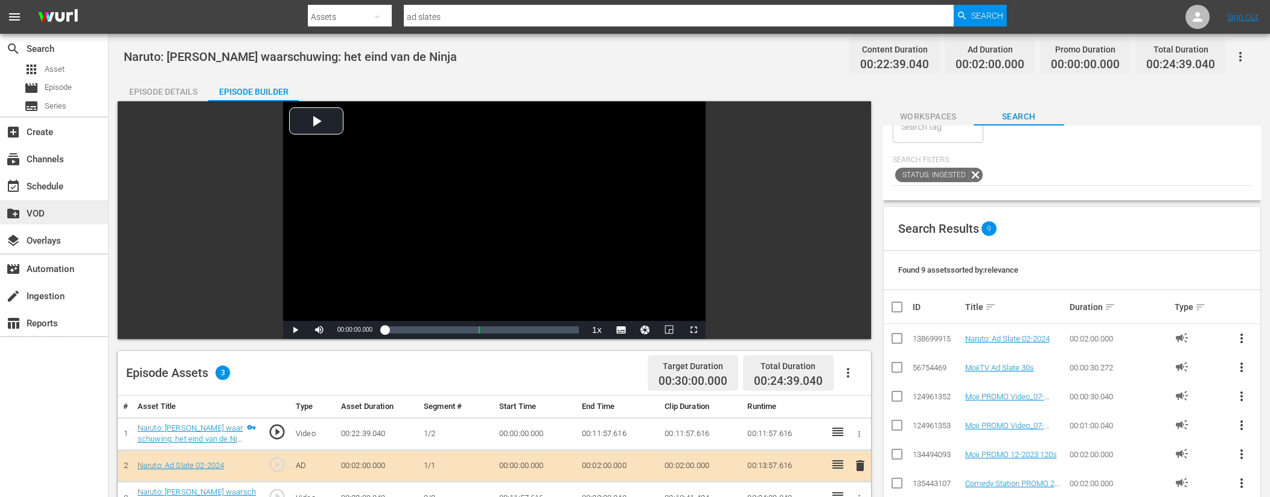
click at [45, 212] on div "create_new_folder VOD" at bounding box center [34, 211] width 68 height 11
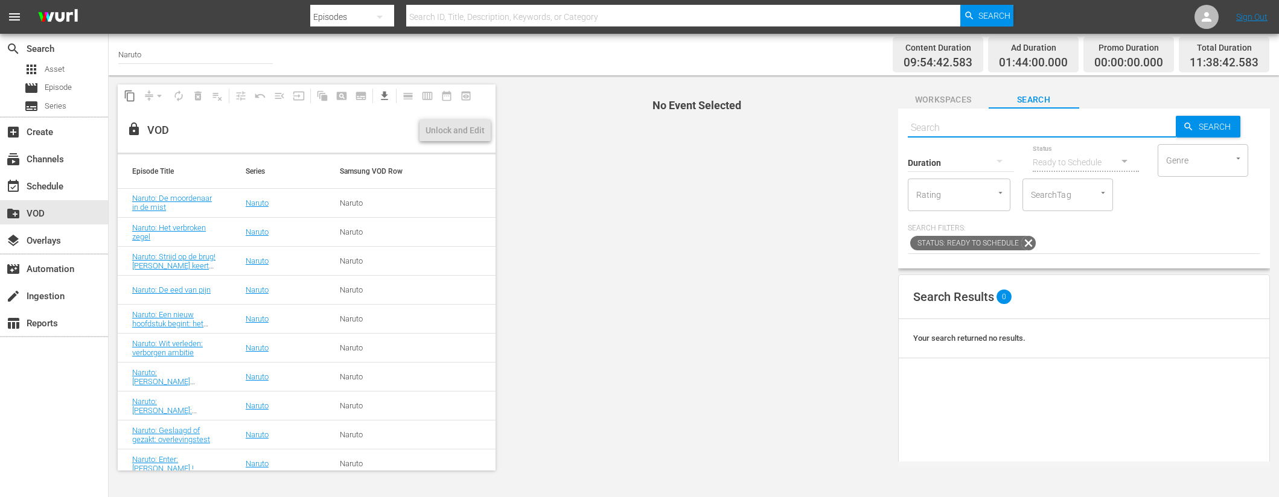
click at [956, 122] on input "text" at bounding box center [1042, 127] width 268 height 29
paste input "Naruto: De wil van het vuur [PERSON_NAME] nog steeds (1/2)"
type input "Naruto: De wil van het vuur [PERSON_NAME] nog steeds"
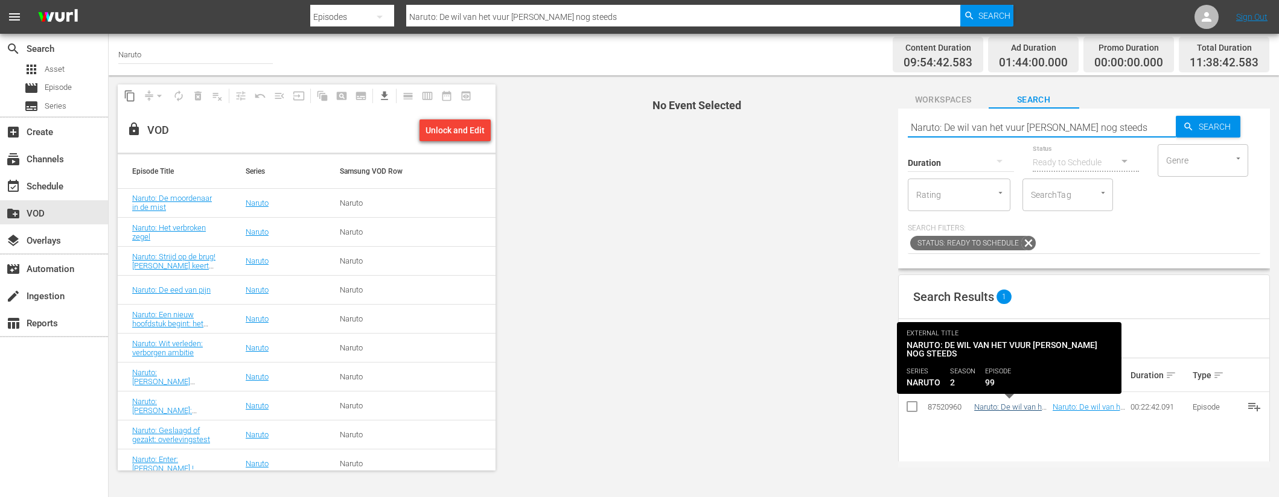
type input "Naruto: De wil van het vuur [PERSON_NAME] nog steeds"
click at [1003, 407] on link "Naruto: De wil van het vuur [PERSON_NAME] nog steeds" at bounding box center [1011, 416] width 74 height 27
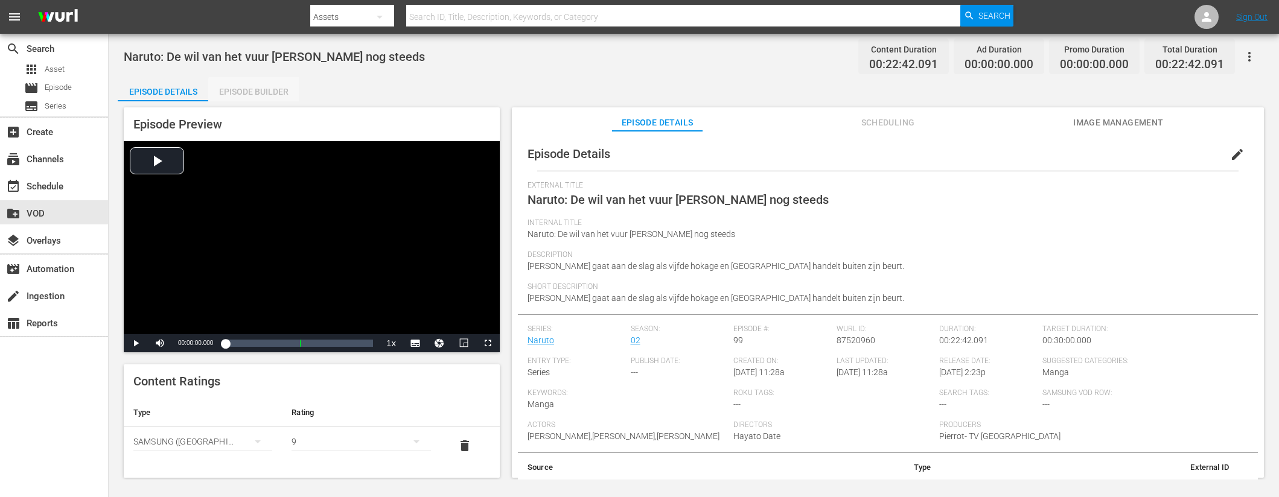
click at [279, 95] on div "Episode Builder" at bounding box center [253, 91] width 91 height 29
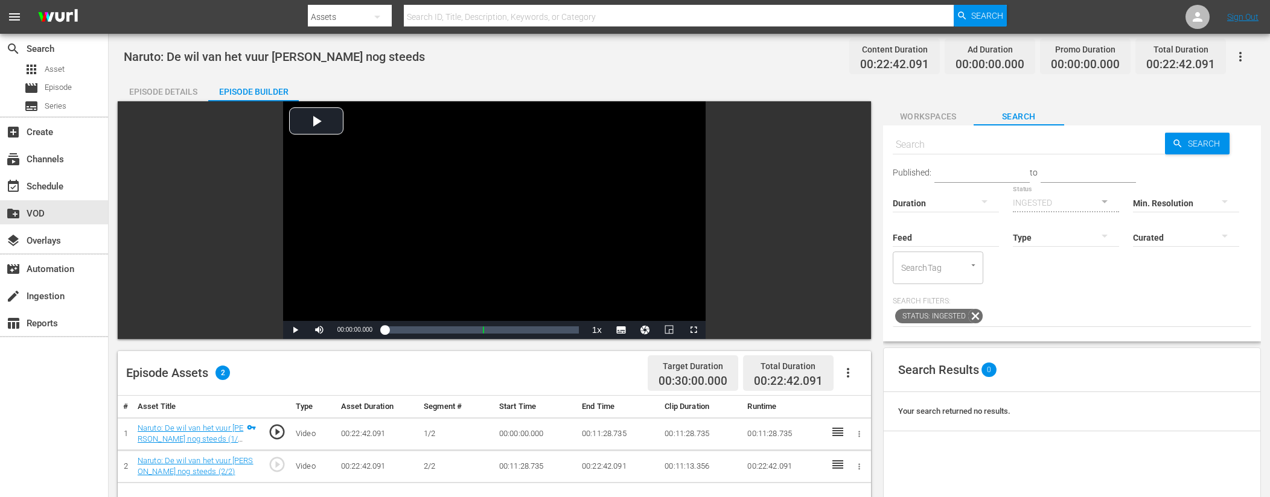
click at [973, 142] on input "text" at bounding box center [1029, 144] width 273 height 29
type input "ad slates"
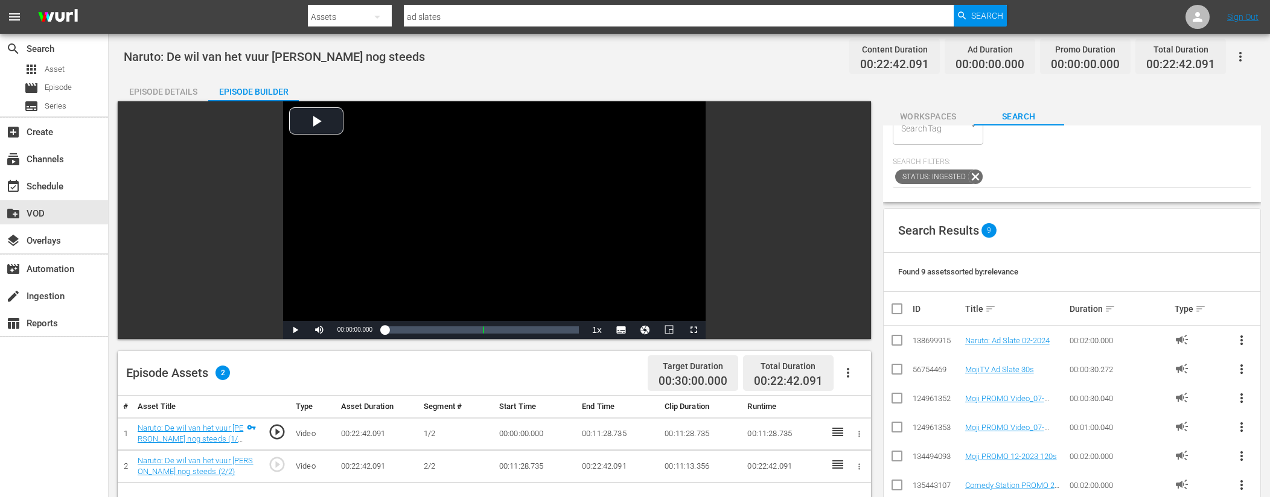
scroll to position [213, 0]
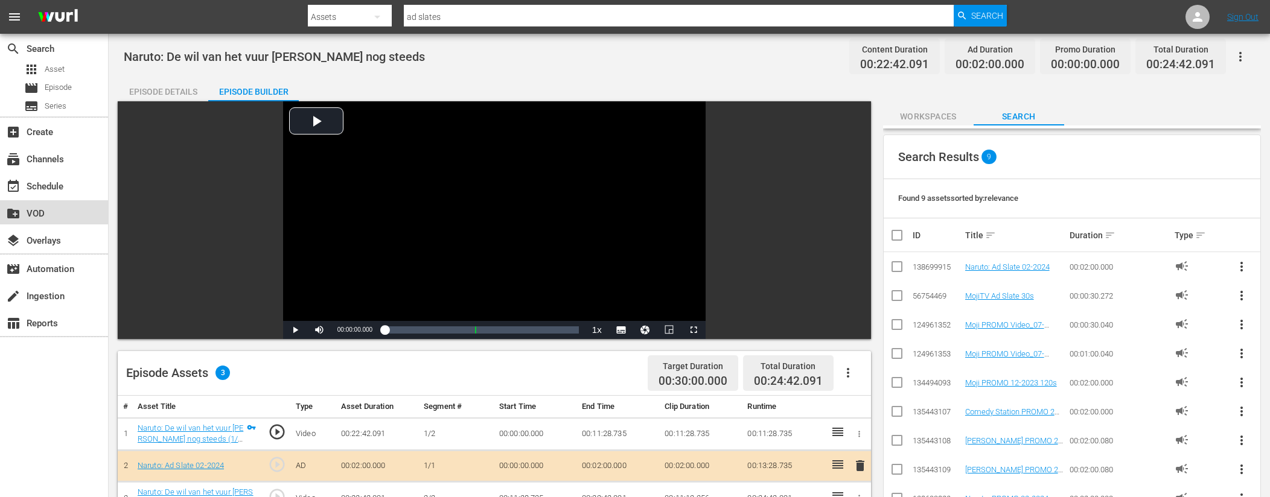
click at [48, 205] on div "create_new_folder VOD" at bounding box center [54, 212] width 108 height 24
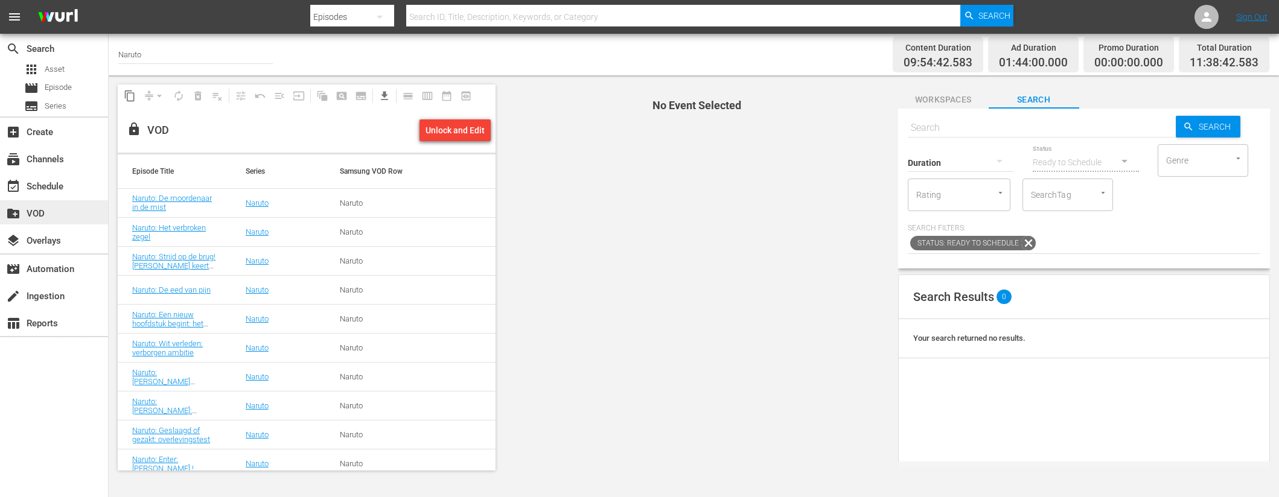
click at [40, 212] on div "create_new_folder VOD" at bounding box center [34, 211] width 68 height 11
click at [969, 124] on input "text" at bounding box center [1042, 127] width 268 height 29
paste input "Naruto: [PERSON_NAME] en leerling: De band van de [PERSON_NAME] (1/2)"
type input "Naruto: [PERSON_NAME] en leerling: De band van de [PERSON_NAME]"
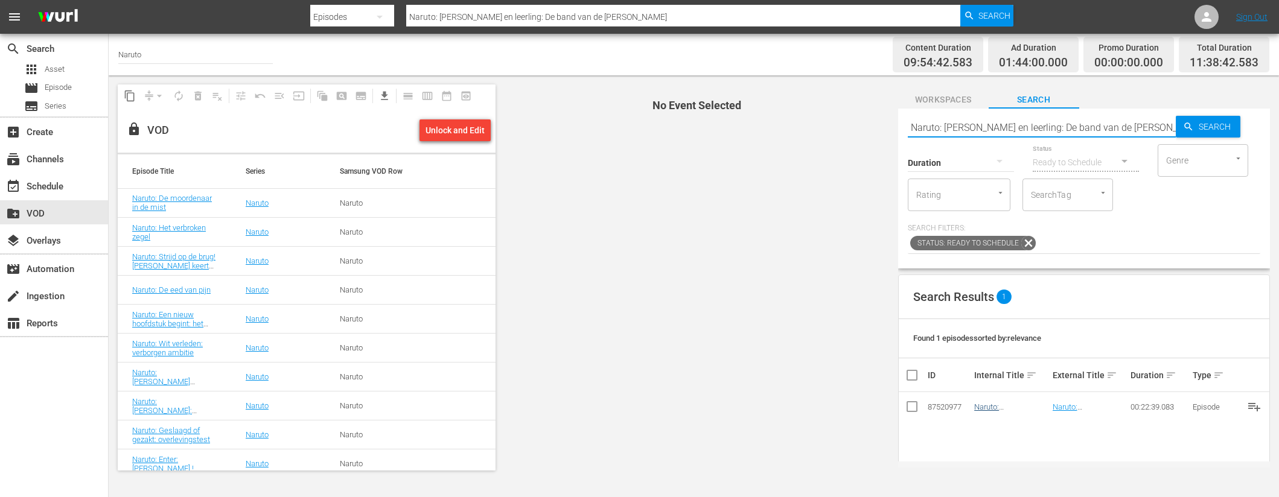
type input "Naruto: [PERSON_NAME] en leerling: De band van de [PERSON_NAME]"
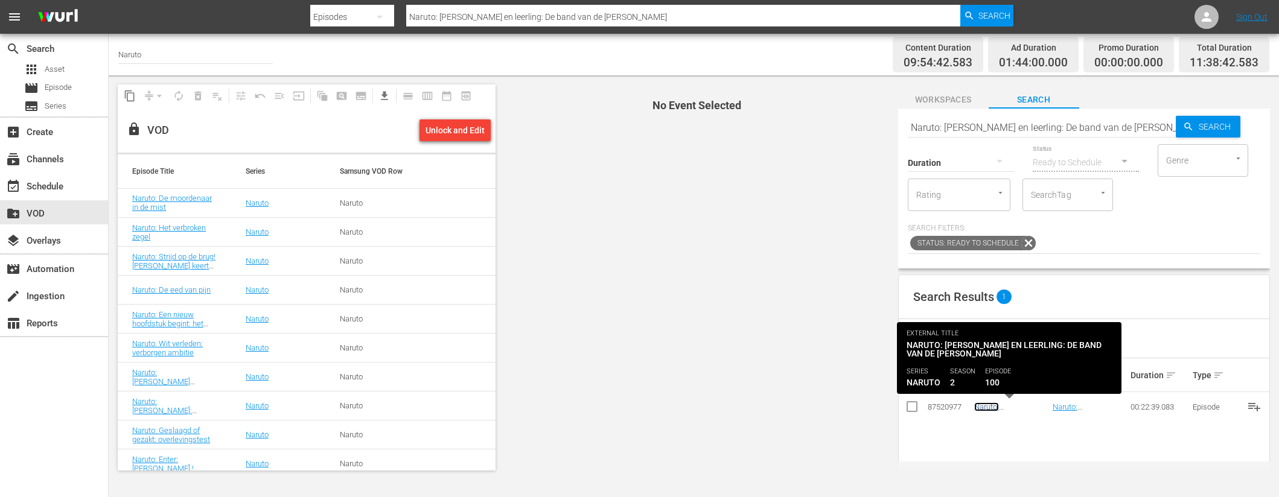
click at [1021, 406] on link "Naruto: [PERSON_NAME] en leerling: De band van de [PERSON_NAME]" at bounding box center [1009, 421] width 71 height 36
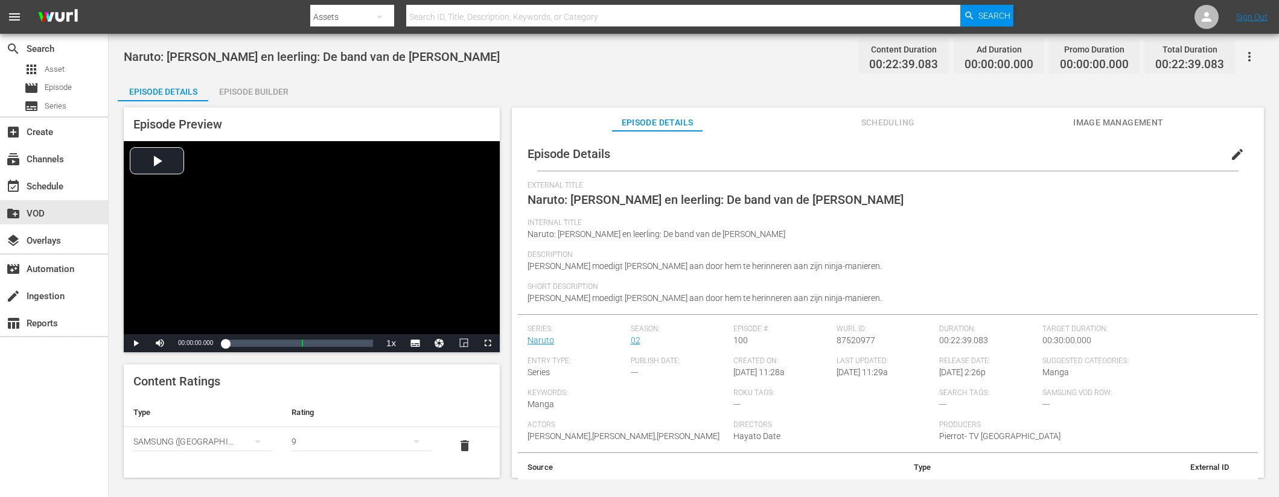
click at [228, 83] on div "Episode Builder" at bounding box center [253, 91] width 91 height 29
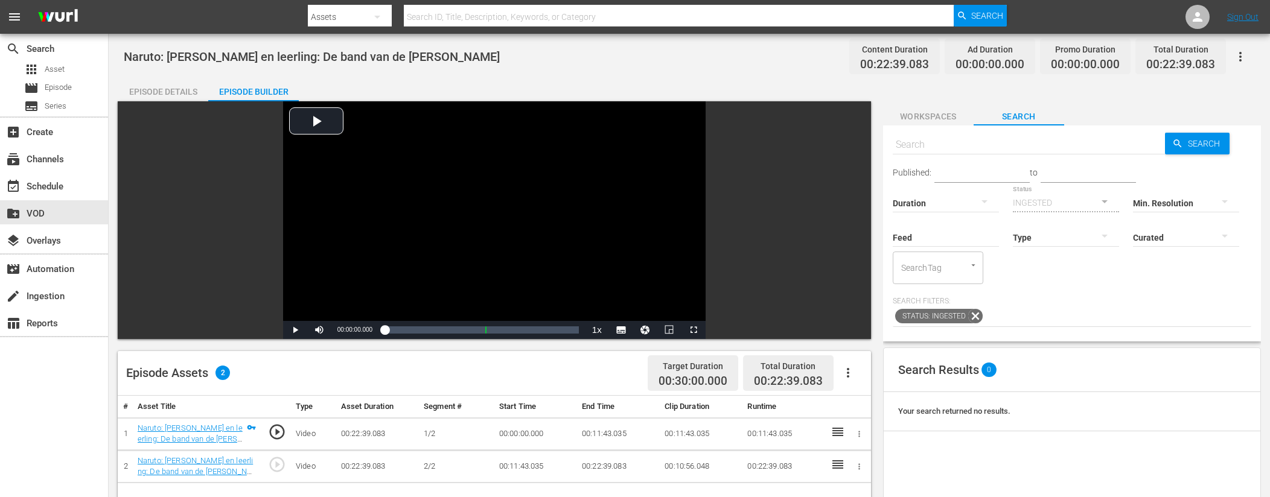
click at [973, 152] on input "text" at bounding box center [1029, 144] width 273 height 29
type input "ad slates"
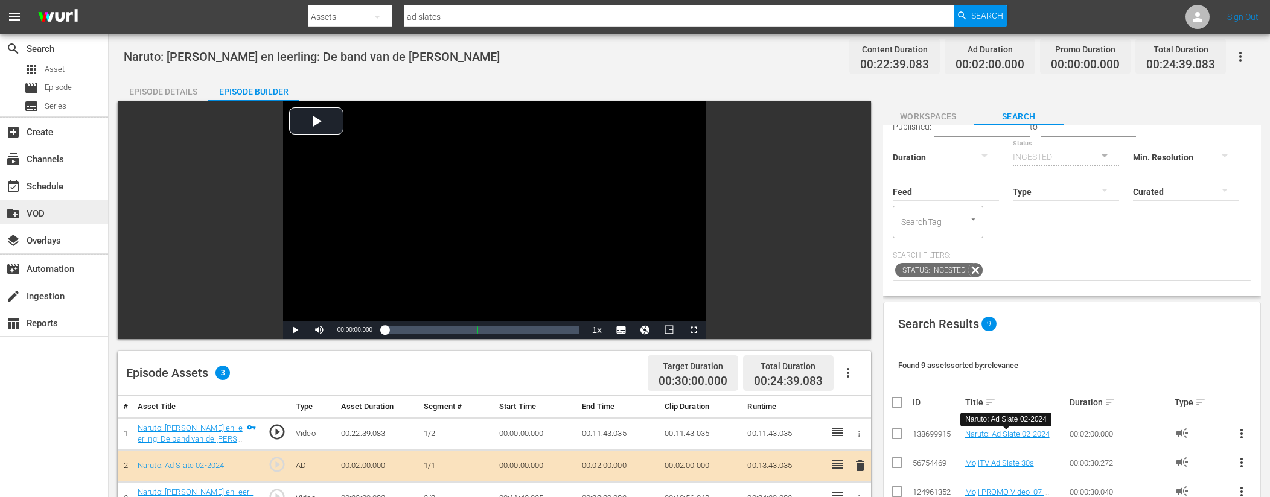
click at [40, 212] on div "create_new_folder VOD" at bounding box center [34, 211] width 68 height 11
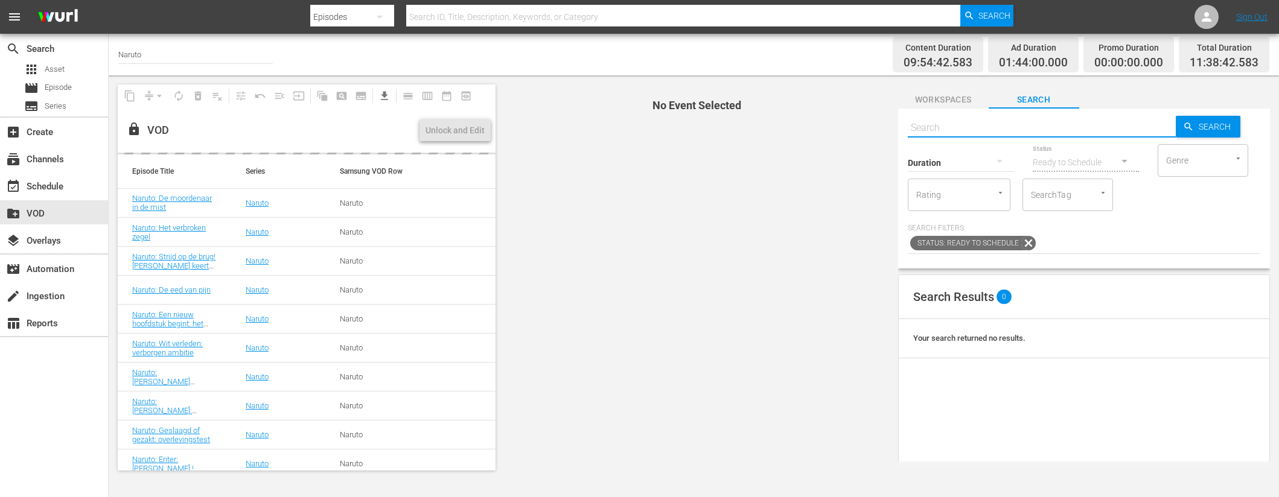
click at [934, 124] on input "text" at bounding box center [1042, 127] width 268 height 29
paste input "Naruto: Moet je zien! Moet je weten! Kakashi-Sensei's ware gezicht! (1/2)"
type input "Naruto: Moet je zien! Moet je weten! Kakashi-Sensei's ware gezicht!"
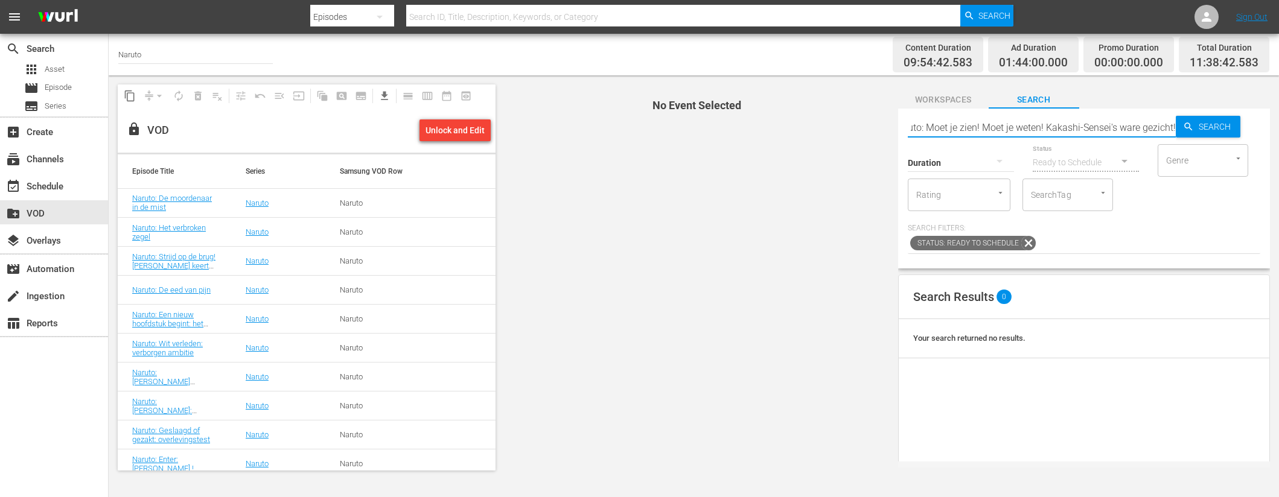
type input "Naruto: Moet je zien! Moet je weten! Kakashi-Sensei's ware gezicht!"
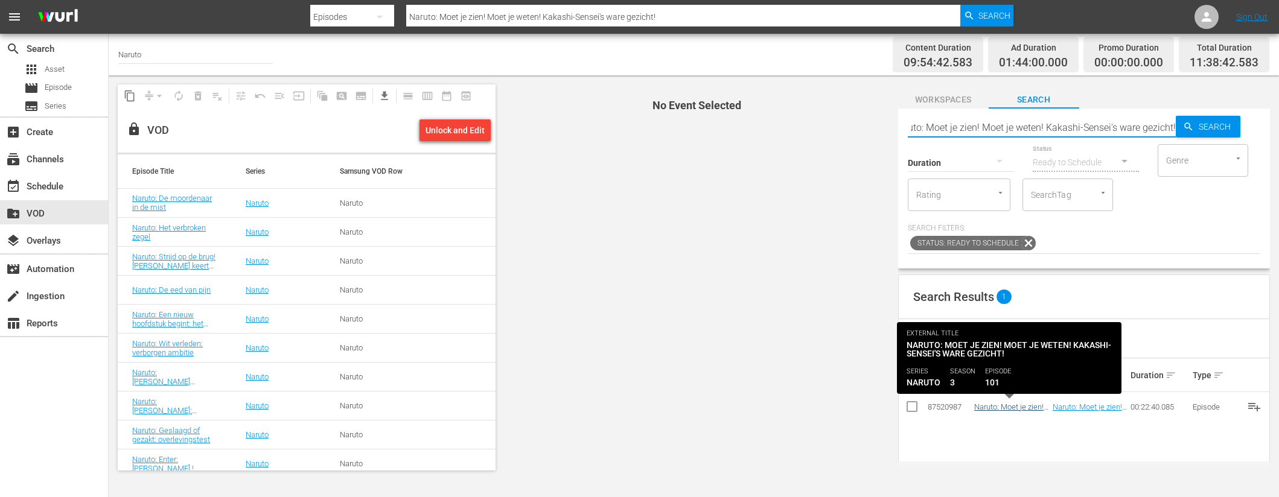
type input "Naruto: Moet je zien! Moet je weten! Kakashi-Sensei's ware gezicht!"
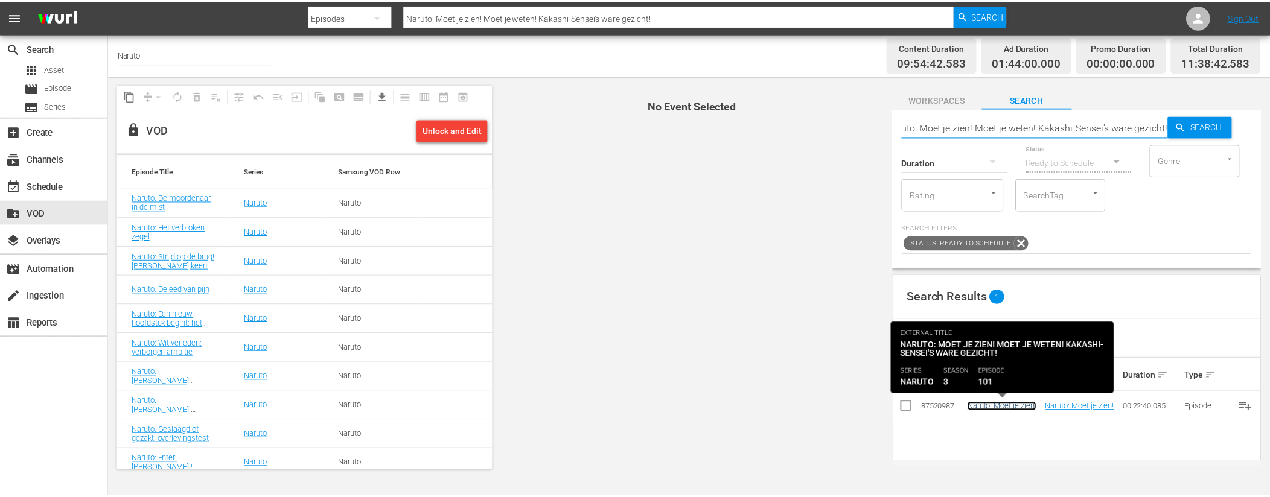
scroll to position [0, 0]
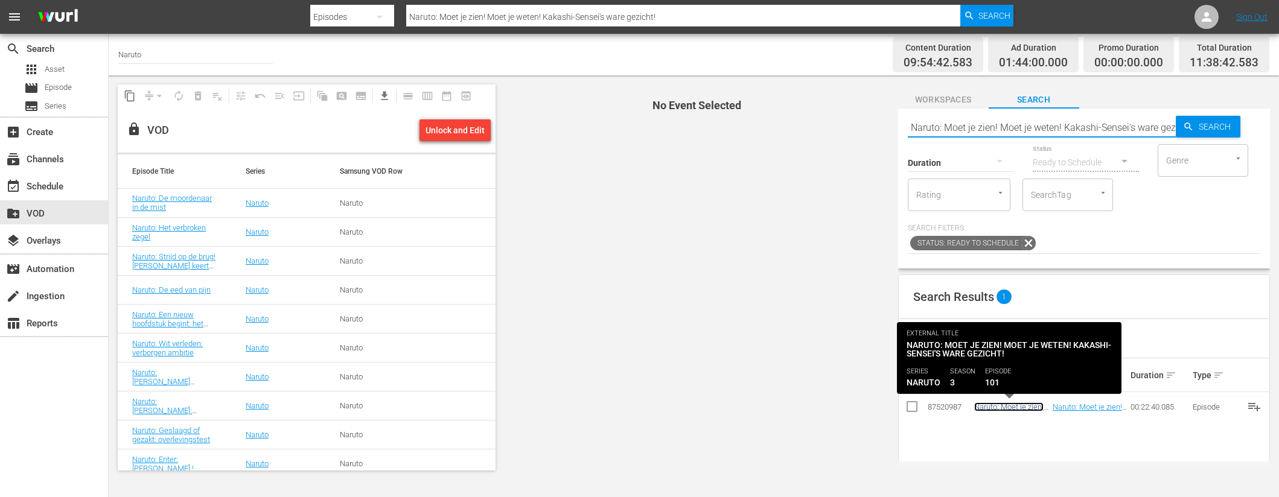
click at [1004, 406] on link "Naruto: Moet je zien! Moet je weten! Kakashi-Sensei's ware gezicht!" at bounding box center [1008, 421] width 69 height 36
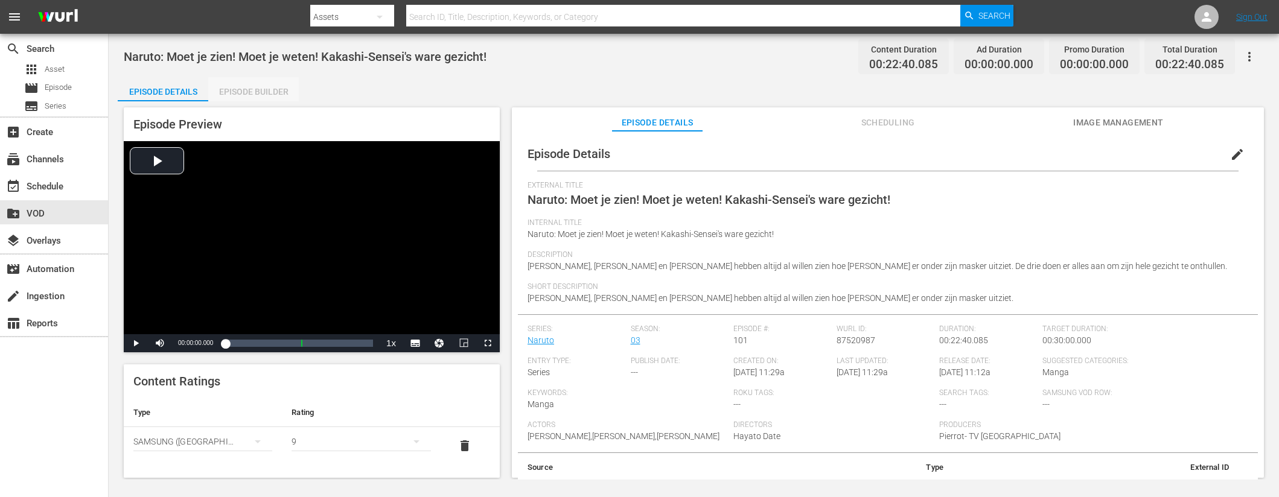
click at [263, 95] on div "Episode Builder" at bounding box center [253, 91] width 91 height 29
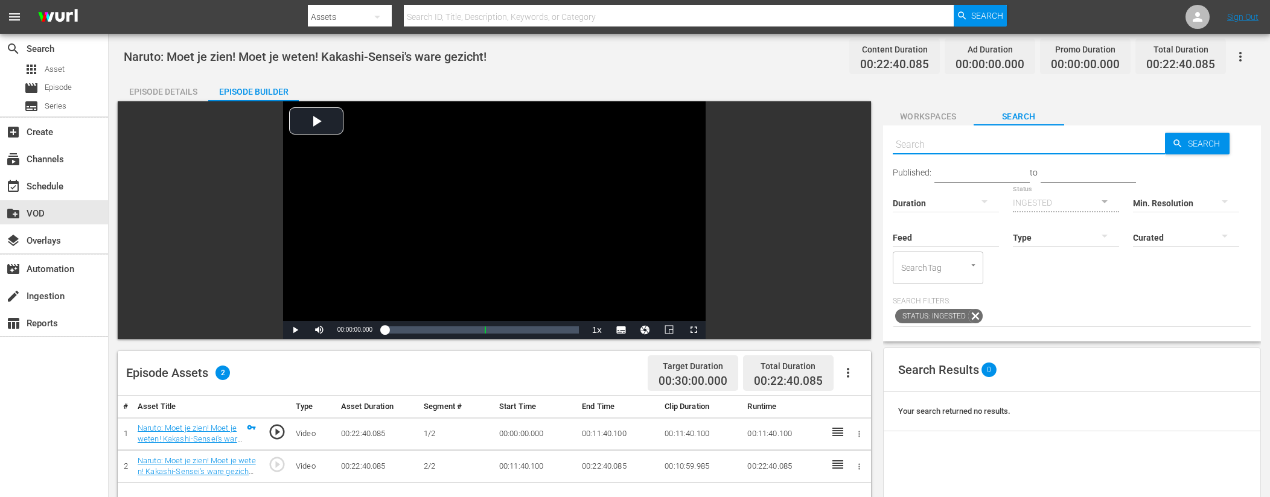
click at [971, 148] on input "text" at bounding box center [1029, 144] width 273 height 29
type input "ad slates"
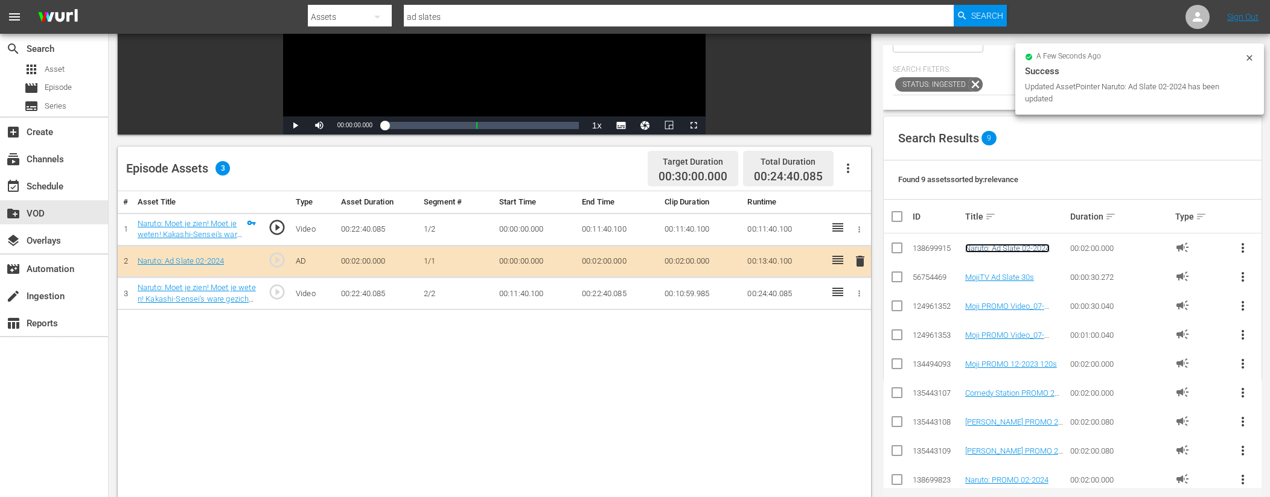
scroll to position [206, 0]
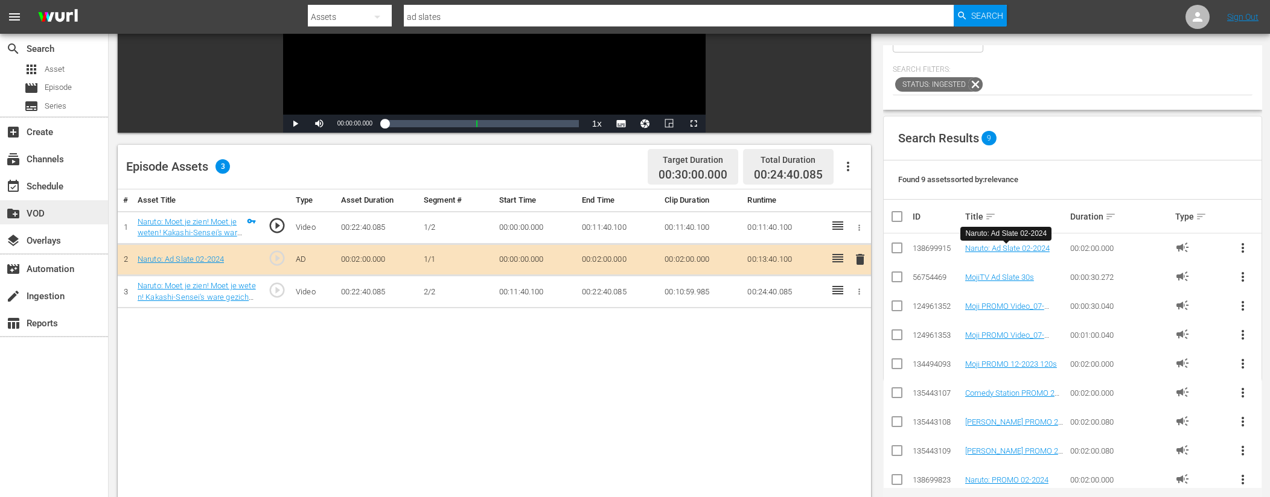
click at [36, 205] on div "create_new_folder VOD" at bounding box center [54, 212] width 108 height 24
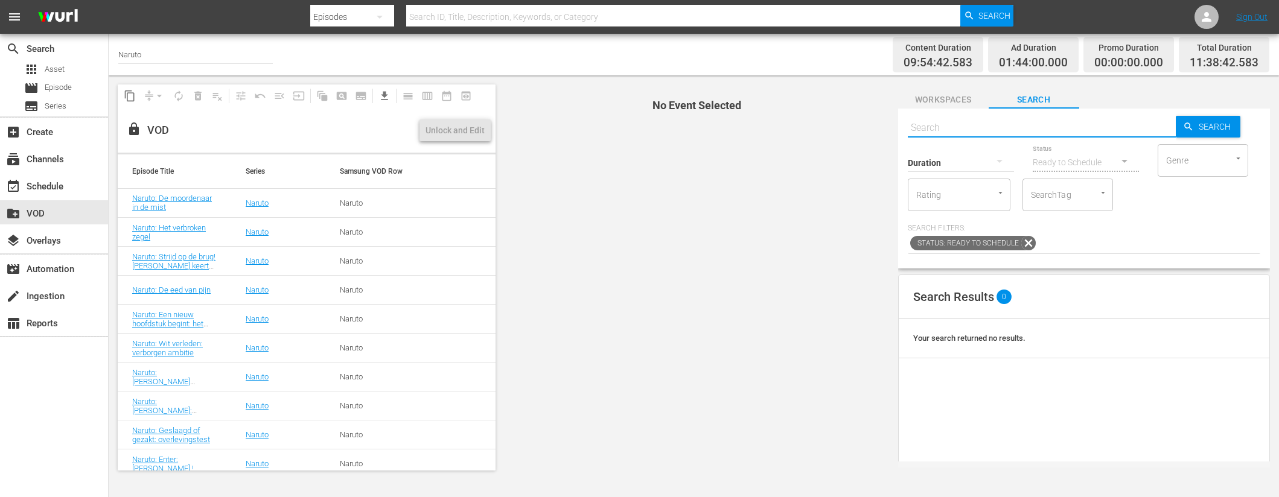
click at [942, 132] on input "text" at bounding box center [1042, 127] width 268 height 29
paste input "Naruto: [PERSON_NAME]: Help een oude vriend in het land van thee (1/2)"
type input "Naruto: [PERSON_NAME]: Help een oude vriend in het land van thee (1/2)"
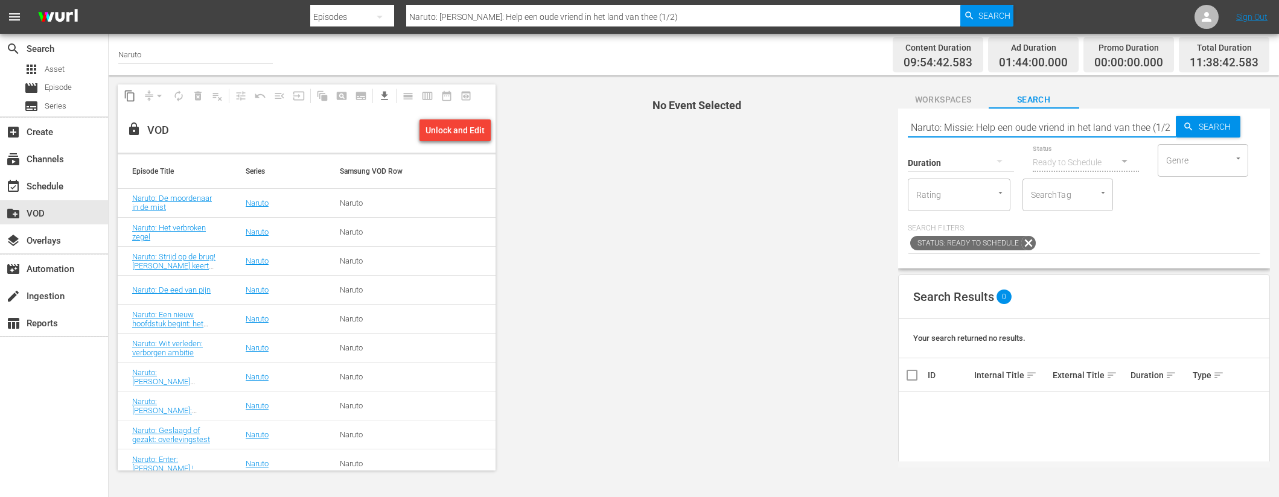
scroll to position [0, 0]
type input "Naruto: [PERSON_NAME]: Help een oude vriend in het land van thee"
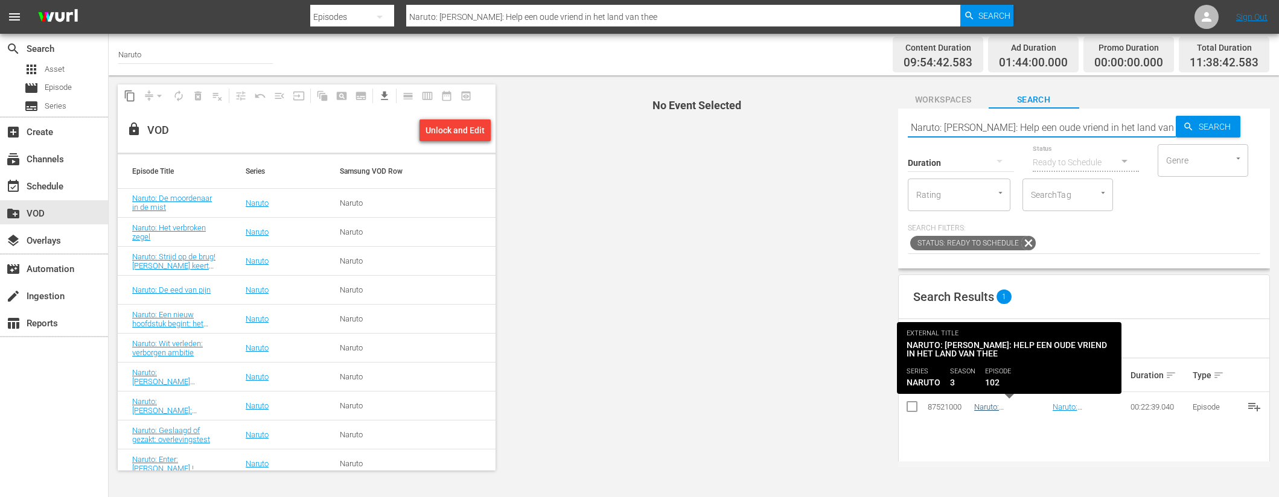
type input "Naruto: [PERSON_NAME]: Help een oude vriend in het land van thee"
click at [1009, 408] on link "Naruto: [PERSON_NAME]: Help een oude vriend in het land van thee" at bounding box center [1009, 421] width 71 height 36
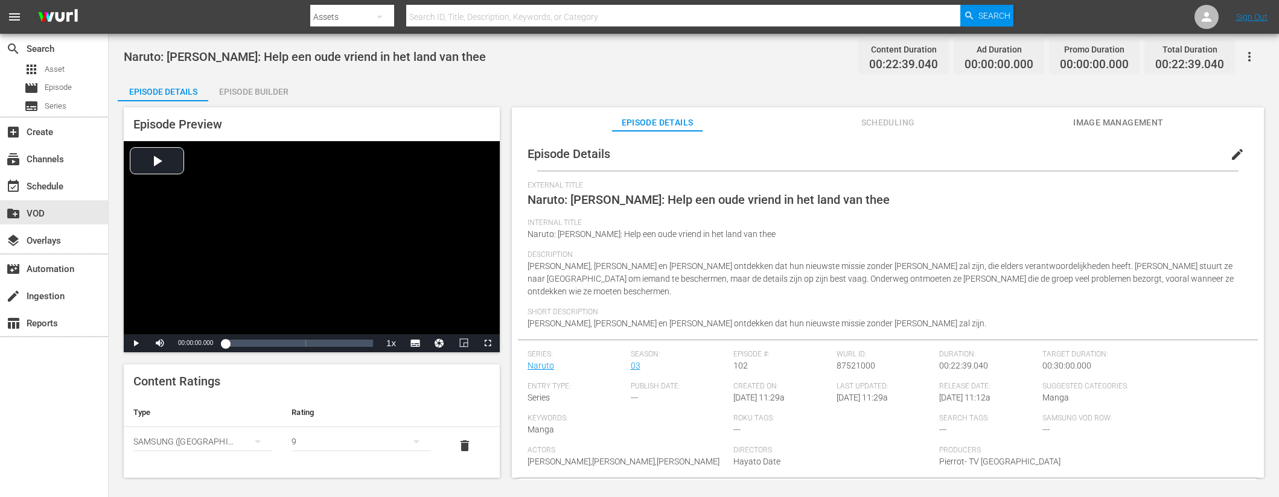
click at [286, 94] on div "Episode Builder" at bounding box center [253, 91] width 91 height 29
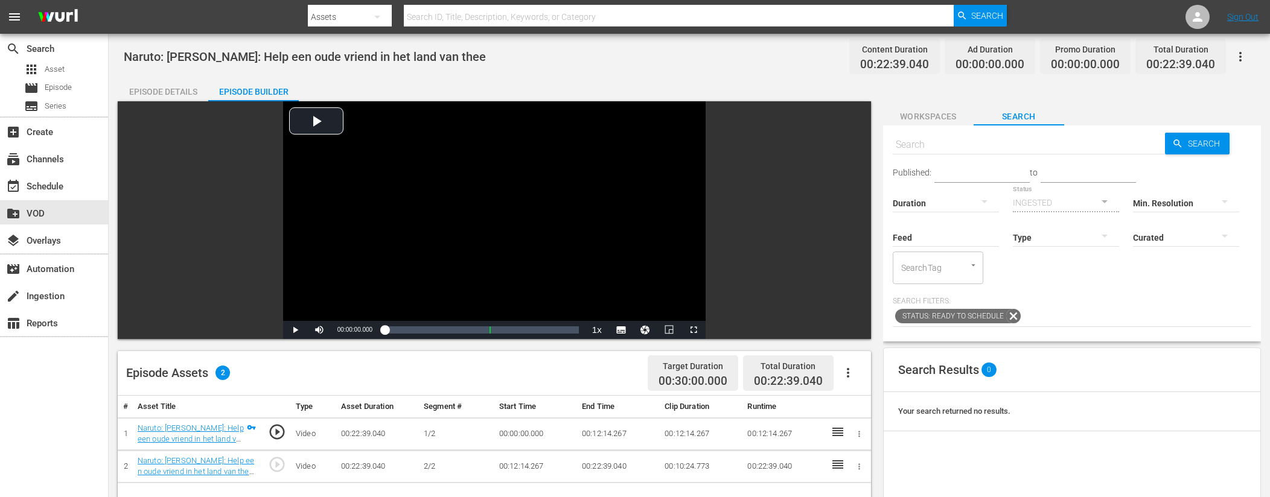
click at [1002, 147] on input "text" at bounding box center [1029, 144] width 273 height 29
type input "ad slates"
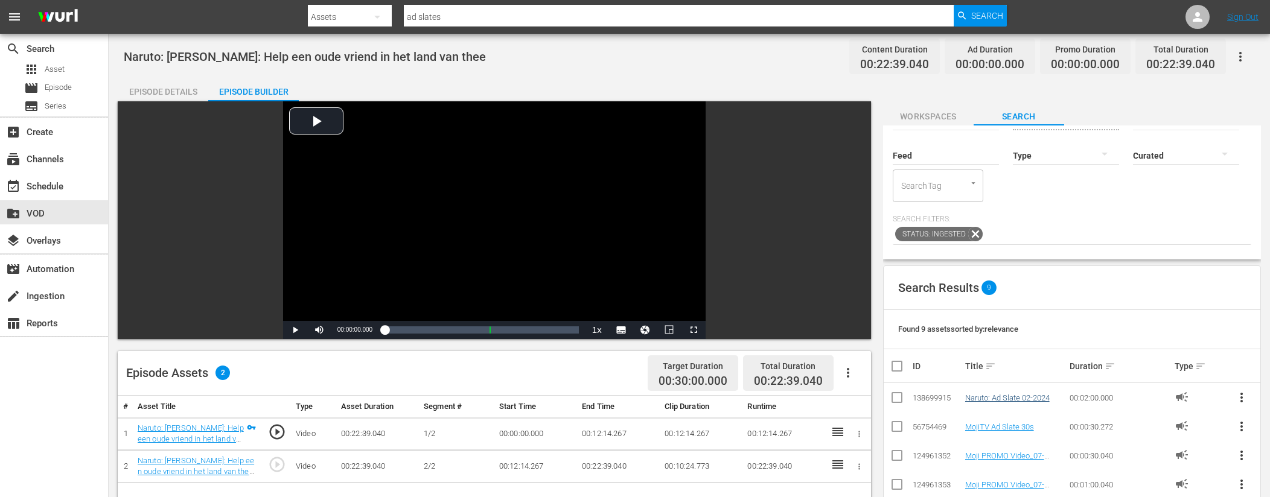
scroll to position [84, 0]
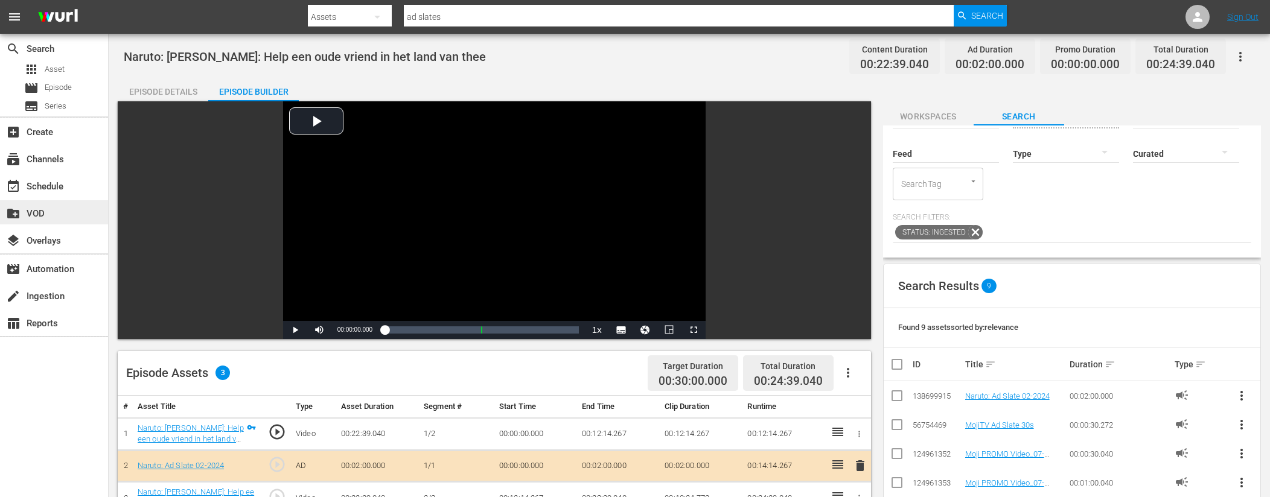
click at [43, 212] on div "create_new_folder VOD" at bounding box center [34, 211] width 68 height 11
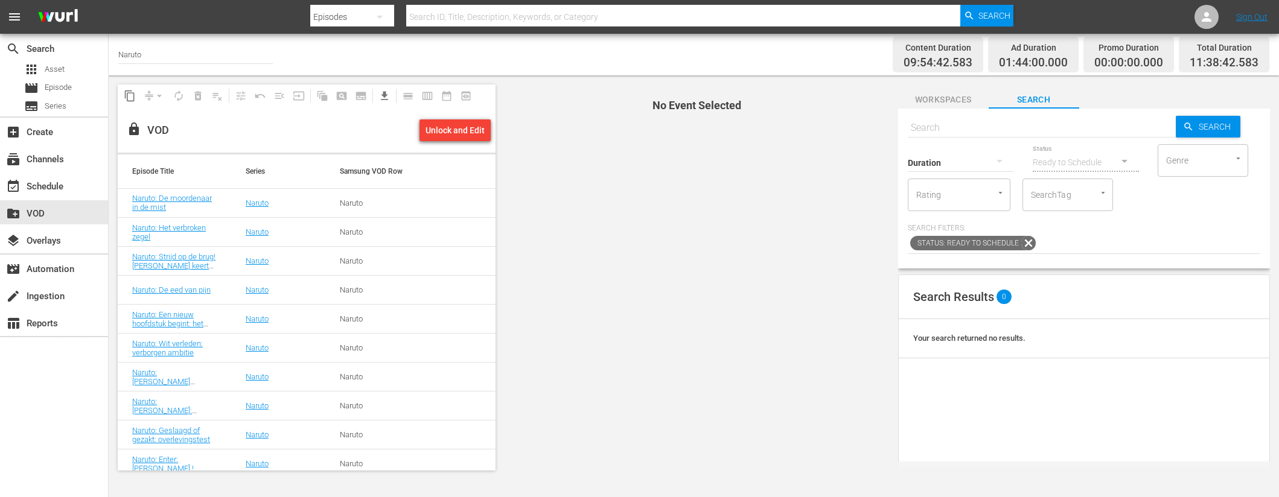
click at [966, 130] on input "text" at bounding box center [1042, 127] width 268 height 29
paste input "Naruto: Ziekenhuis belegerd: De kwade hand onthuld (1/2)"
type input "Naruto: Ziekenhuis belegerd: De kwade hand onthuld"
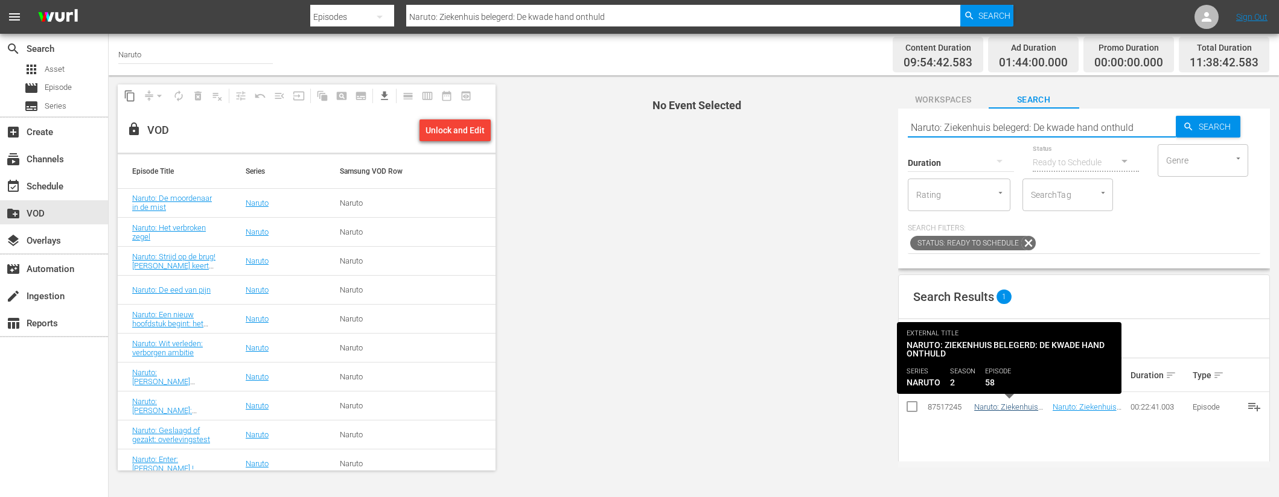
type input "Naruto: Ziekenhuis belegerd: De kwade hand onthuld"
click at [1025, 404] on link "Naruto: Ziekenhuis belegerd: De kwade hand onthuld" at bounding box center [1007, 416] width 67 height 27
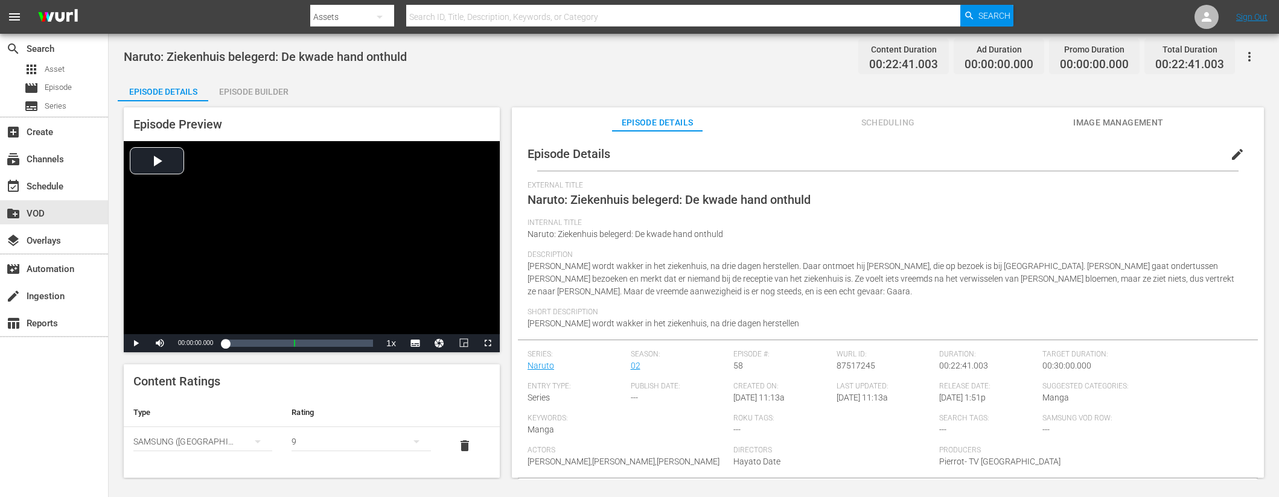
click at [265, 93] on div "Episode Builder" at bounding box center [253, 91] width 91 height 29
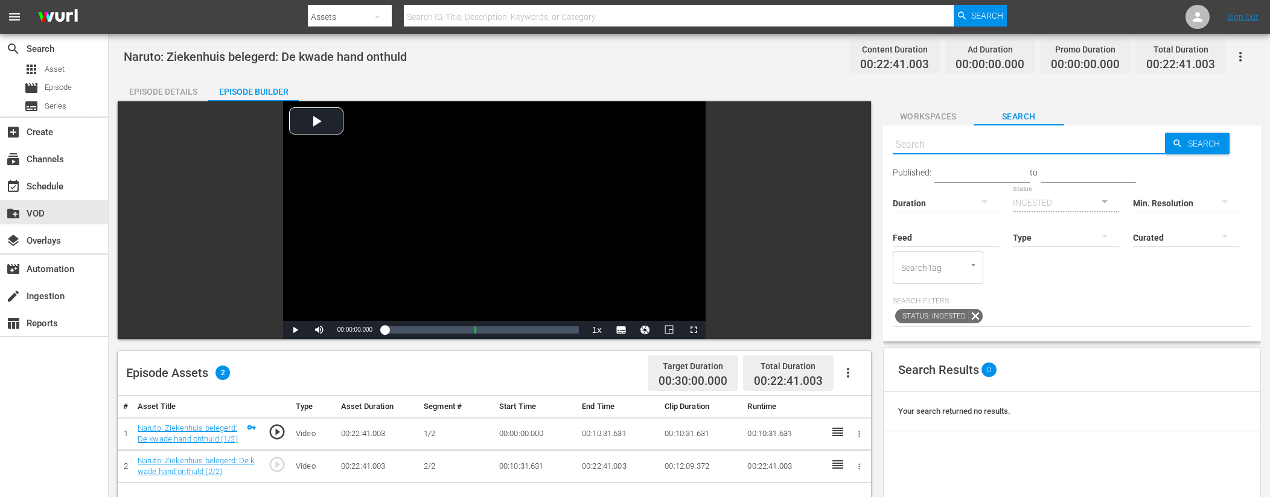
click at [976, 146] on input "text" at bounding box center [1029, 144] width 273 height 29
type input "ad slates"
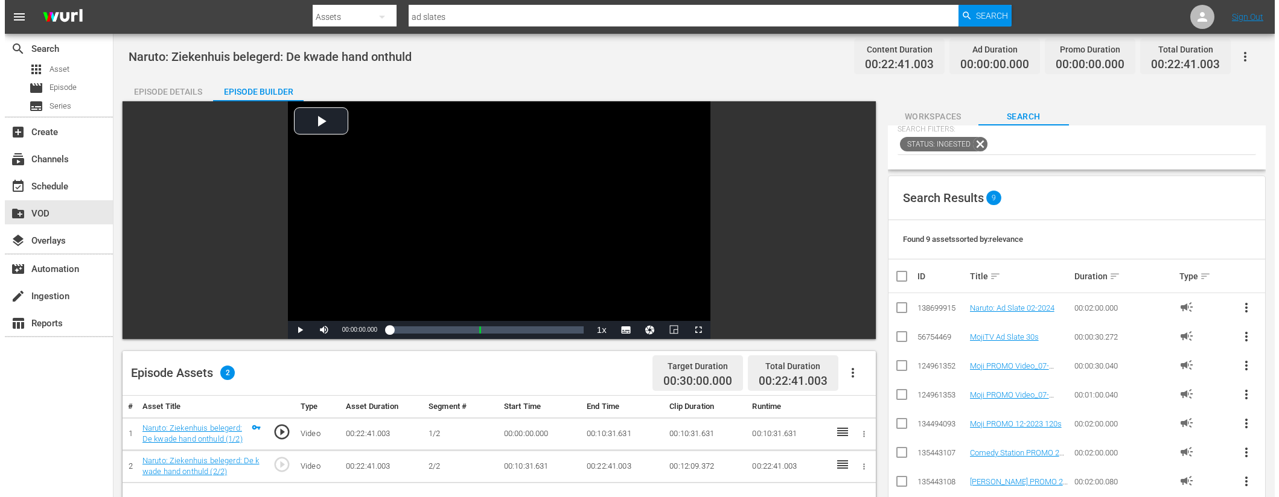
scroll to position [177, 0]
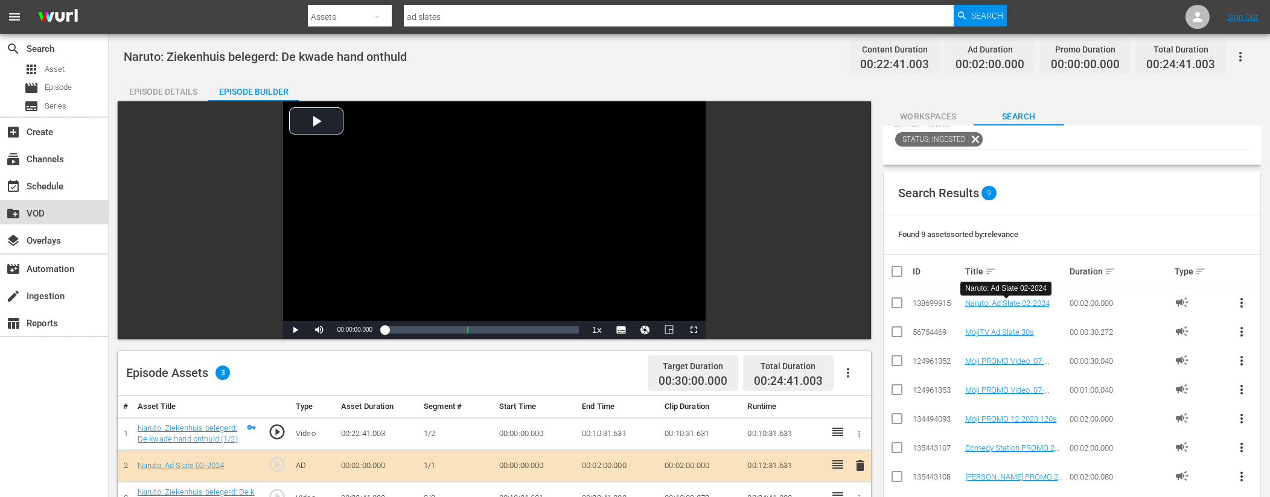
click at [39, 217] on div "create_new_folder VOD" at bounding box center [34, 211] width 68 height 11
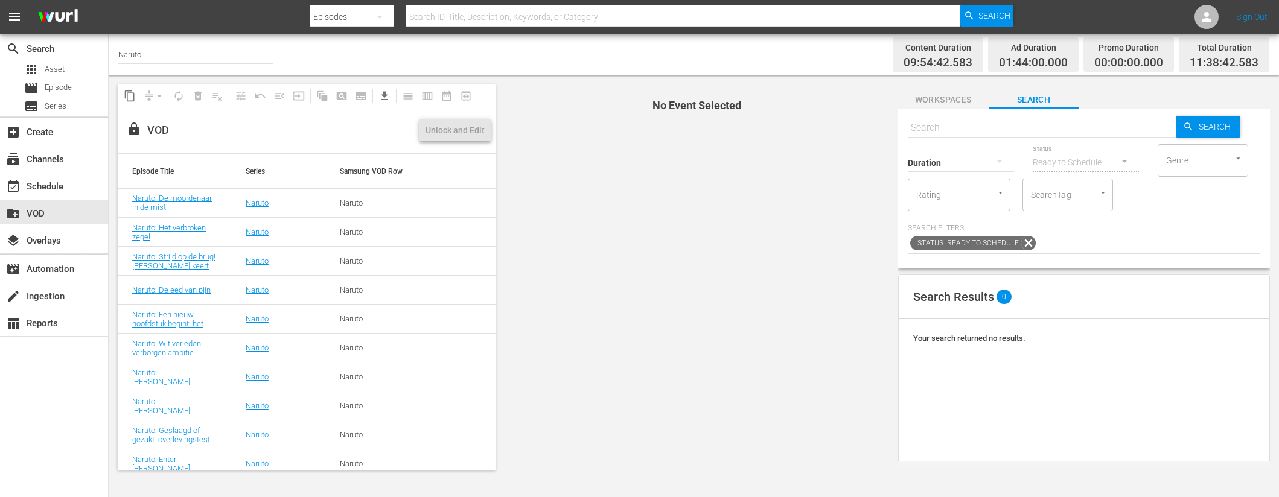
click at [963, 126] on input "text" at bounding box center [1042, 127] width 268 height 29
paste input "Naruto: De laatste rondes: Spoed naar de gevechtsarena (1/2)"
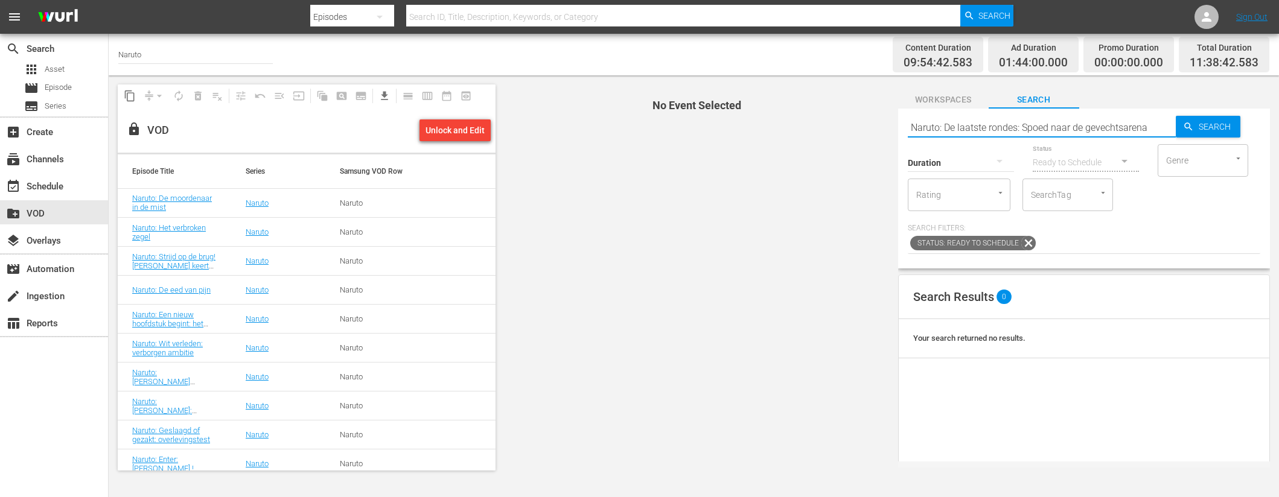
type input "Naruto: De laatste rondes: Spoed naar de gevechtsarena"
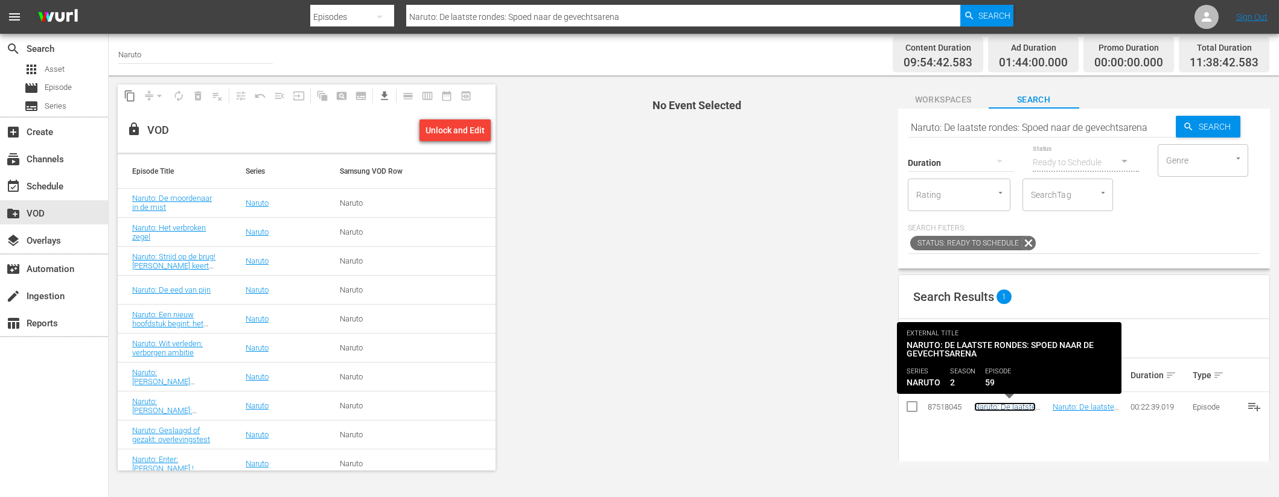
click at [1031, 410] on link "Naruto: De laatste rondes: Spoed naar de gevechtsarena" at bounding box center [1007, 416] width 66 height 27
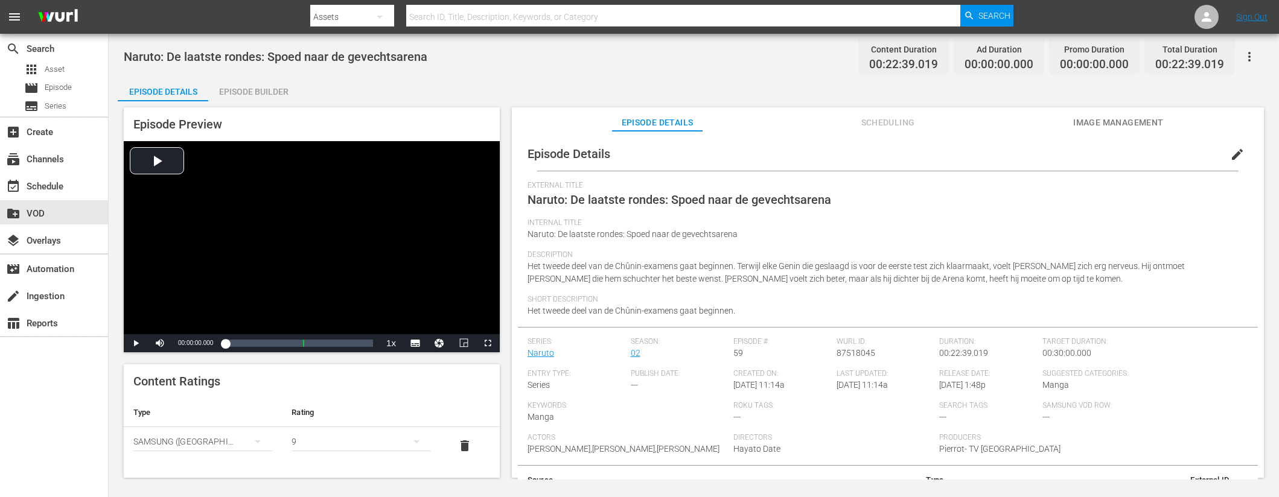
click at [283, 95] on div "Episode Builder" at bounding box center [253, 91] width 91 height 29
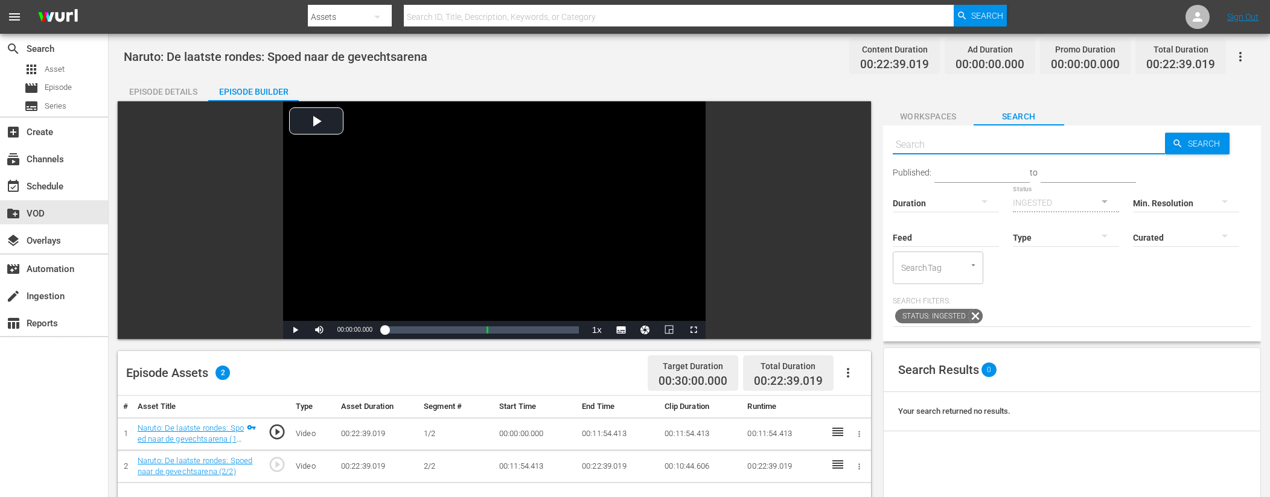
click at [997, 142] on input "text" at bounding box center [1029, 144] width 273 height 29
type input "ad slates"
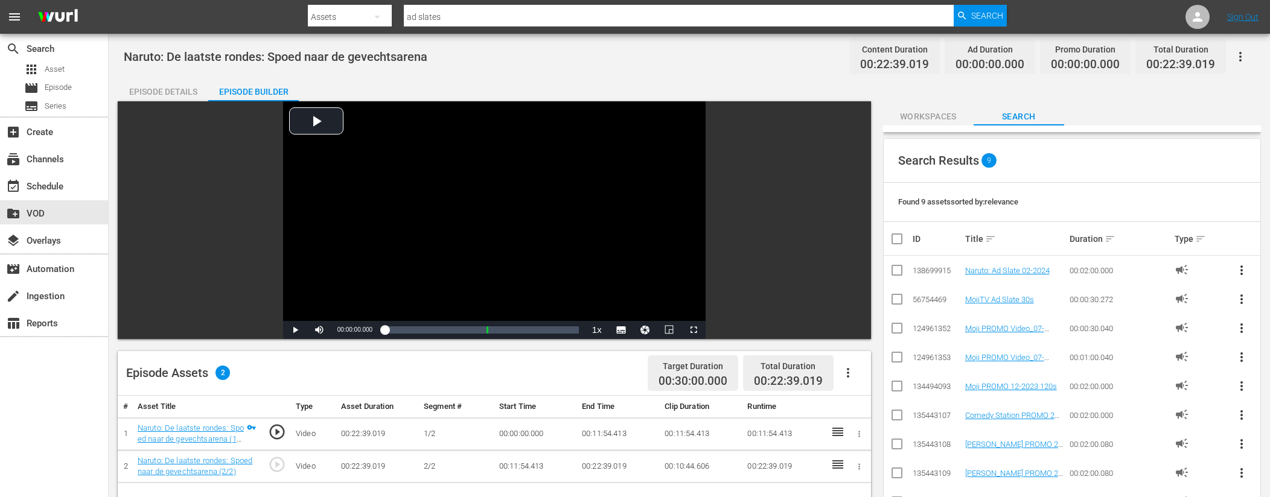
scroll to position [224, 0]
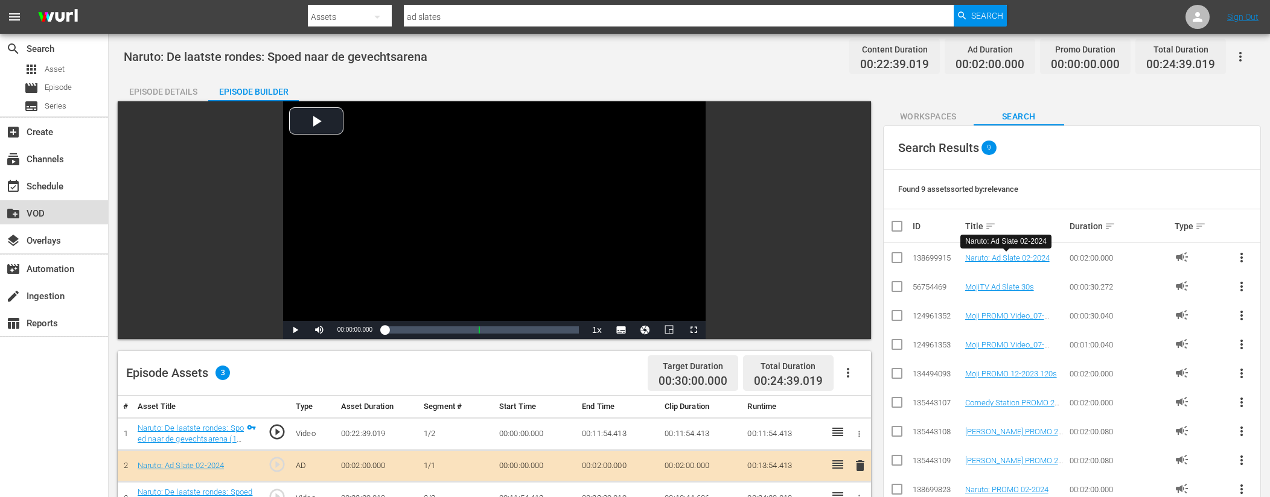
click at [31, 214] on div "create_new_folder VOD" at bounding box center [34, 211] width 68 height 11
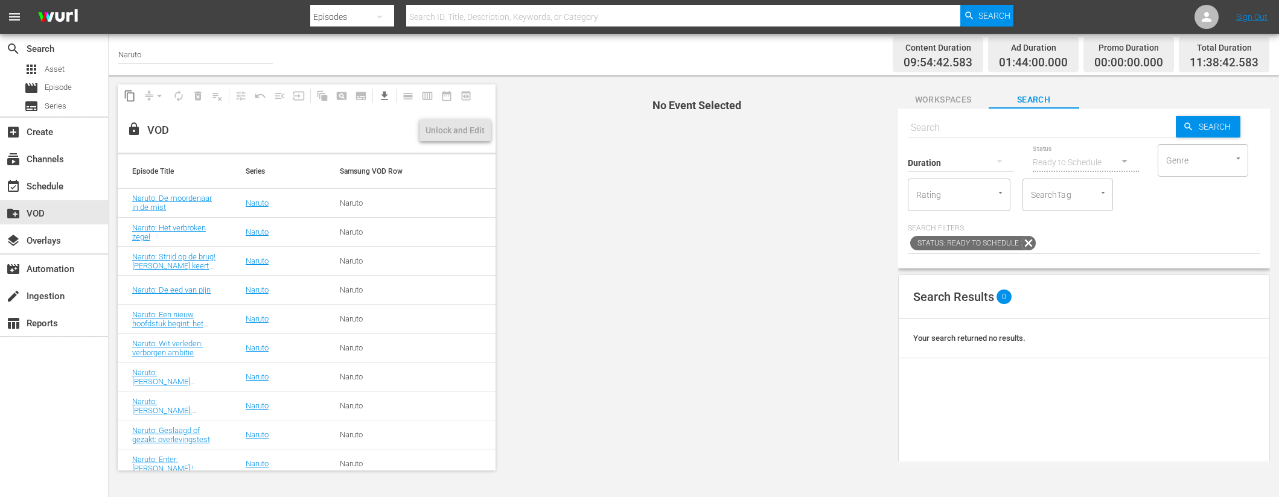
click at [1051, 127] on input "text" at bounding box center [1042, 127] width 268 height 29
paste input "Naruto: Byakugan vs. Shadow Clone Jutsu (1/2)"
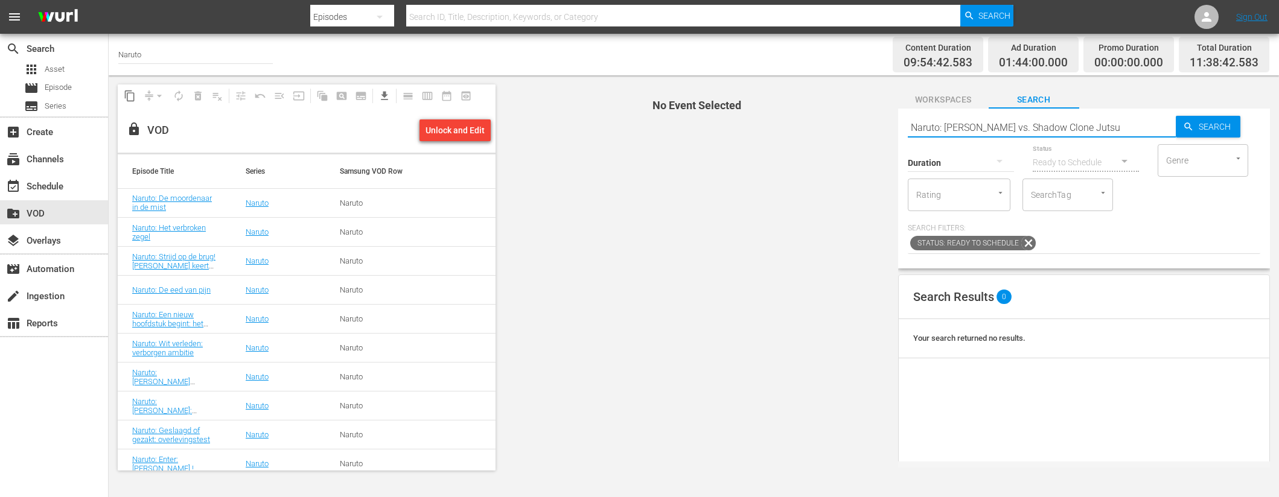
type input "Naruto: [PERSON_NAME] vs. Shadow Clone Jutsu"
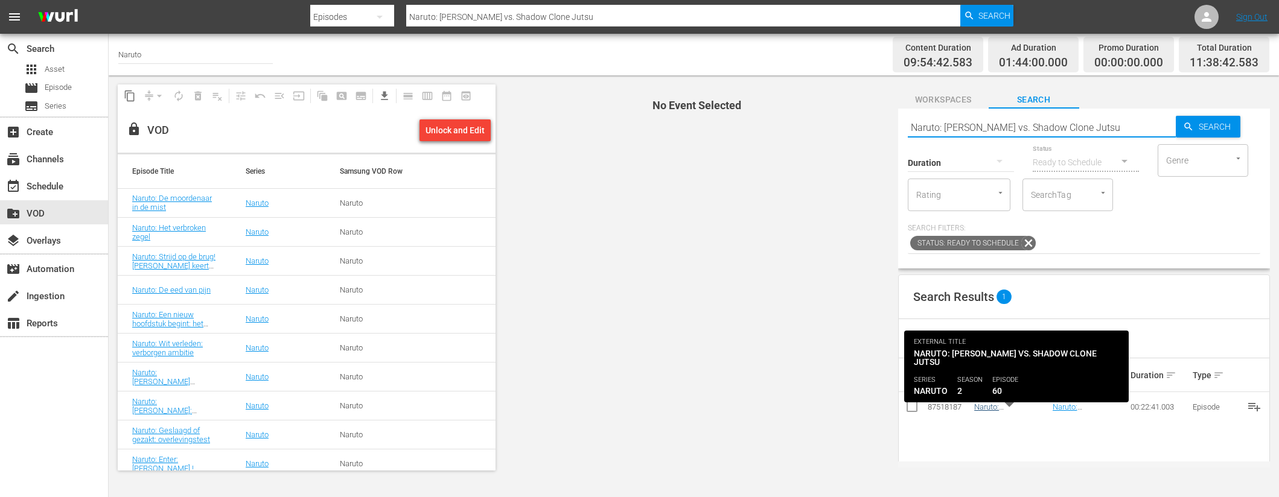
type input "Naruto: [PERSON_NAME] vs. Shadow Clone Jutsu"
click at [997, 407] on link "Naruto: [PERSON_NAME] vs. Shadow Clone Jutsu" at bounding box center [1009, 416] width 70 height 27
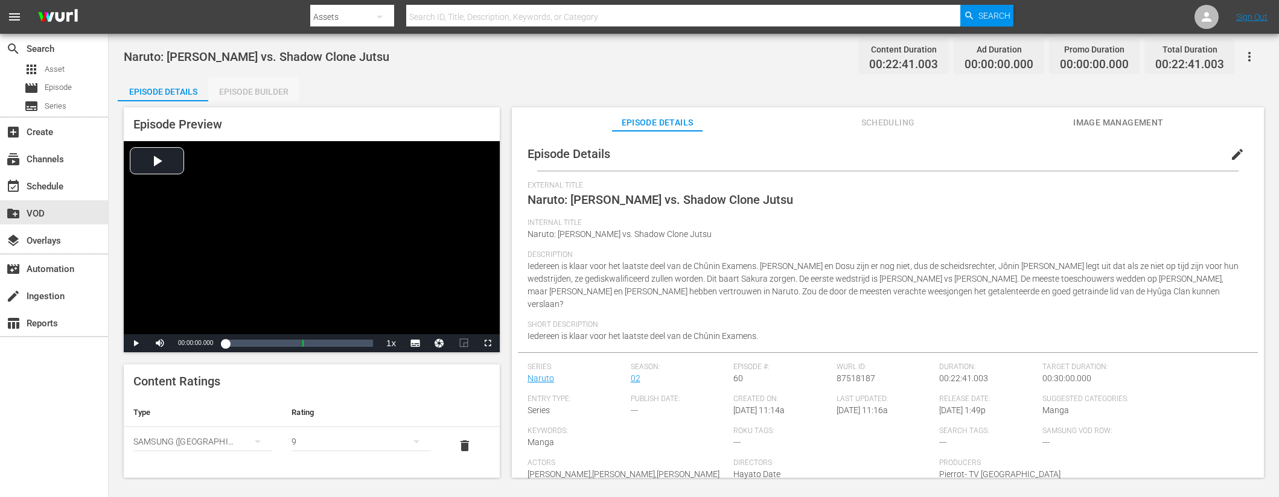
click at [259, 89] on div "Episode Builder" at bounding box center [253, 91] width 91 height 29
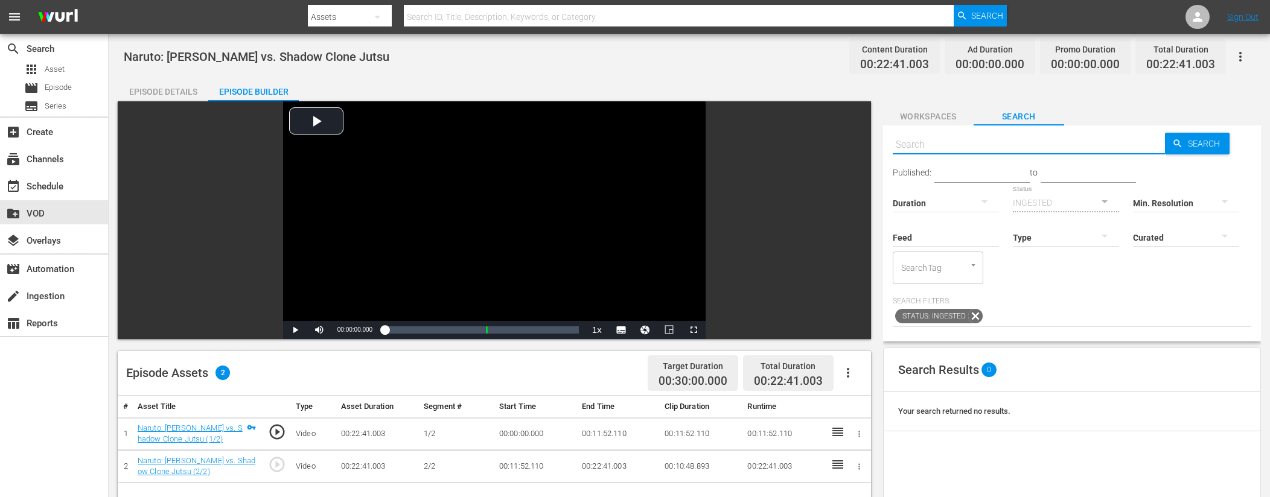
click at [973, 151] on input "text" at bounding box center [1029, 144] width 273 height 29
type input "ad slates"
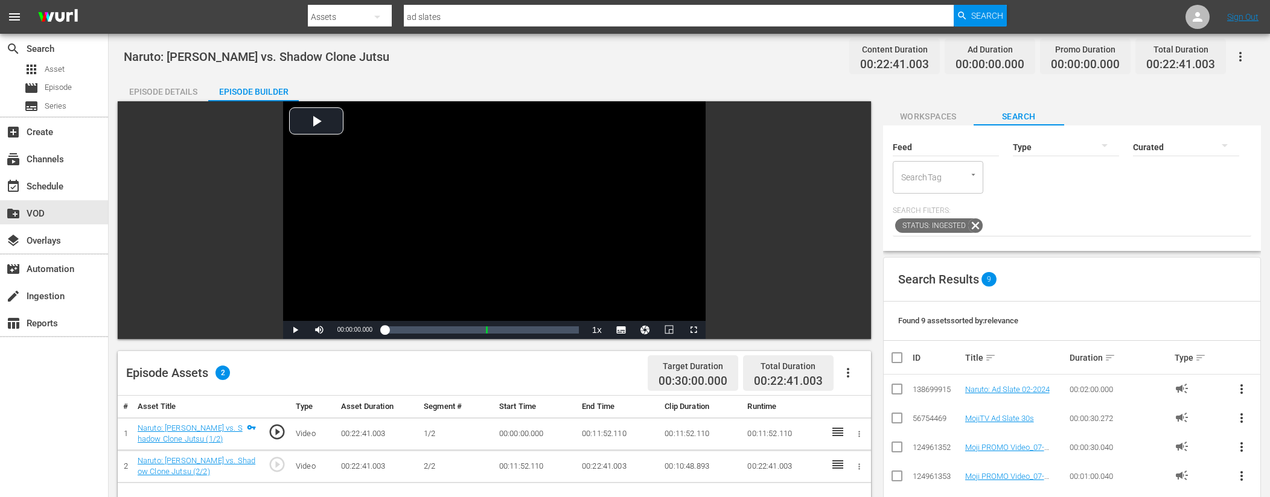
scroll to position [98, 0]
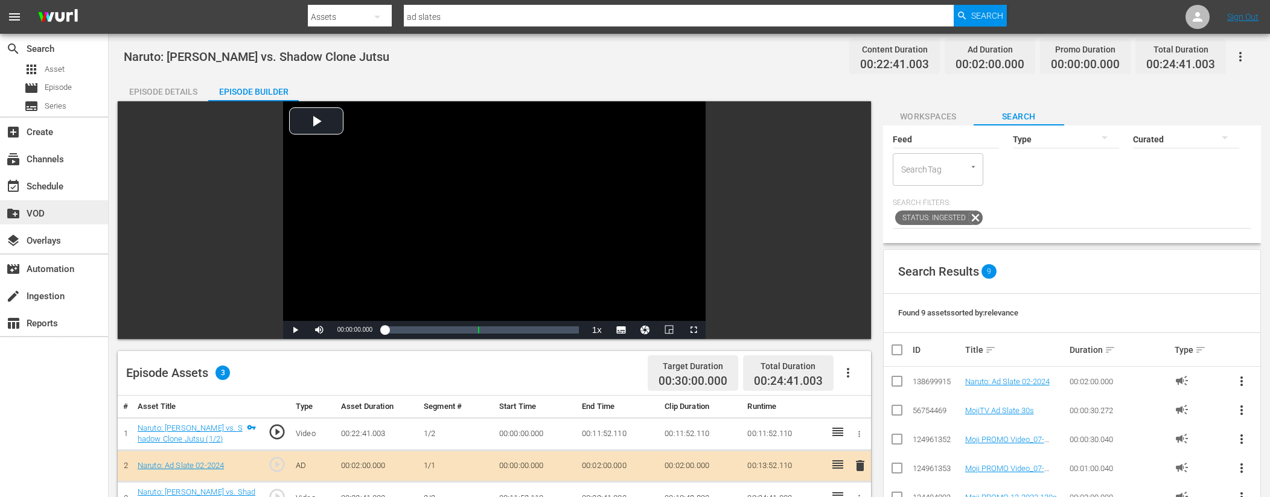
click at [35, 213] on div "create_new_folder VOD" at bounding box center [34, 211] width 68 height 11
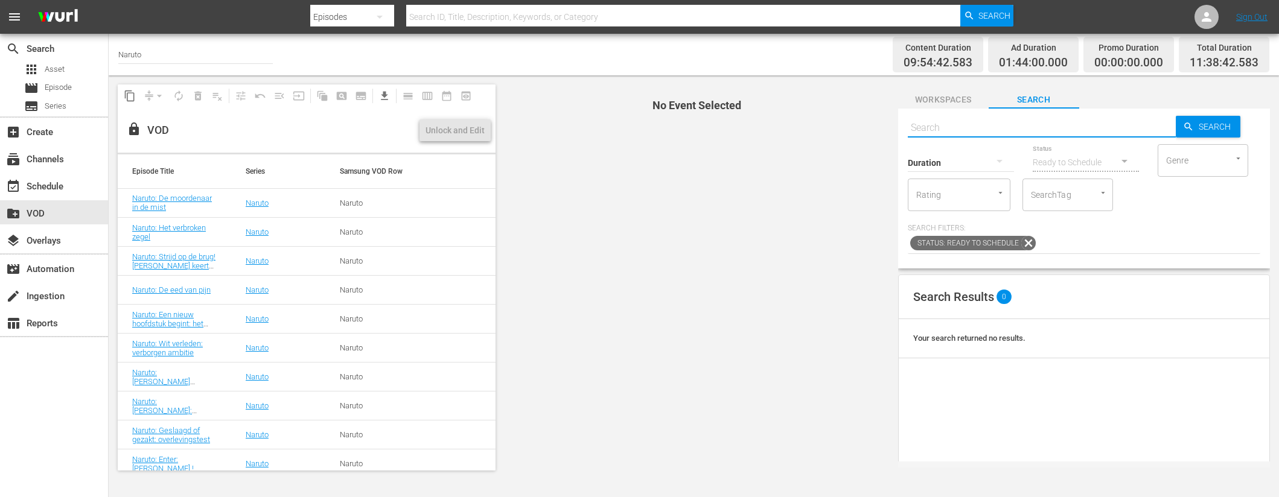
click at [1029, 129] on input "text" at bounding box center [1042, 127] width 268 height 29
paste input "Naruto: Ultieme verdediging: Nul blinde vlek (1/2)"
type input "Naruto: Ultieme verdediging: Nul blinde vlek"
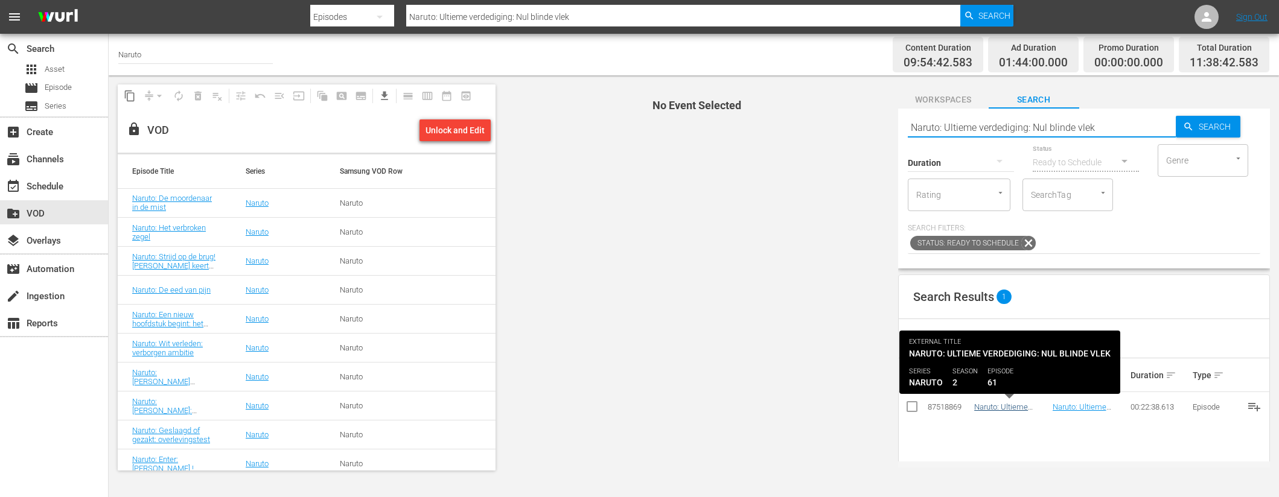
type input "Naruto: Ultieme verdediging: Nul blinde vlek"
click at [989, 409] on link "Naruto: Ultieme verdediging: Nul blinde vlek" at bounding box center [1001, 416] width 54 height 27
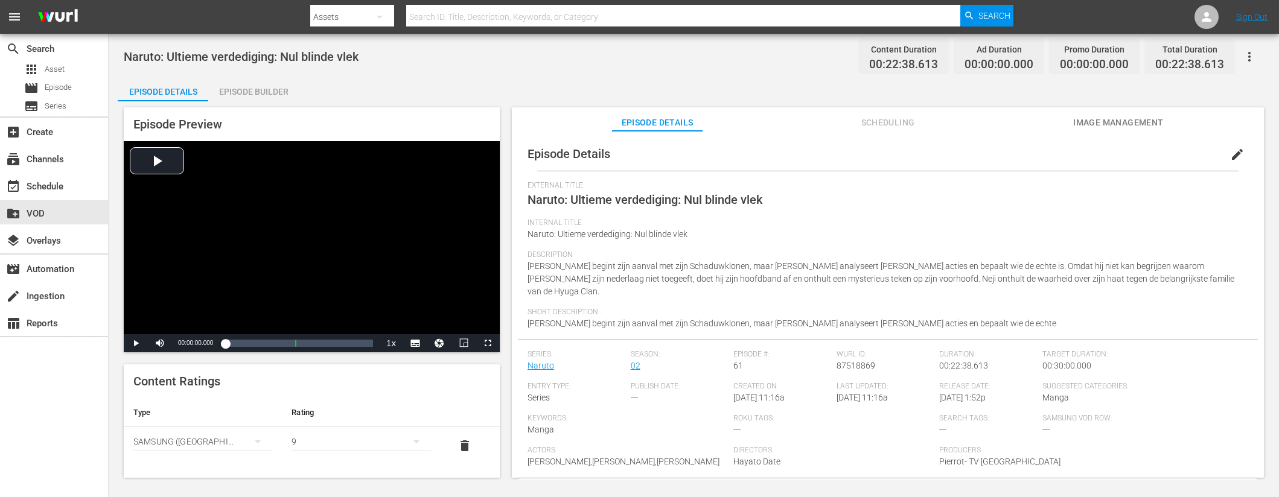
click at [284, 92] on div "Episode Builder" at bounding box center [253, 91] width 91 height 29
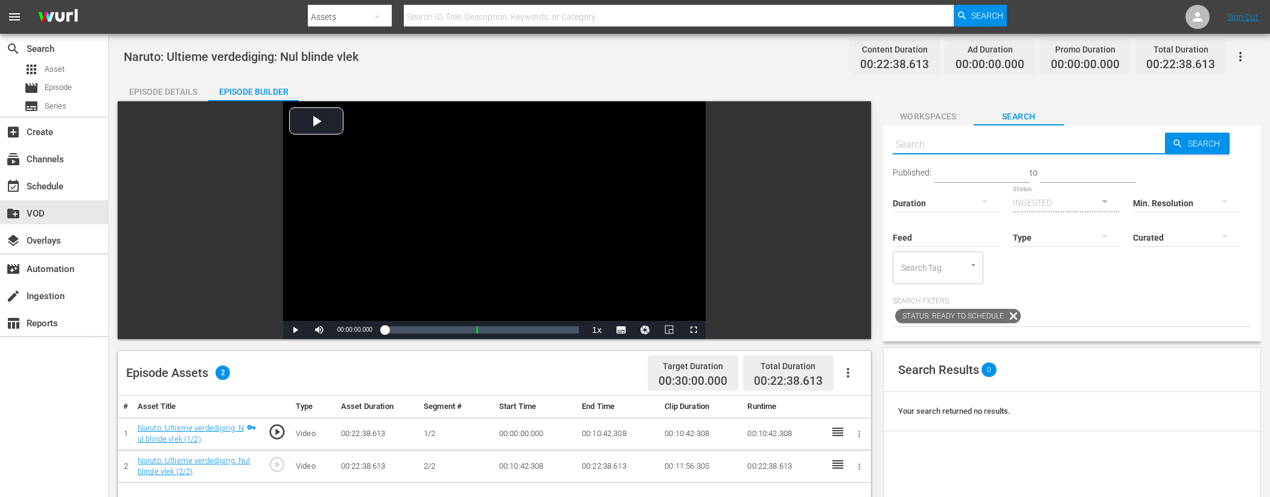
click at [1011, 148] on input "text" at bounding box center [1029, 144] width 273 height 29
type input "ad slates"
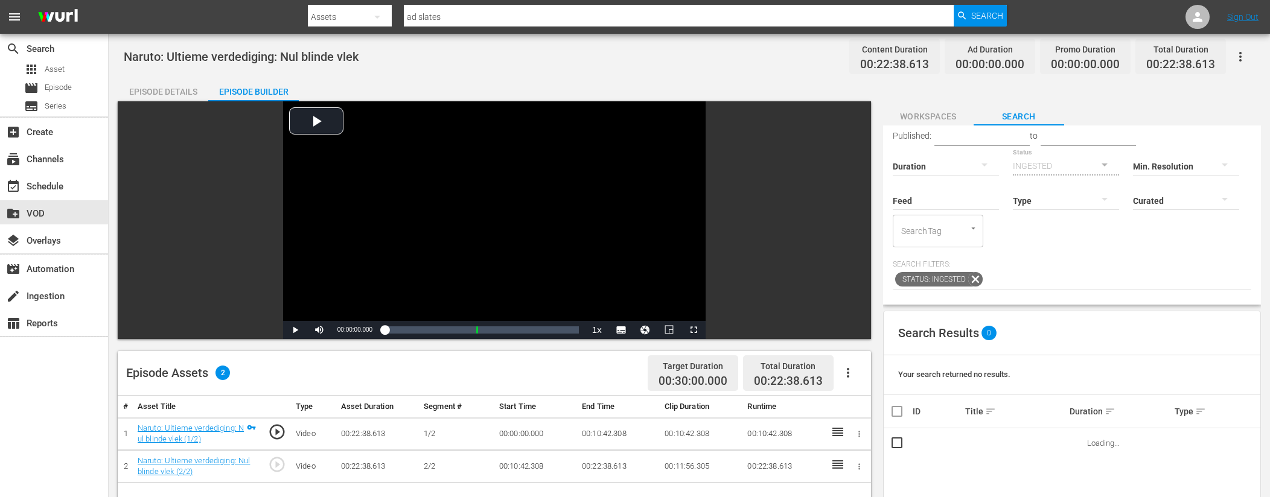
scroll to position [224, 0]
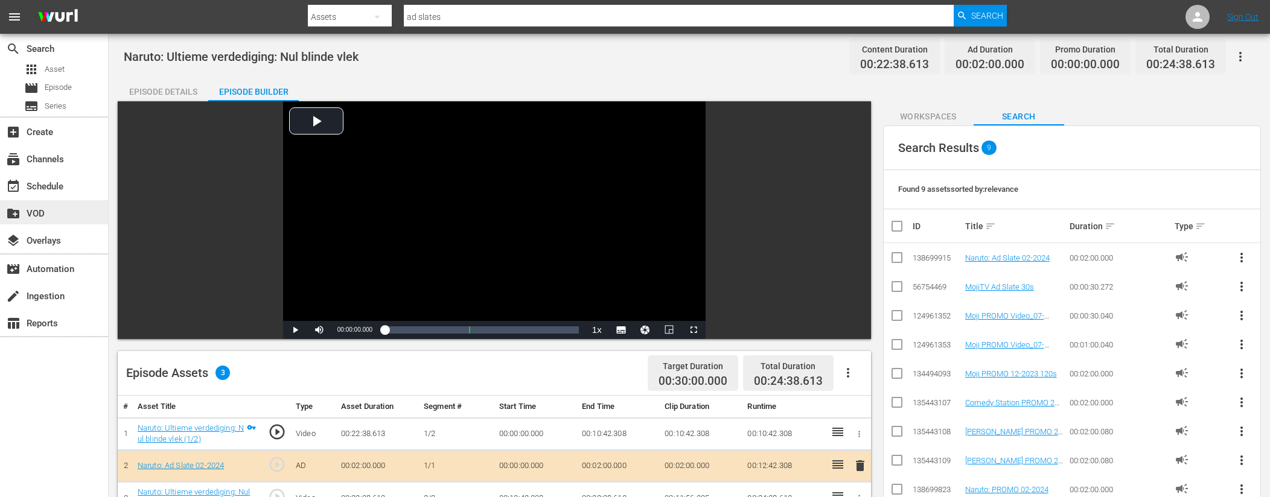
click at [49, 214] on div "create_new_folder VOD" at bounding box center [34, 211] width 68 height 11
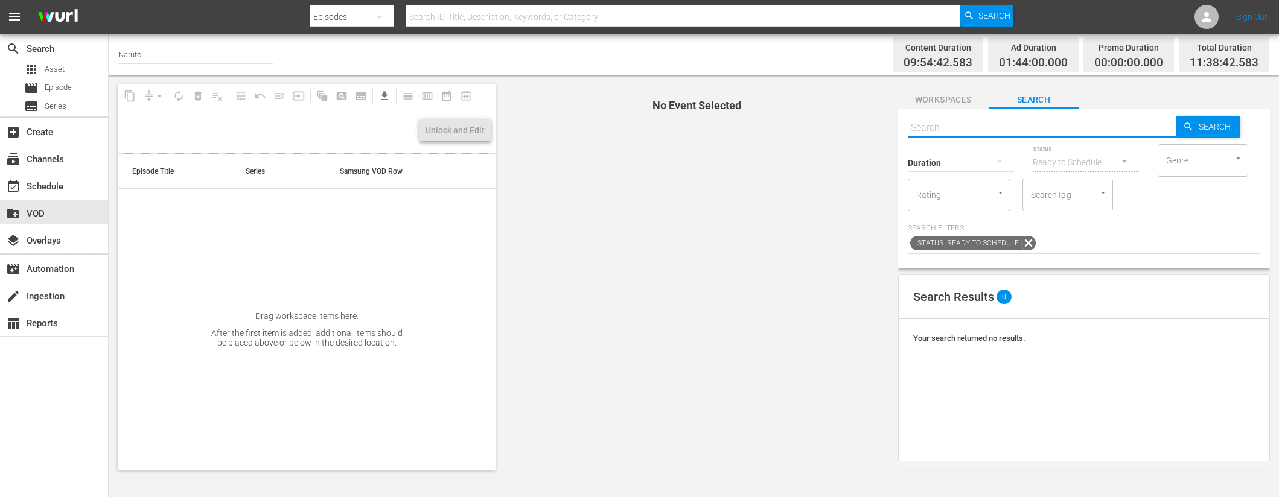
click at [988, 130] on input "text" at bounding box center [1042, 127] width 268 height 29
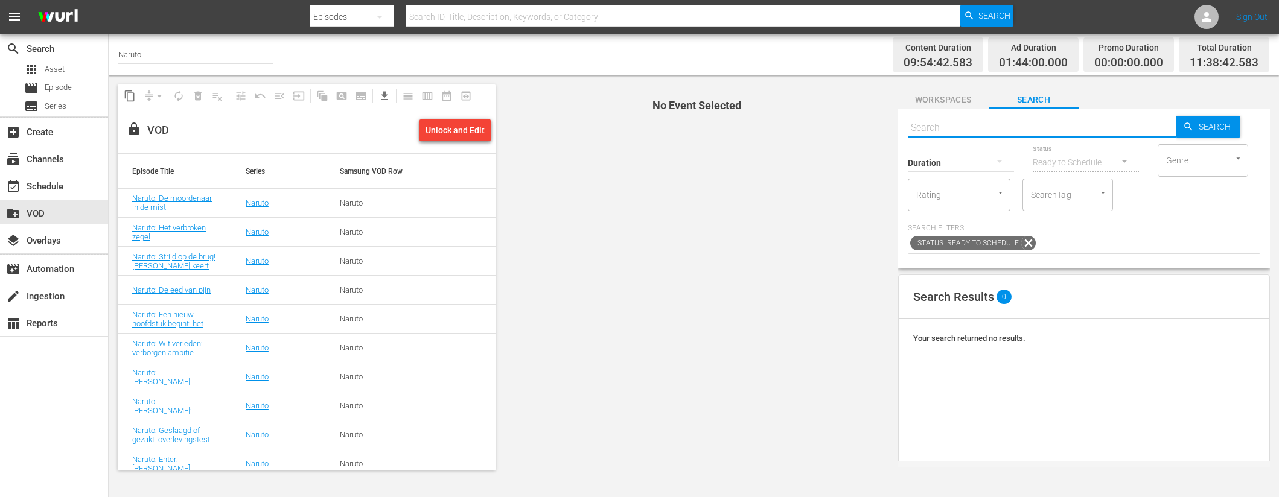
paste input "Naruto: De ware kracht van een mislukking (1/2)"
type input "Naruto: De ware kracht van een mislukking"
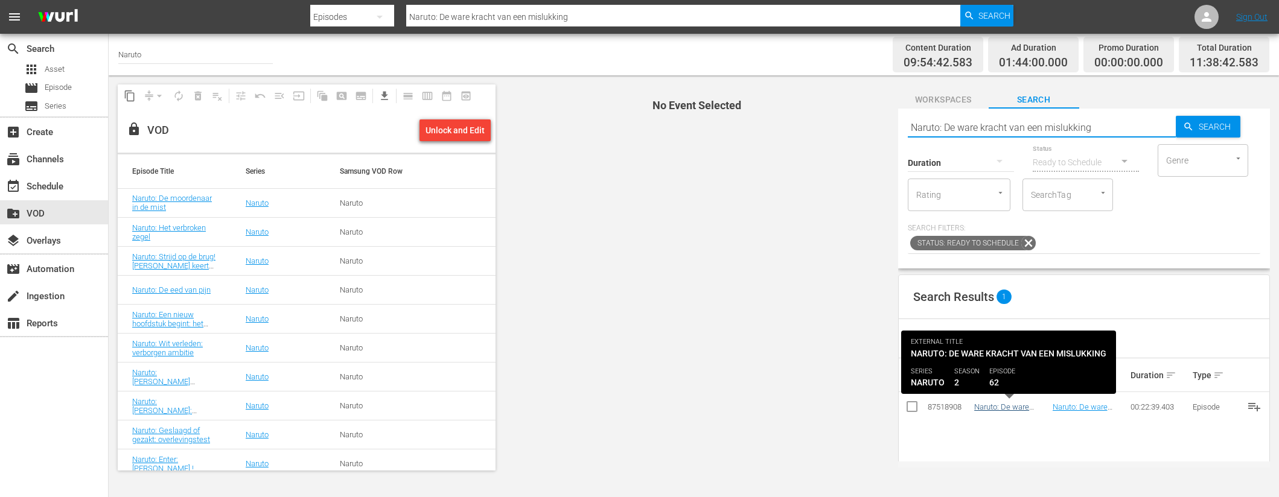
type input "Naruto: De ware kracht van een mislukking"
click at [1014, 406] on link "Naruto: De ware kracht van een mislukking" at bounding box center [1001, 416] width 55 height 27
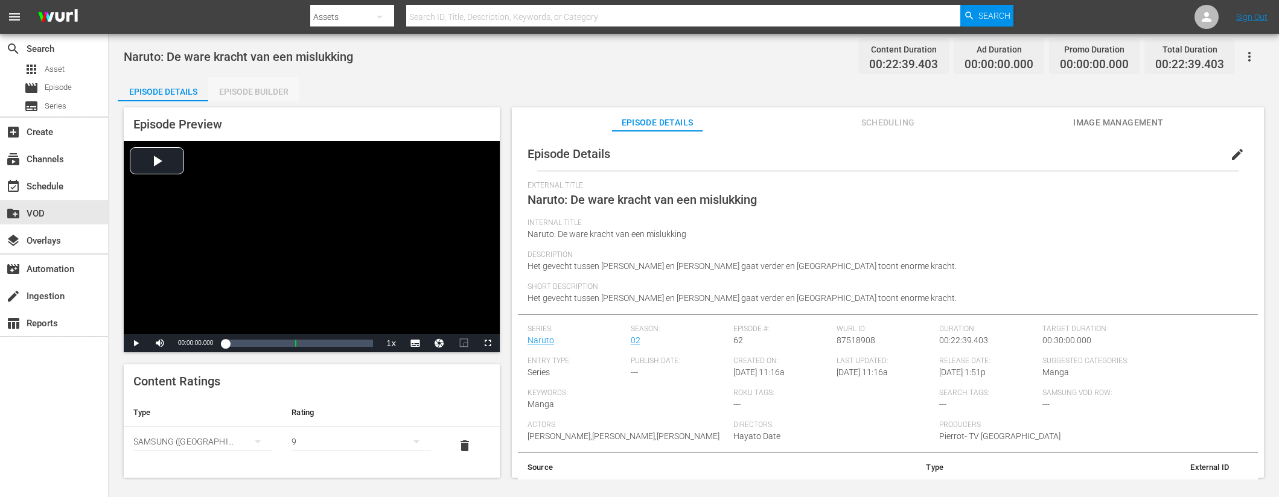
click at [241, 96] on div "Episode Builder" at bounding box center [253, 91] width 91 height 29
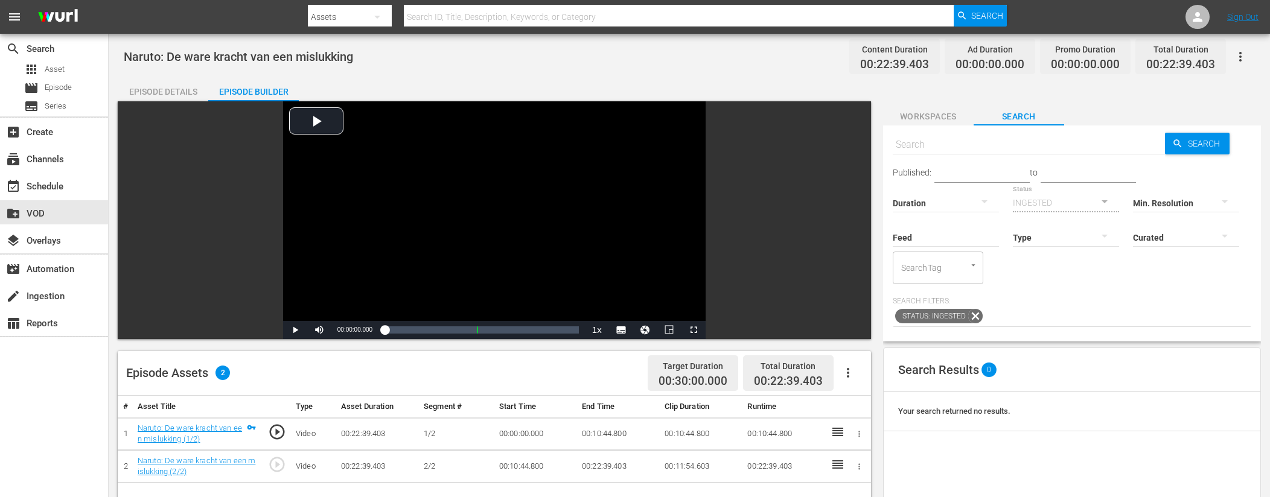
click at [962, 147] on input "text" at bounding box center [1029, 144] width 273 height 29
type input "ad slates"
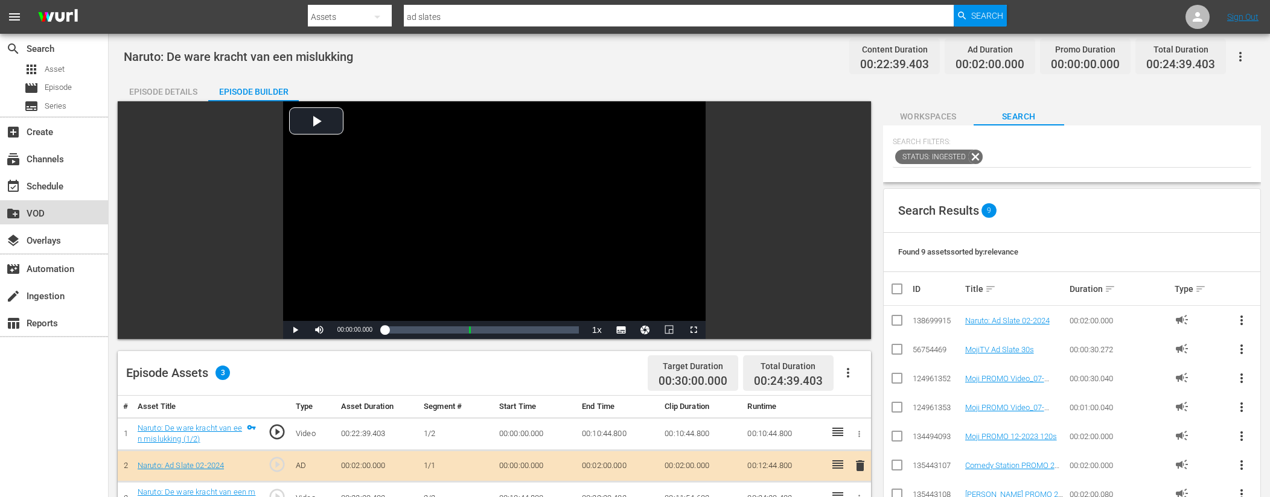
click at [45, 213] on div "create_new_folder VOD" at bounding box center [34, 211] width 68 height 11
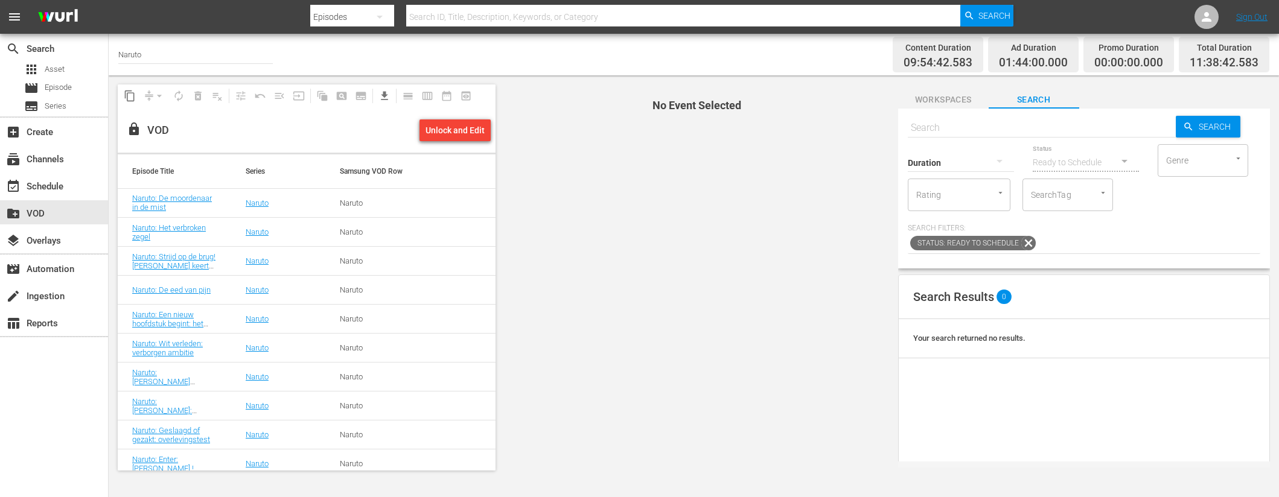
click at [1002, 130] on input "text" at bounding box center [1042, 127] width 268 height 29
paste input "Naruto: Hit it or Quit it: De laatste rondes worden ingewikkeld! (1/2)"
type input "Naruto: Hit it or Quit it: De laatste rondes worden ingewikkeld!"
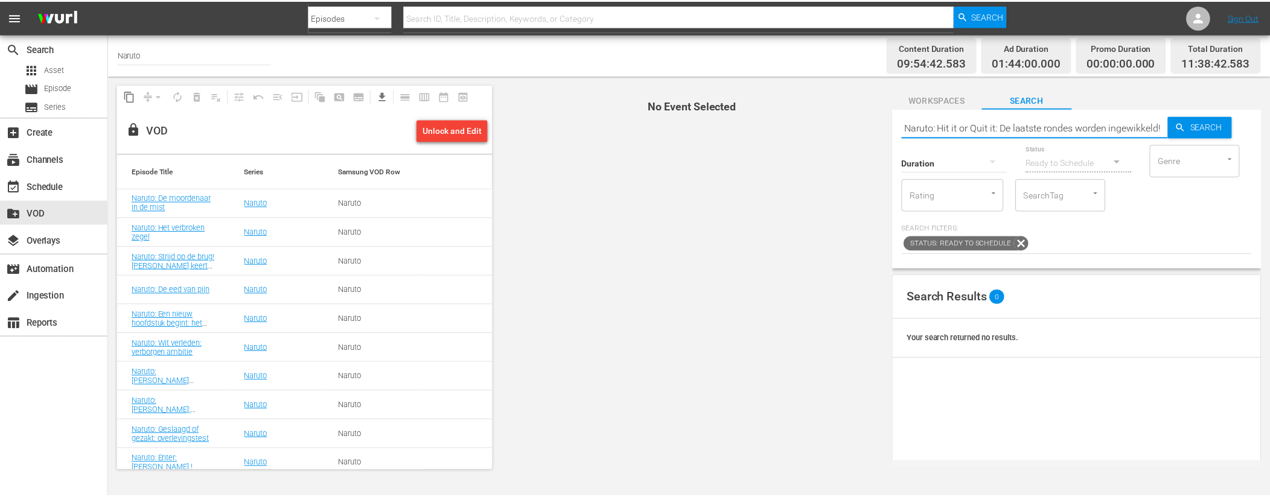
scroll to position [0, 0]
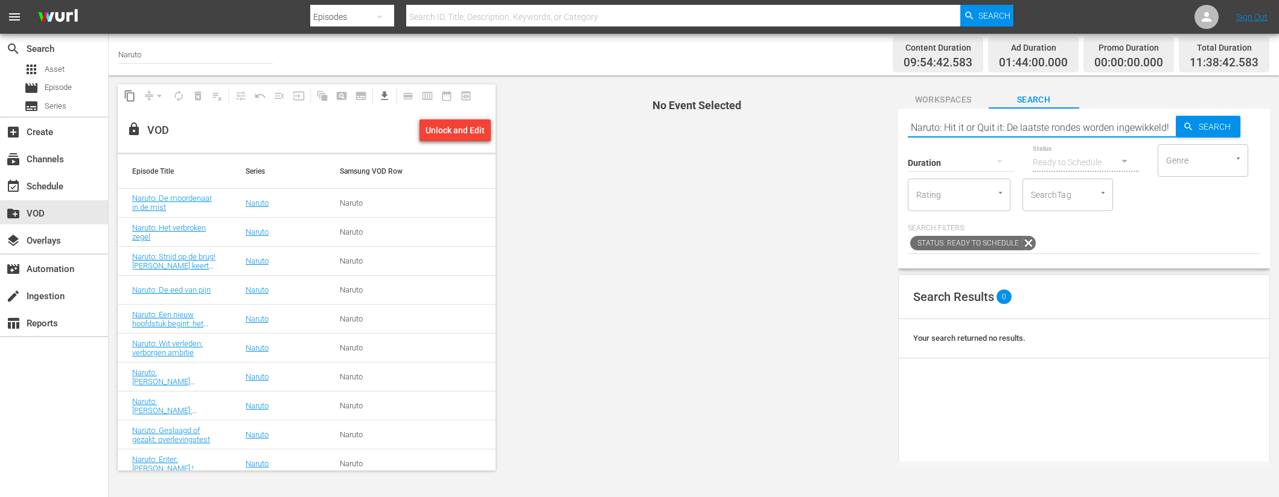
type input "Naruto: Hit it or Quit it: De laatste rondes worden ingewikkeld!"
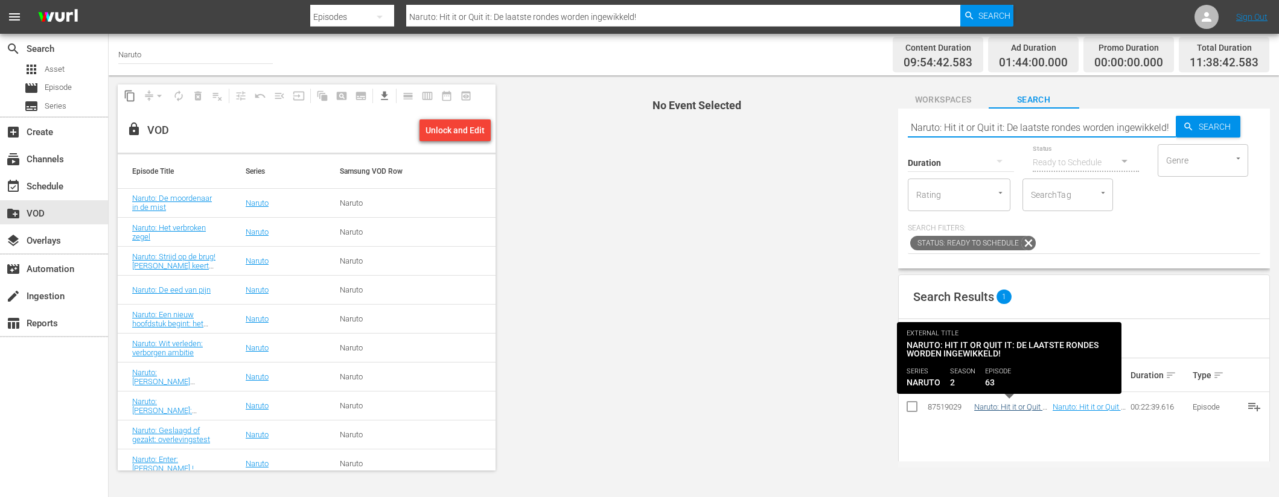
type input "Naruto: Hit it or Quit it: De laatste rondes worden ingewikkeld!"
click at [1008, 408] on link "Naruto: Hit it or Quit it: De laatste rondes worden ingewikkeld!" at bounding box center [1011, 416] width 74 height 27
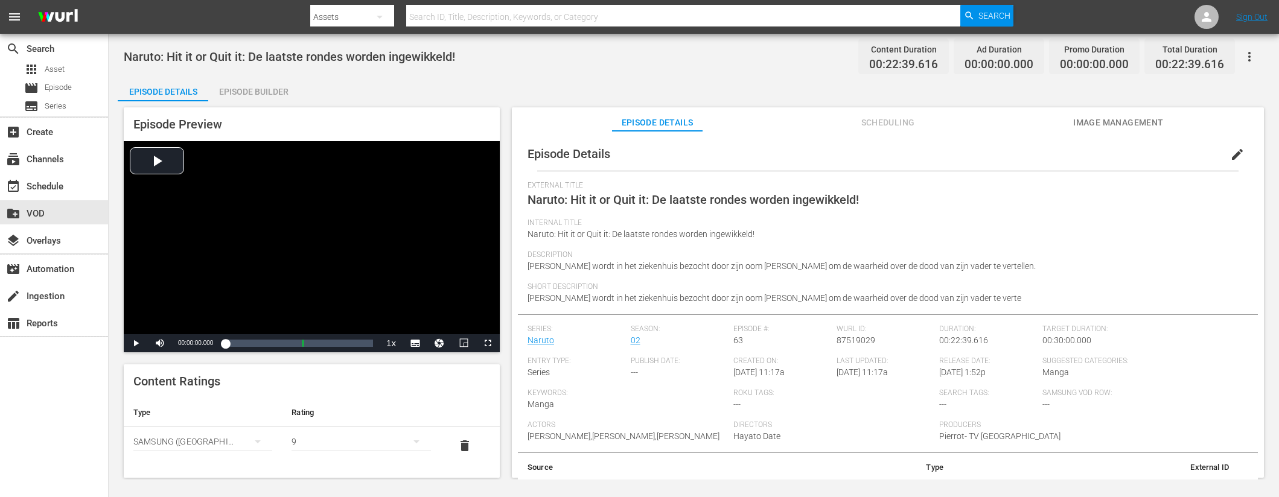
click at [275, 96] on div "Episode Builder" at bounding box center [253, 91] width 91 height 29
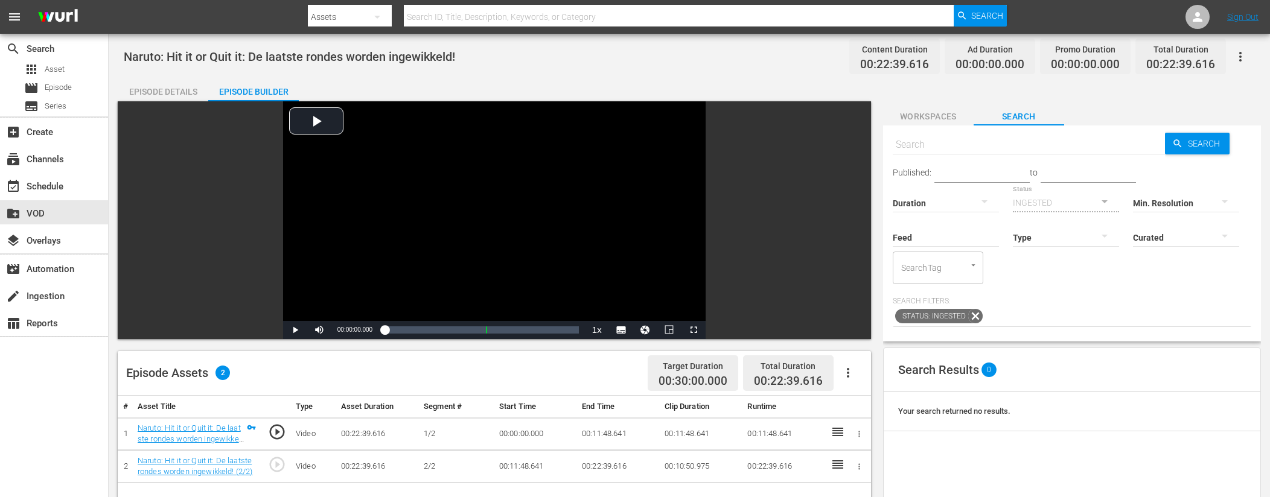
click at [996, 145] on input "text" at bounding box center [1029, 144] width 273 height 29
type input "ad slates"
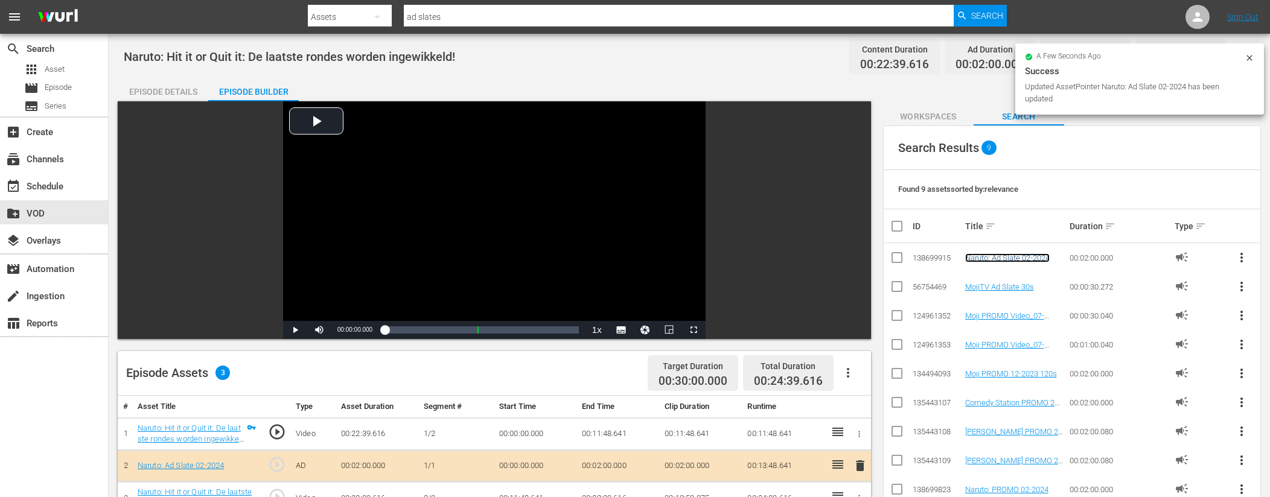
scroll to position [2, 0]
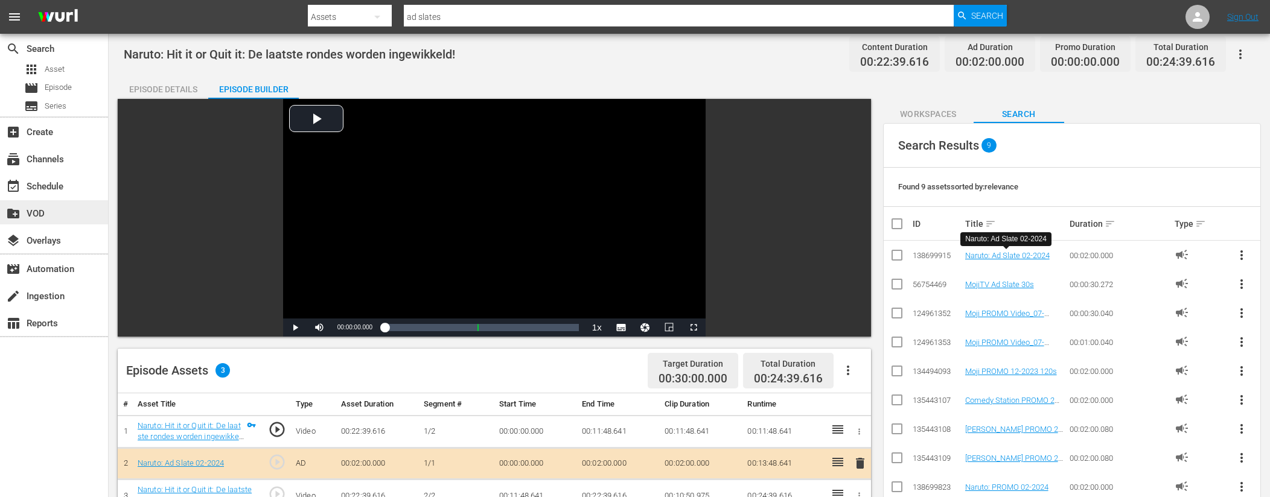
click at [32, 206] on div "create_new_folder VOD" at bounding box center [34, 211] width 68 height 11
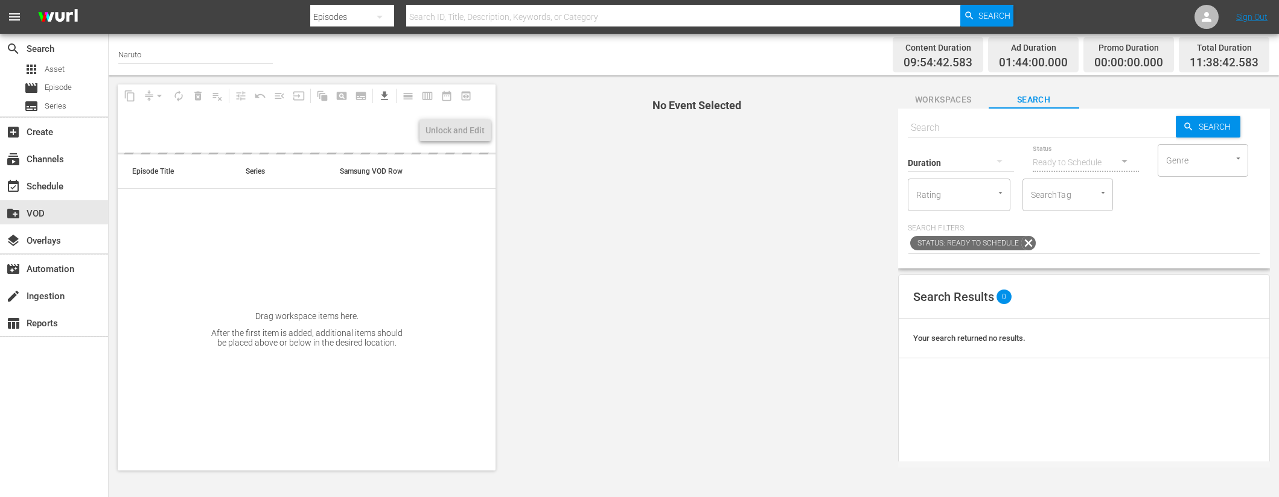
click at [947, 127] on input "text" at bounding box center [1042, 127] width 268 height 29
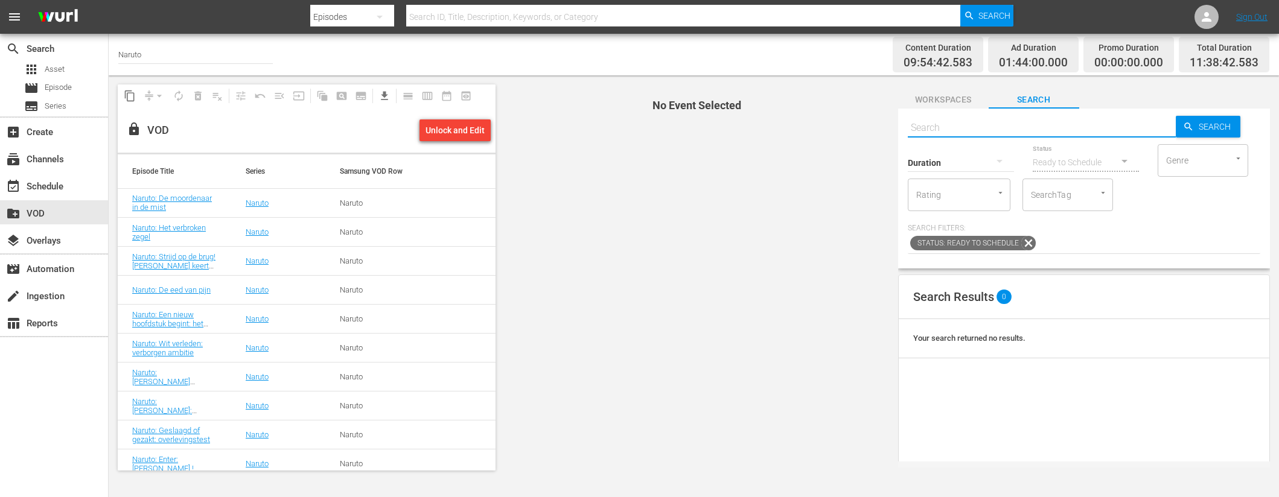
paste input "Naruto: Nul motivatie: De man met wolken-nijd (1/2)"
type input "Naruto: Nul motivatie: De man met wolken-nijd"
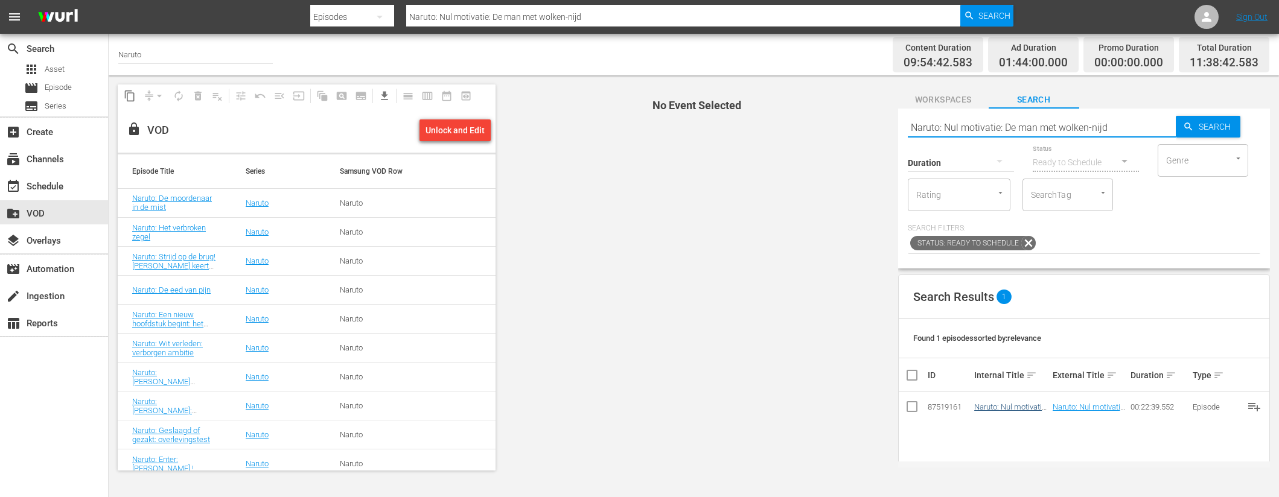
type input "Naruto: Nul motivatie: De man met wolken-nijd"
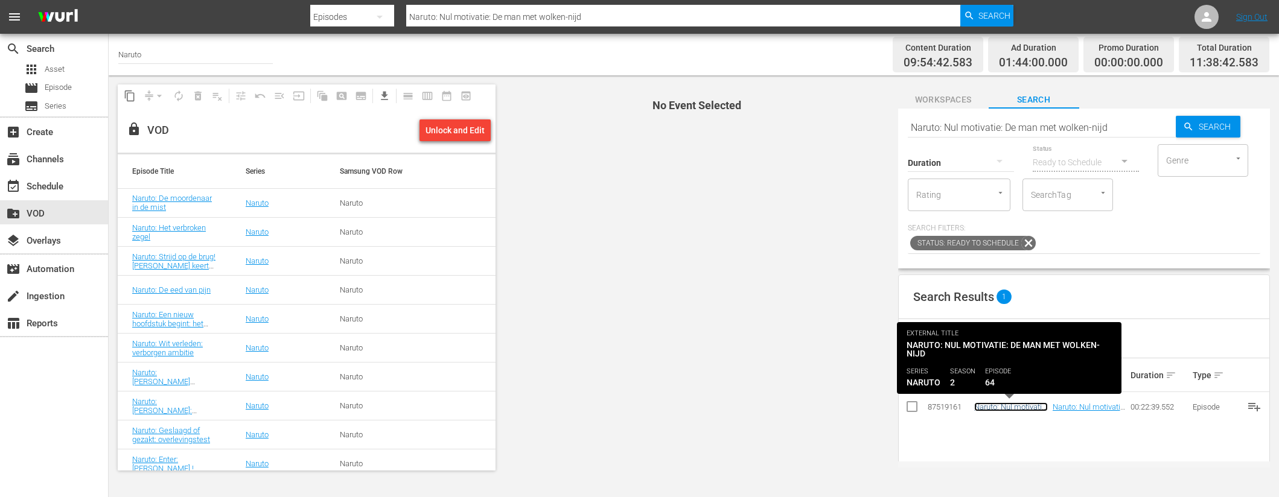
click at [995, 405] on link "Naruto: Nul motivatie: De man met wolken-nijd" at bounding box center [1011, 416] width 74 height 27
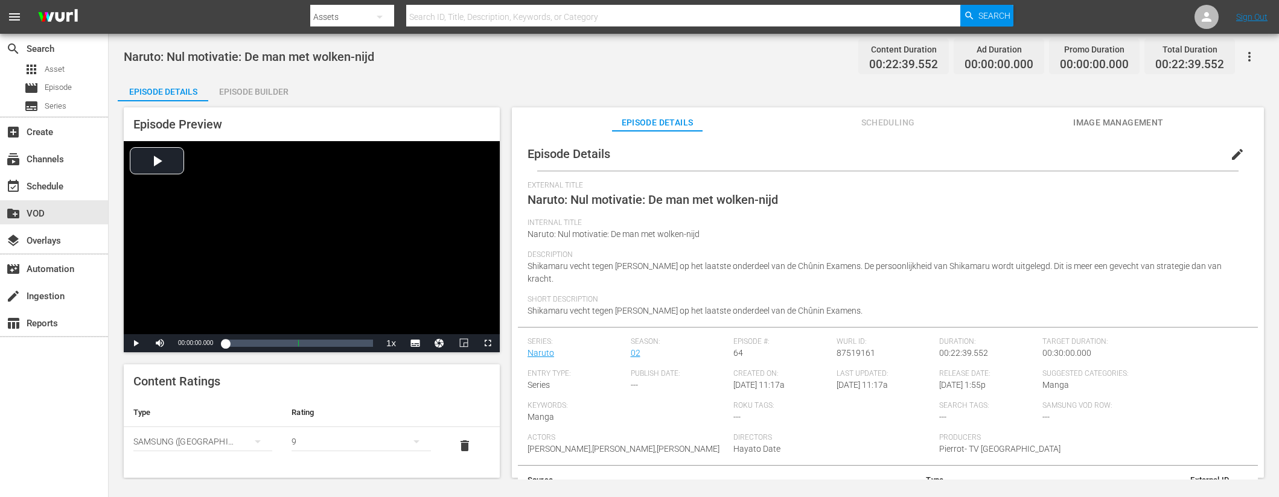
click at [288, 88] on div "Episode Builder" at bounding box center [253, 91] width 91 height 29
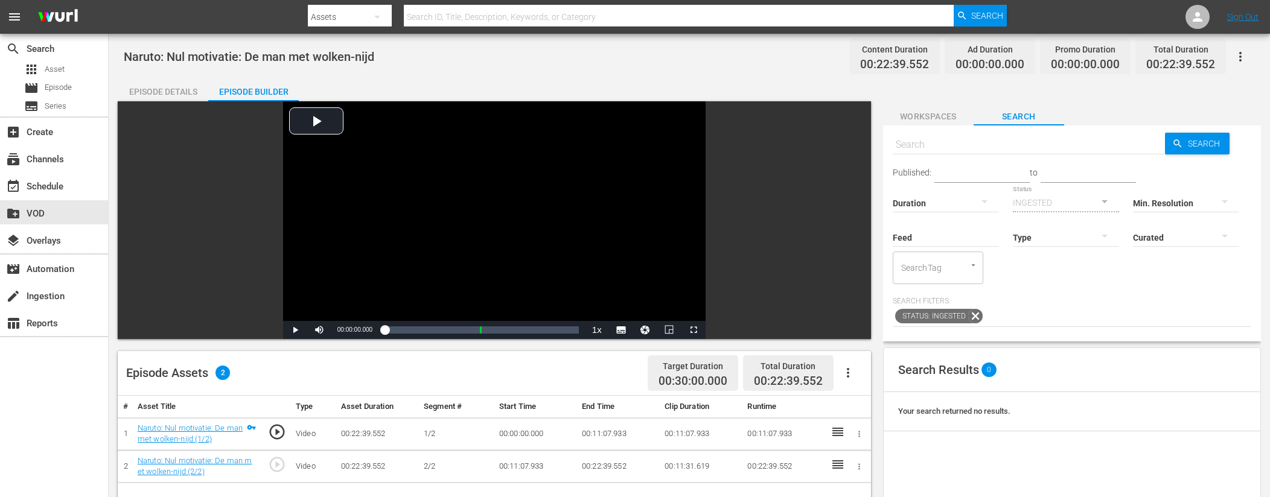
click at [1001, 142] on input "text" at bounding box center [1029, 144] width 273 height 29
type input "ad slates"
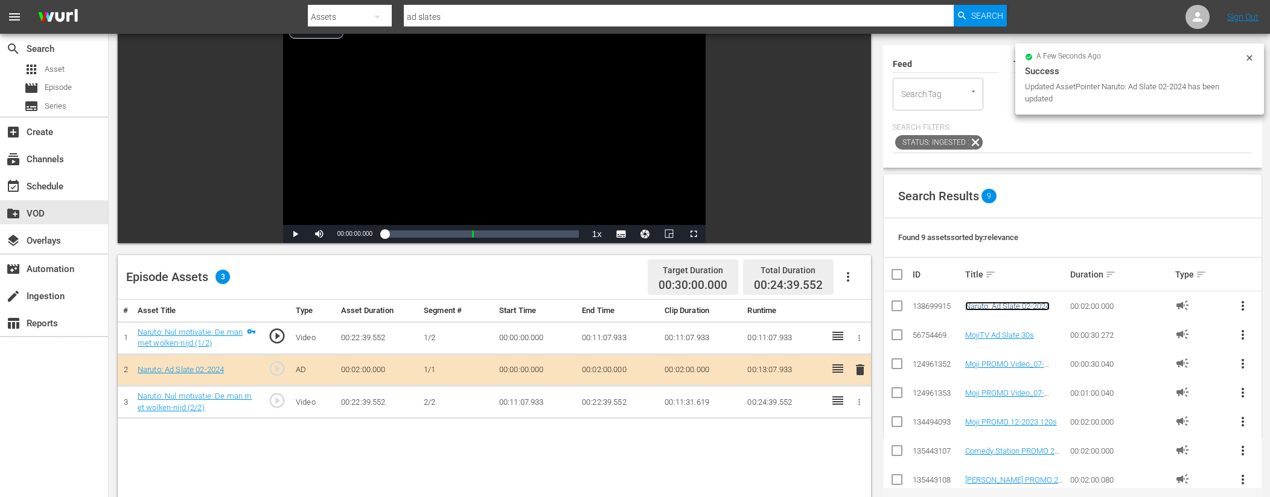
scroll to position [86, 0]
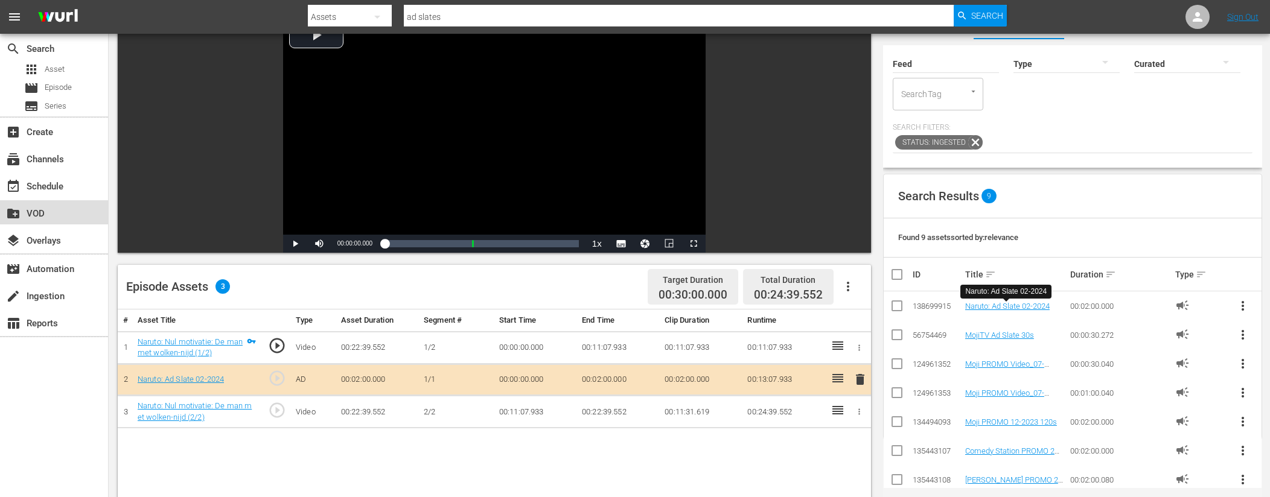
click at [51, 216] on div "create_new_folder VOD" at bounding box center [34, 211] width 68 height 11
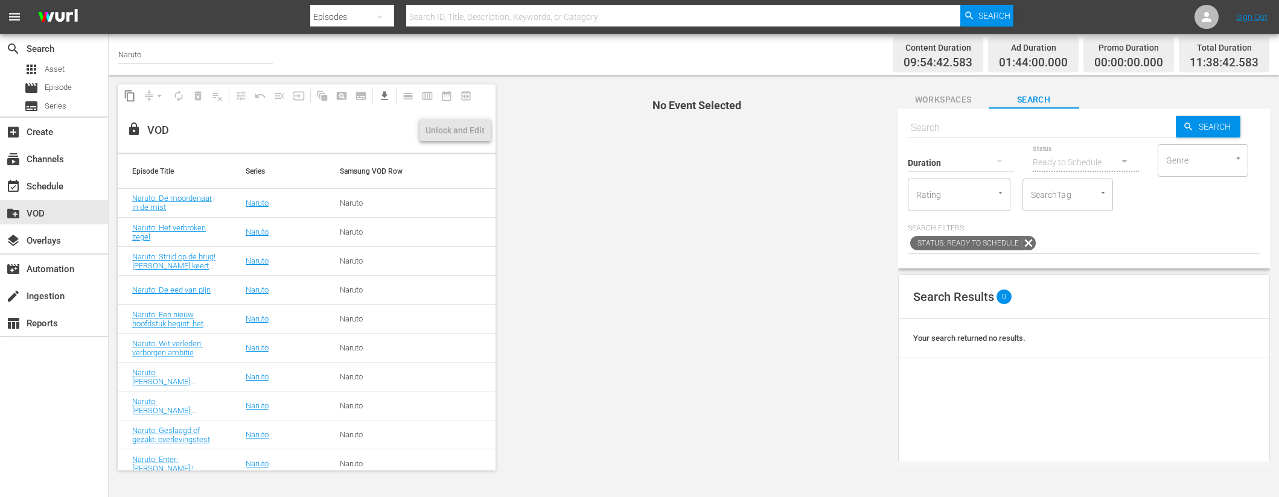
click at [978, 128] on input "text" at bounding box center [1042, 127] width 268 height 29
paste input "Naruto: Dansend blad, kronkelend zand (1/2)"
type input "Naruto: Dansend blad, kronkelend zand"
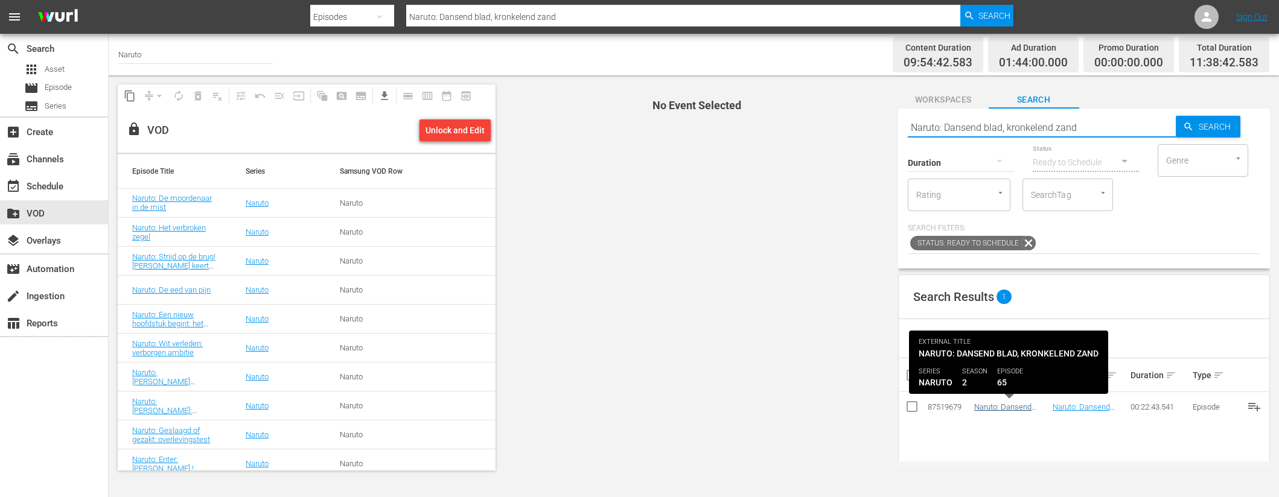
type input "Naruto: Dansend blad, kronkelend zand"
click at [1027, 409] on link "Naruto: Dansend blad, kronkelend zand" at bounding box center [1010, 412] width 73 height 18
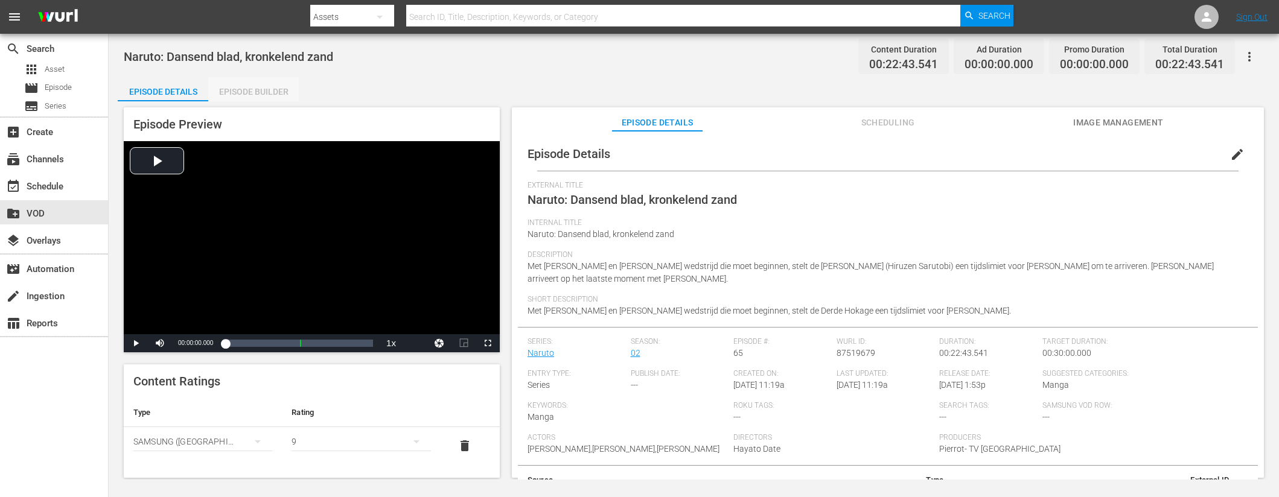
click at [263, 100] on div "Episode Builder" at bounding box center [253, 91] width 91 height 29
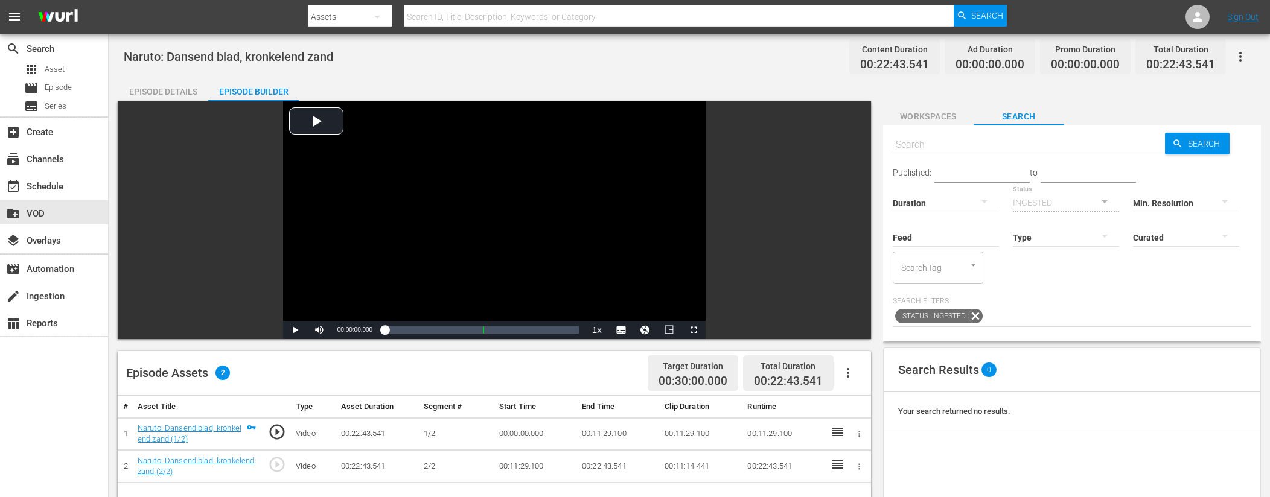
click at [982, 148] on input "text" at bounding box center [1029, 144] width 273 height 29
type input "ad slates"
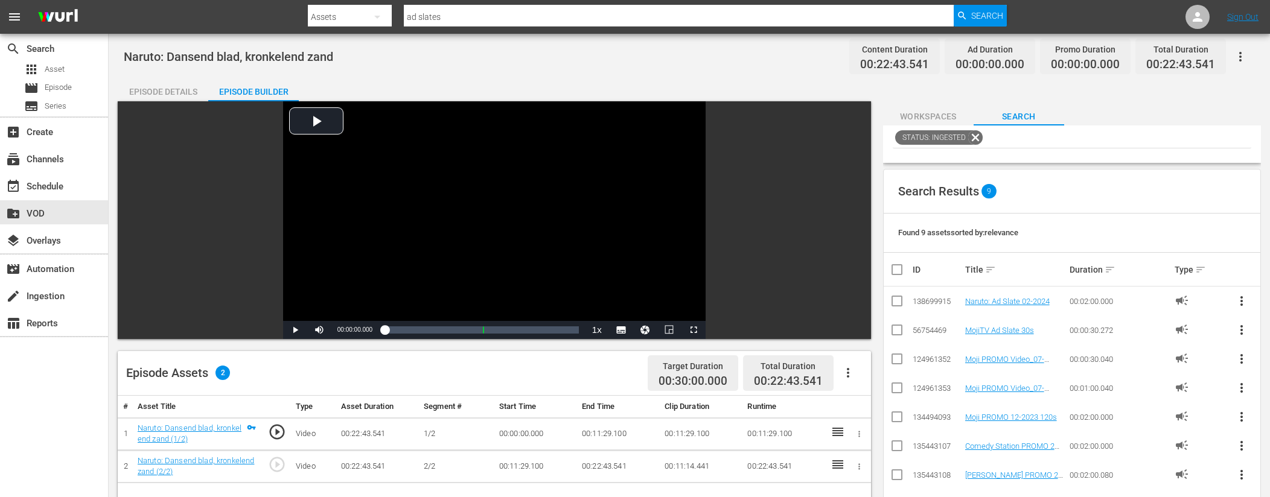
scroll to position [194, 0]
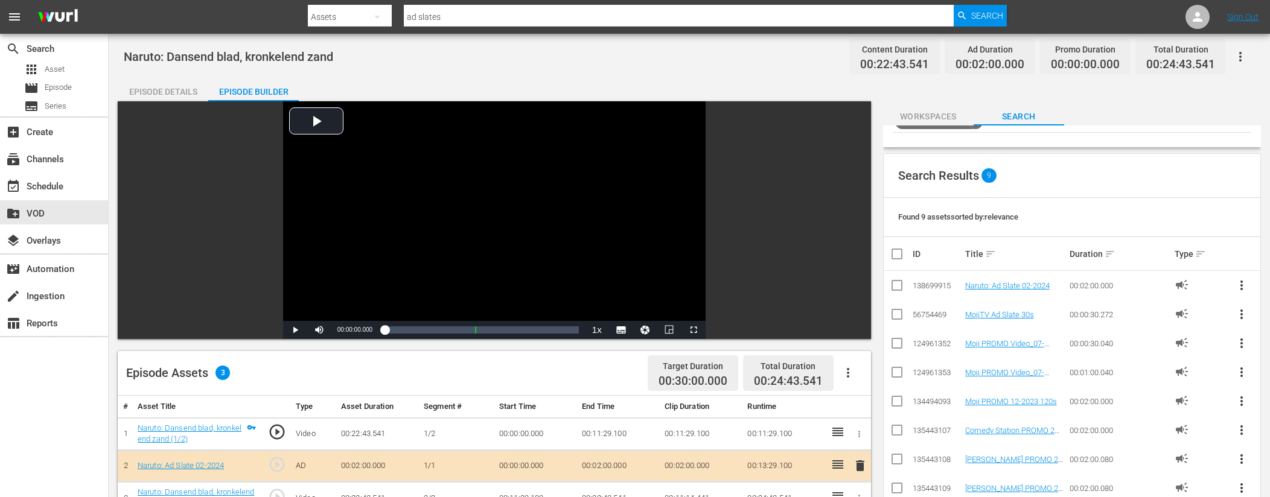
drag, startPoint x: 1008, startPoint y: 288, endPoint x: 1277, endPoint y: 4, distance: 391.5
